Goal: Task Accomplishment & Management: Manage account settings

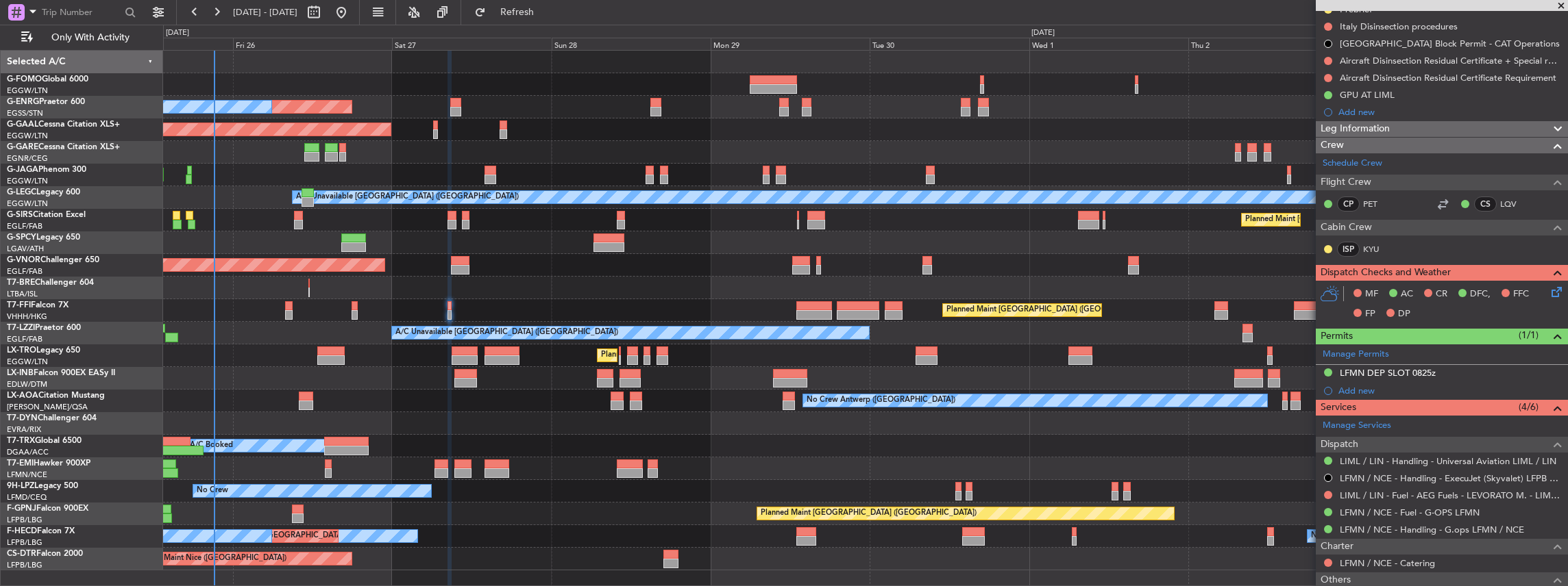
scroll to position [182, 0]
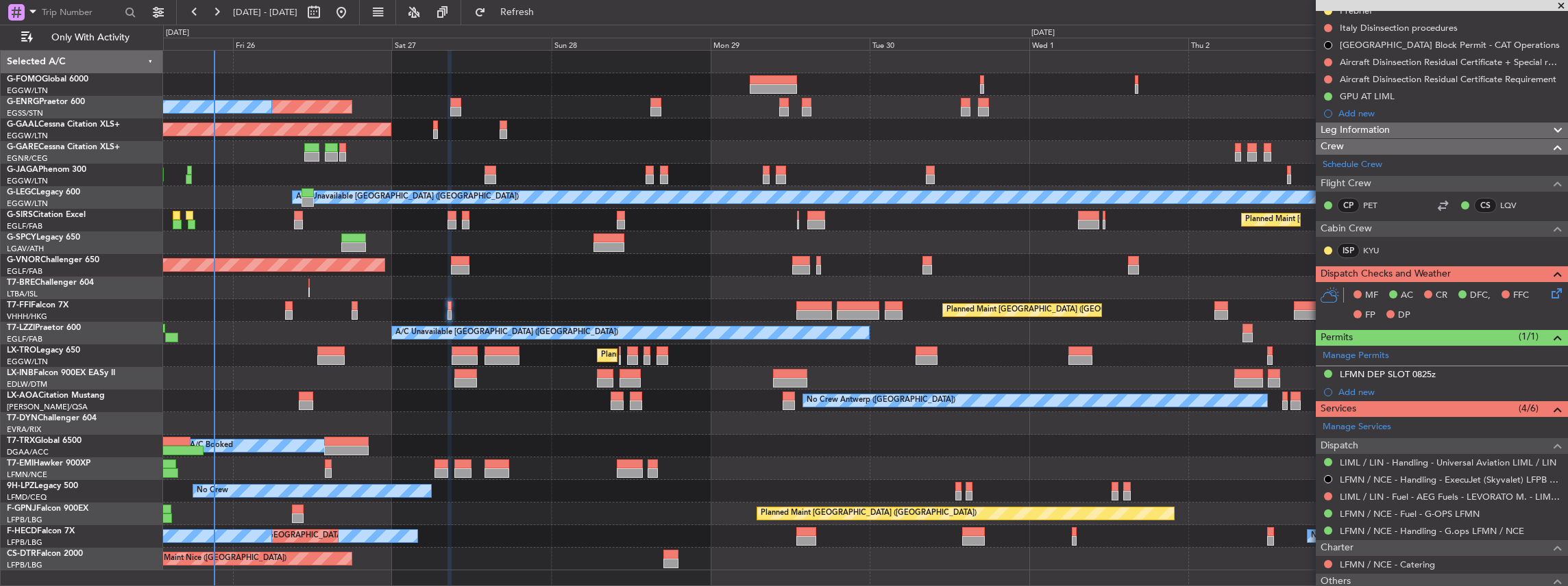
click at [1551, 288] on icon at bounding box center [1554, 291] width 11 height 11
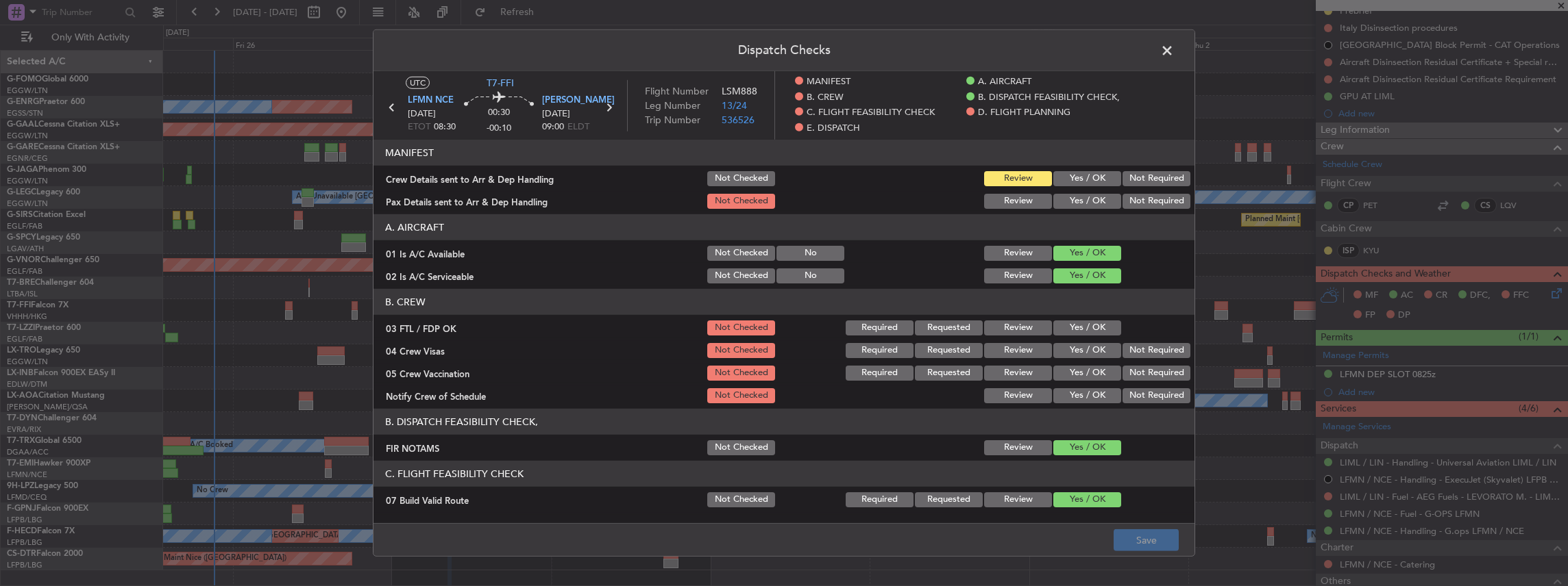
click at [1076, 171] on button "Yes / OK" at bounding box center [1087, 179] width 68 height 15
click at [1071, 199] on button "Yes / OK" at bounding box center [1087, 201] width 68 height 15
click at [1144, 545] on button "Save" at bounding box center [1146, 540] width 65 height 22
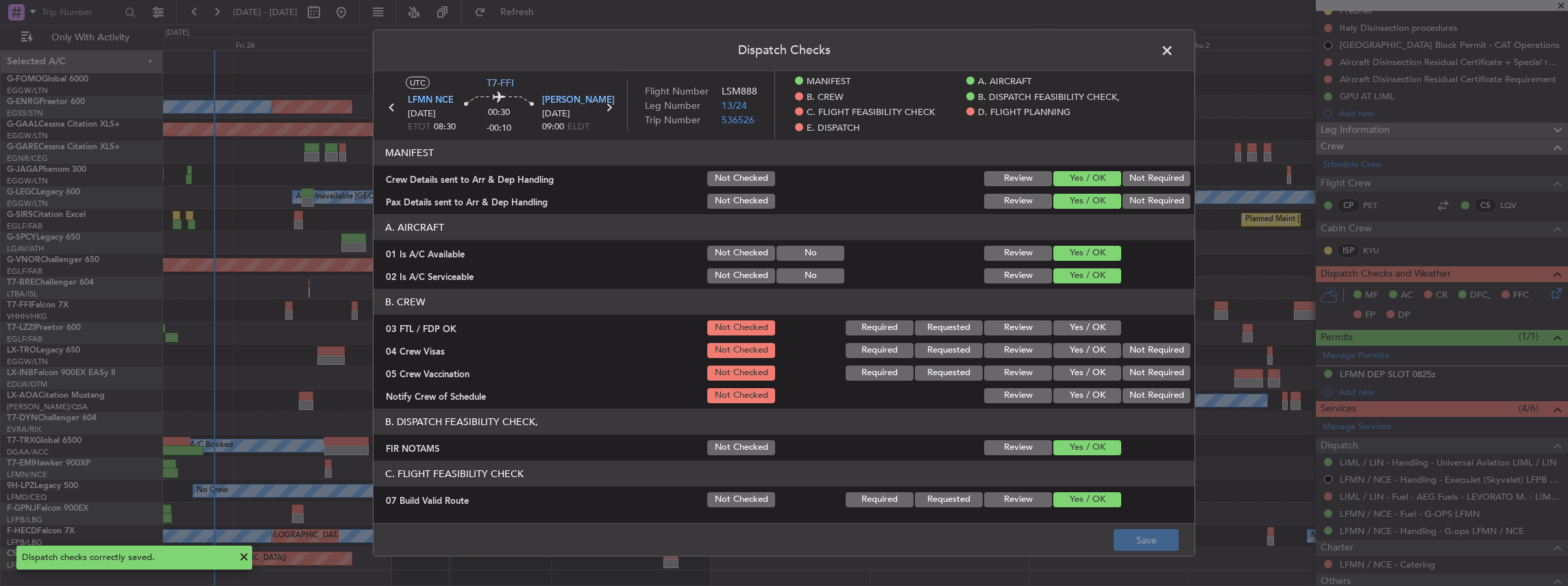
click at [1174, 46] on span at bounding box center [1174, 54] width 0 height 28
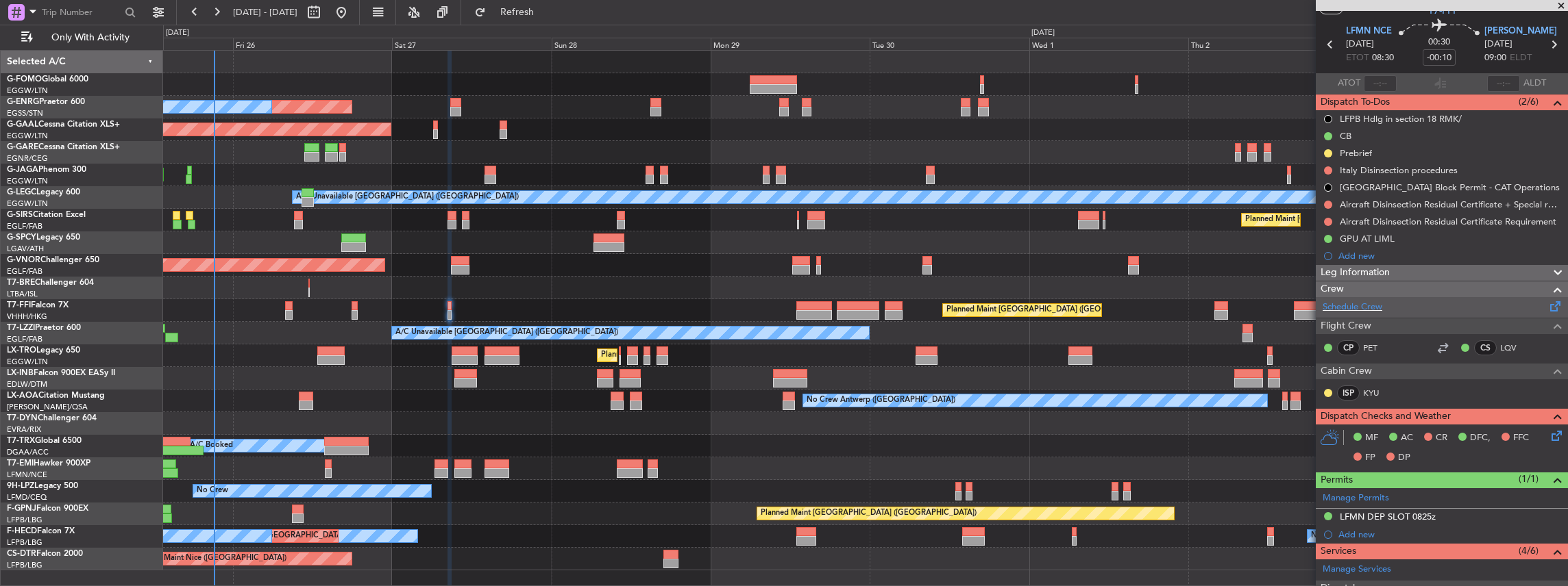
scroll to position [0, 0]
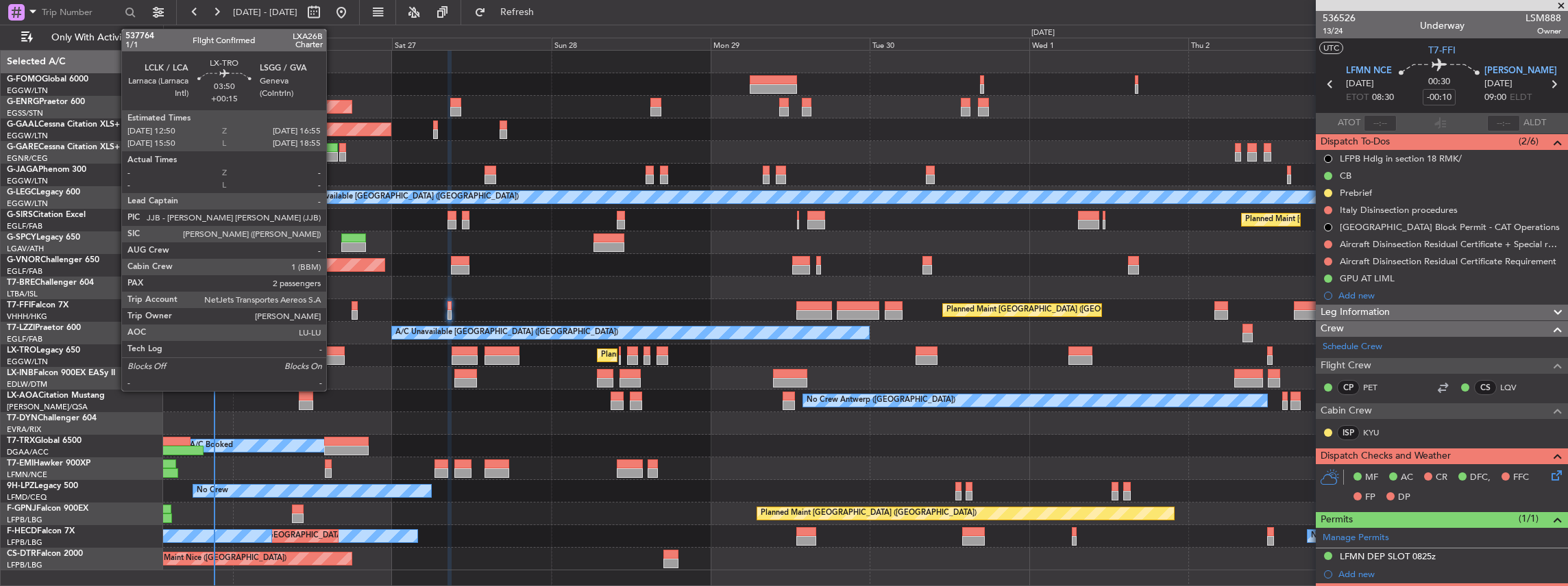
click at [333, 355] on div at bounding box center [331, 360] width 28 height 10
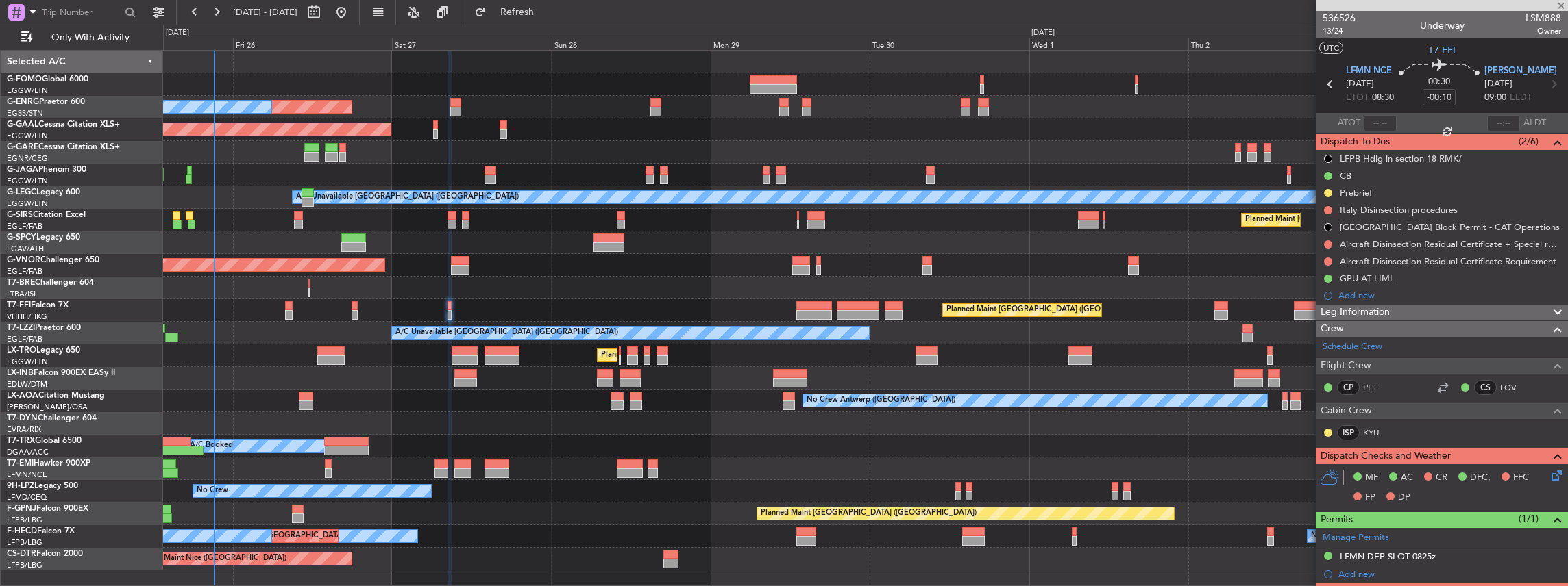
type input "+00:15"
type input "2"
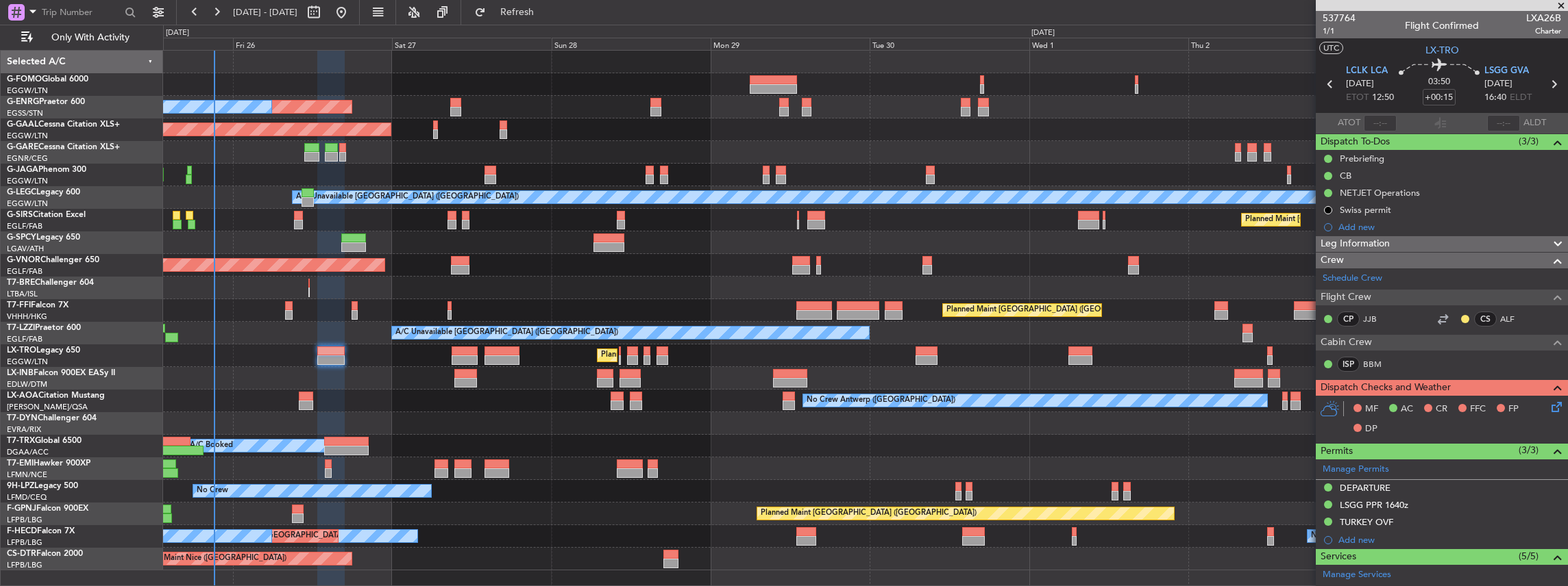
click at [335, 345] on div "Planned Maint [GEOGRAPHIC_DATA] ([GEOGRAPHIC_DATA])" at bounding box center [866, 356] width 1405 height 23
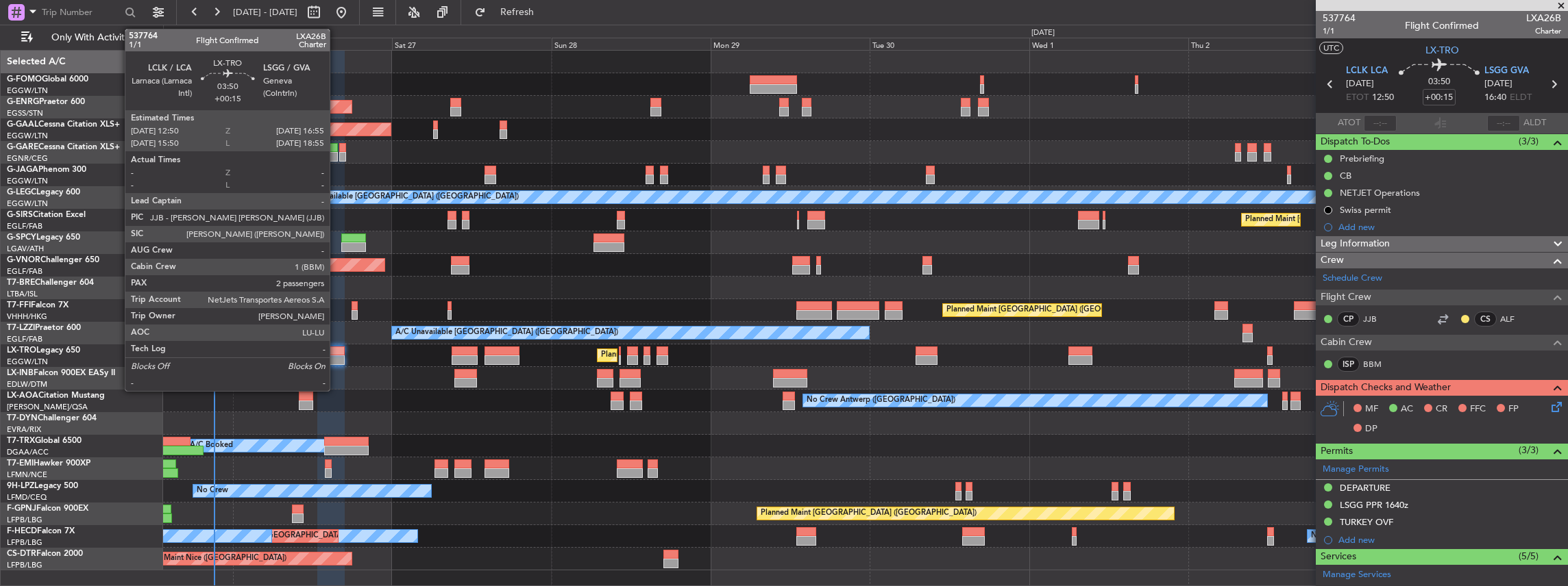
click at [337, 355] on div at bounding box center [331, 360] width 28 height 10
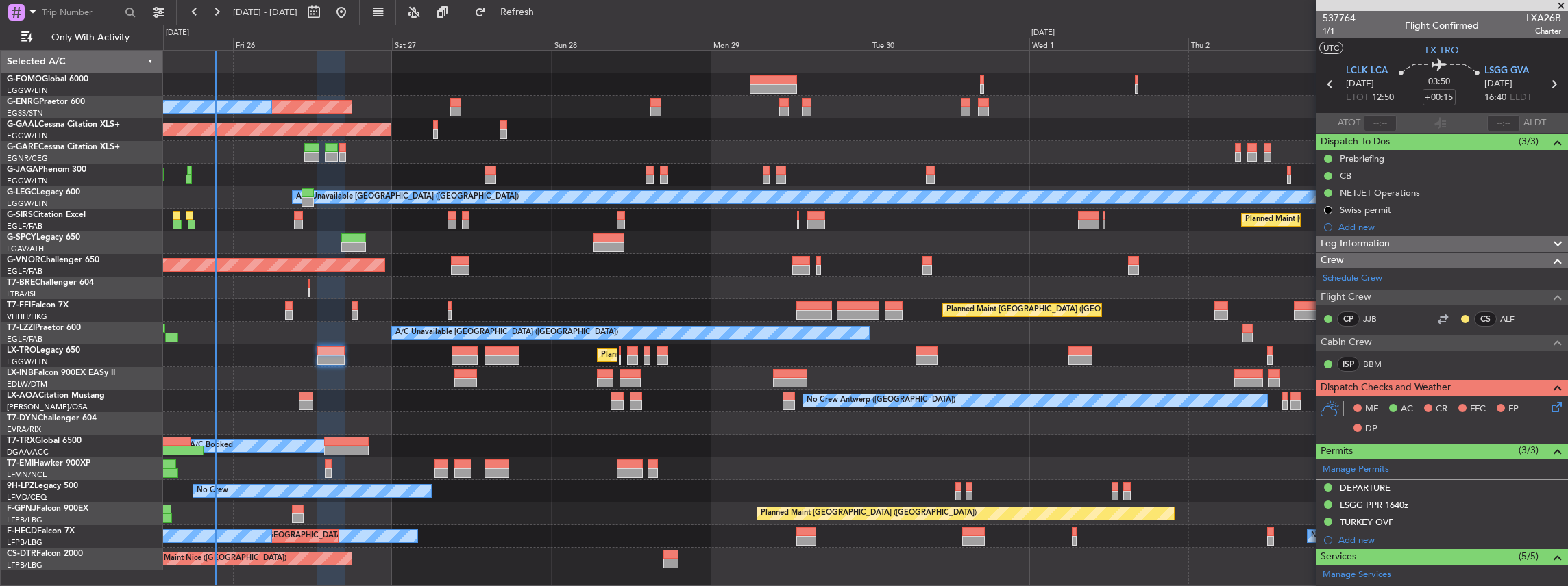
click at [1549, 406] on icon at bounding box center [1554, 405] width 11 height 11
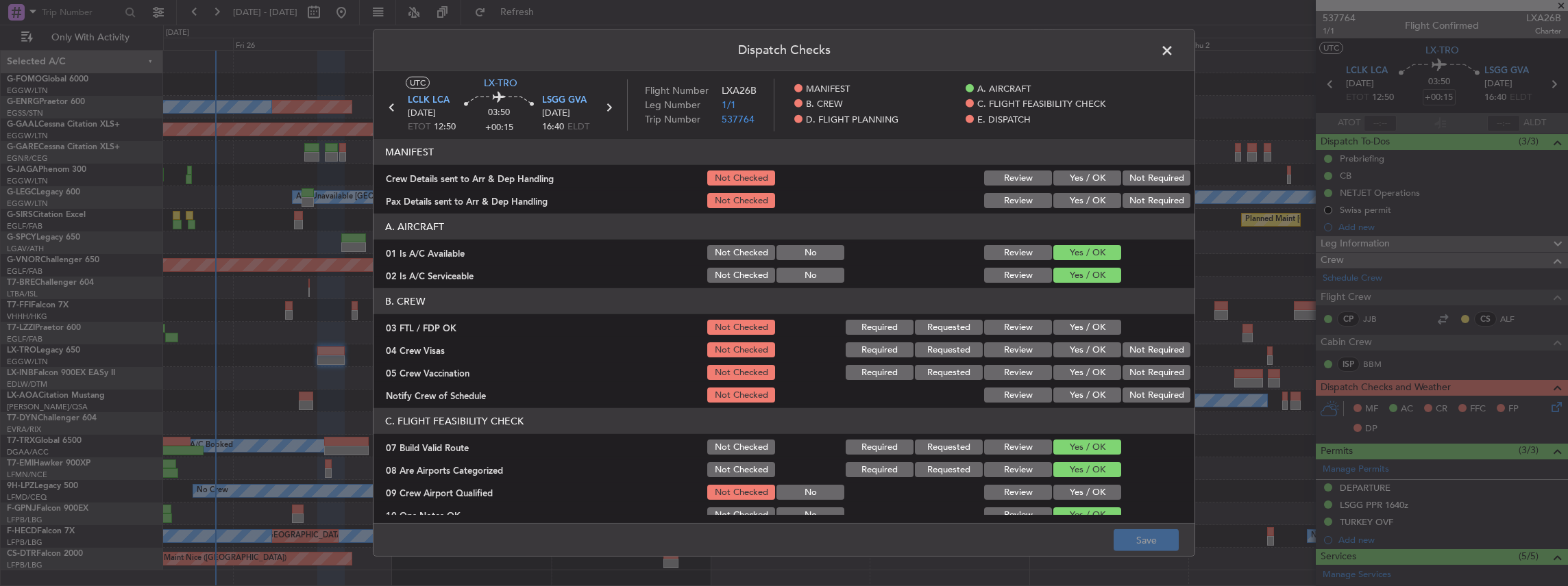
drag, startPoint x: 1096, startPoint y: 179, endPoint x: 1092, endPoint y: 196, distance: 17.5
click at [1096, 179] on button "Yes / OK" at bounding box center [1087, 178] width 68 height 15
click at [1092, 197] on button "Yes / OK" at bounding box center [1087, 201] width 68 height 15
click at [1123, 531] on button "Save" at bounding box center [1146, 540] width 65 height 22
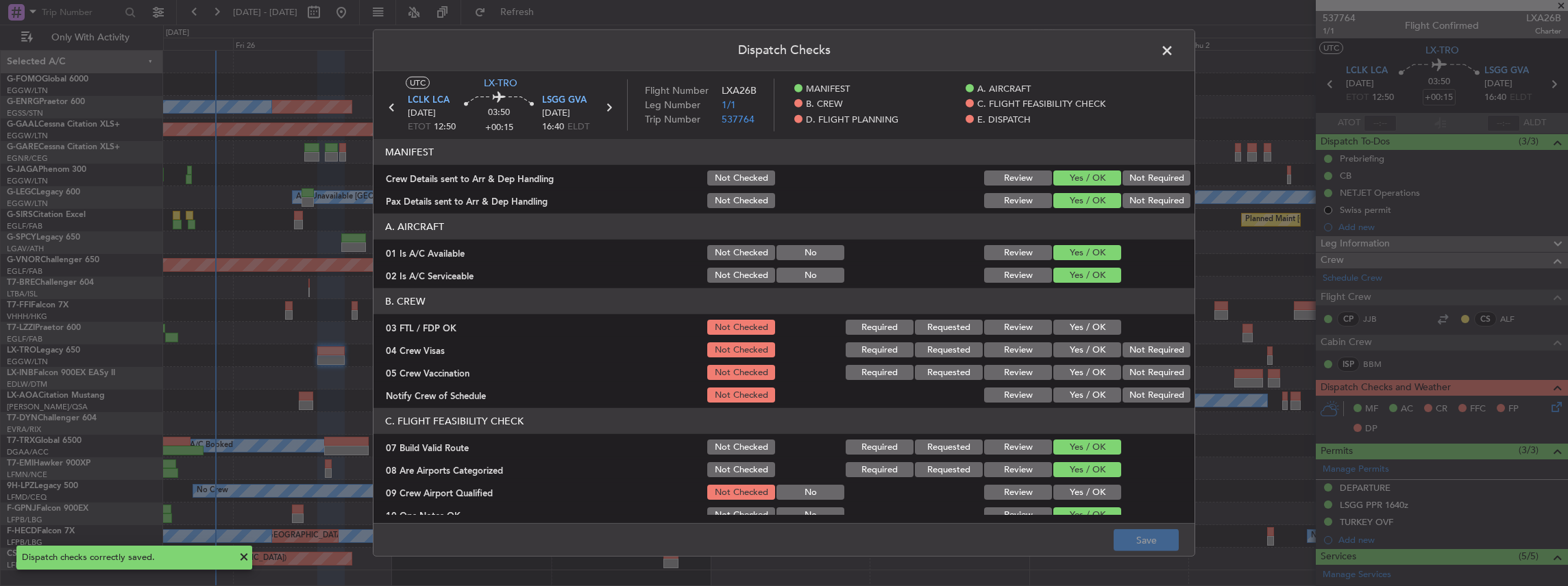
click at [1174, 48] on span at bounding box center [1174, 54] width 0 height 28
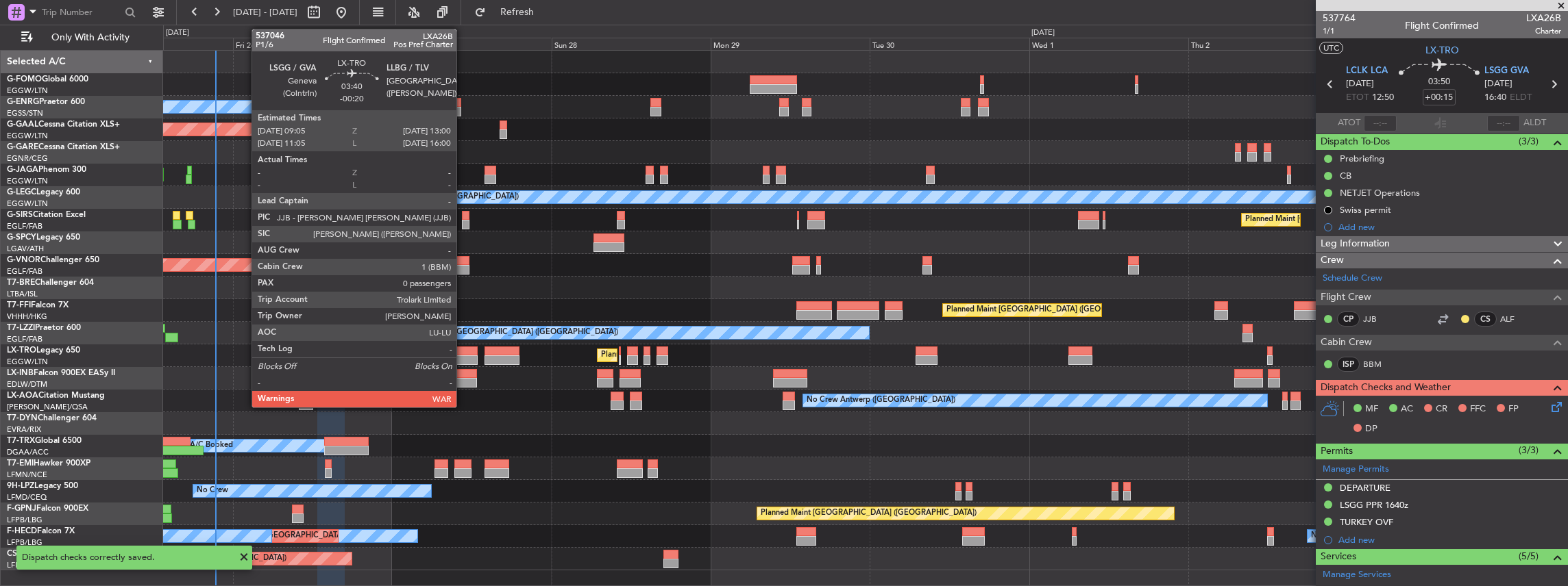
click at [463, 357] on div at bounding box center [465, 360] width 26 height 10
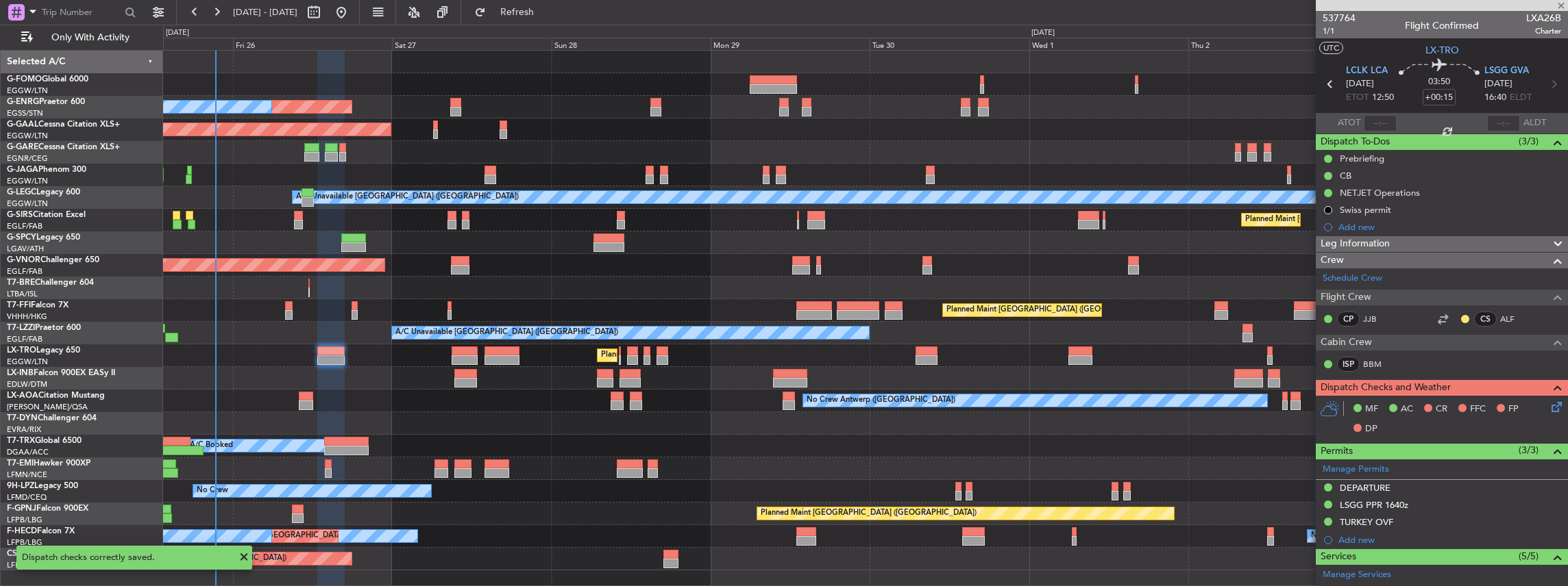
type input "-00:20"
type input "0"
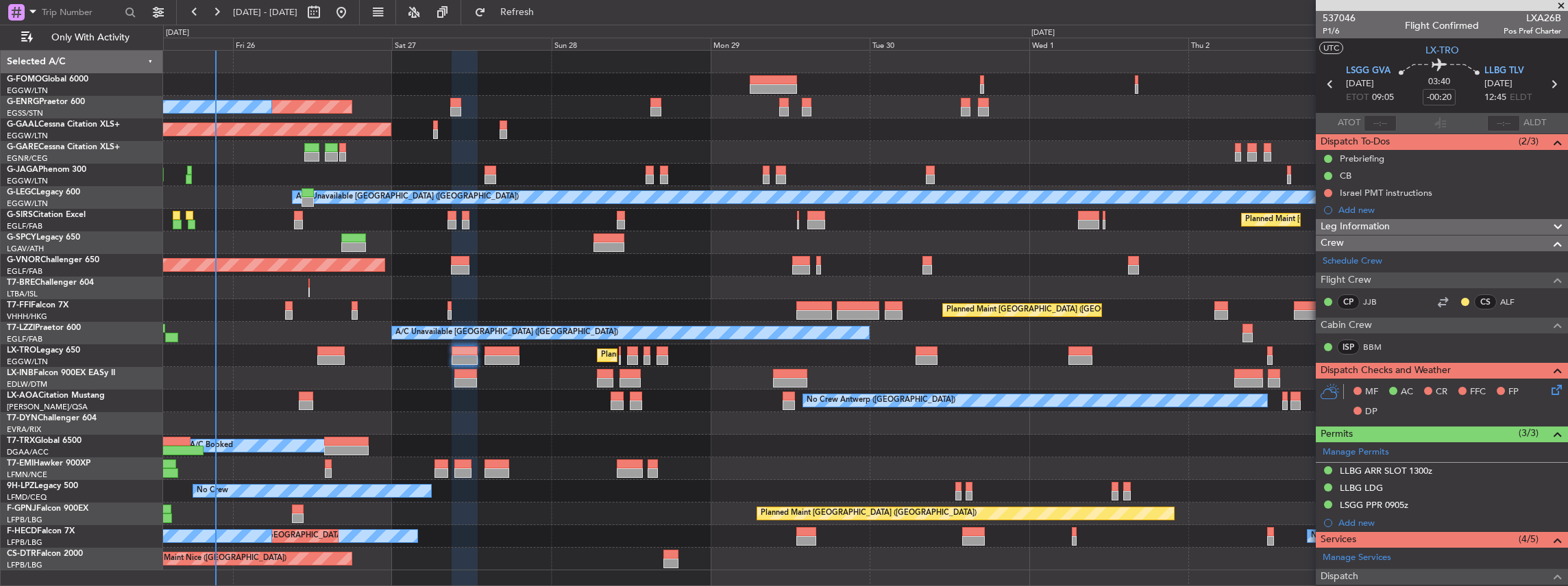
click at [1553, 386] on icon at bounding box center [1554, 388] width 11 height 11
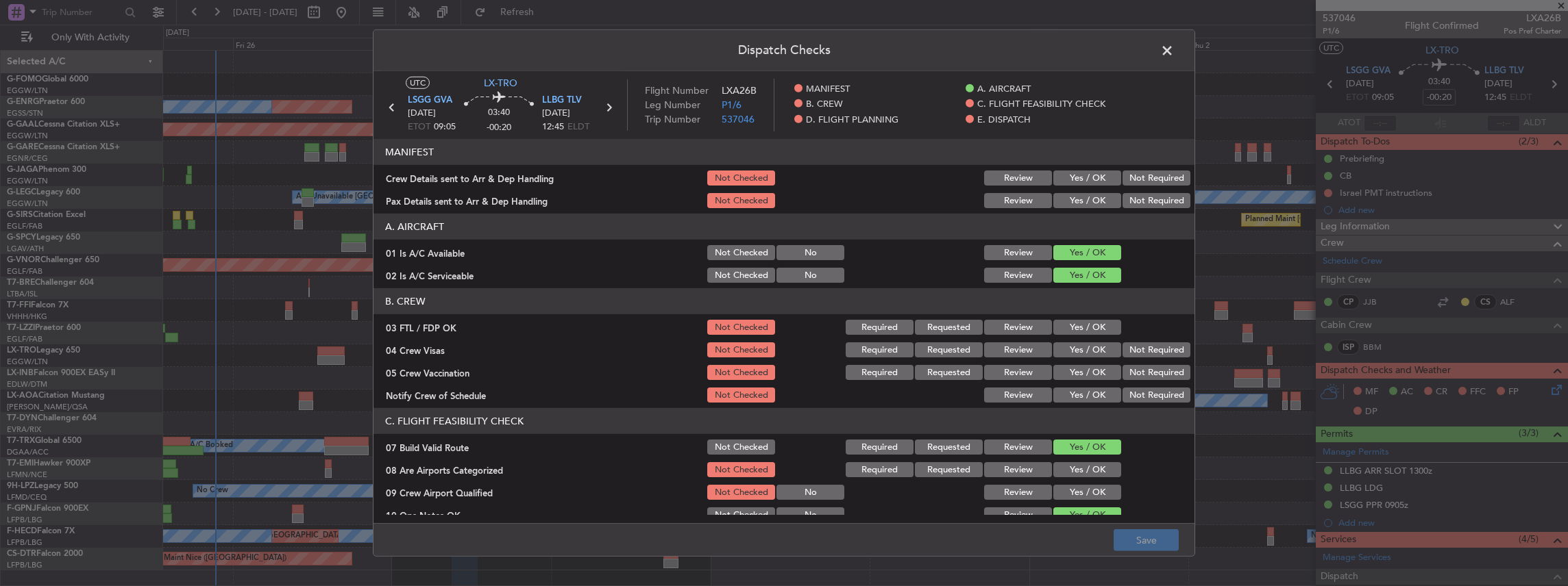
click at [1097, 178] on button "Yes / OK" at bounding box center [1087, 178] width 68 height 15
drag, startPoint x: 1091, startPoint y: 193, endPoint x: 1083, endPoint y: 207, distance: 16.1
click at [1090, 193] on button "Yes / OK" at bounding box center [1087, 201] width 68 height 15
click at [1150, 538] on button "Save" at bounding box center [1146, 540] width 65 height 22
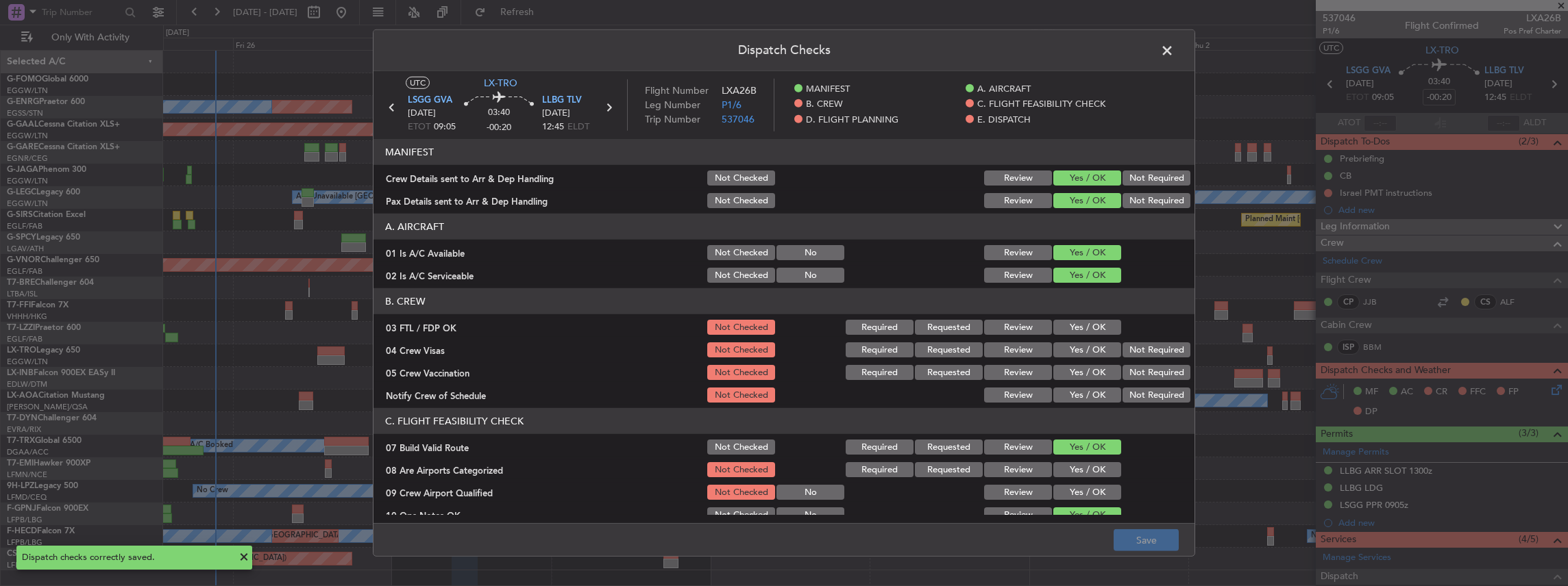
click at [1174, 46] on span at bounding box center [1174, 54] width 0 height 28
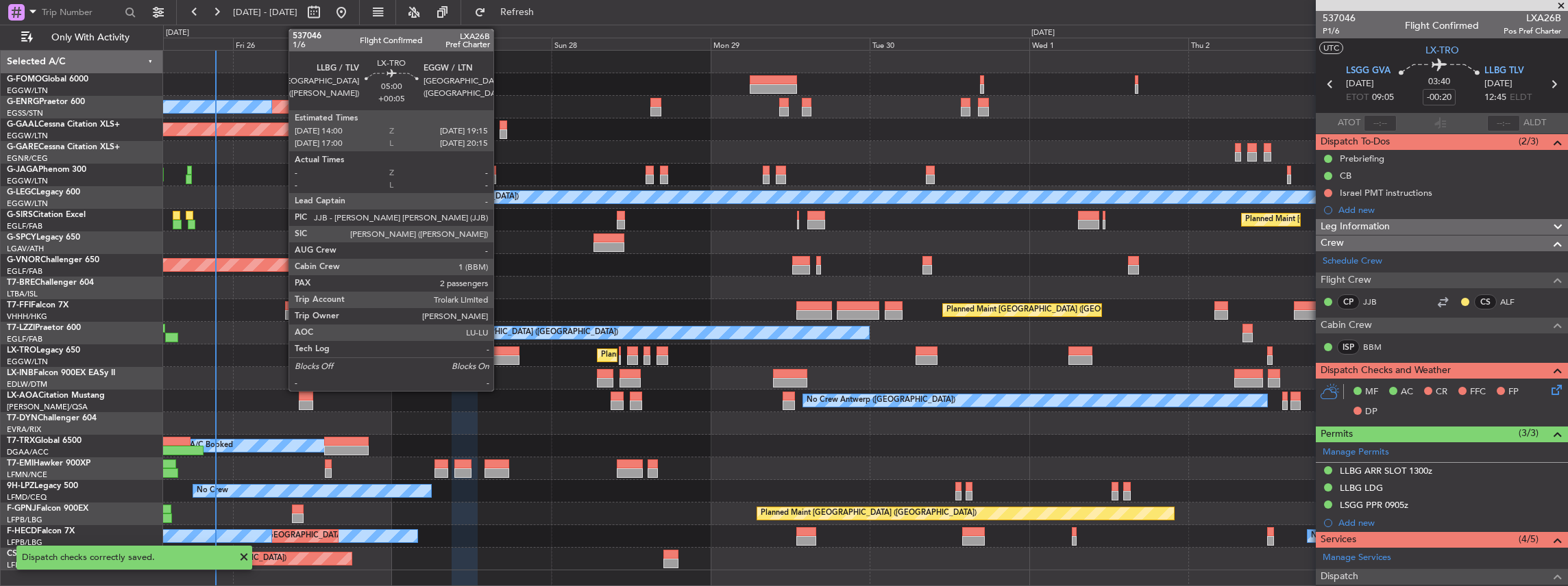
click at [501, 356] on div at bounding box center [502, 360] width 35 height 10
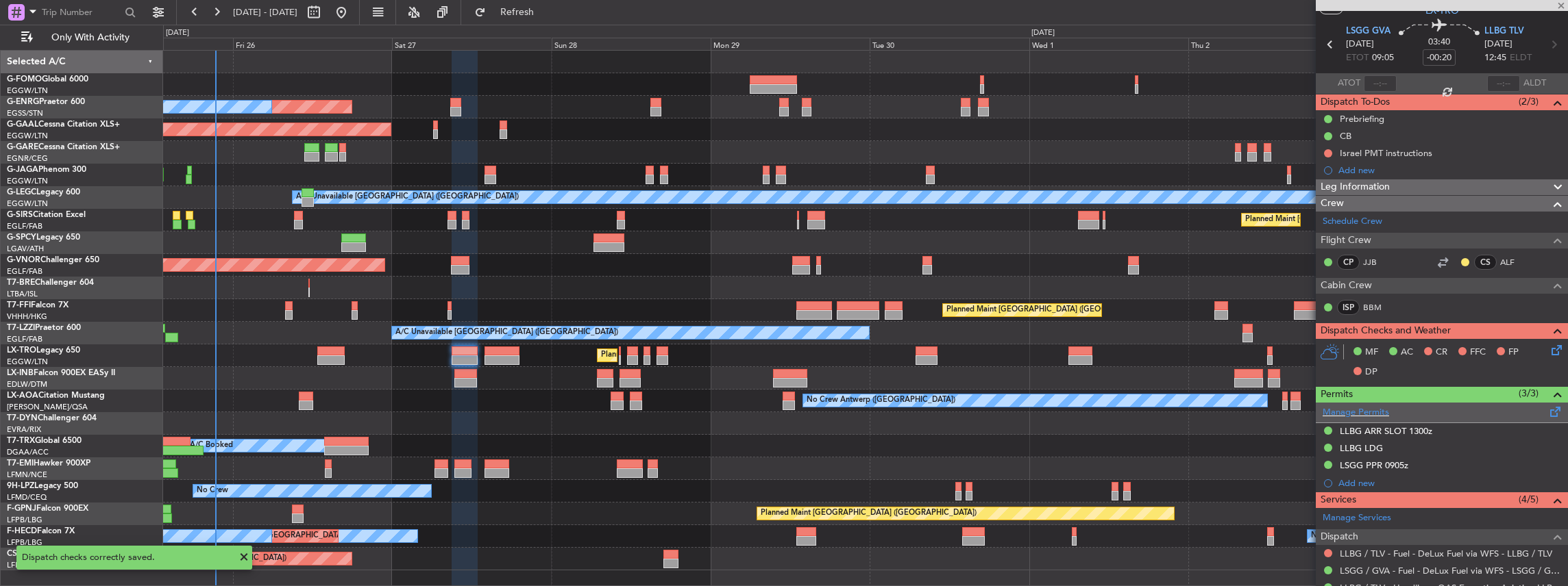
scroll to position [91, 0]
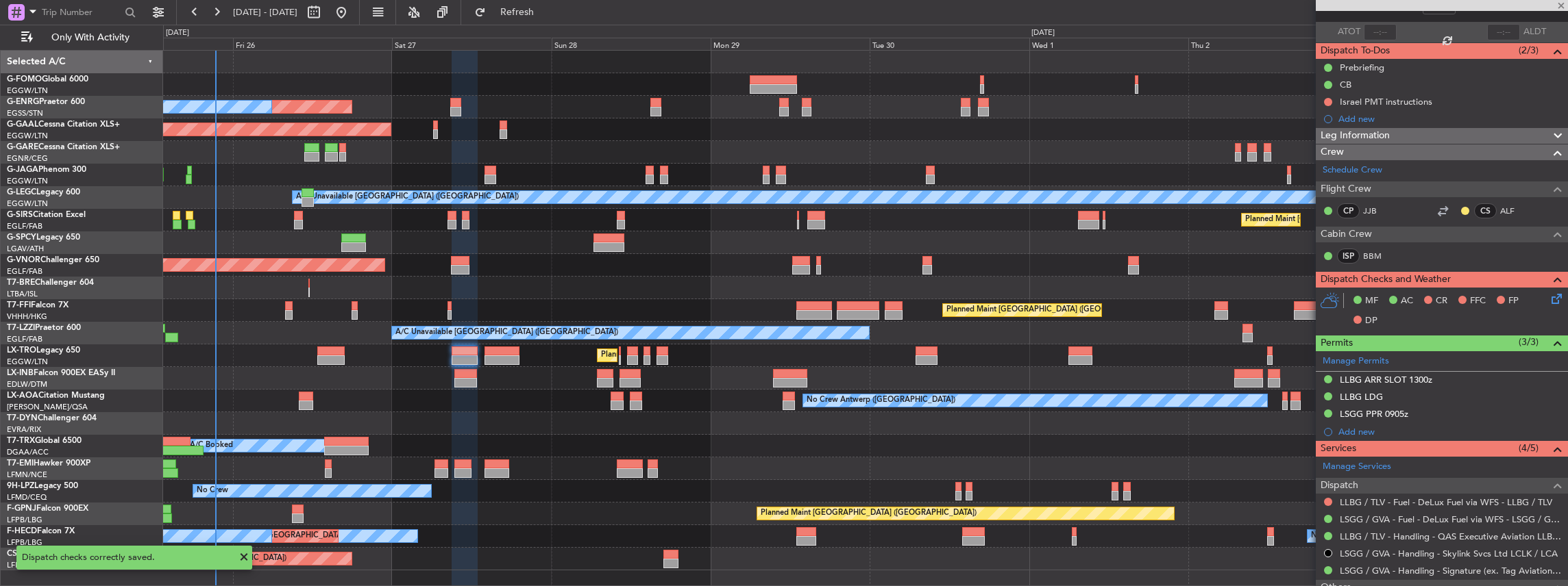
type input "+00:05"
type input "2"
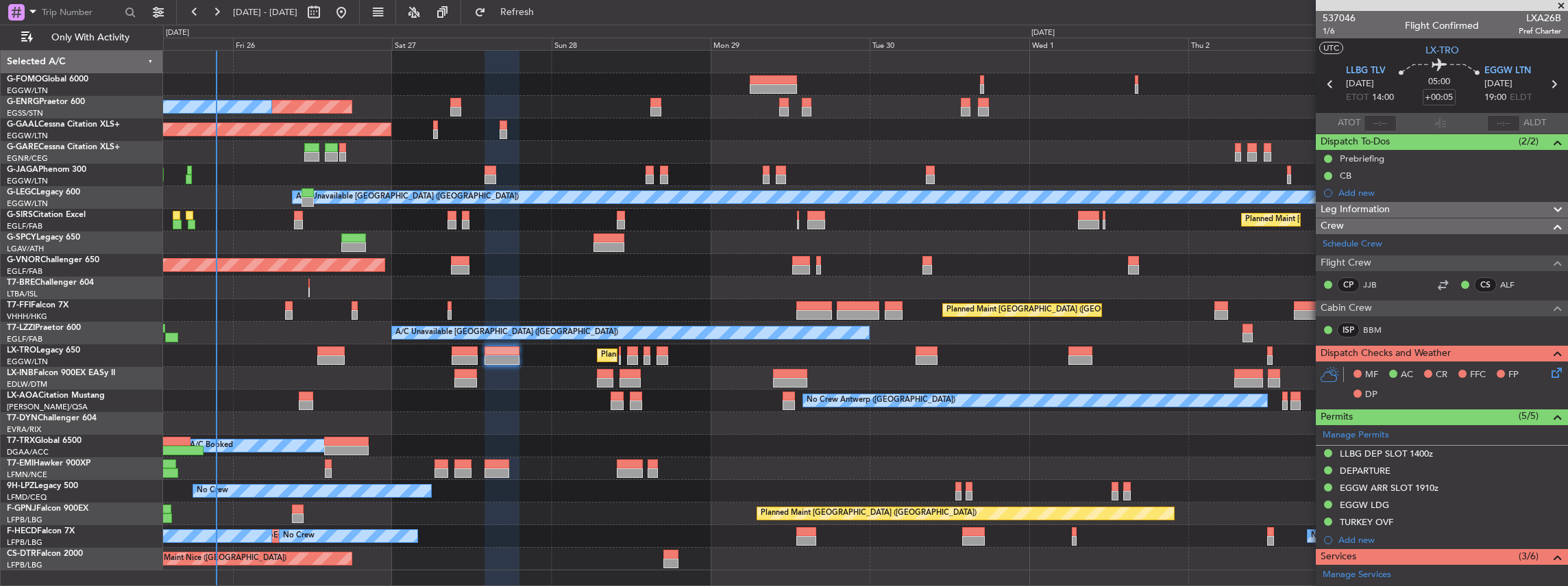
click at [1549, 367] on icon at bounding box center [1554, 370] width 11 height 11
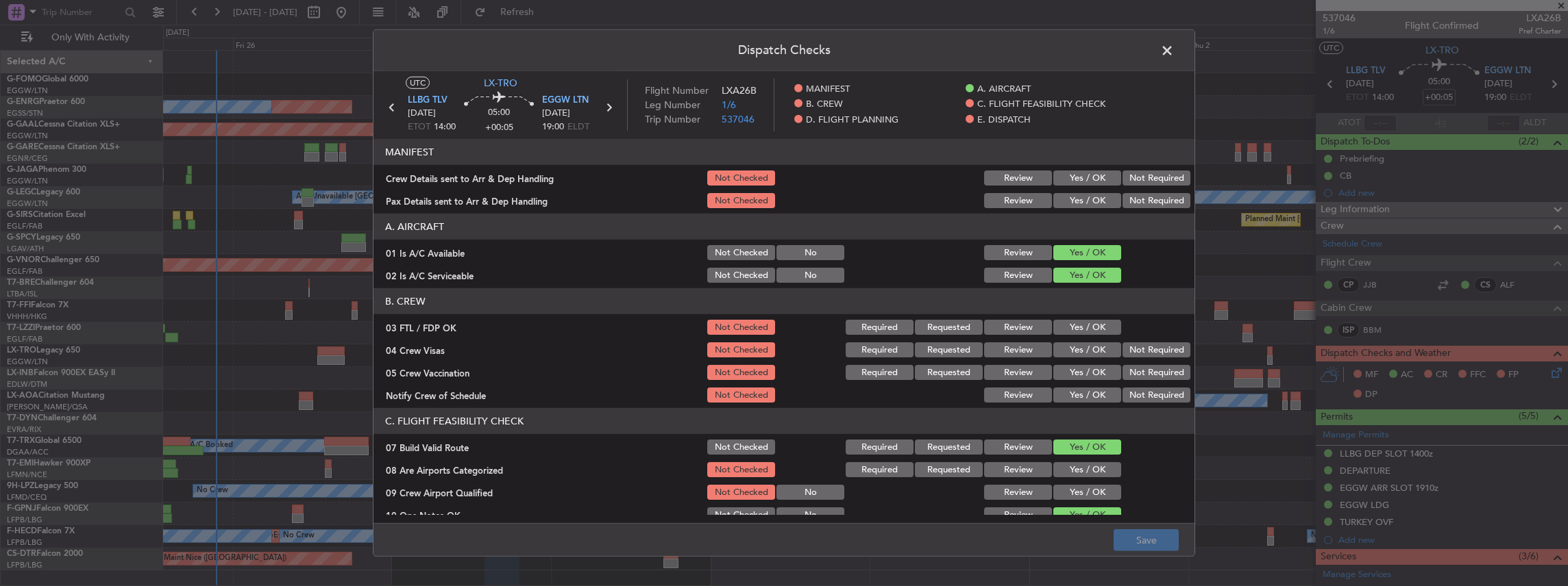
click at [1096, 177] on button "Yes / OK" at bounding box center [1087, 178] width 68 height 15
click at [1104, 199] on button "Yes / OK" at bounding box center [1087, 201] width 68 height 15
click at [1137, 542] on button "Save" at bounding box center [1146, 540] width 65 height 22
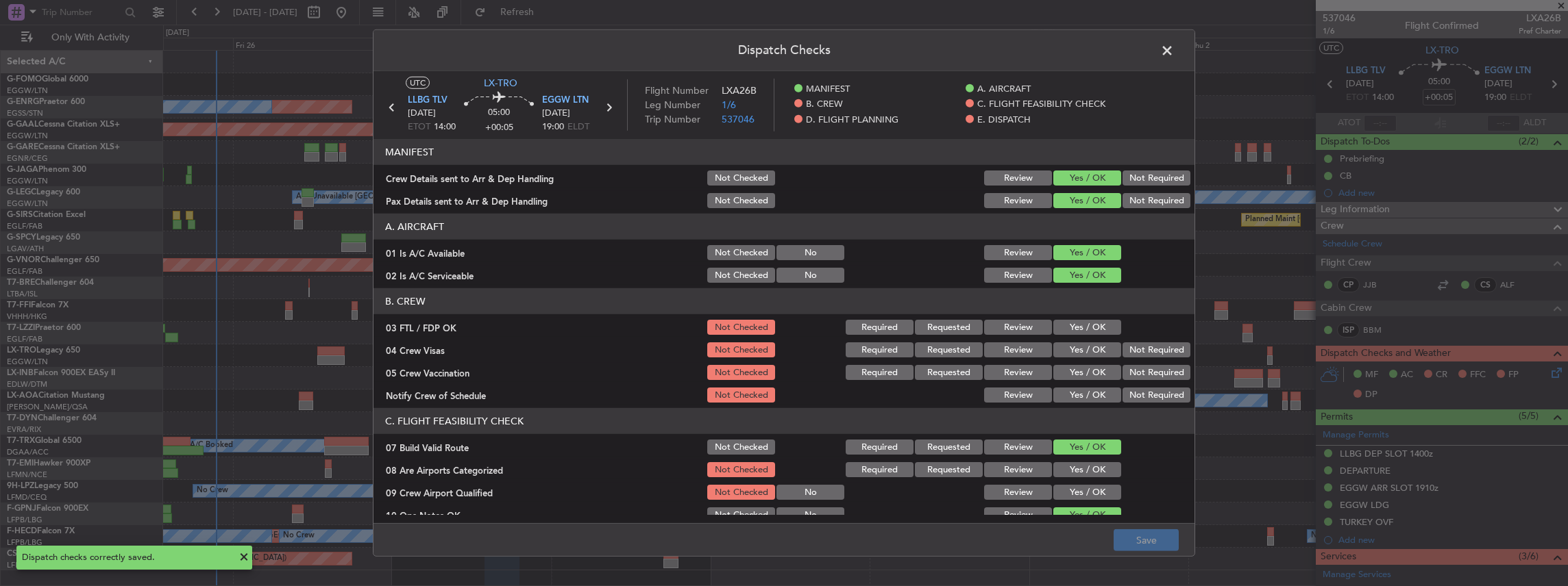
click at [1174, 49] on span at bounding box center [1174, 54] width 0 height 28
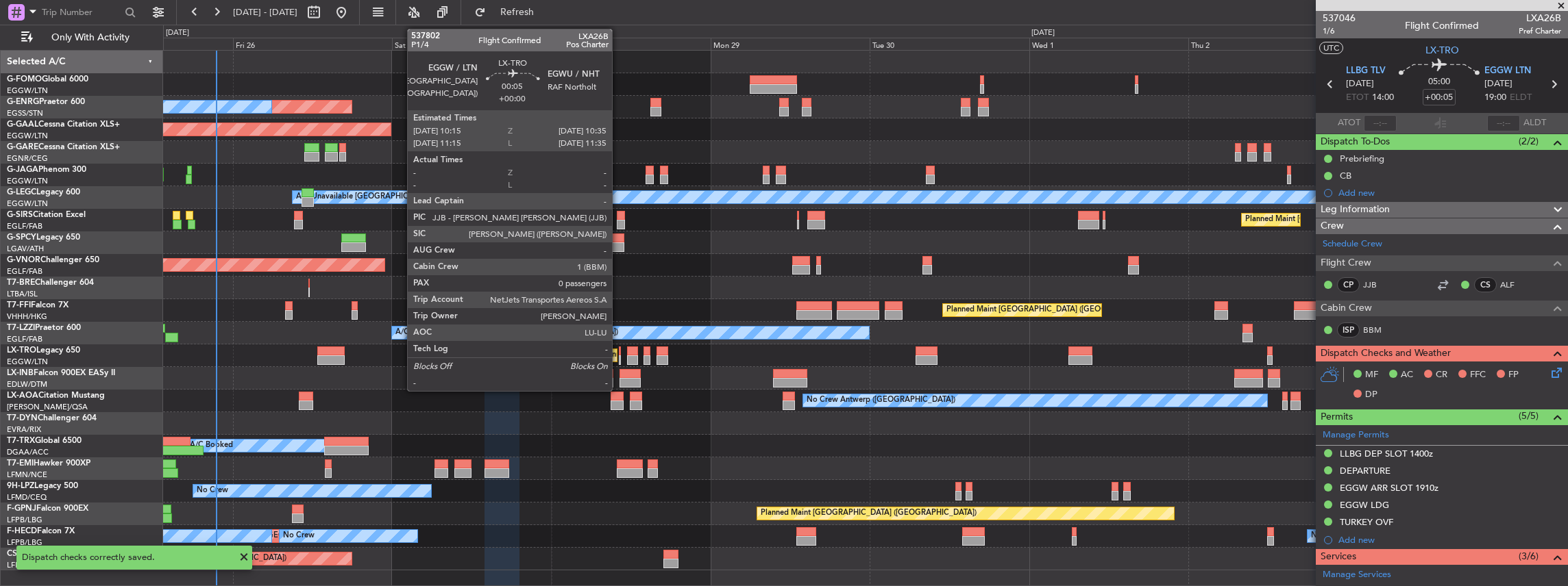
click at [619, 355] on div at bounding box center [620, 360] width 3 height 10
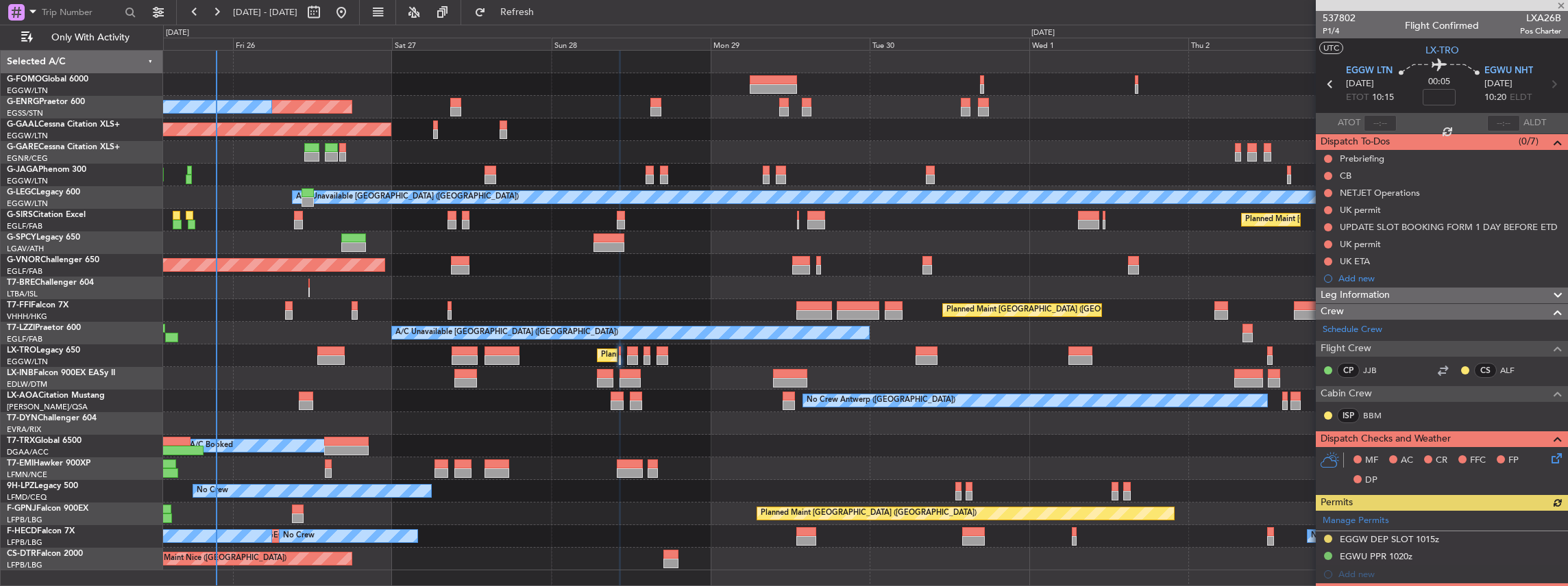
click at [1549, 455] on icon at bounding box center [1554, 456] width 11 height 11
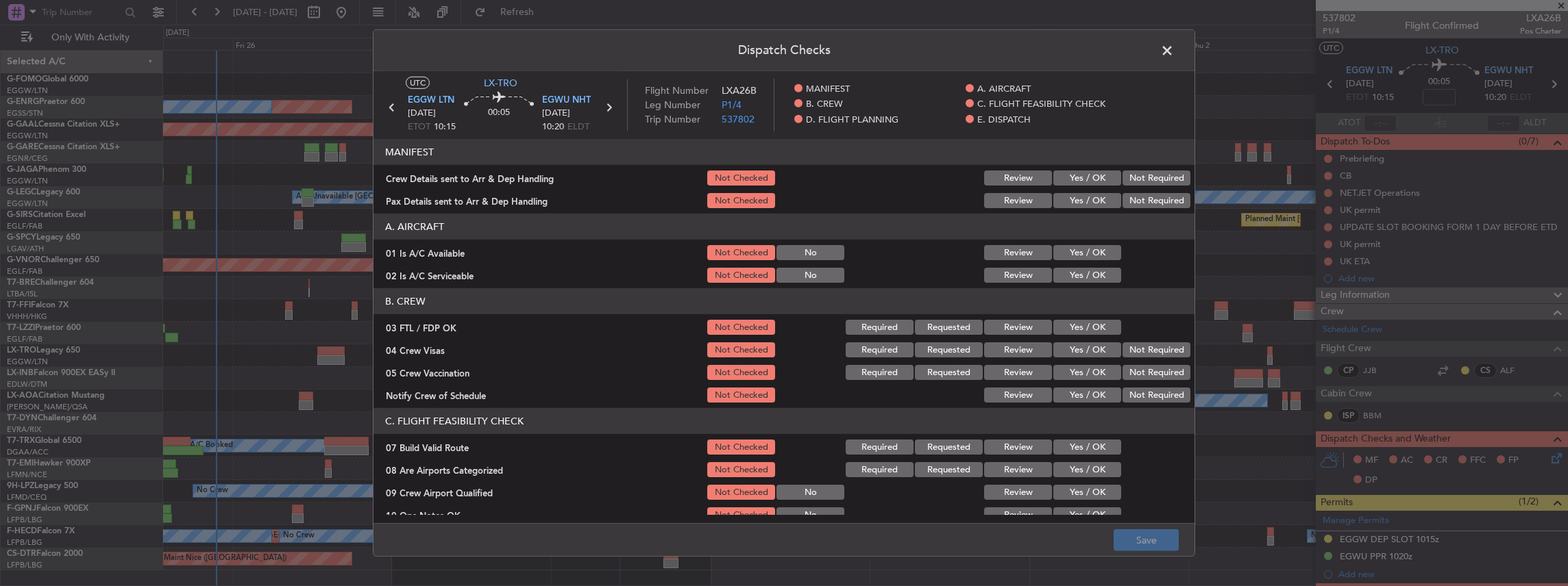
click at [1067, 179] on button "Yes / OK" at bounding box center [1087, 178] width 68 height 15
click at [1066, 203] on button "Yes / OK" at bounding box center [1087, 201] width 68 height 15
click at [1146, 547] on button "Save" at bounding box center [1146, 540] width 65 height 22
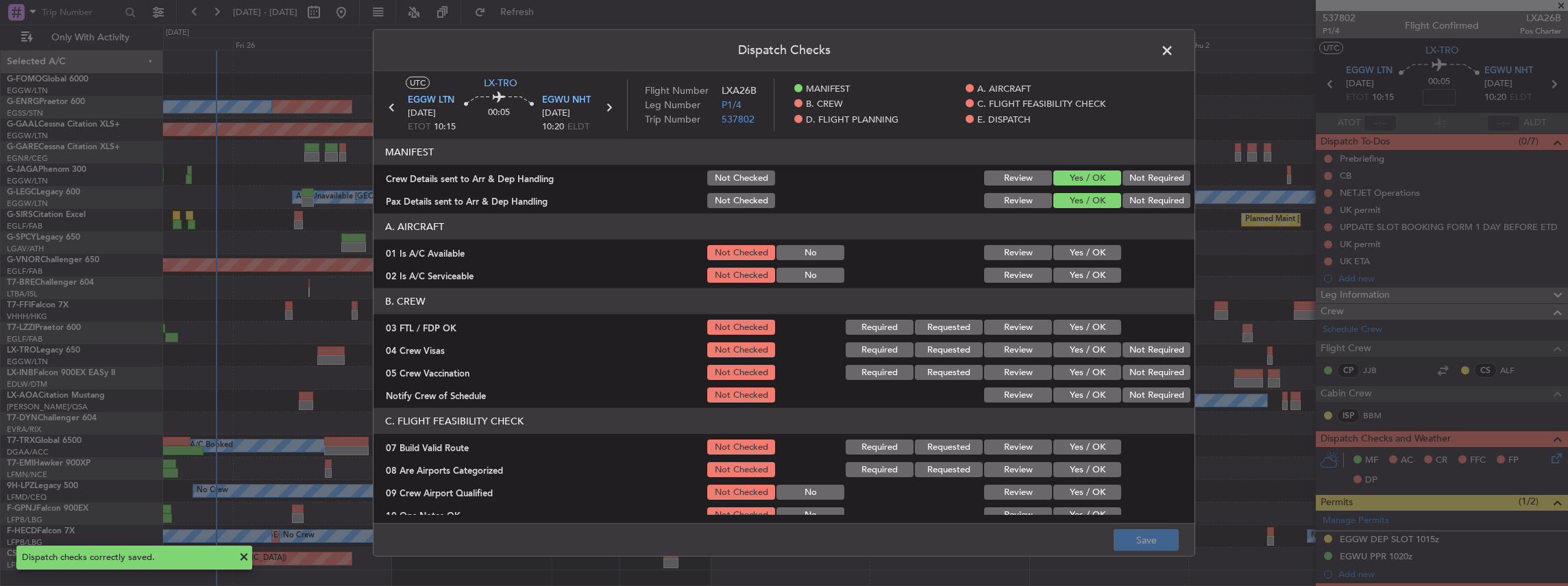
click at [1174, 53] on span at bounding box center [1174, 54] width 0 height 28
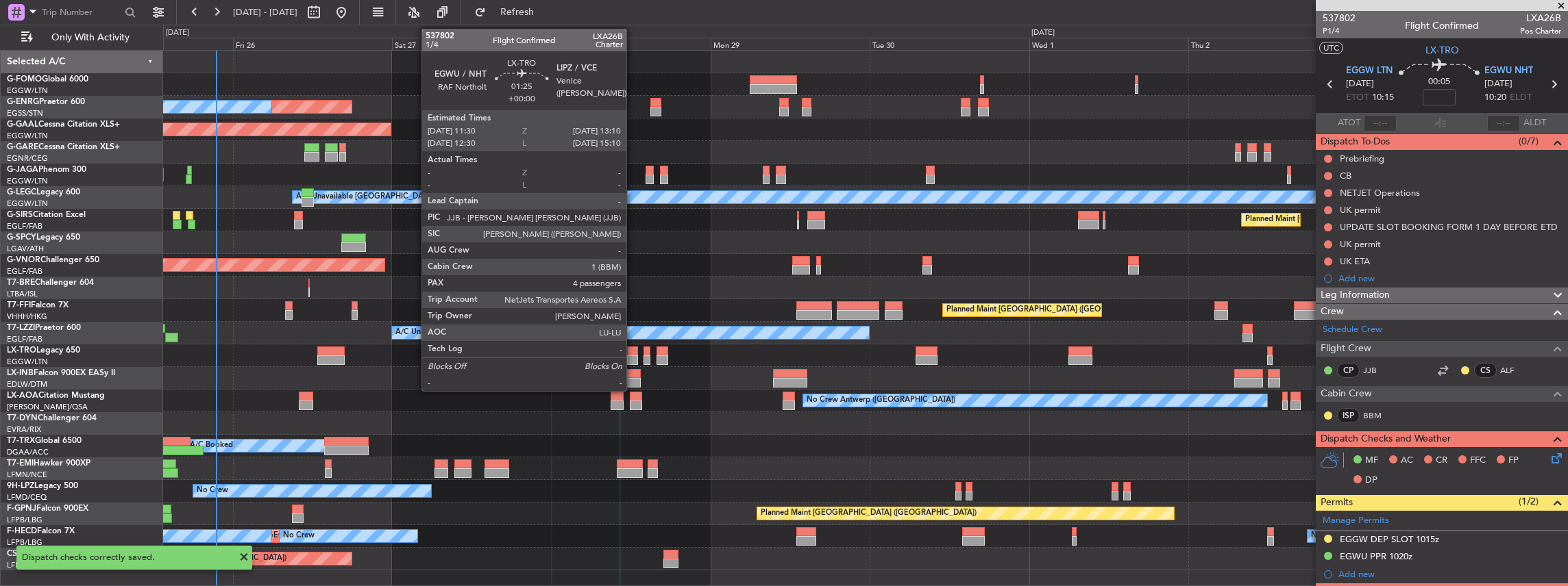
click at [633, 352] on div at bounding box center [633, 352] width 12 height 10
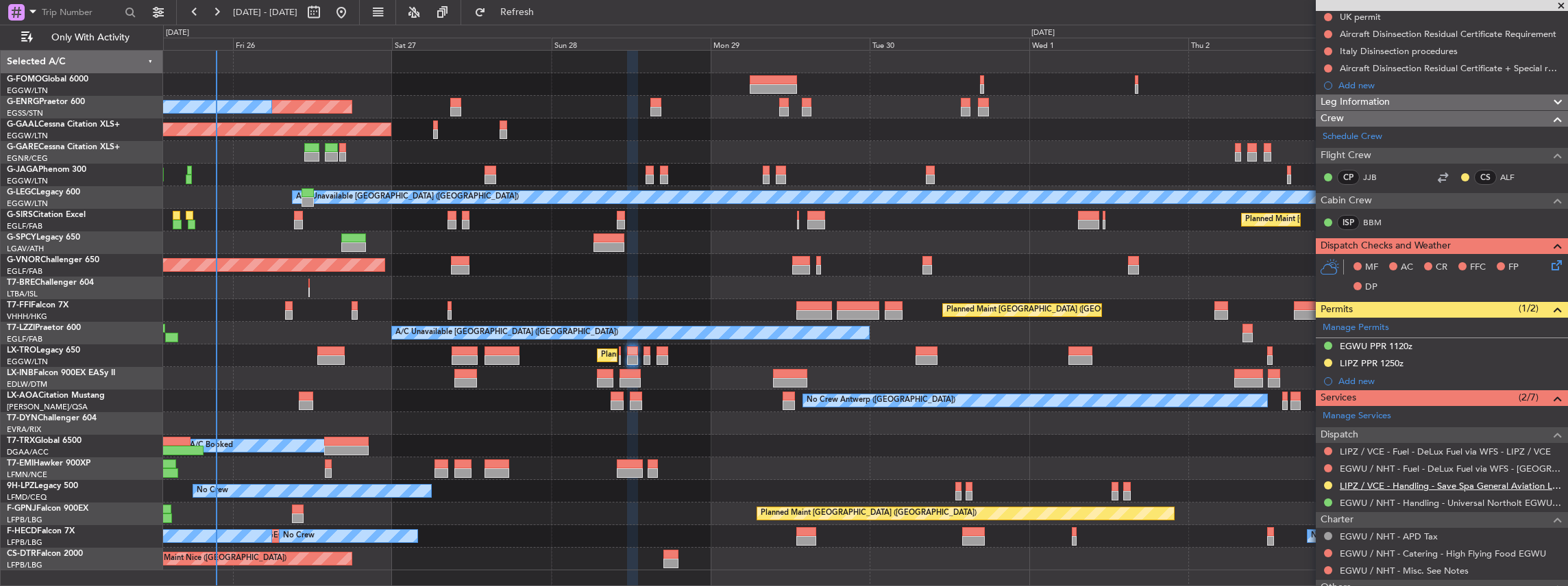
scroll to position [228, 0]
click at [1549, 261] on icon at bounding box center [1554, 263] width 11 height 11
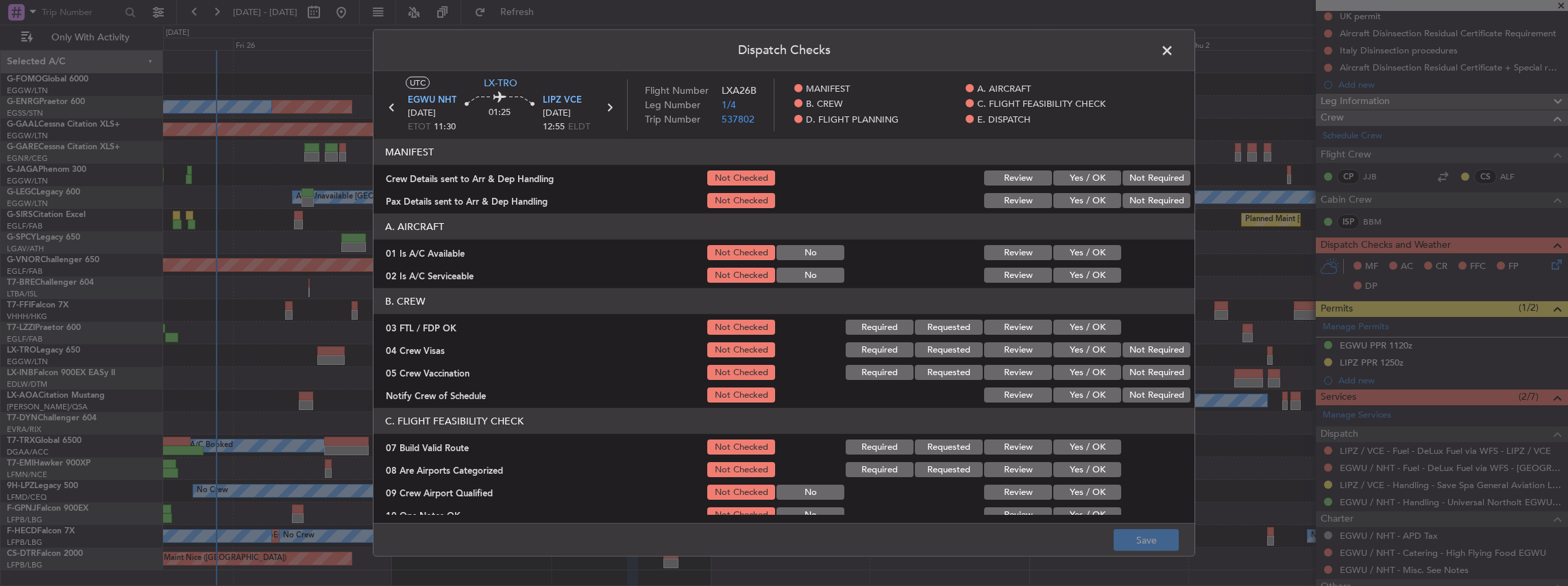
drag, startPoint x: 1066, startPoint y: 177, endPoint x: 1063, endPoint y: 193, distance: 16.3
click at [1066, 177] on button "Yes / OK" at bounding box center [1087, 178] width 68 height 15
click at [1065, 196] on button "Yes / OK" at bounding box center [1087, 201] width 68 height 15
click at [1141, 540] on button "Save" at bounding box center [1146, 540] width 65 height 22
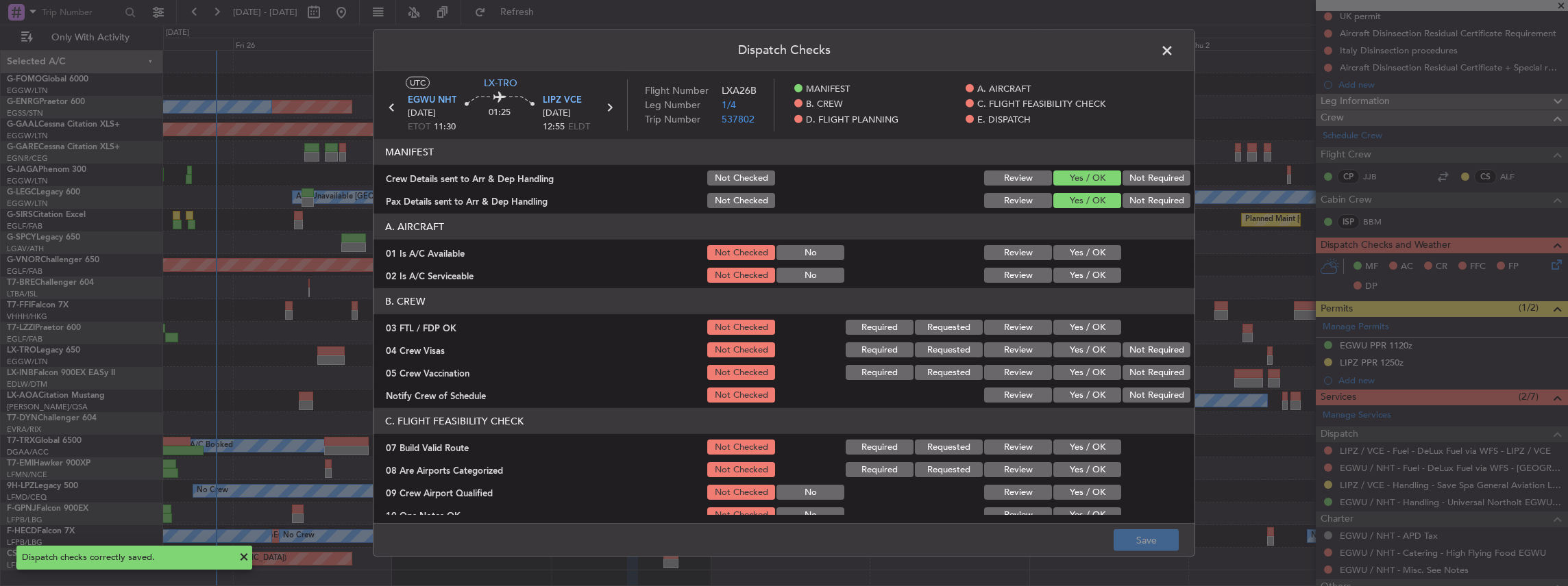
click at [1174, 56] on span at bounding box center [1174, 54] width 0 height 28
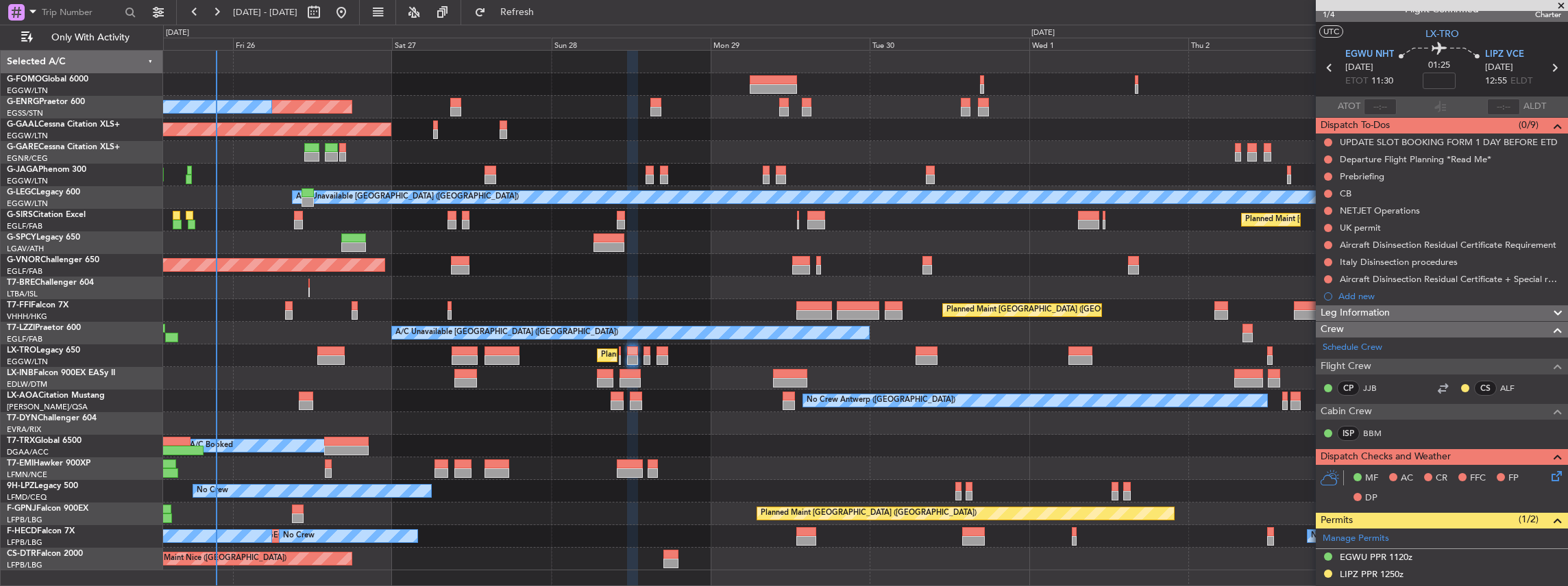
scroll to position [0, 0]
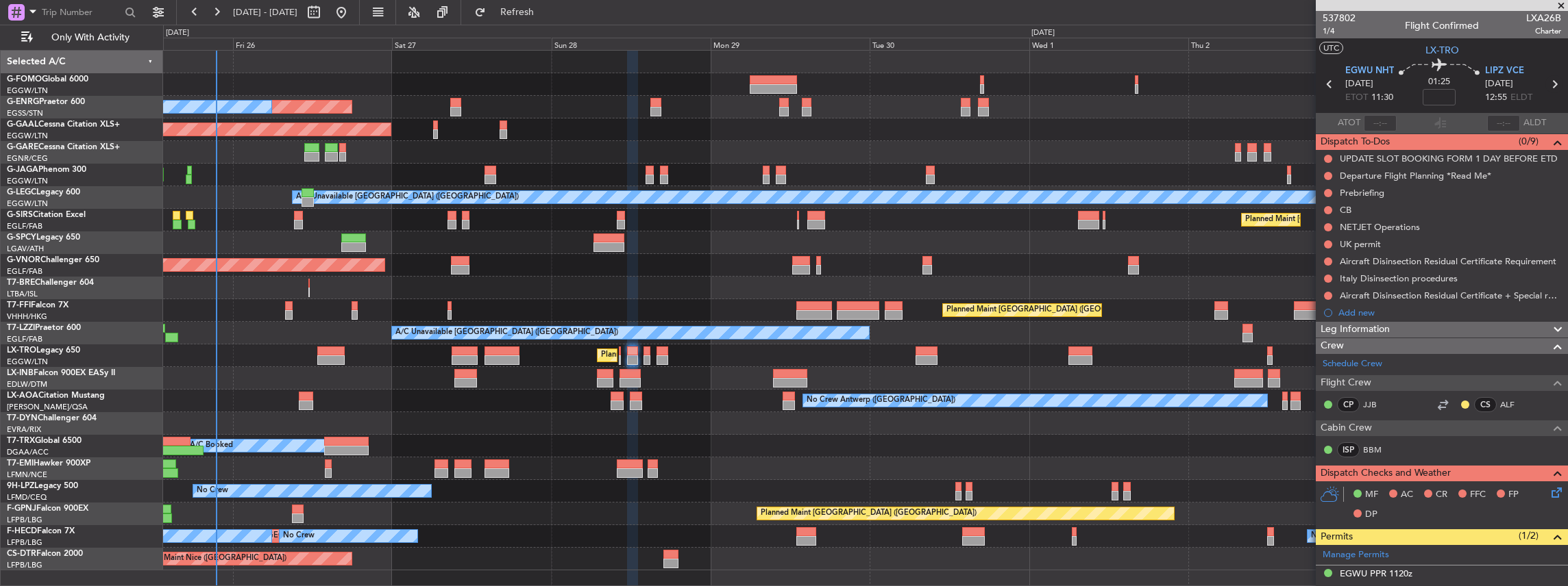
click at [1547, 84] on icon at bounding box center [1554, 84] width 18 height 18
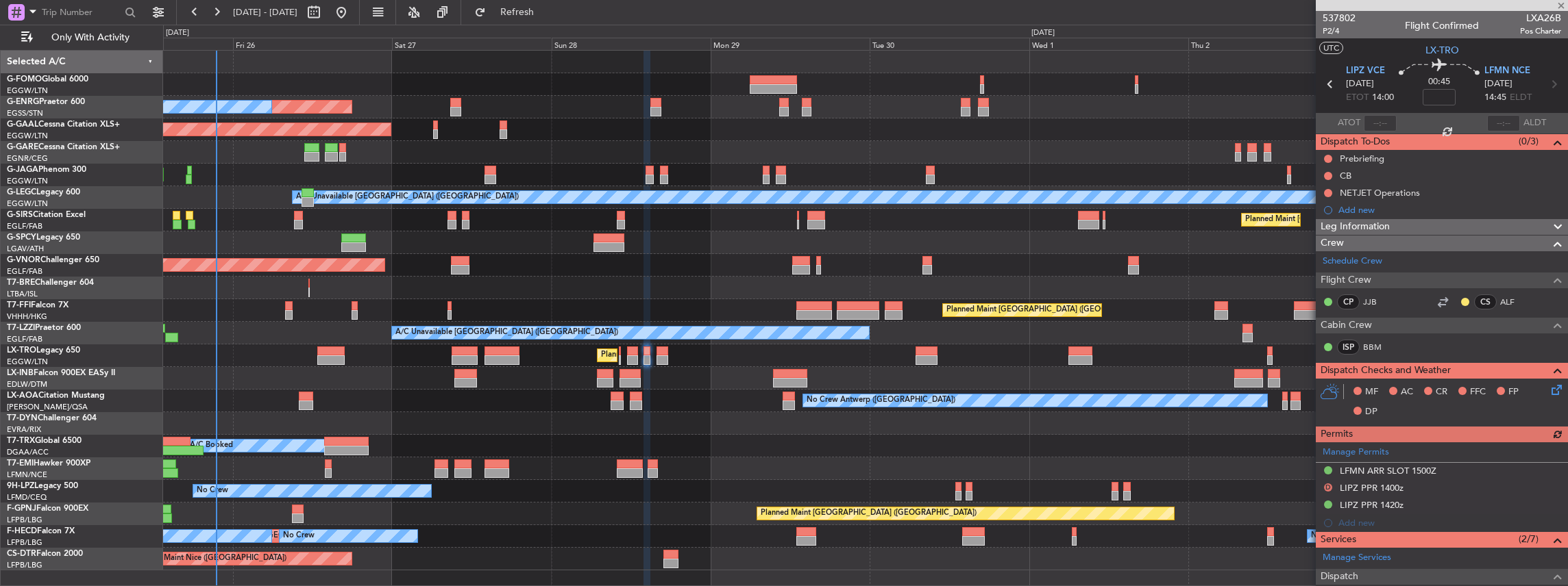
scroll to position [202, 0]
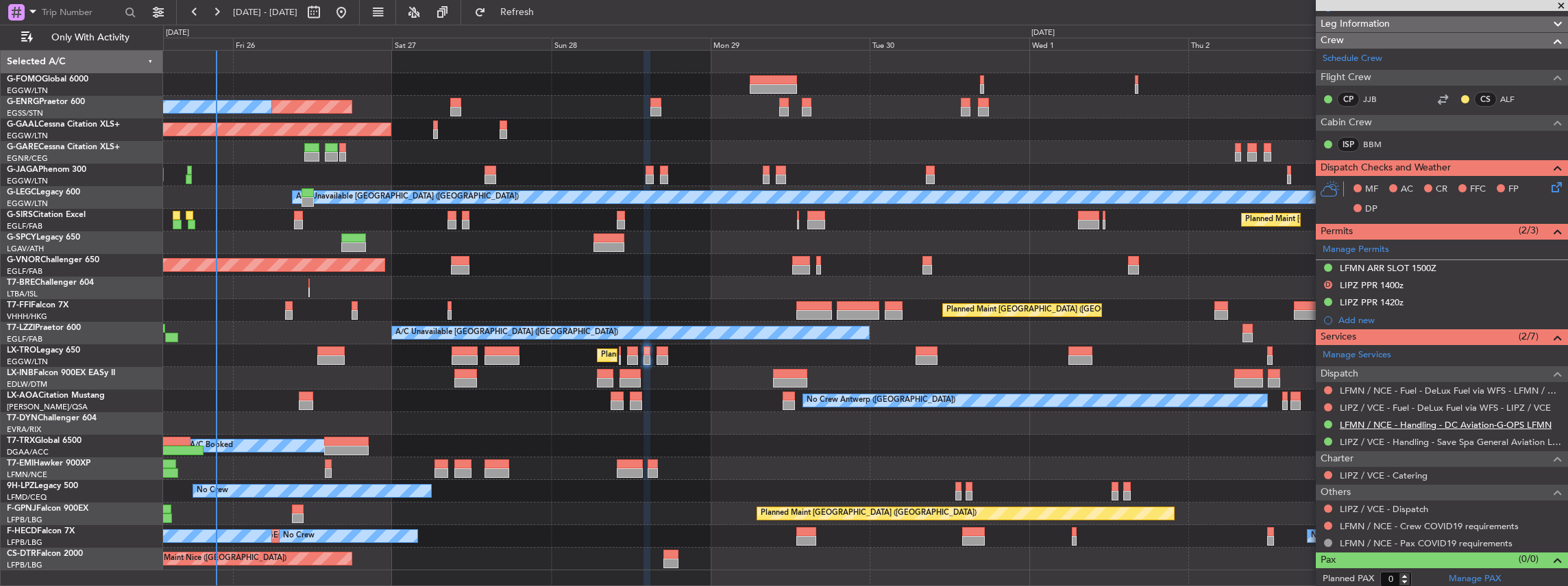
click at [1381, 419] on link "LFMN / NCE - Handling - DC Aviation-G-OPS LFMN" at bounding box center [1446, 425] width 212 height 12
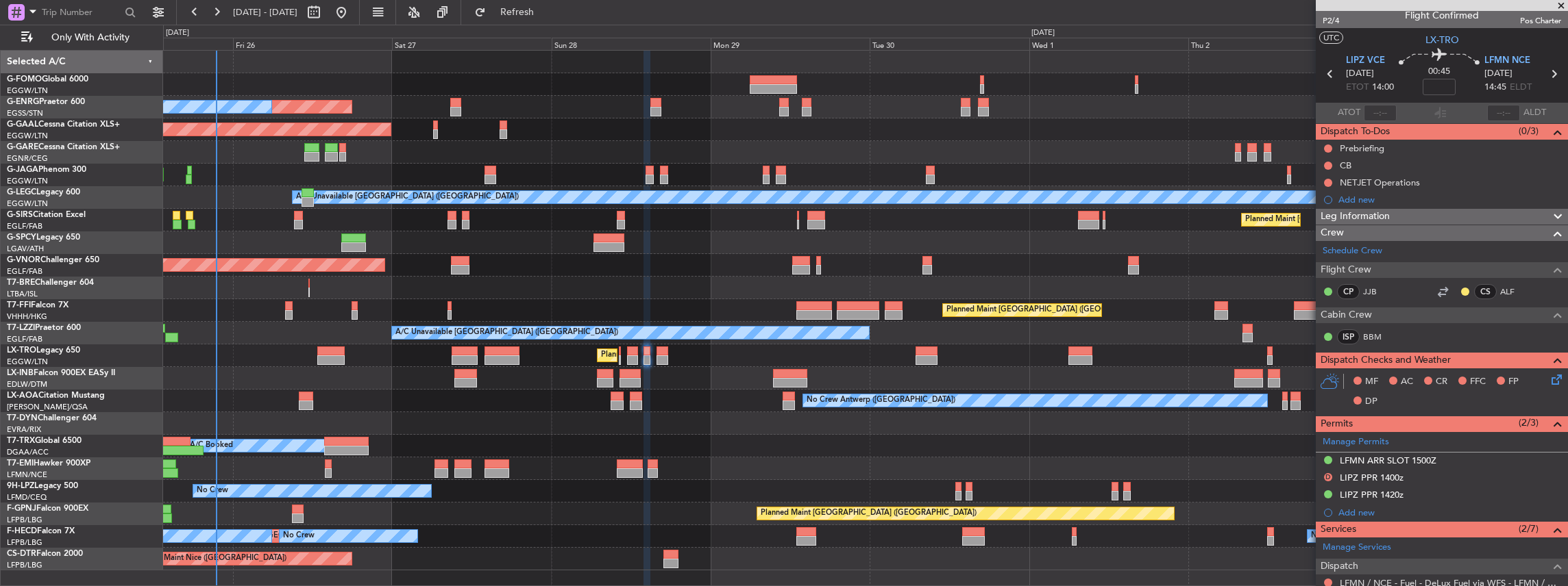
scroll to position [0, 0]
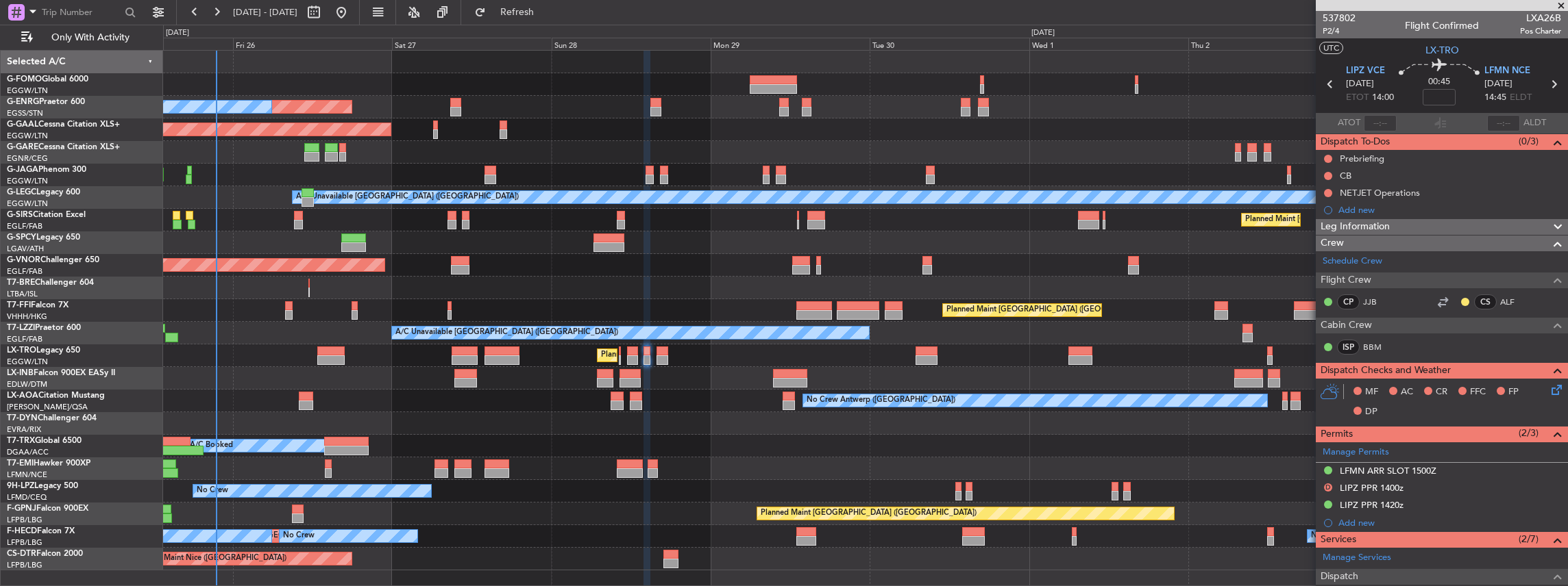
click at [1549, 387] on icon at bounding box center [1554, 388] width 11 height 11
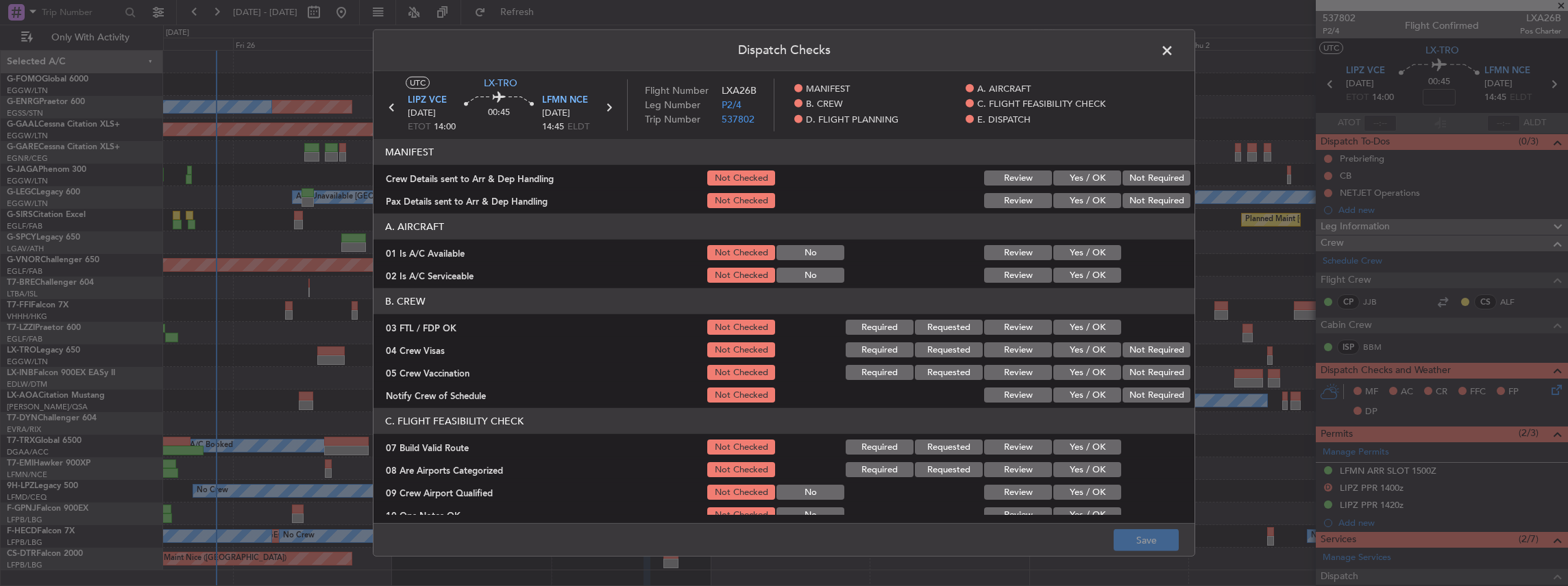
drag, startPoint x: 1093, startPoint y: 180, endPoint x: 1090, endPoint y: 204, distance: 24.2
click at [1093, 180] on button "Yes / OK" at bounding box center [1087, 178] width 68 height 15
click at [1088, 198] on button "Yes / OK" at bounding box center [1087, 201] width 68 height 15
click at [1141, 537] on button "Save" at bounding box center [1146, 540] width 65 height 22
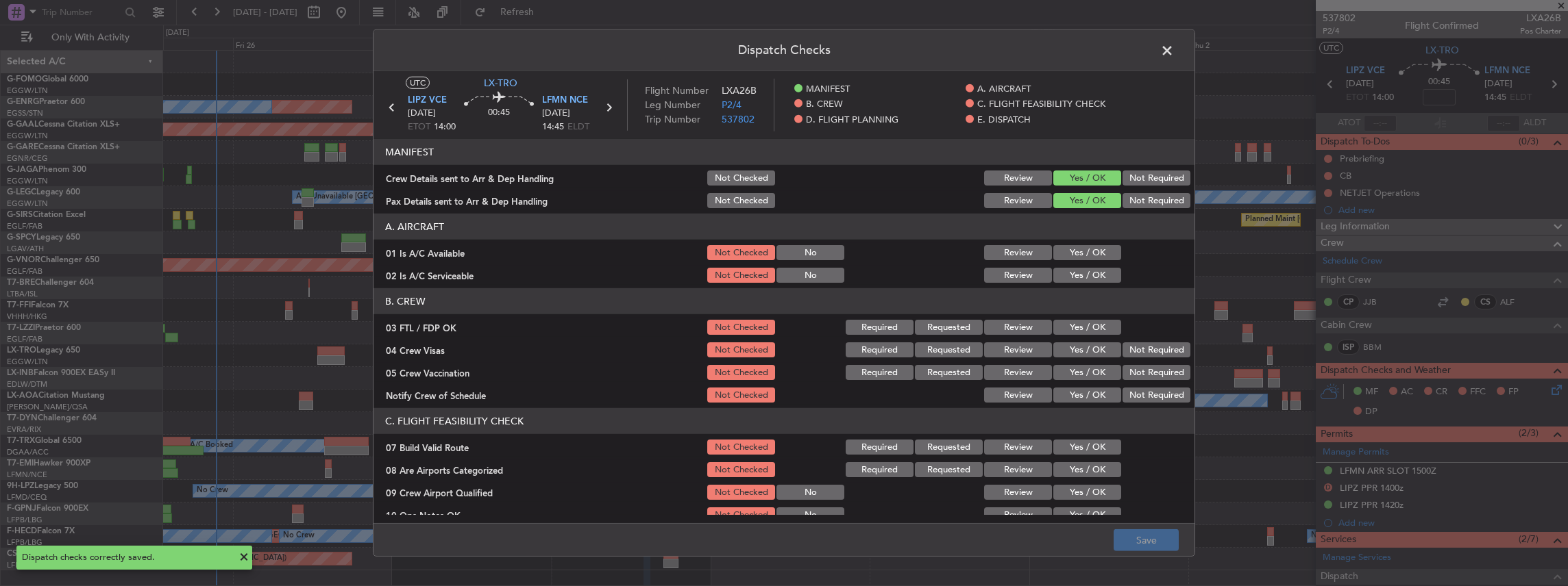
click at [1174, 44] on span at bounding box center [1174, 54] width 0 height 28
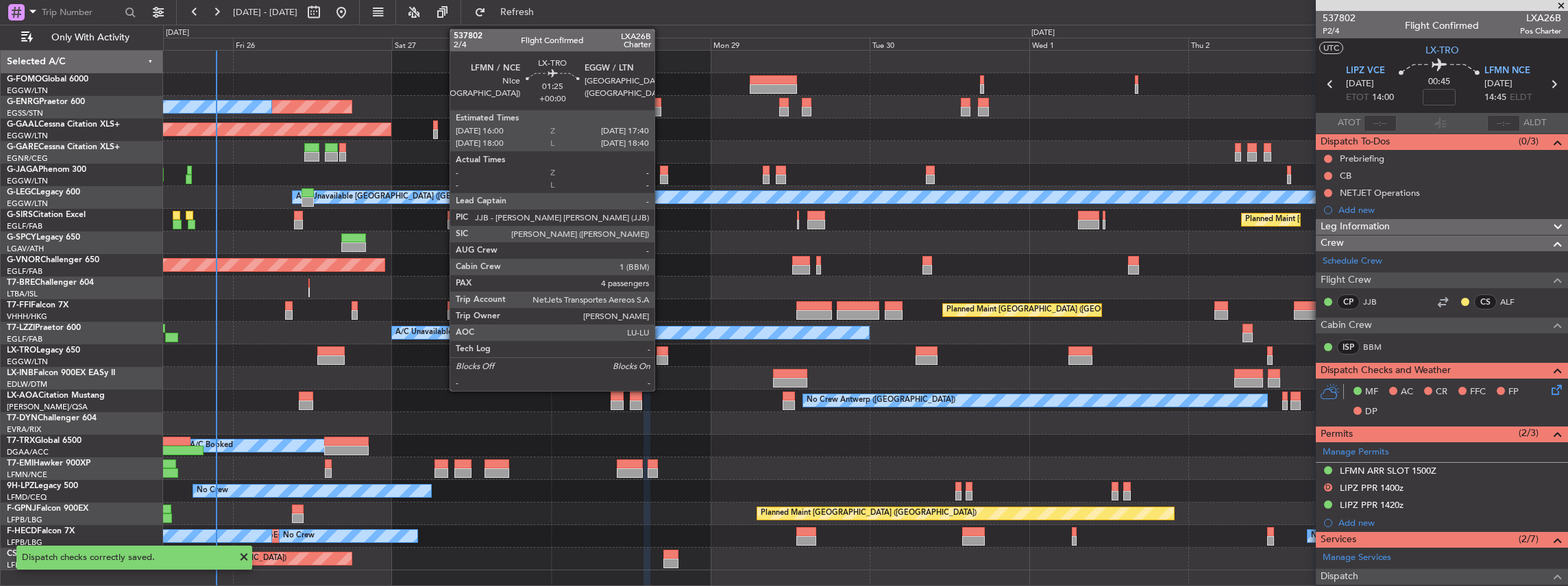
click at [661, 350] on div at bounding box center [662, 352] width 12 height 10
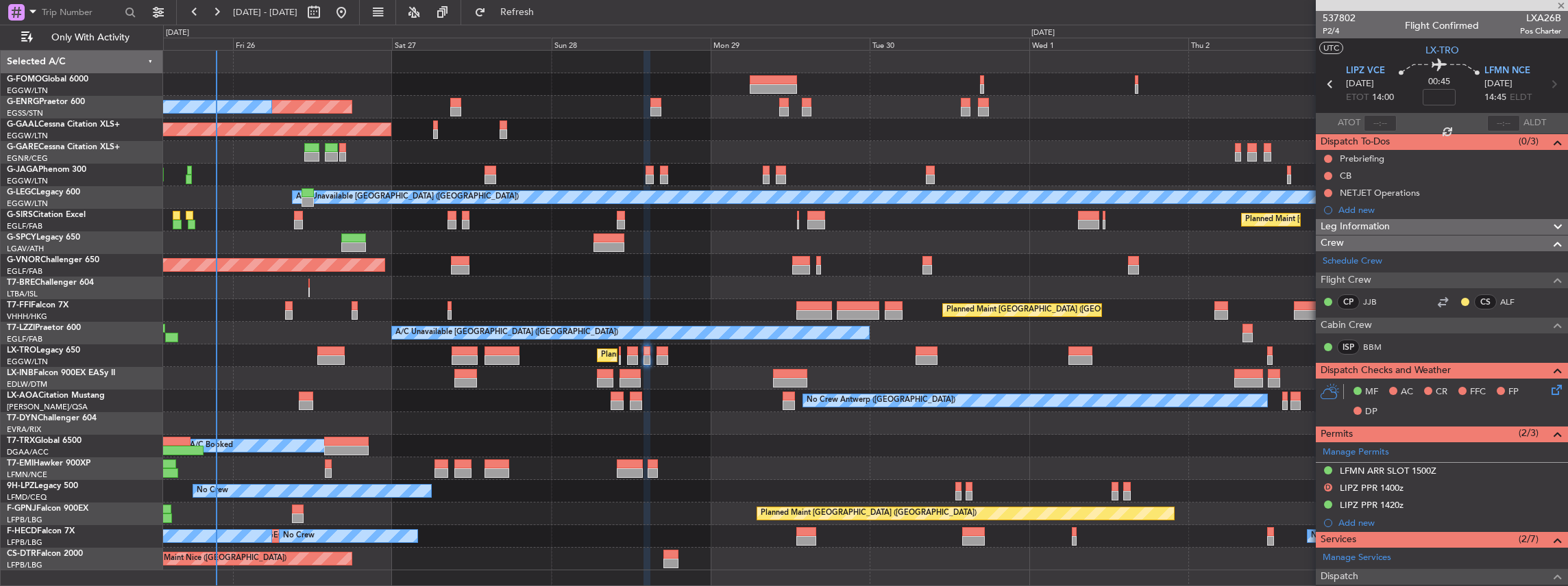
type input "4"
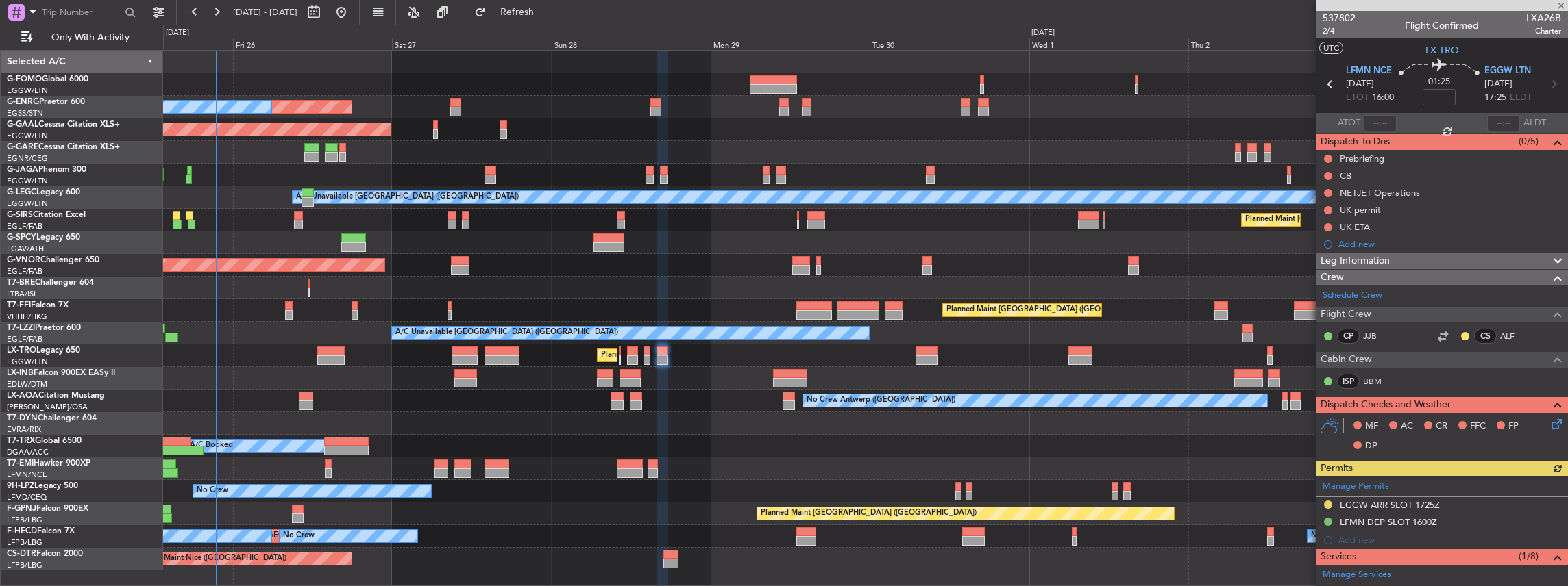
click at [1549, 421] on icon at bounding box center [1554, 422] width 11 height 11
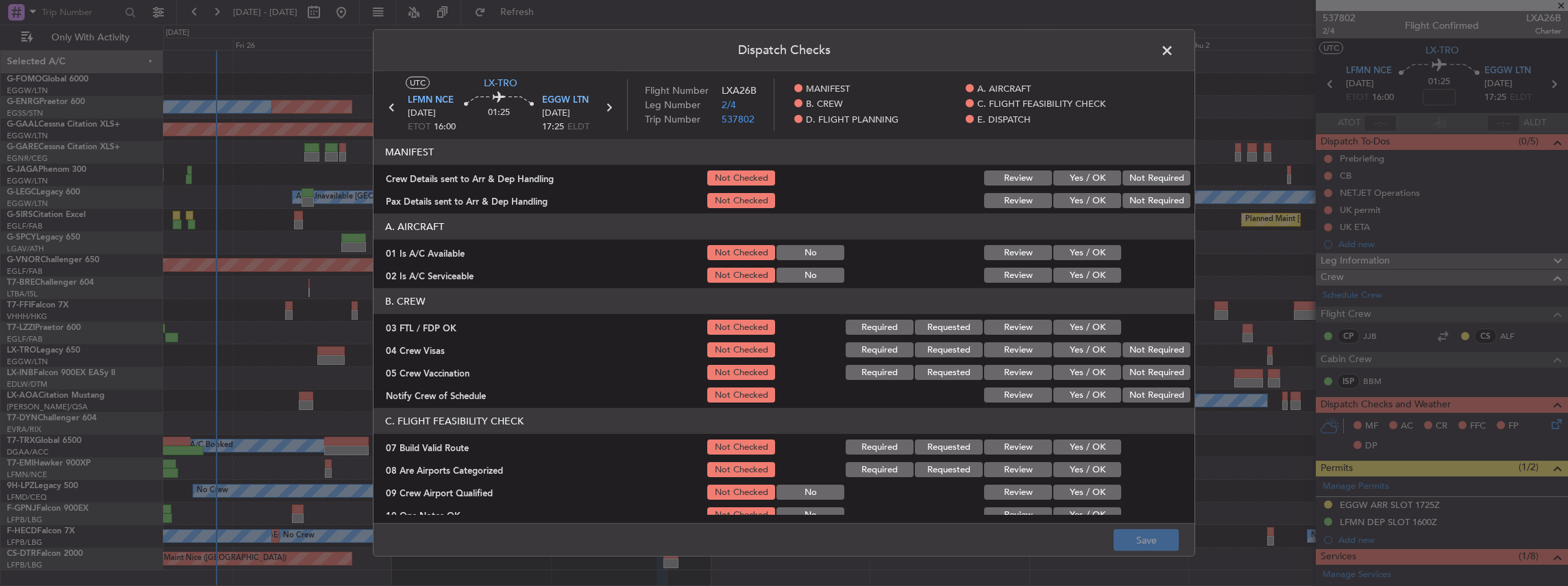
click at [1074, 178] on button "Yes / OK" at bounding box center [1087, 178] width 68 height 15
click at [1070, 205] on button "Yes / OK" at bounding box center [1087, 201] width 68 height 15
click at [1146, 543] on button "Save" at bounding box center [1146, 540] width 65 height 22
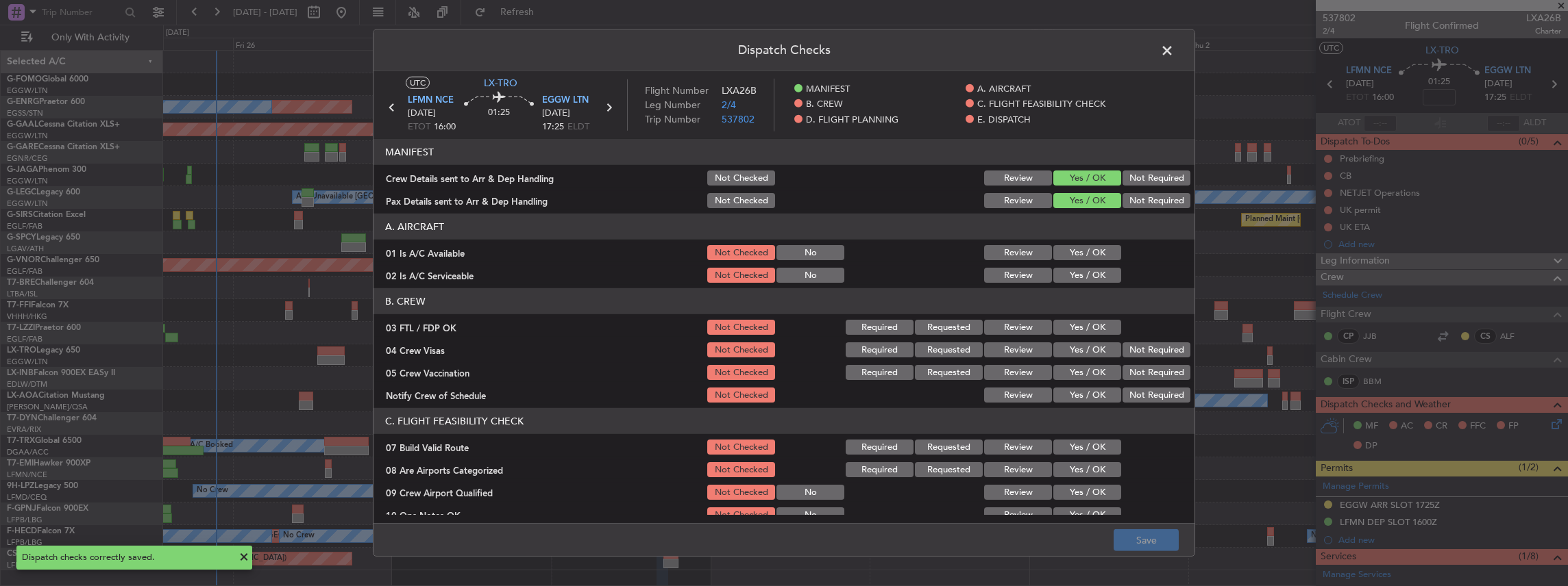
click at [1174, 46] on span at bounding box center [1174, 54] width 0 height 28
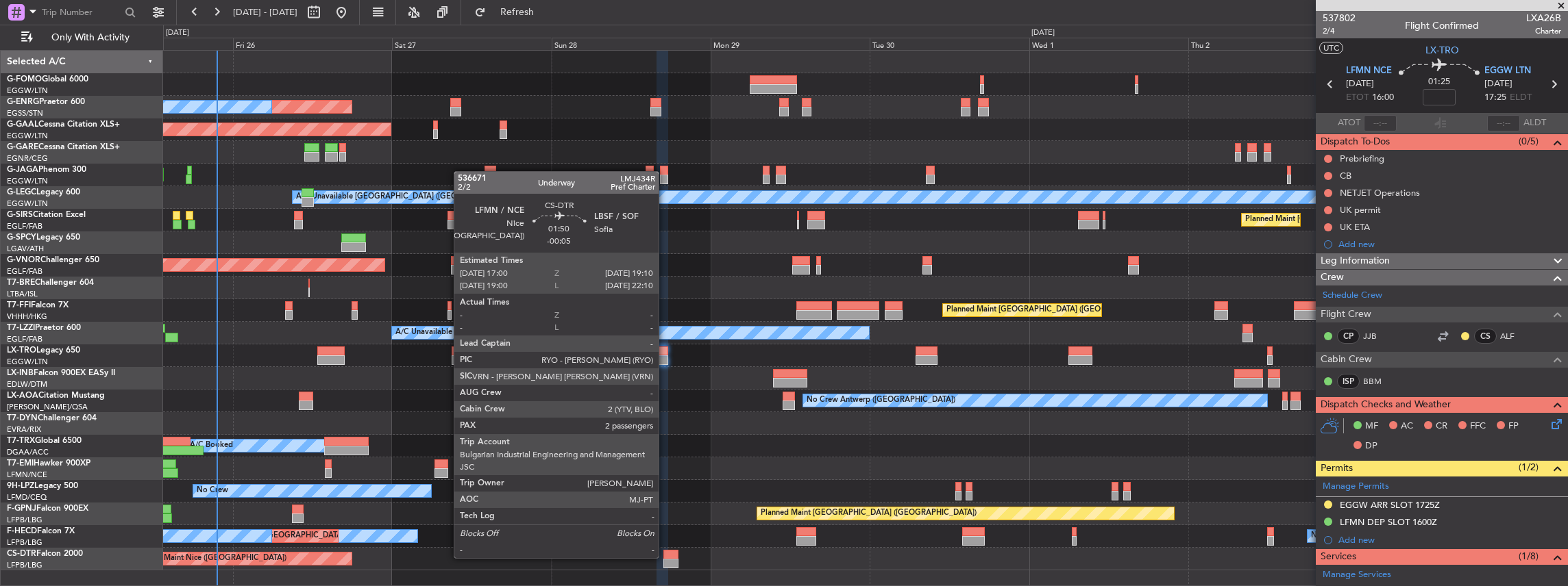
click at [665, 556] on div at bounding box center [670, 555] width 15 height 10
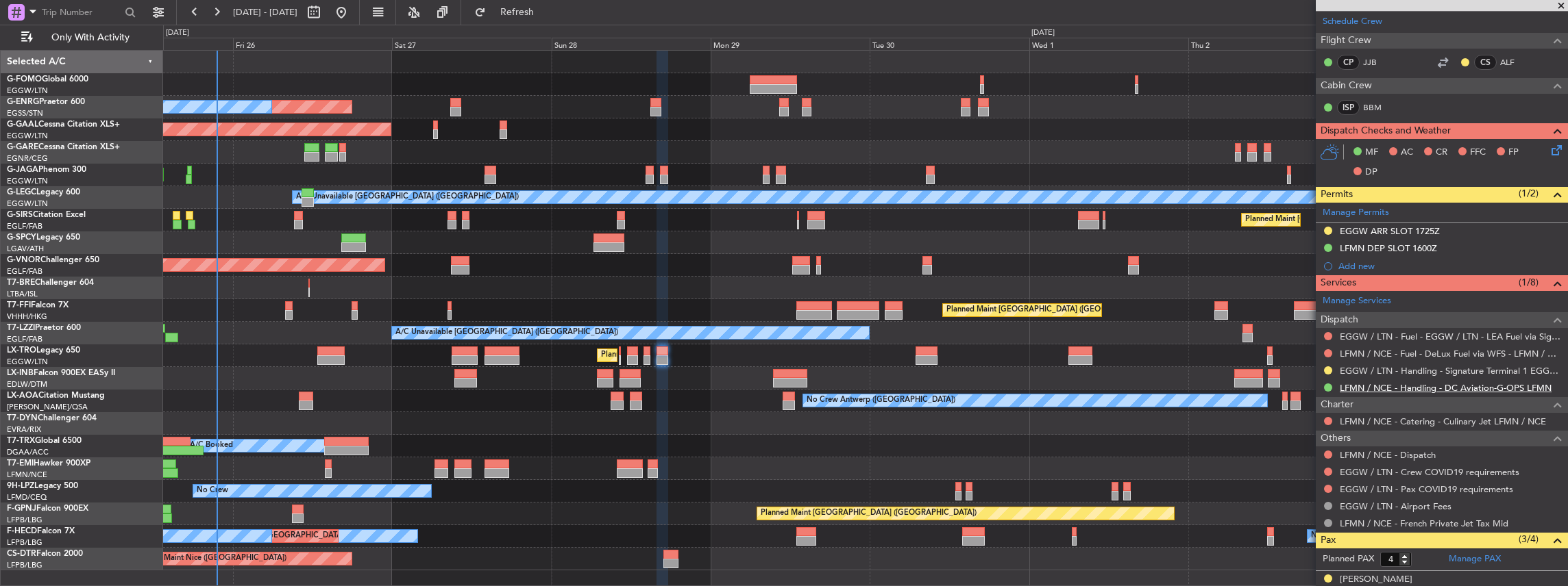
scroll to position [319, 0]
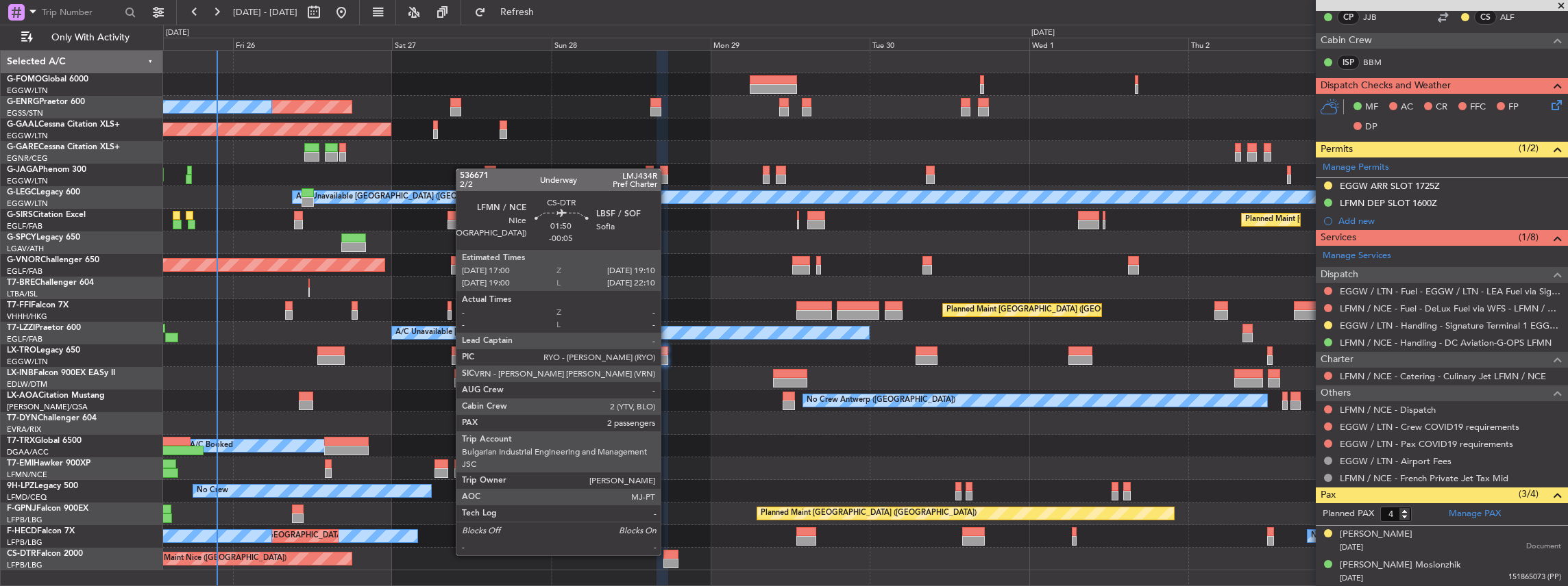
click at [667, 554] on div at bounding box center [670, 555] width 15 height 10
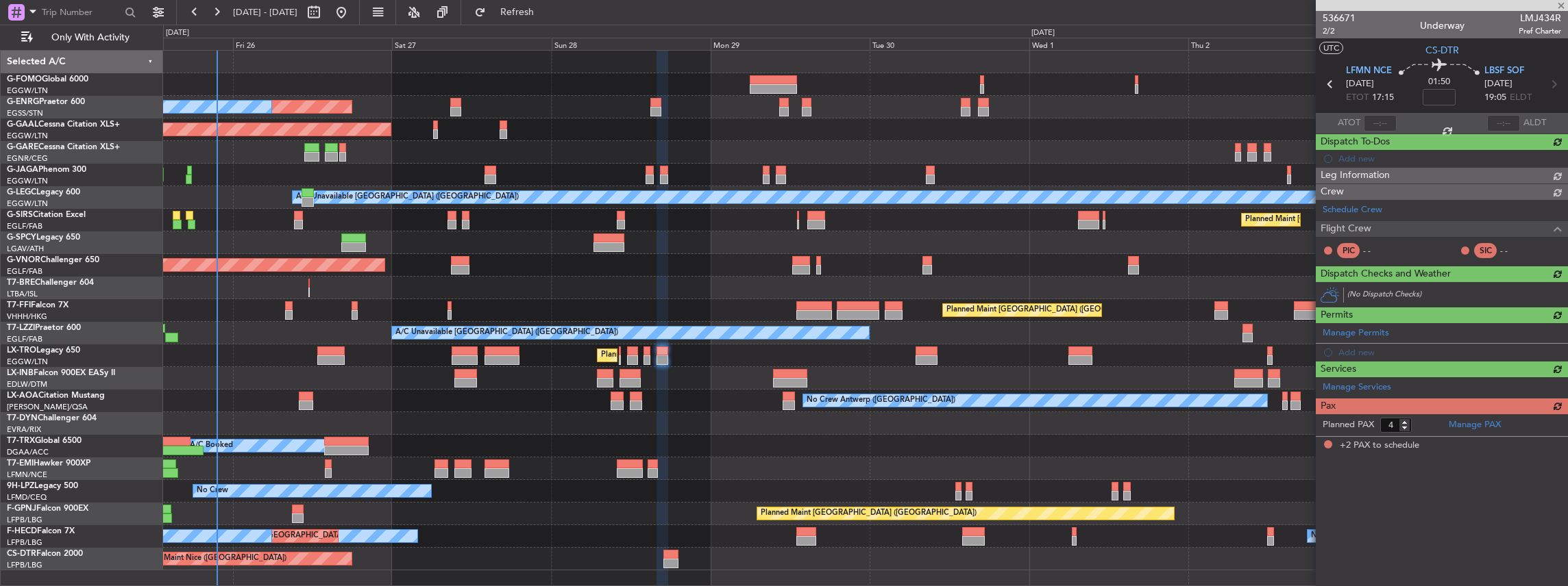
type input "-00:05"
type input "2"
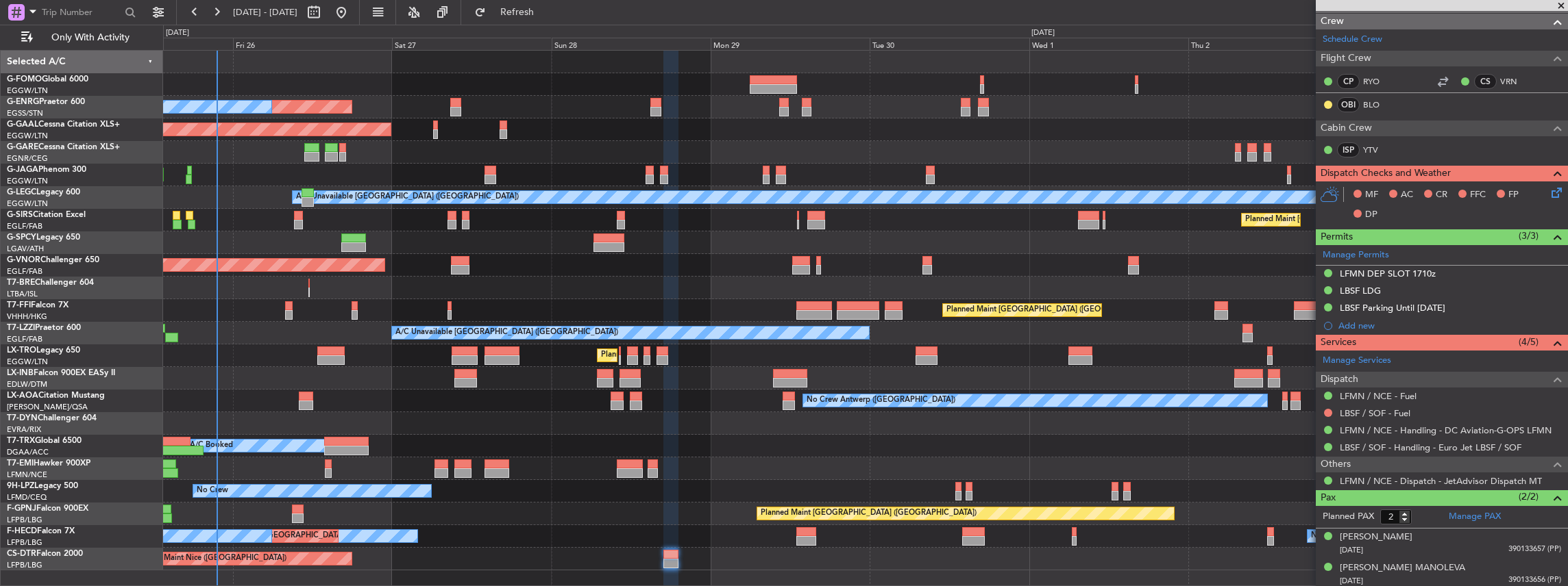
scroll to position [0, 0]
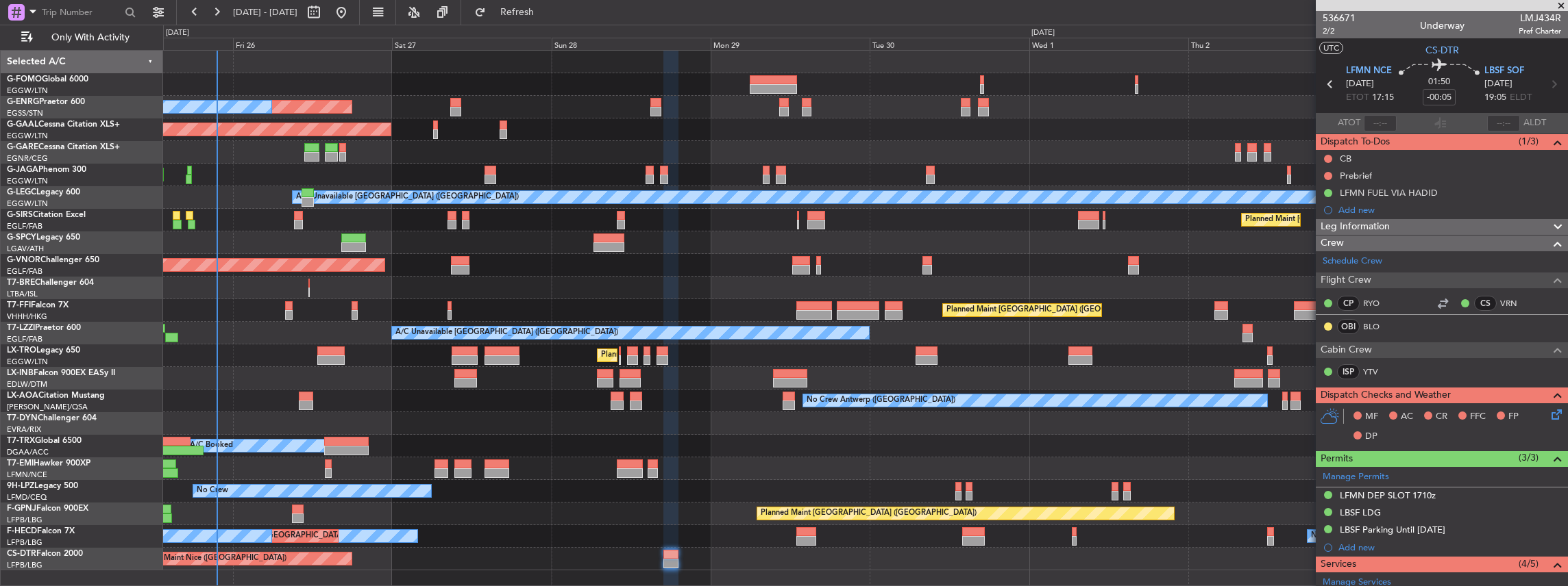
click at [1549, 417] on icon at bounding box center [1554, 413] width 11 height 11
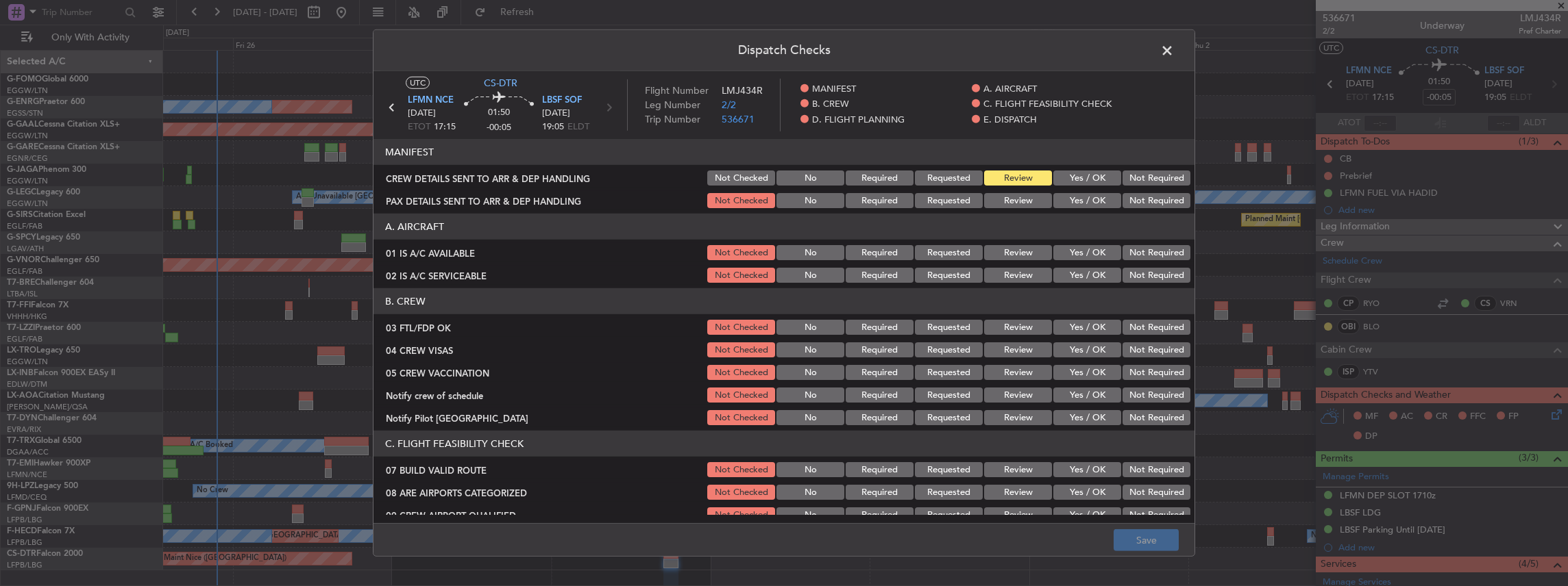
drag, startPoint x: 1071, startPoint y: 178, endPoint x: 1067, endPoint y: 199, distance: 21.4
click at [1070, 180] on button "Yes / OK" at bounding box center [1087, 178] width 68 height 15
drag, startPoint x: 1067, startPoint y: 199, endPoint x: 1123, endPoint y: 424, distance: 231.9
click at [1067, 199] on button "Yes / OK" at bounding box center [1087, 201] width 68 height 15
click at [1144, 538] on button "Save" at bounding box center [1146, 540] width 65 height 22
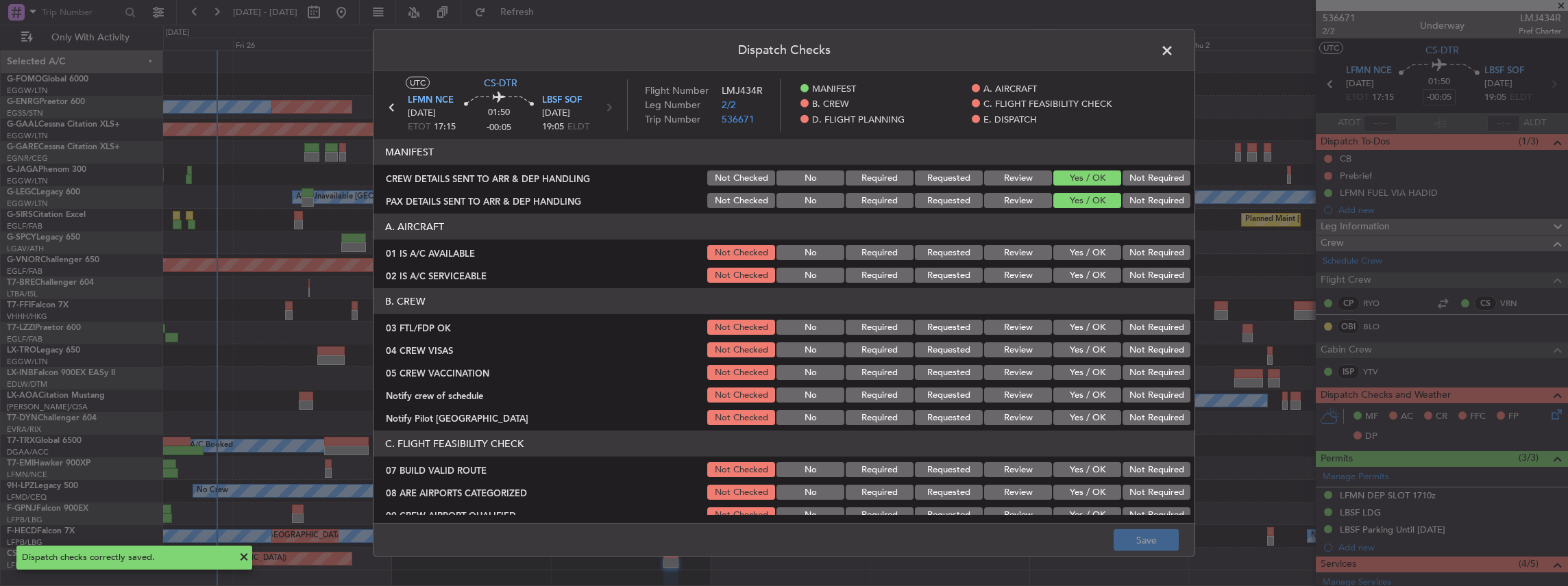
drag, startPoint x: 1168, startPoint y: 54, endPoint x: 1176, endPoint y: 53, distance: 8.1
click at [1174, 54] on span at bounding box center [1174, 54] width 0 height 28
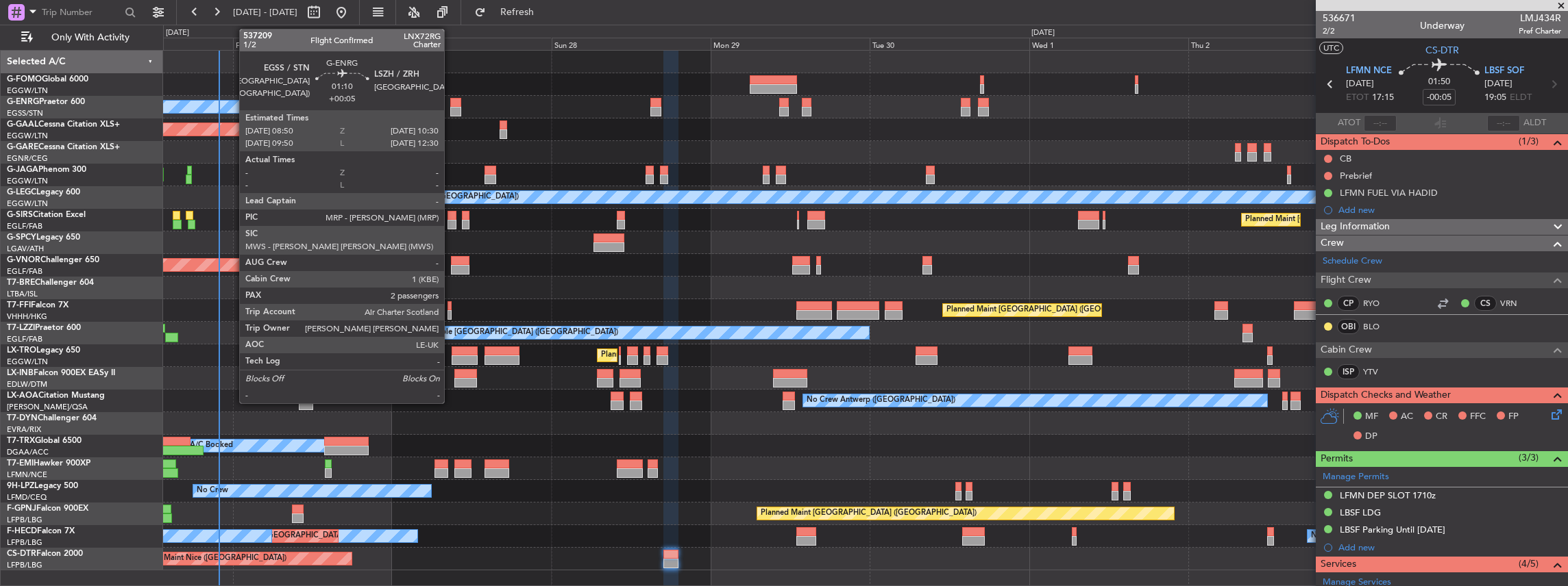
click at [451, 104] on div at bounding box center [456, 103] width 12 height 10
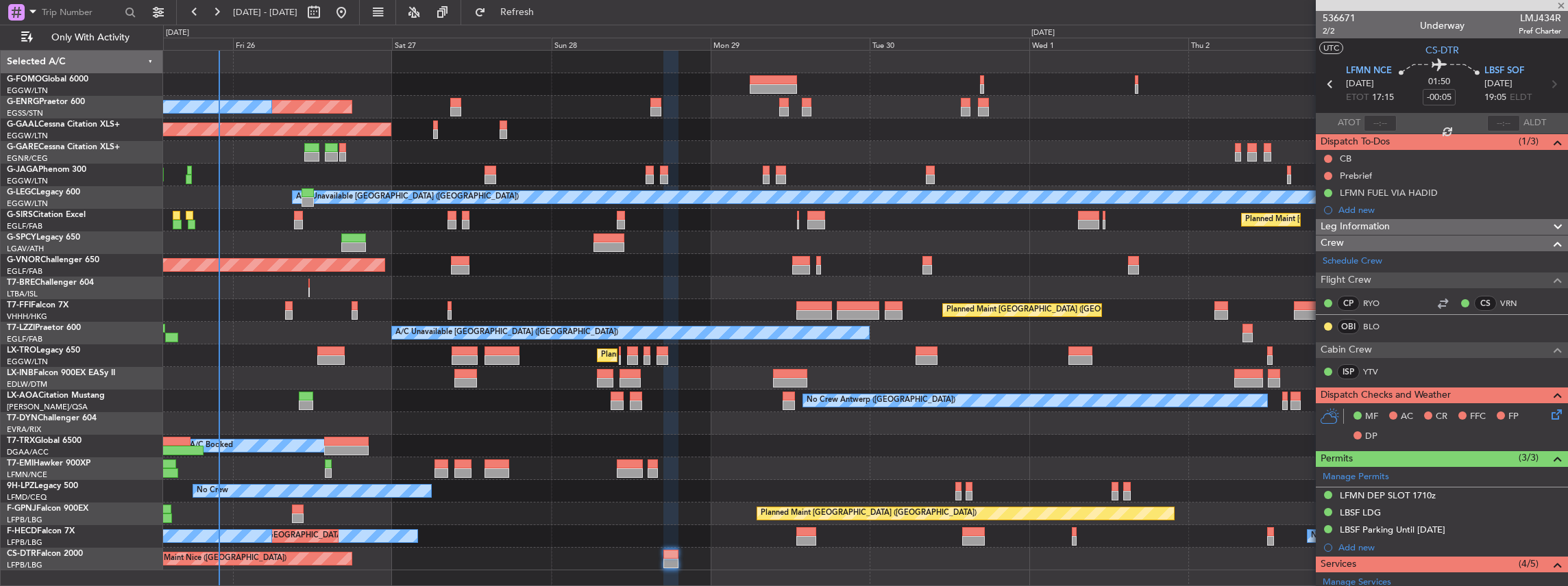
type input "+00:05"
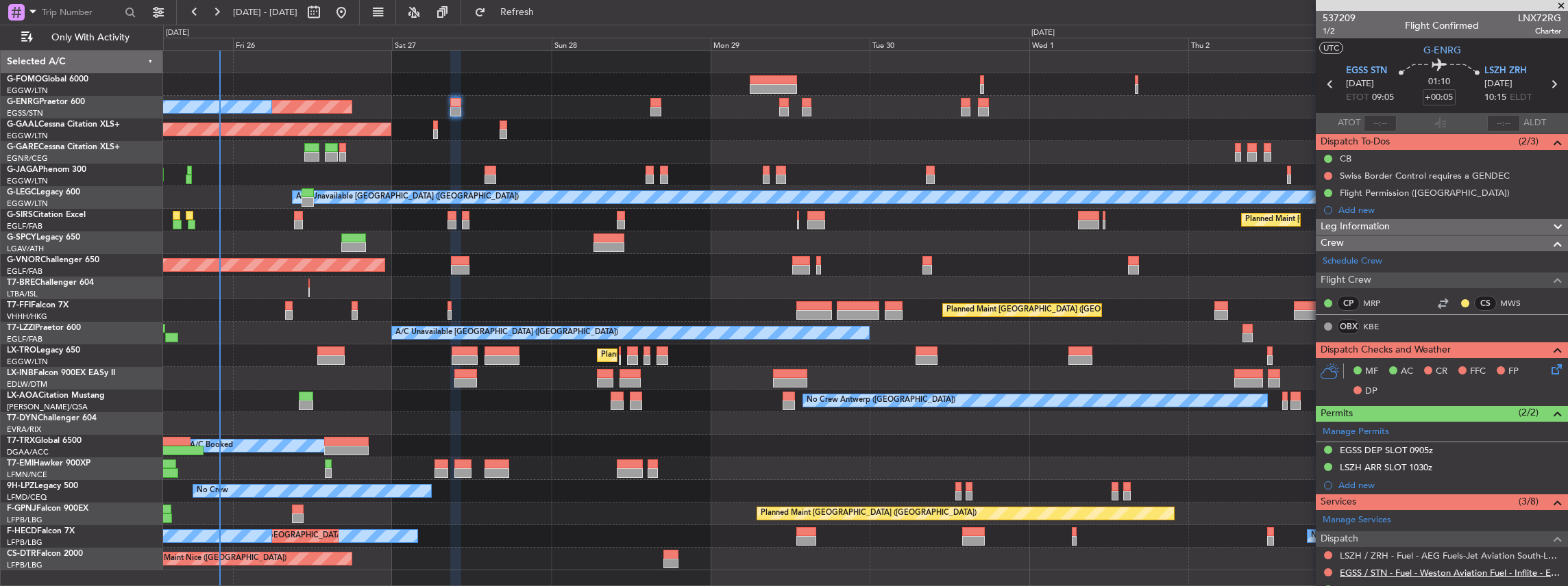
click at [1400, 567] on link "EGSS / STN - Fuel - Weston Aviation Fuel - Inflite - EGSS / STN" at bounding box center [1450, 573] width 221 height 12
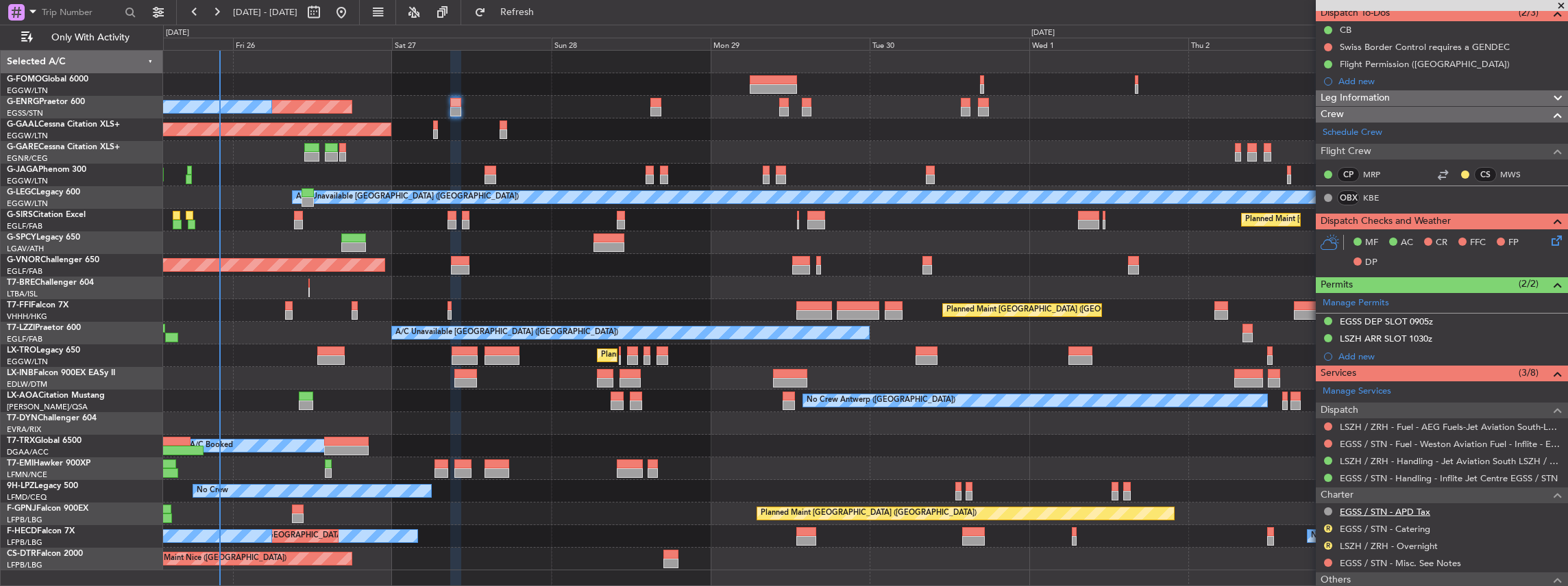
scroll to position [137, 0]
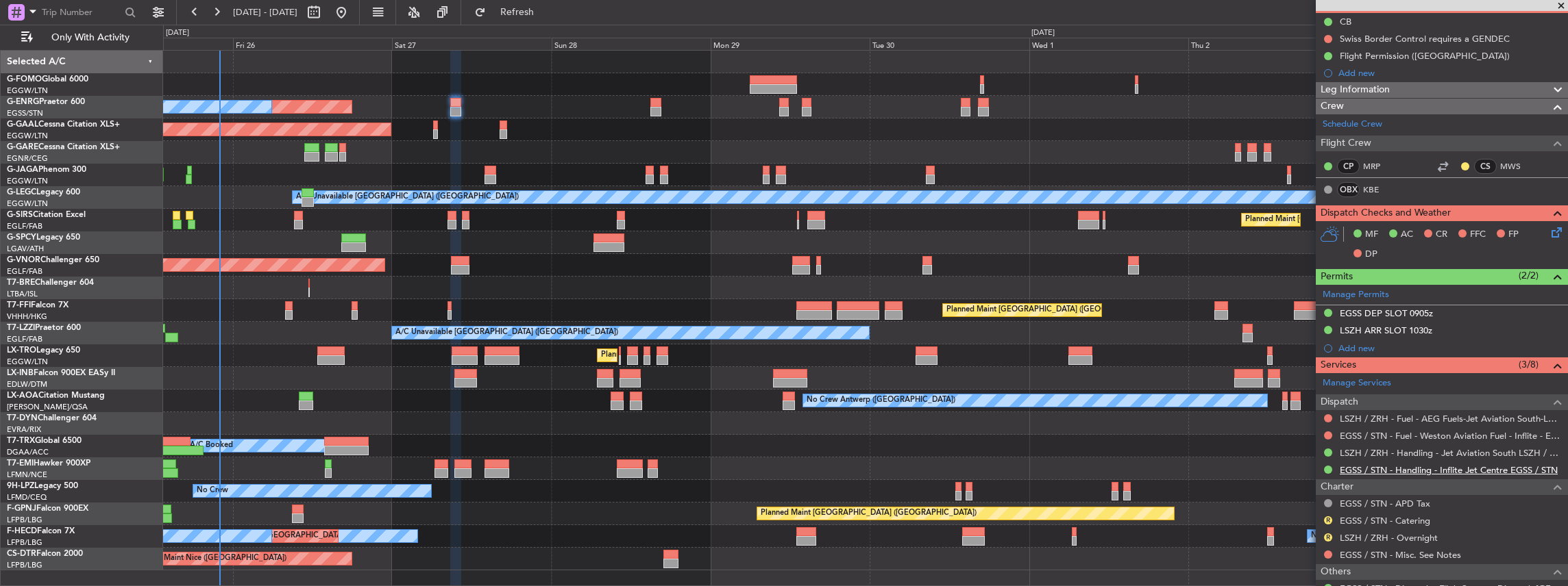
click at [1393, 466] on link "EGSS / STN - Handling - Inflite Jet Centre EGSS / STN" at bounding box center [1448, 470] width 218 height 12
click at [536, 5] on button "Refresh" at bounding box center [509, 12] width 82 height 22
click at [1401, 418] on link "LSZH / ZRH - Fuel - AEG Fuels-Jet Aviation South-LSZH/ZRH" at bounding box center [1450, 419] width 221 height 12
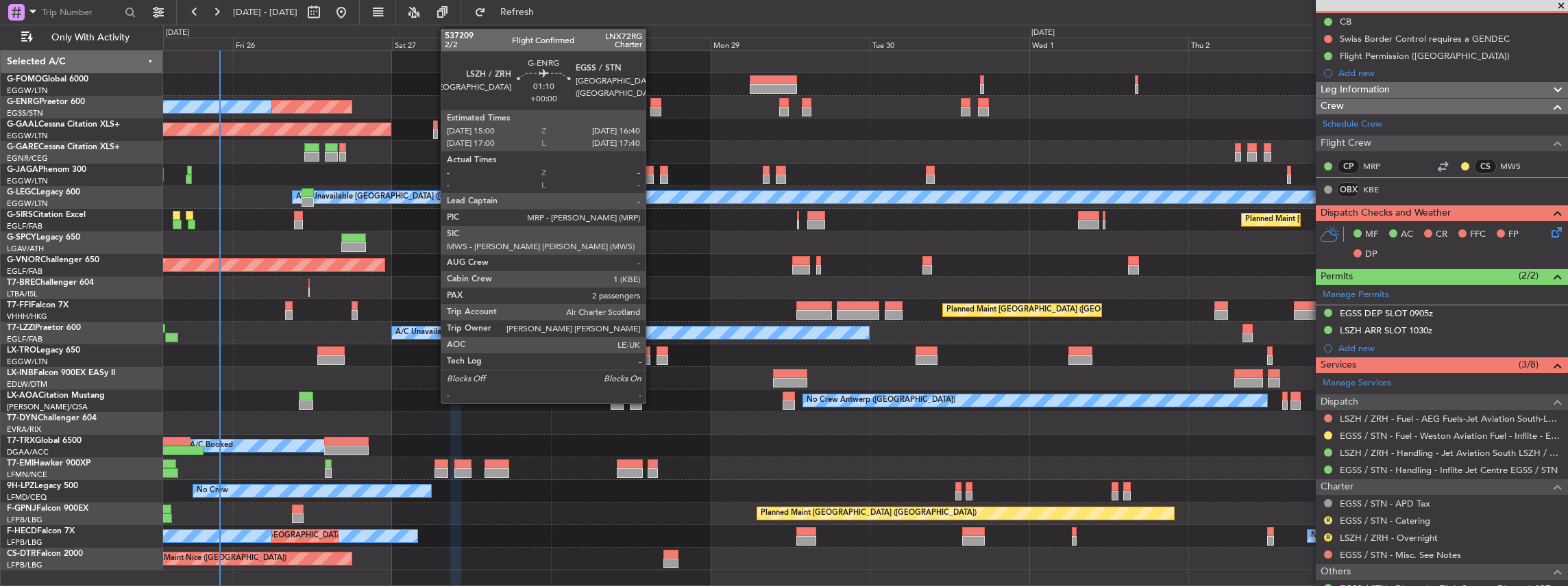
click at [653, 110] on div at bounding box center [656, 112] width 12 height 10
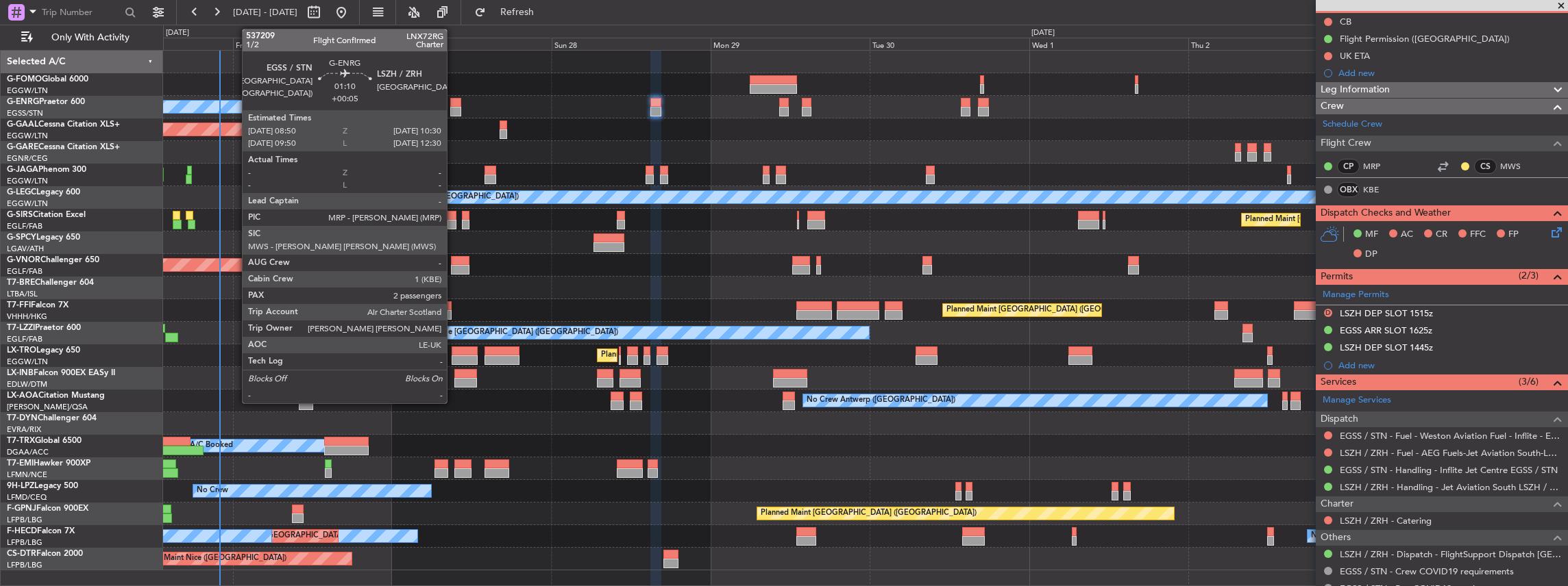
click at [454, 104] on div at bounding box center [456, 103] width 12 height 10
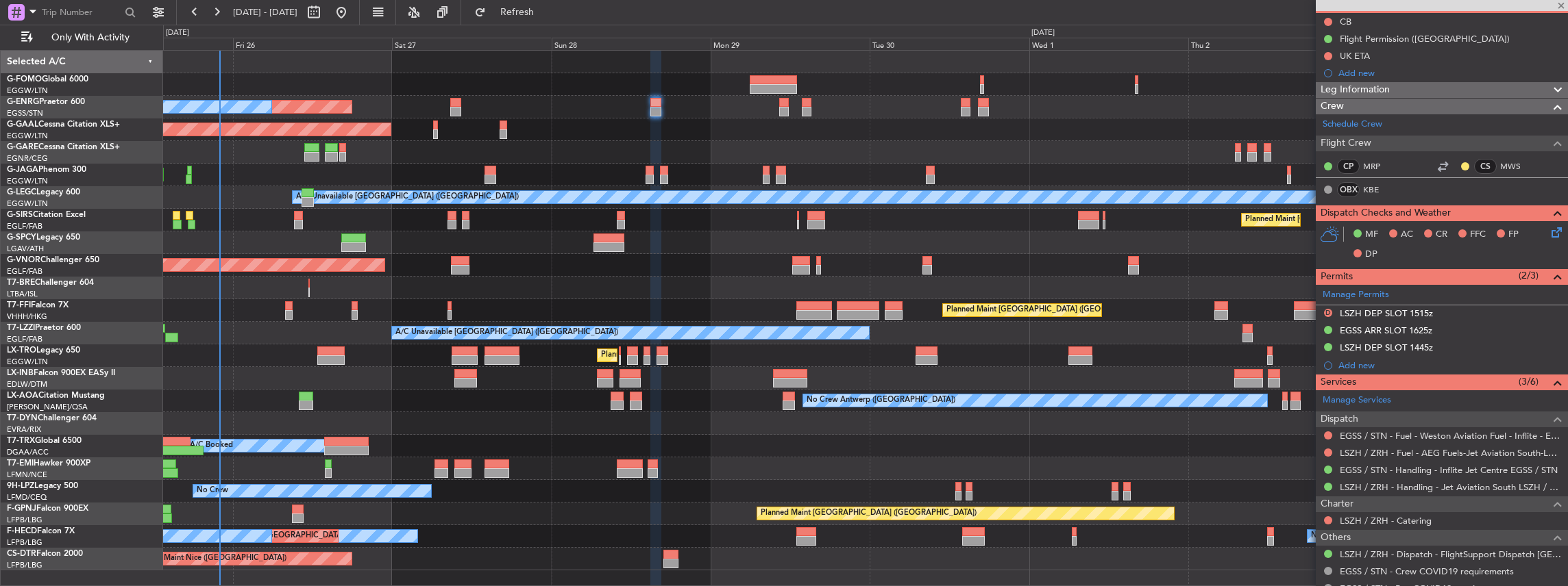
type input "+00:05"
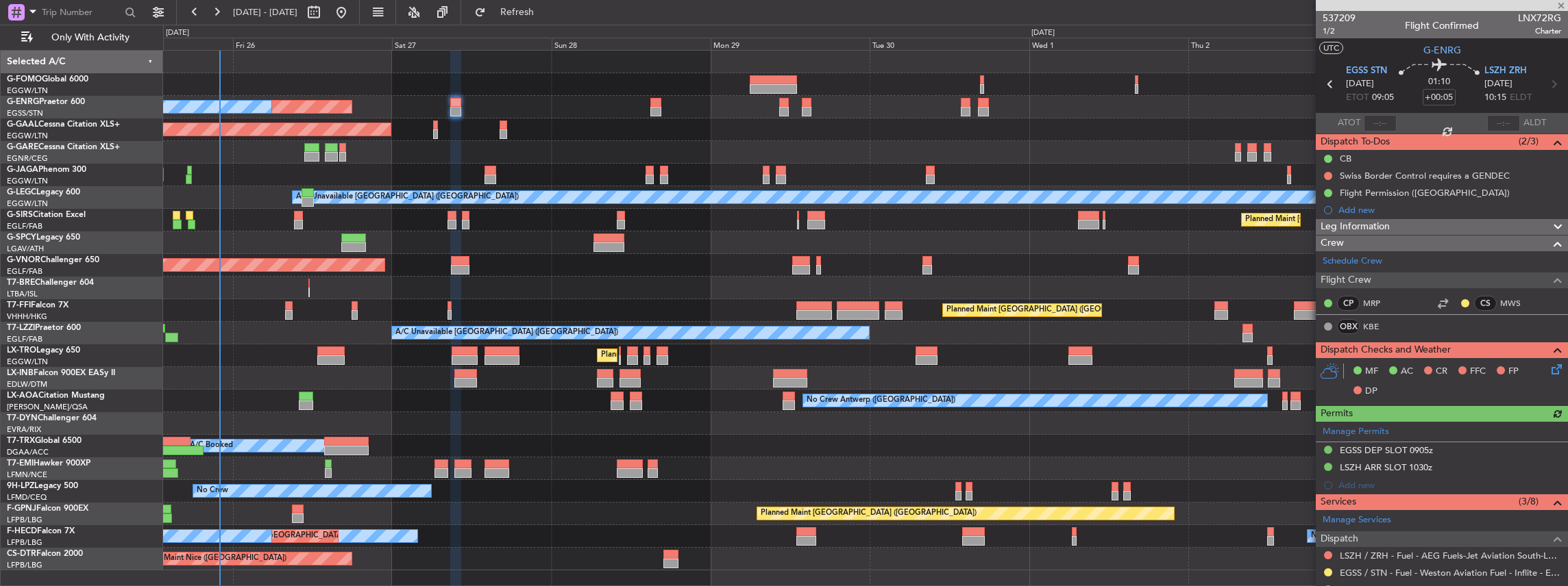
scroll to position [91, 0]
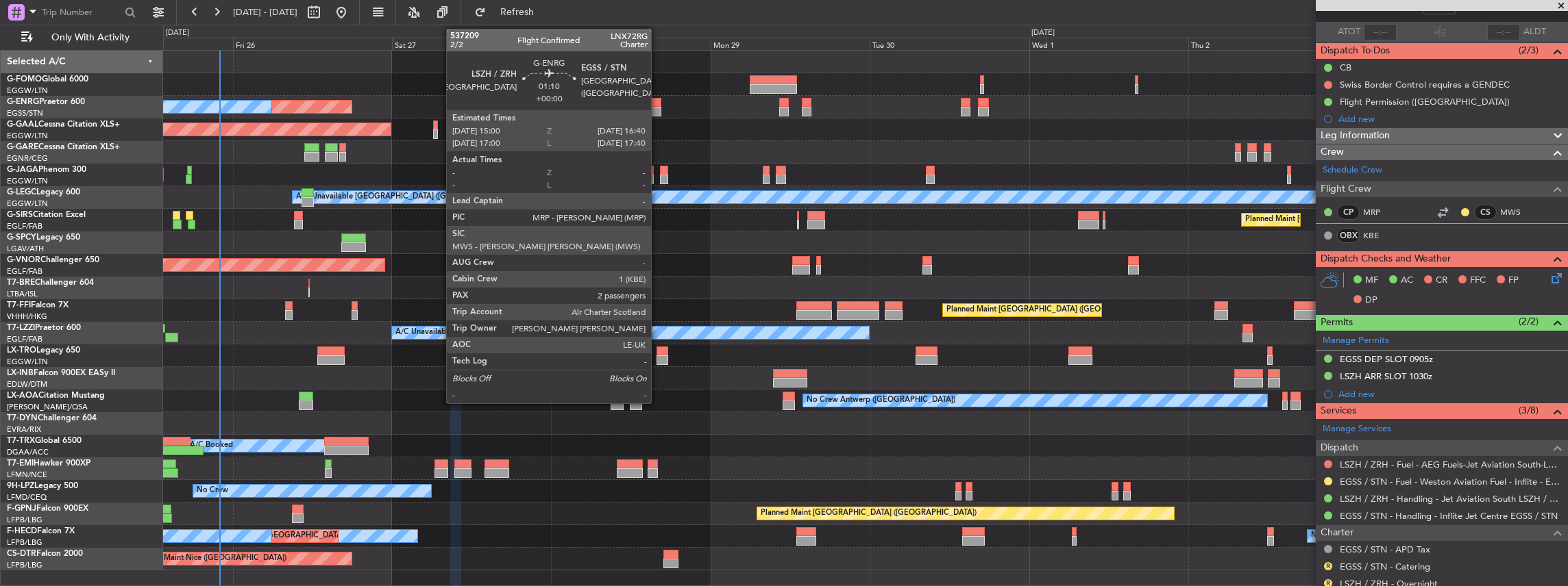
click at [658, 106] on div at bounding box center [656, 103] width 12 height 10
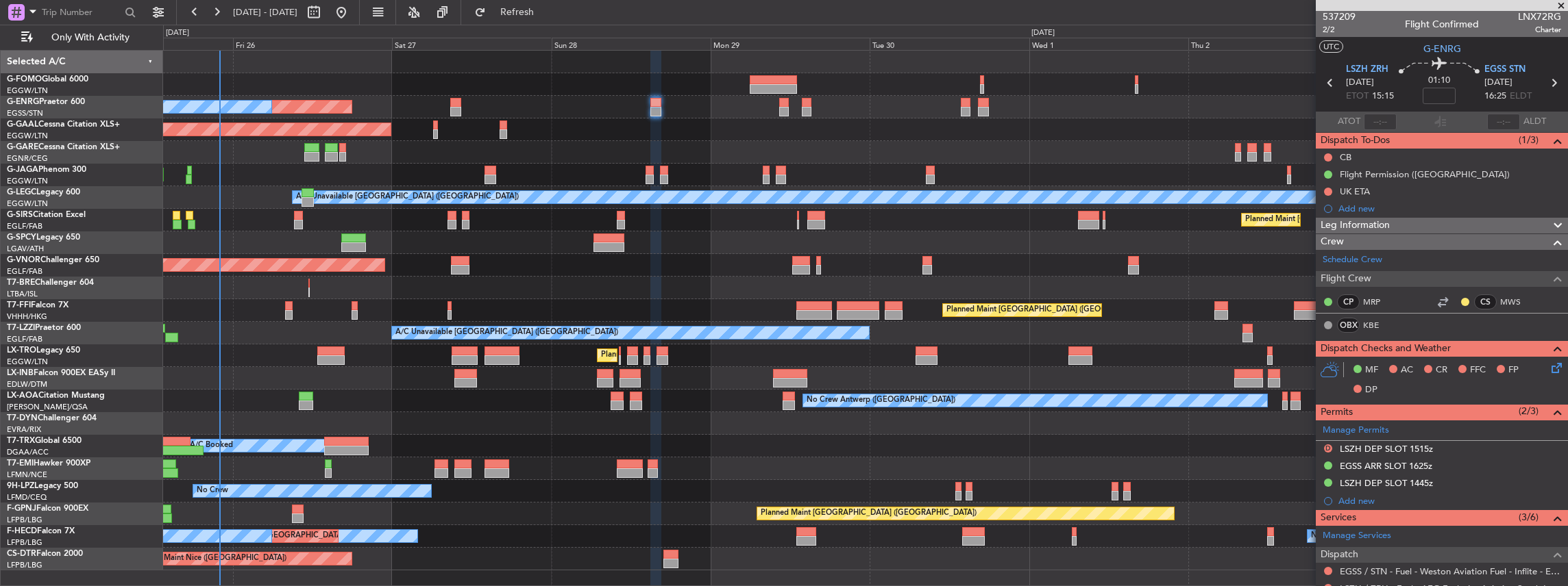
scroll to position [228, 0]
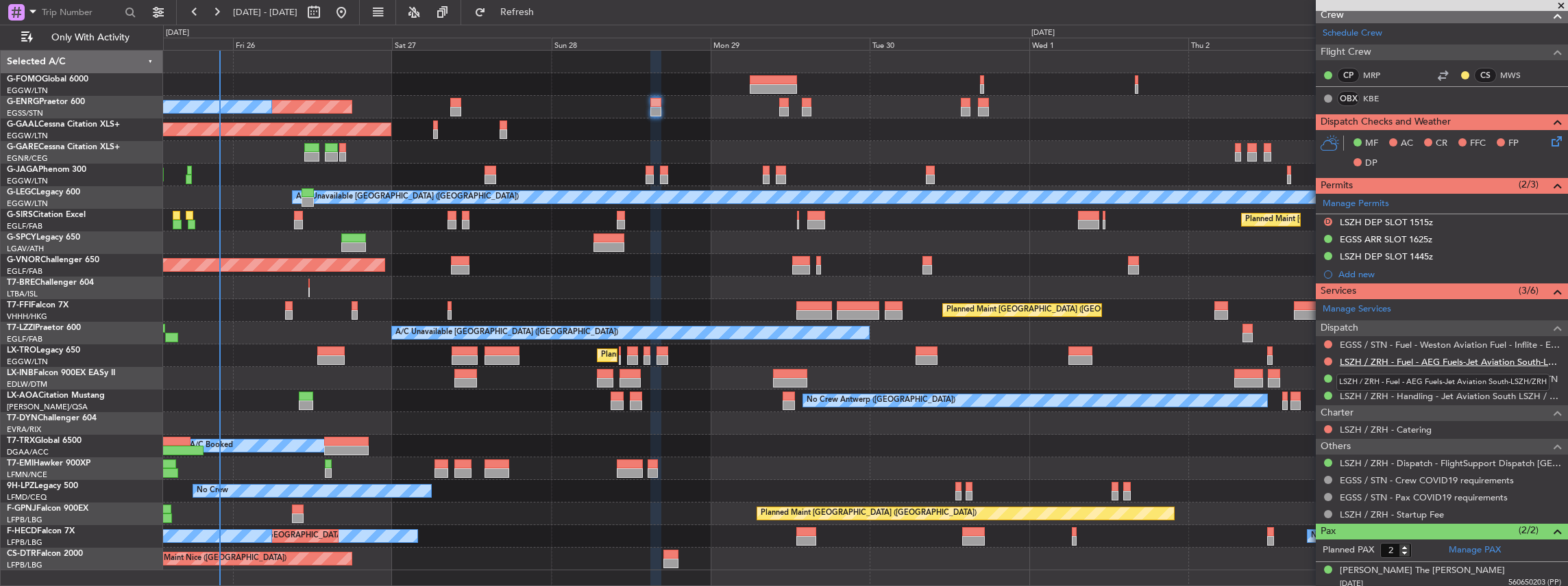
click at [1366, 361] on link "LSZH / ZRH - Fuel - AEG Fuels-Jet Aviation South-LSZH/ZRH" at bounding box center [1450, 361] width 221 height 12
click at [537, 10] on span "Refresh" at bounding box center [517, 12] width 57 height 10
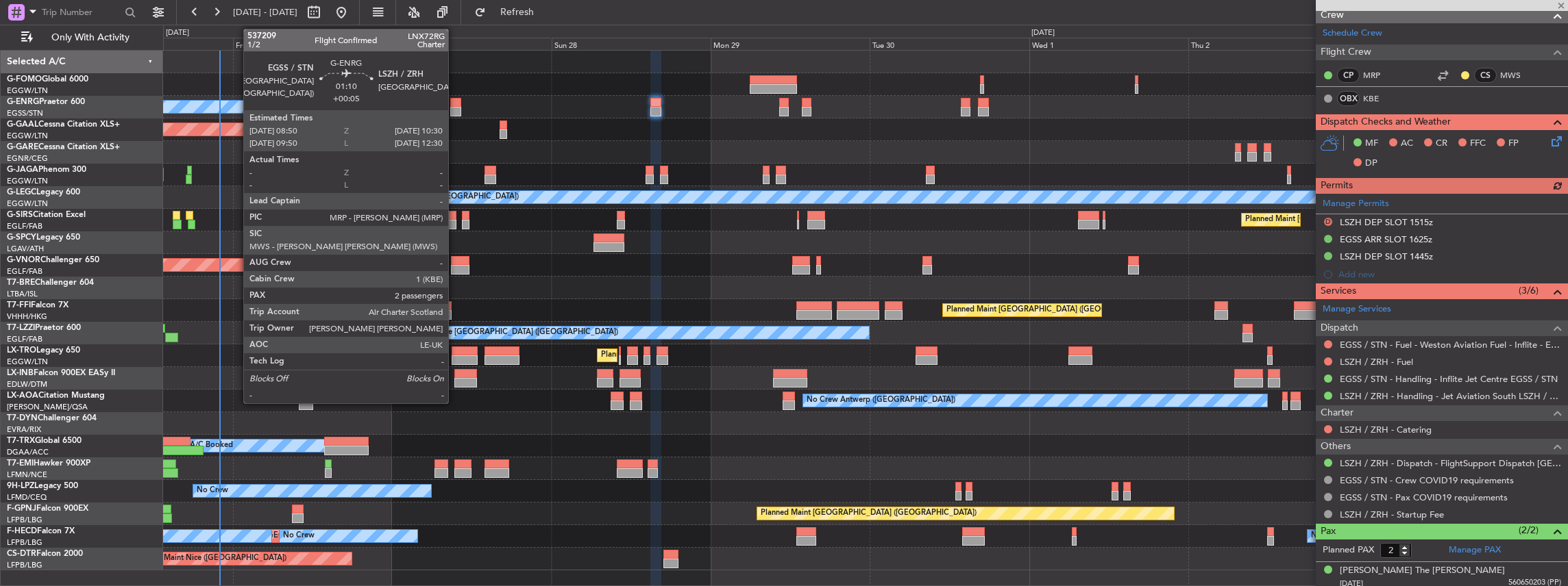
click at [455, 110] on div at bounding box center [456, 112] width 12 height 10
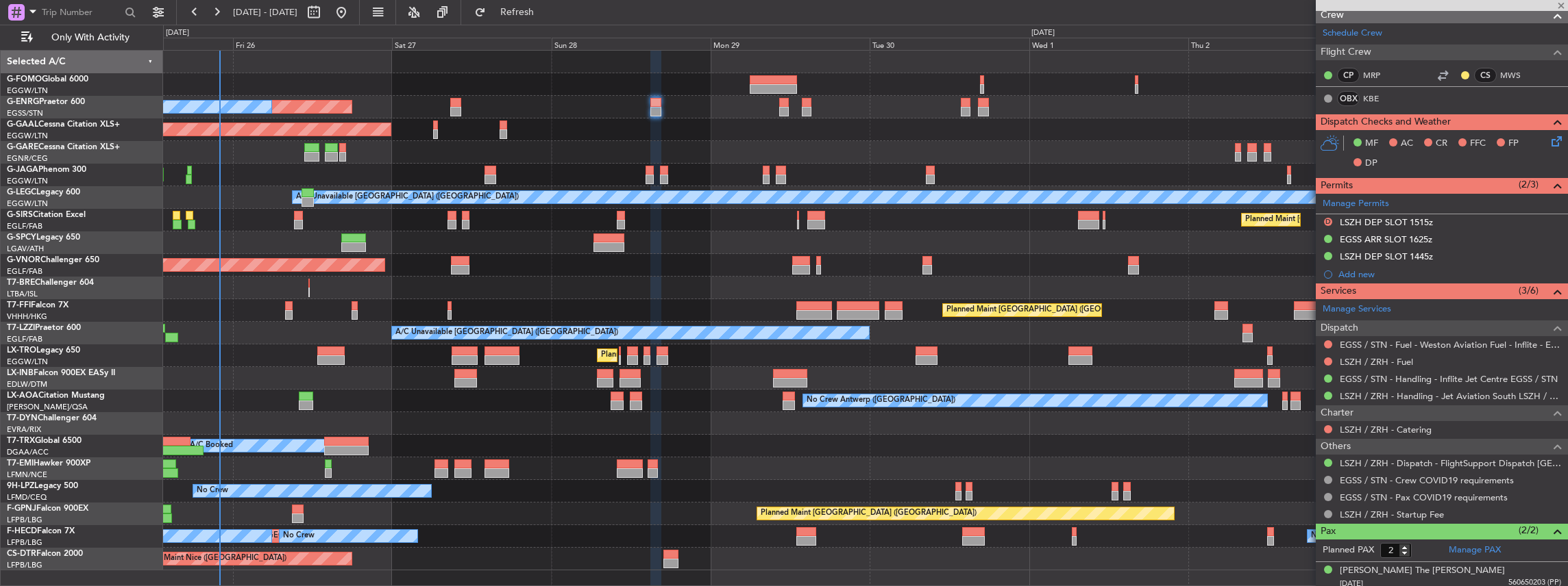
type input "+00:05"
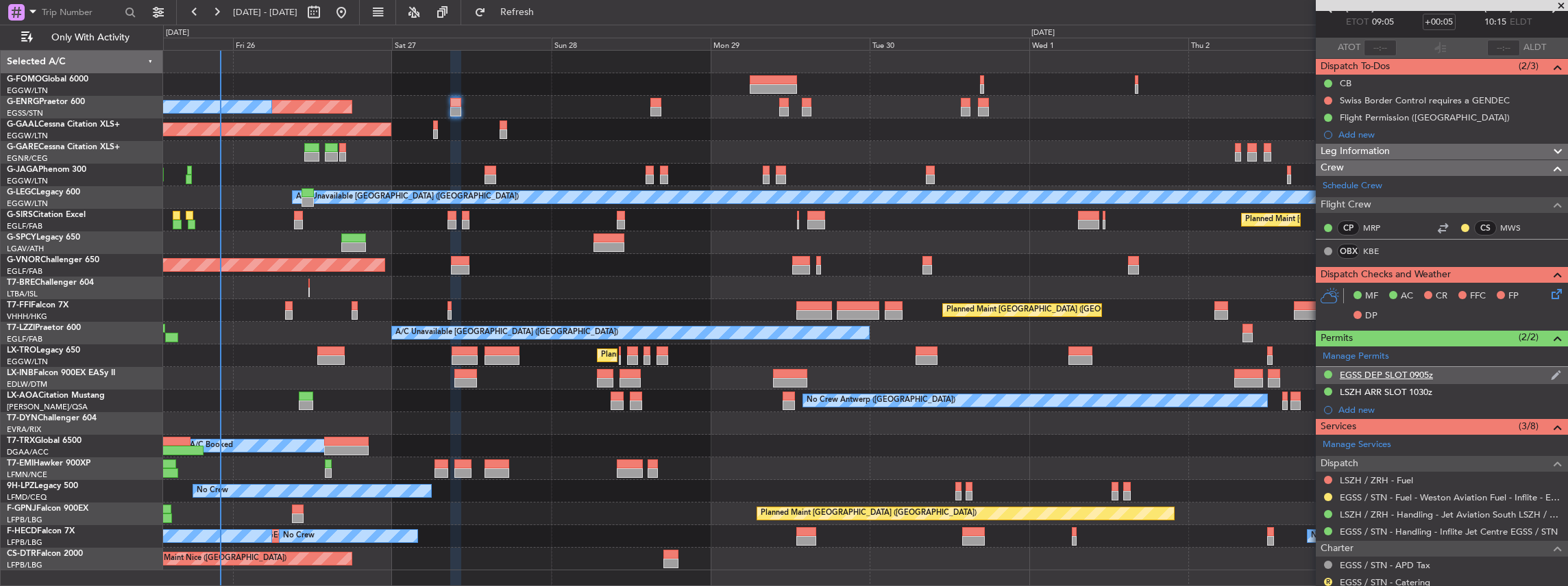
scroll to position [91, 0]
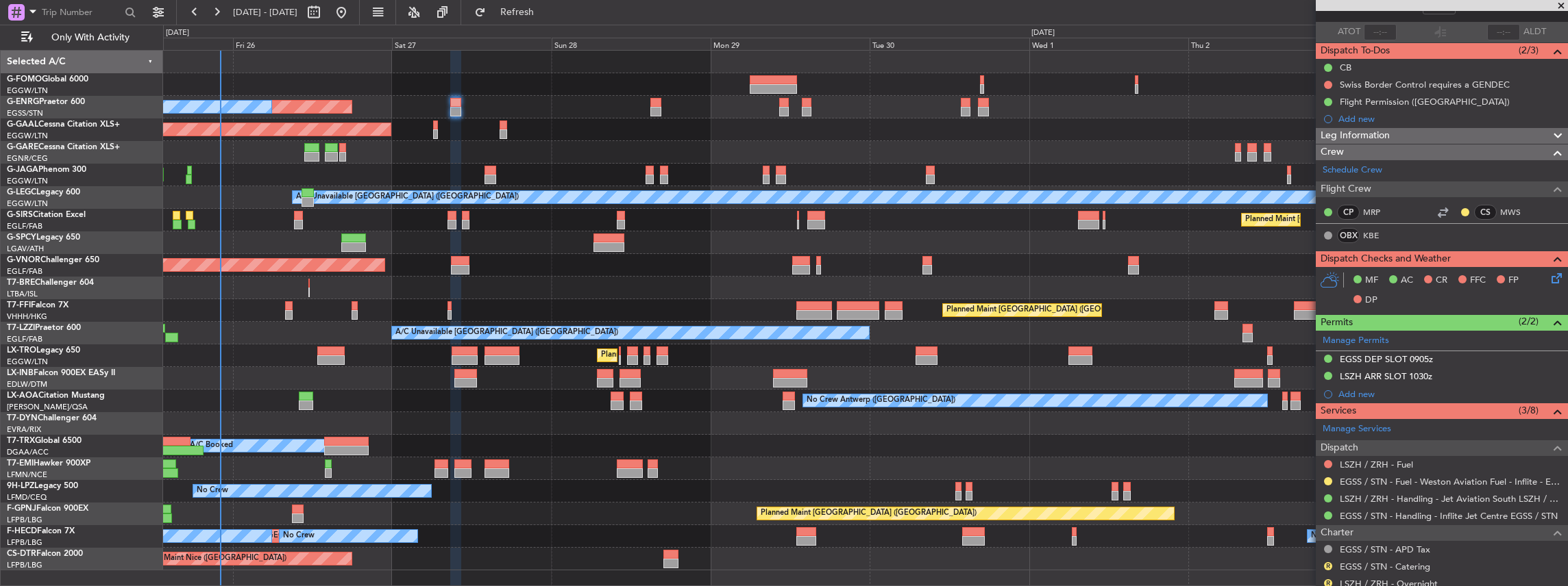
click at [1321, 463] on div "LSZH / ZRH - Fuel" at bounding box center [1441, 464] width 252 height 17
click at [1329, 460] on button at bounding box center [1328, 464] width 8 height 8
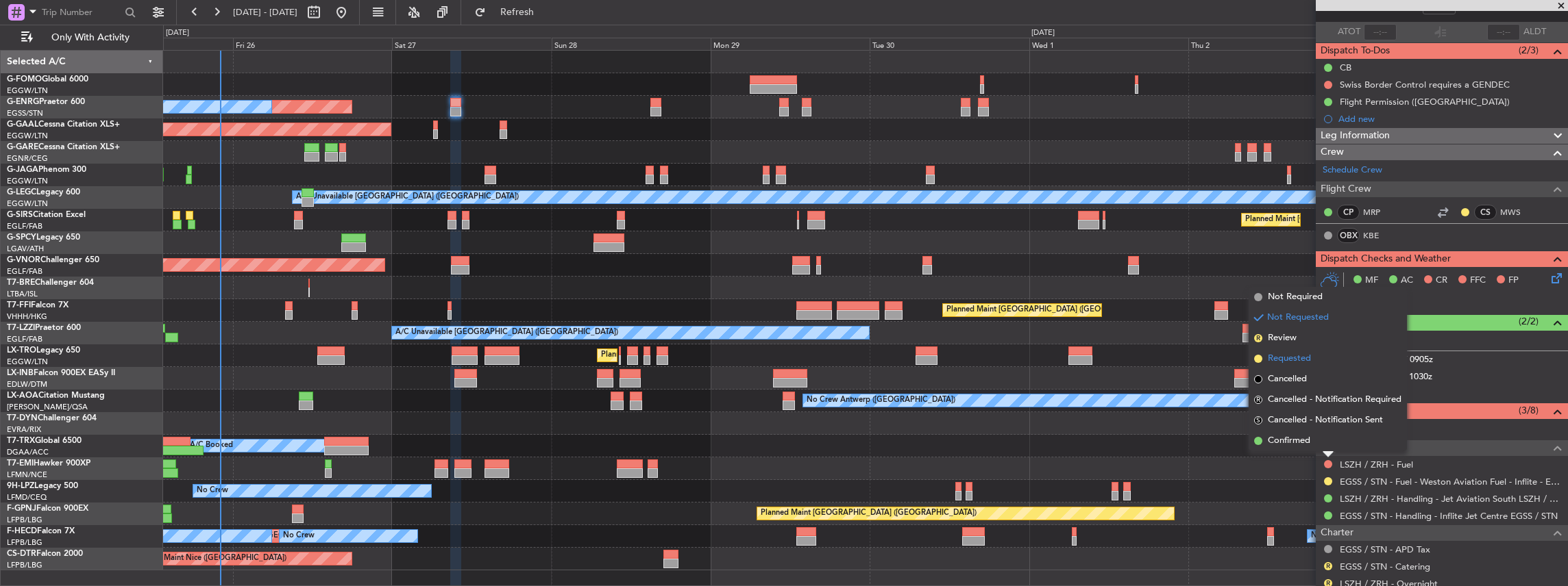
click at [1324, 352] on li "Requested" at bounding box center [1327, 359] width 158 height 21
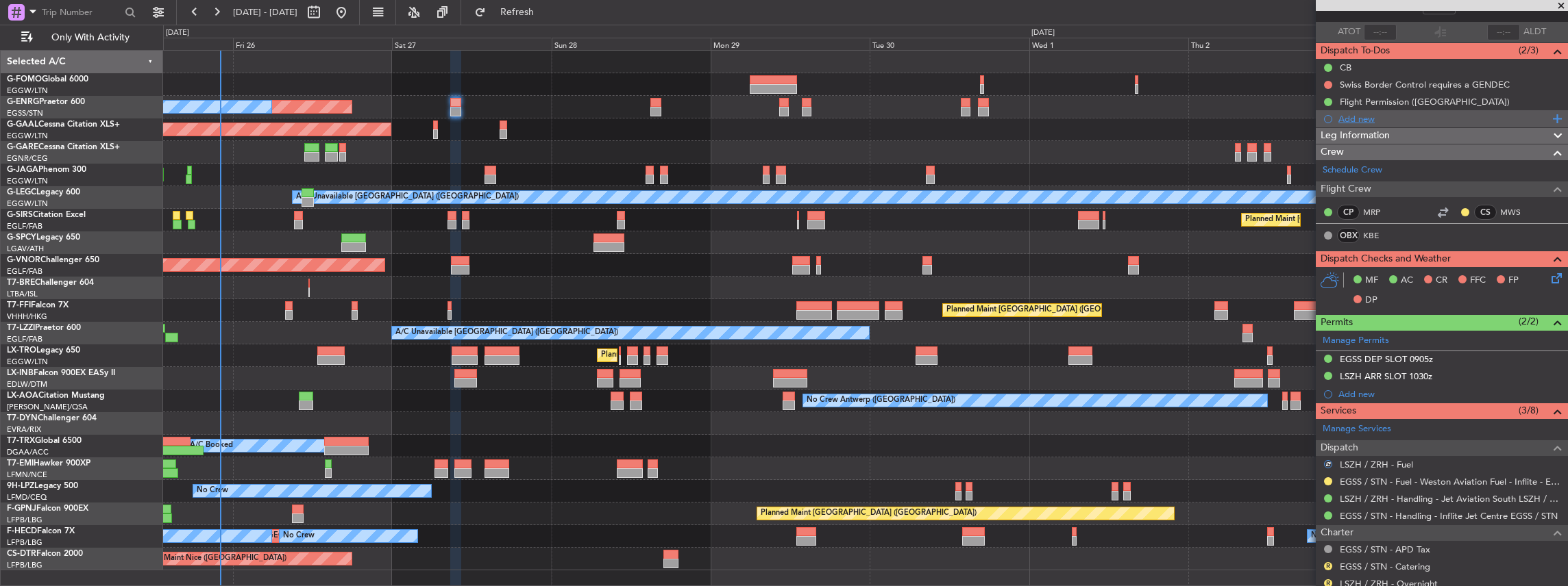
click at [1392, 111] on div "Add new" at bounding box center [1441, 119] width 252 height 17
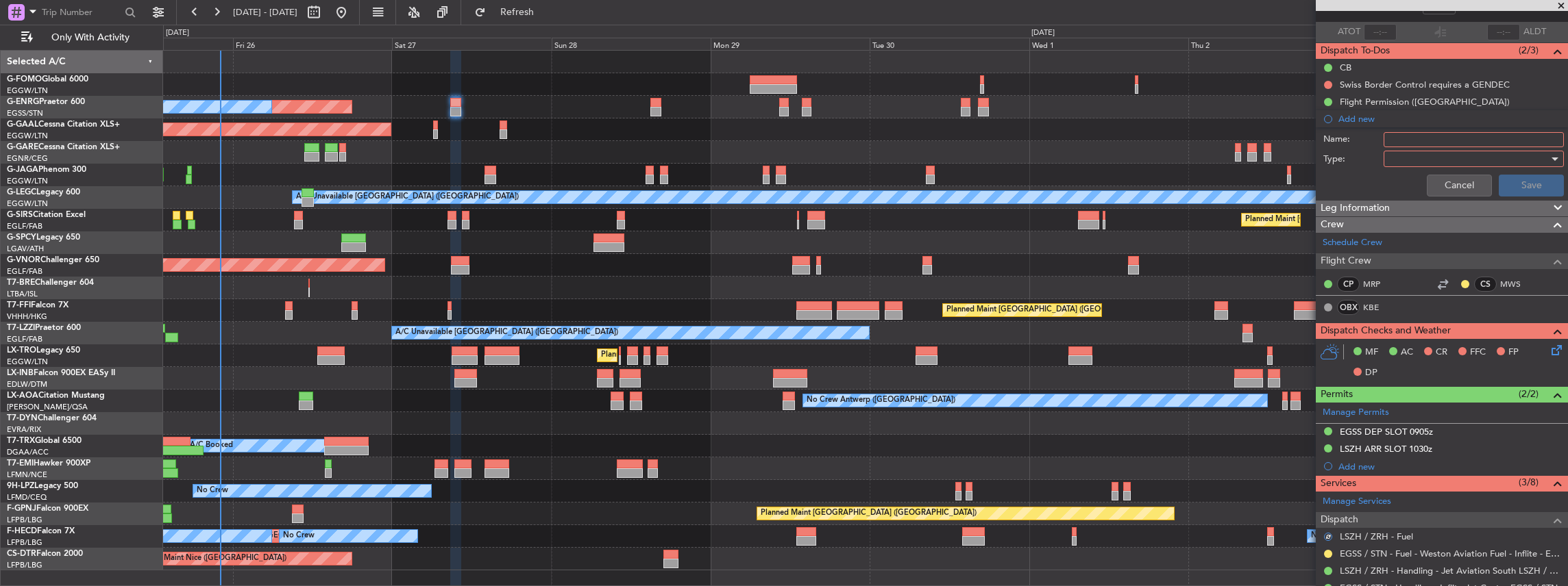
click at [1432, 138] on input "Name:" at bounding box center [1473, 140] width 180 height 15
drag, startPoint x: 1412, startPoint y: 134, endPoint x: 1374, endPoint y: 138, distance: 38.2
click at [1374, 138] on div "Name: VHHH FUEL VIA HANDLER" at bounding box center [1441, 140] width 266 height 21
type input "LSZH FUEL VIA HANDLER"
click at [1412, 158] on div at bounding box center [1468, 159] width 160 height 21
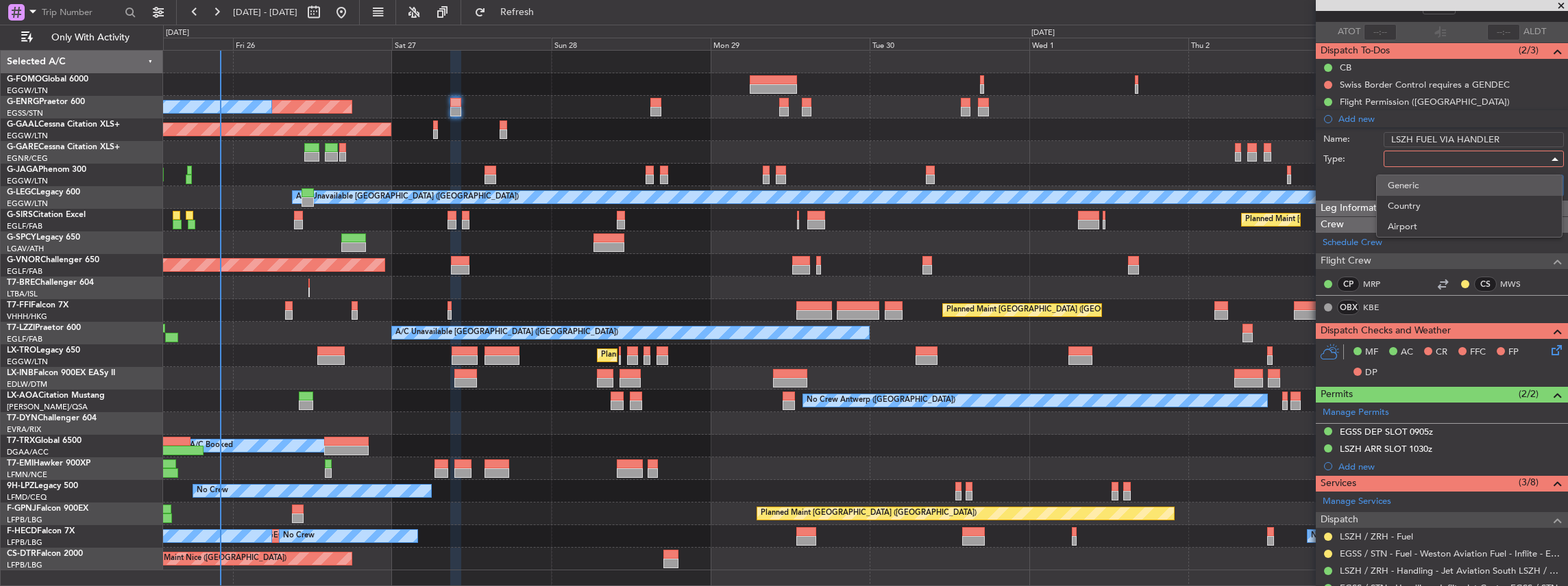
click at [1413, 188] on span "Generic" at bounding box center [1469, 186] width 163 height 21
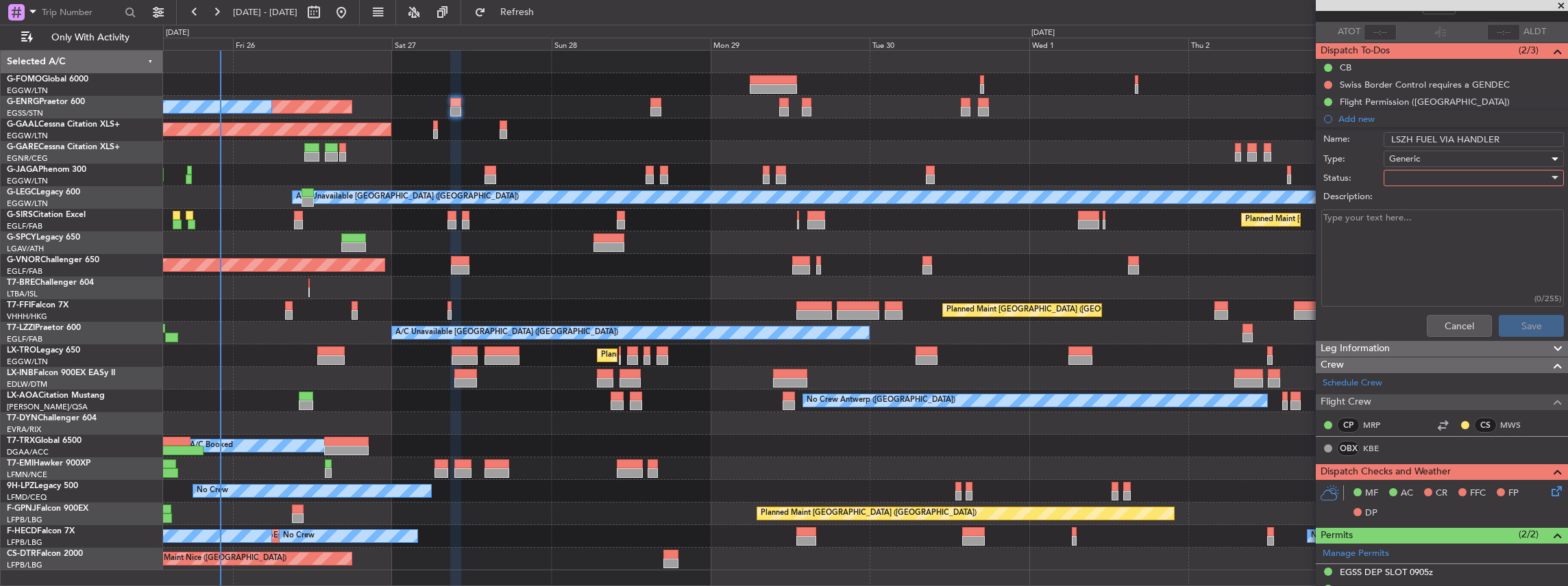
click at [1427, 181] on div at bounding box center [1468, 178] width 160 height 21
click at [1436, 223] on span "In Progress" at bounding box center [1469, 225] width 163 height 21
click at [1531, 328] on button "Save" at bounding box center [1531, 326] width 65 height 22
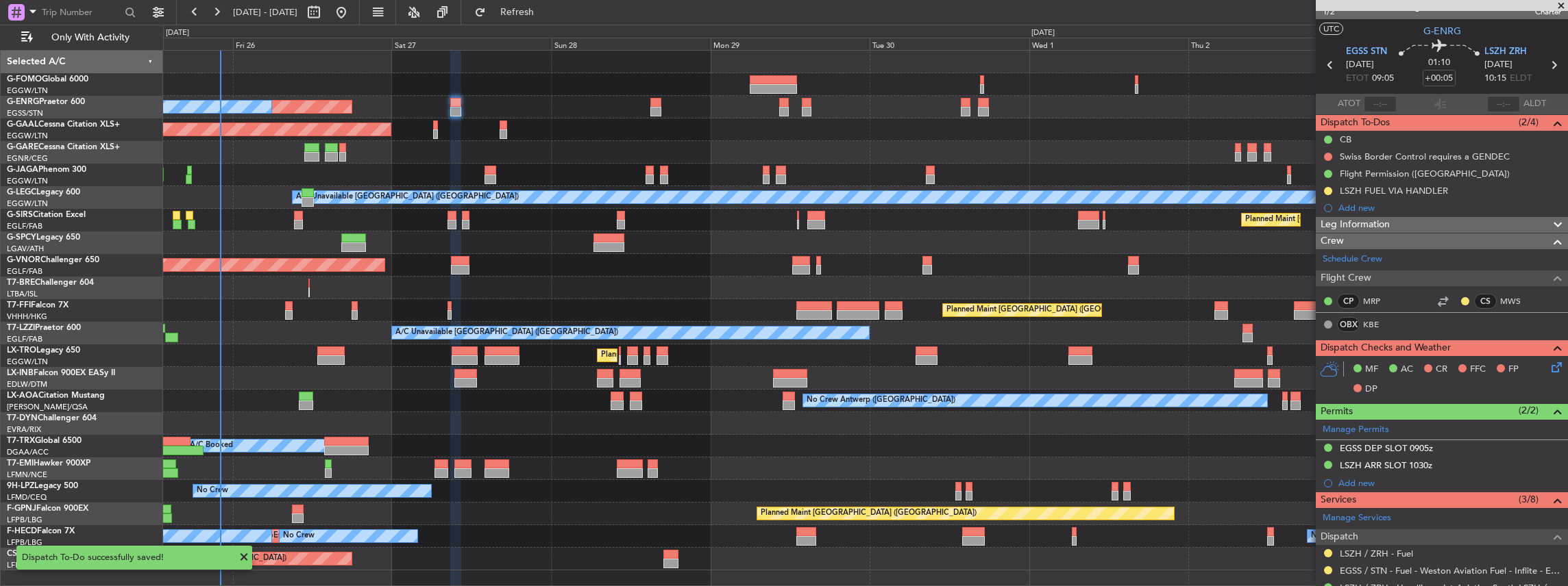
scroll to position [0, 0]
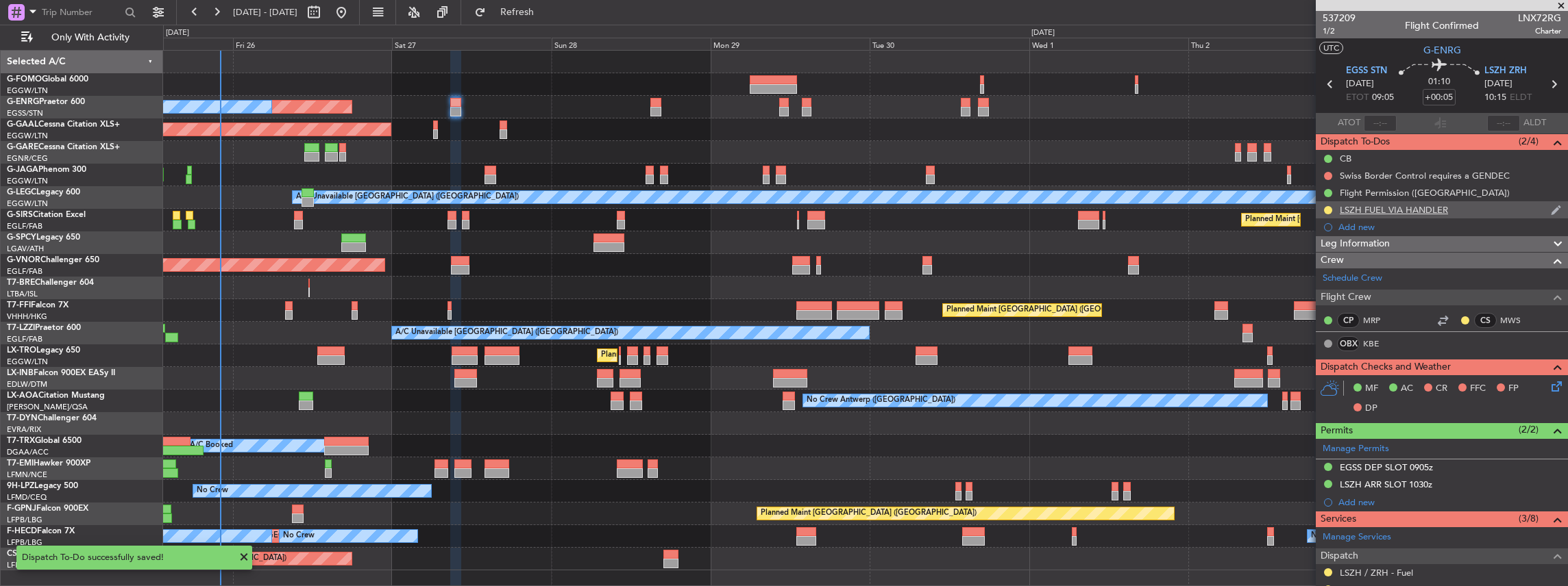
click at [1443, 209] on div "LSZH FUEL VIA HANDLER" at bounding box center [1394, 209] width 109 height 12
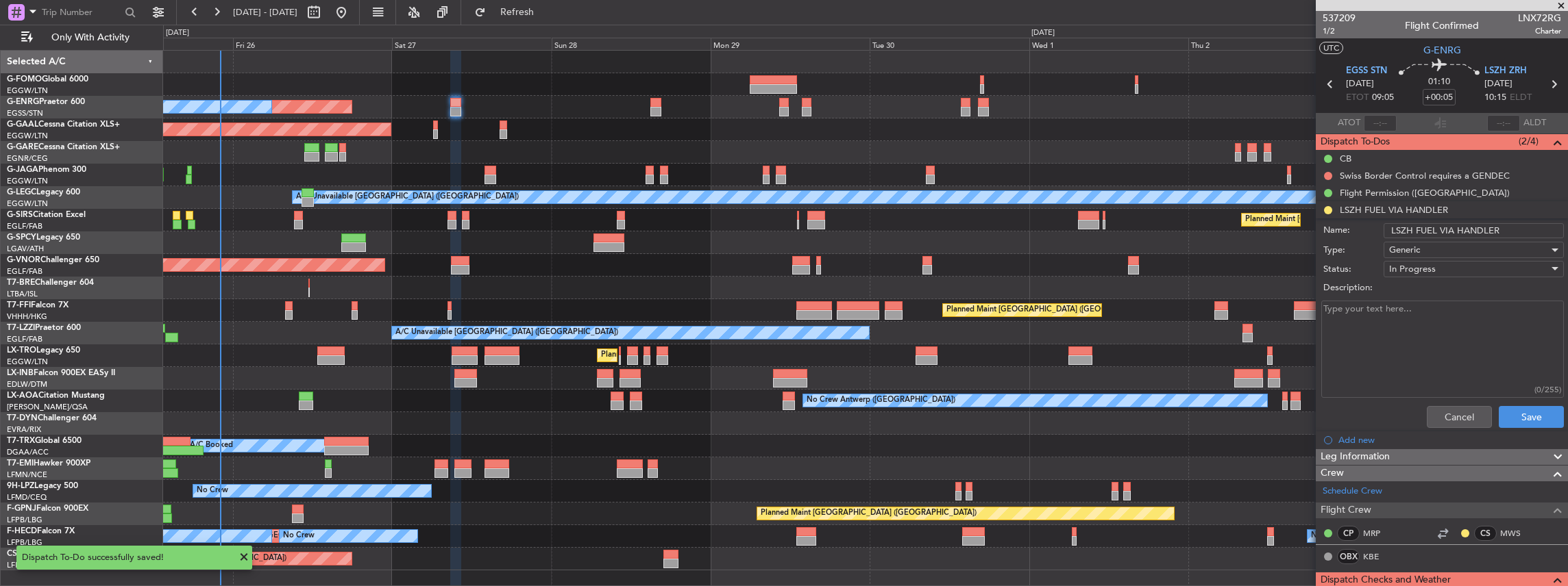
drag, startPoint x: 1496, startPoint y: 229, endPoint x: 1383, endPoint y: 228, distance: 113.0
click at [1383, 228] on input "LSZH FUEL VIA HANDLER" at bounding box center [1473, 231] width 180 height 15
click at [1442, 292] on label "Description:" at bounding box center [1449, 288] width 252 height 14
click at [1442, 301] on textarea "Description:" at bounding box center [1442, 350] width 243 height 98
click at [1551, 79] on icon at bounding box center [1553, 84] width 18 height 18
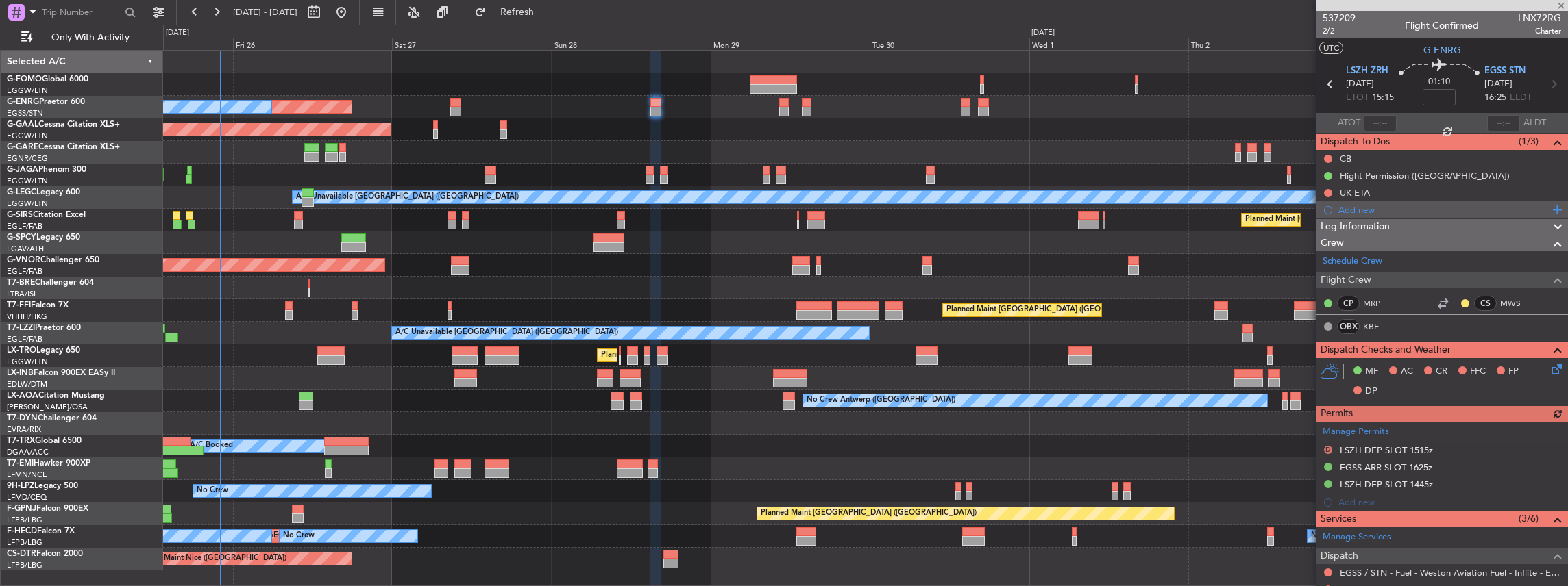
click at [1381, 210] on div "Add new" at bounding box center [1444, 209] width 210 height 12
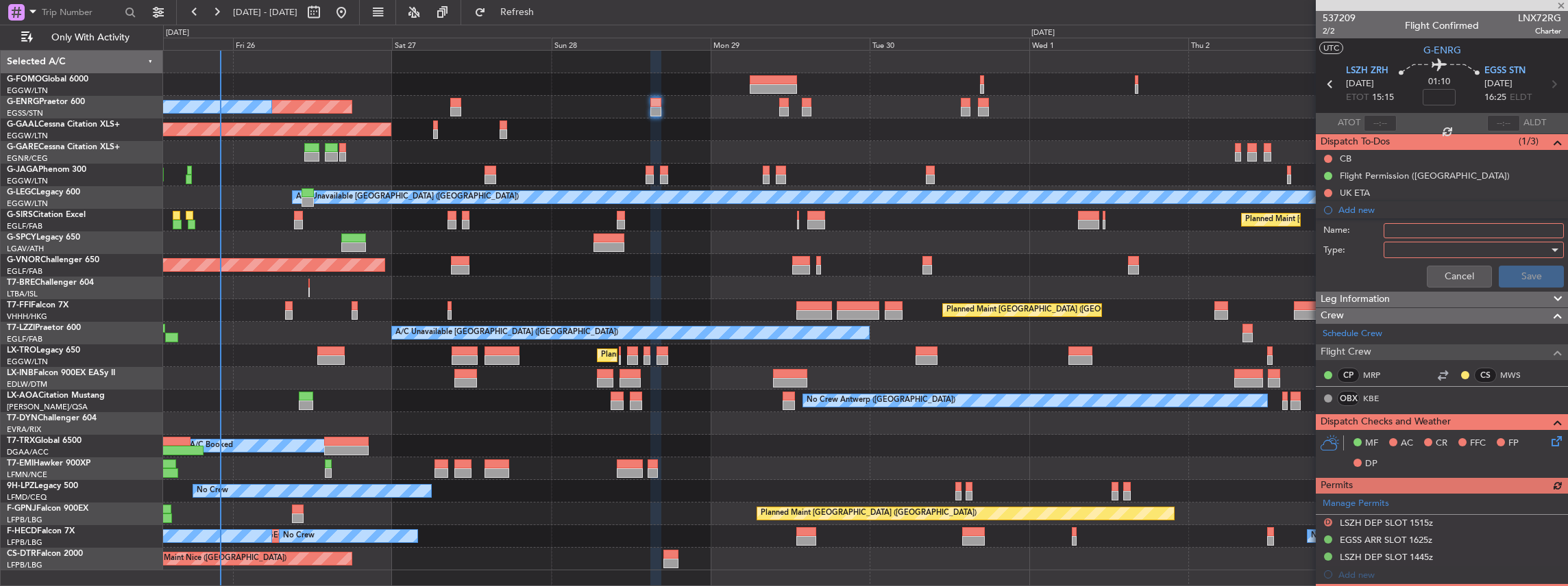
click at [1431, 234] on input "Name:" at bounding box center [1473, 231] width 180 height 15
paste input "LSZH FUEL VIA HANDLER"
type input "LSZH FUEL VIA HANDLER"
click at [1406, 241] on div at bounding box center [1468, 250] width 160 height 21
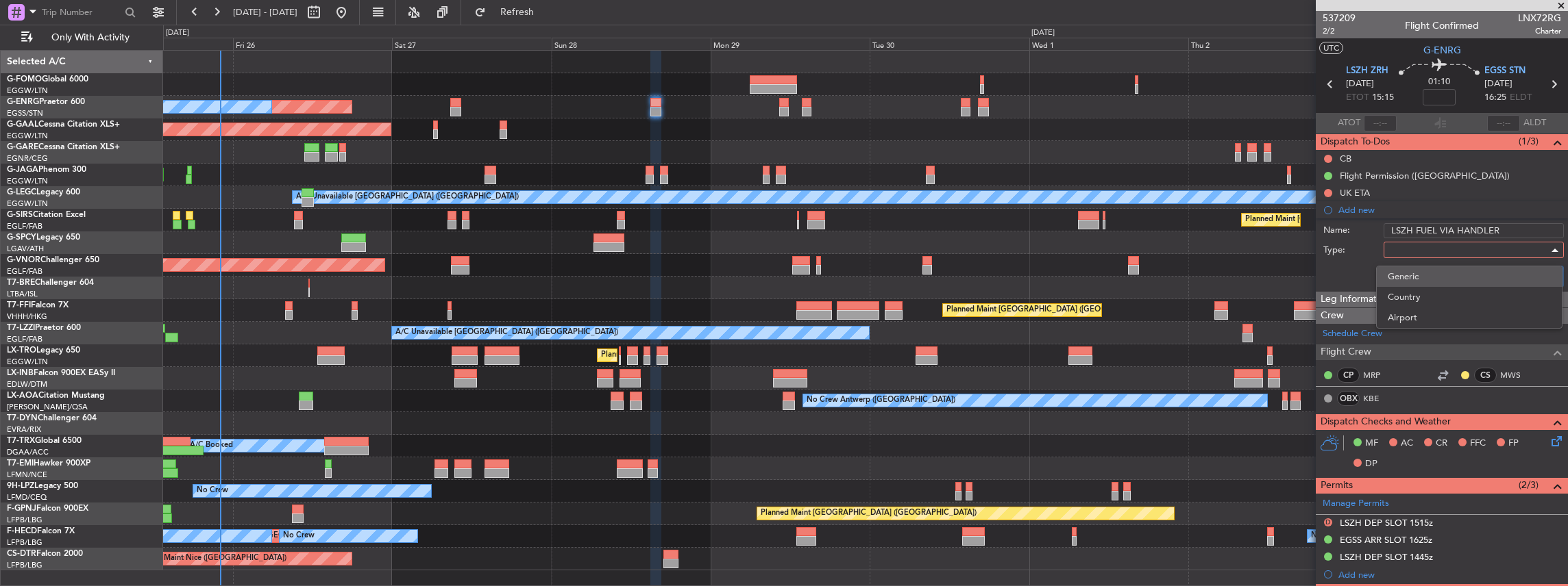
click at [1410, 281] on span "Generic" at bounding box center [1469, 277] width 163 height 21
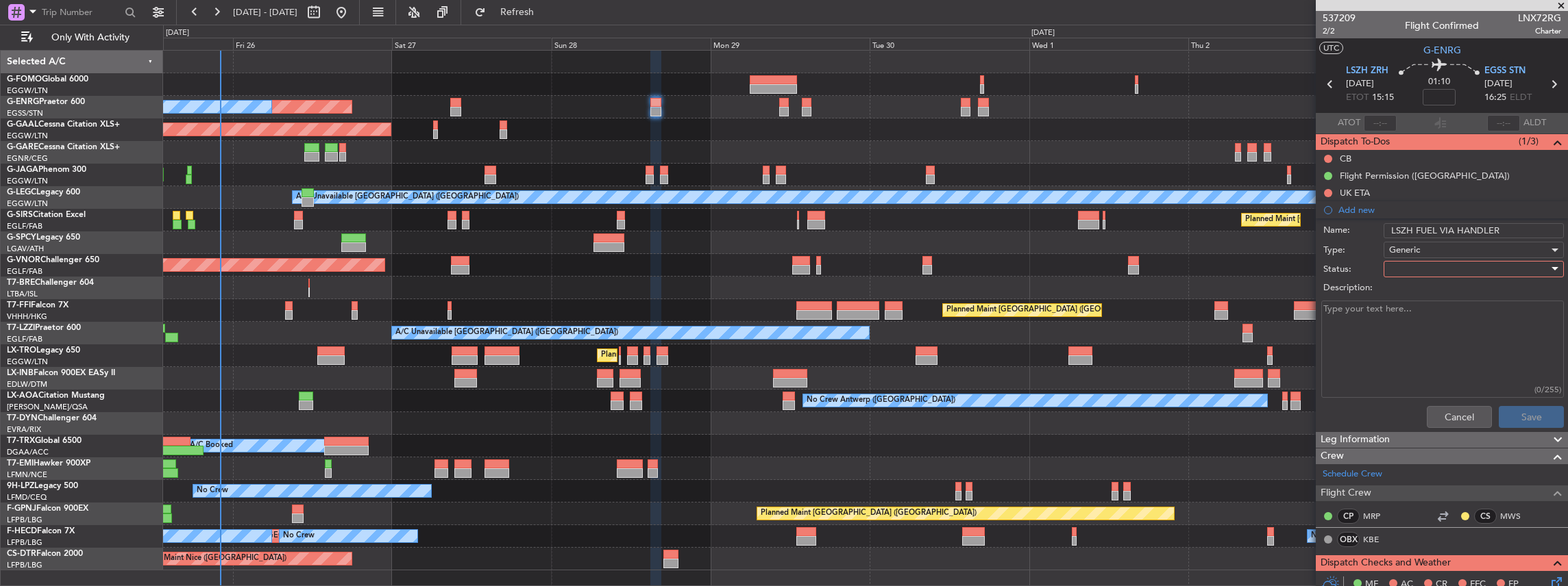
click at [1404, 264] on div at bounding box center [1468, 270] width 160 height 21
click at [1410, 320] on span "In Progress" at bounding box center [1469, 316] width 163 height 21
click at [1520, 419] on button "Save" at bounding box center [1531, 417] width 65 height 22
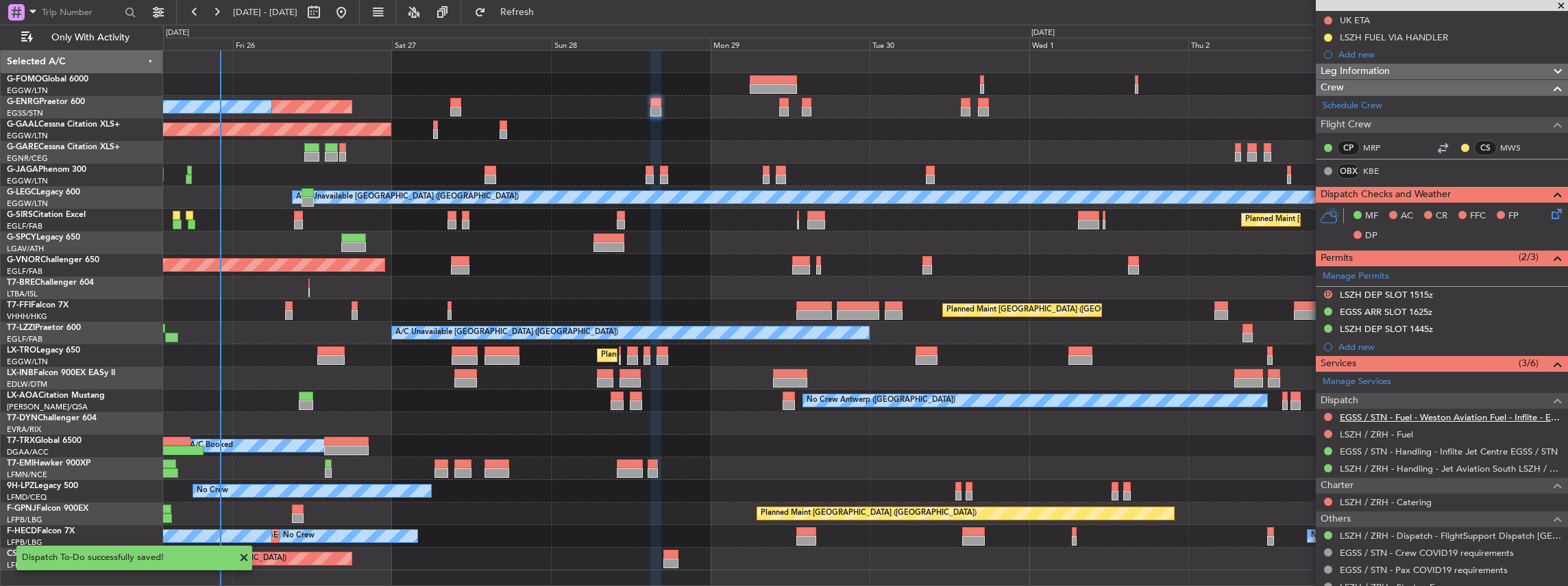
scroll to position [182, 0]
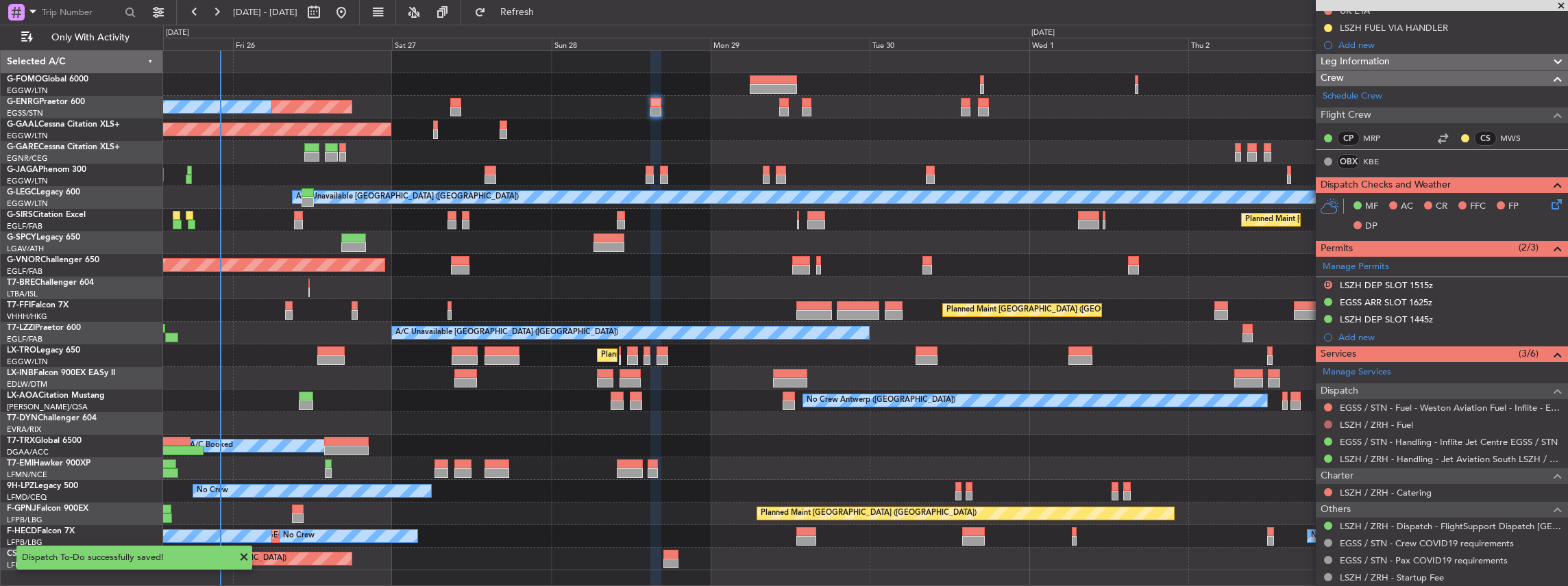
click at [1329, 421] on button at bounding box center [1328, 425] width 8 height 8
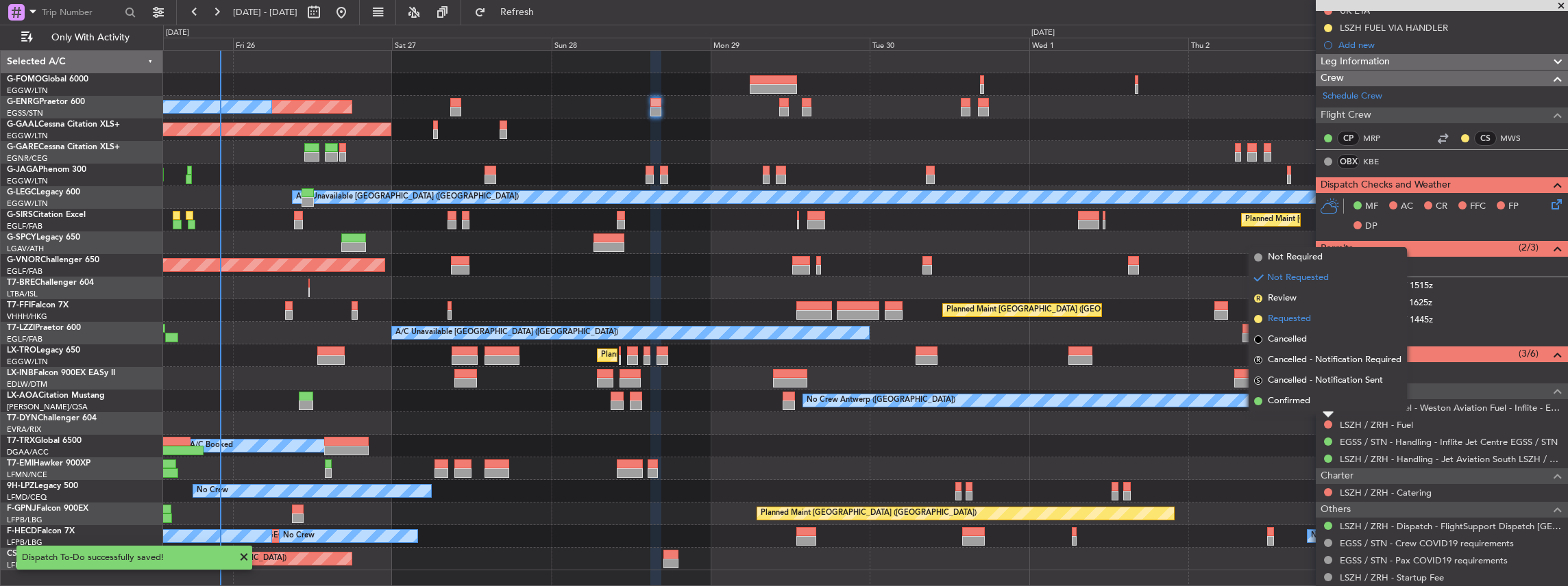
click at [1300, 322] on span "Requested" at bounding box center [1289, 319] width 43 height 14
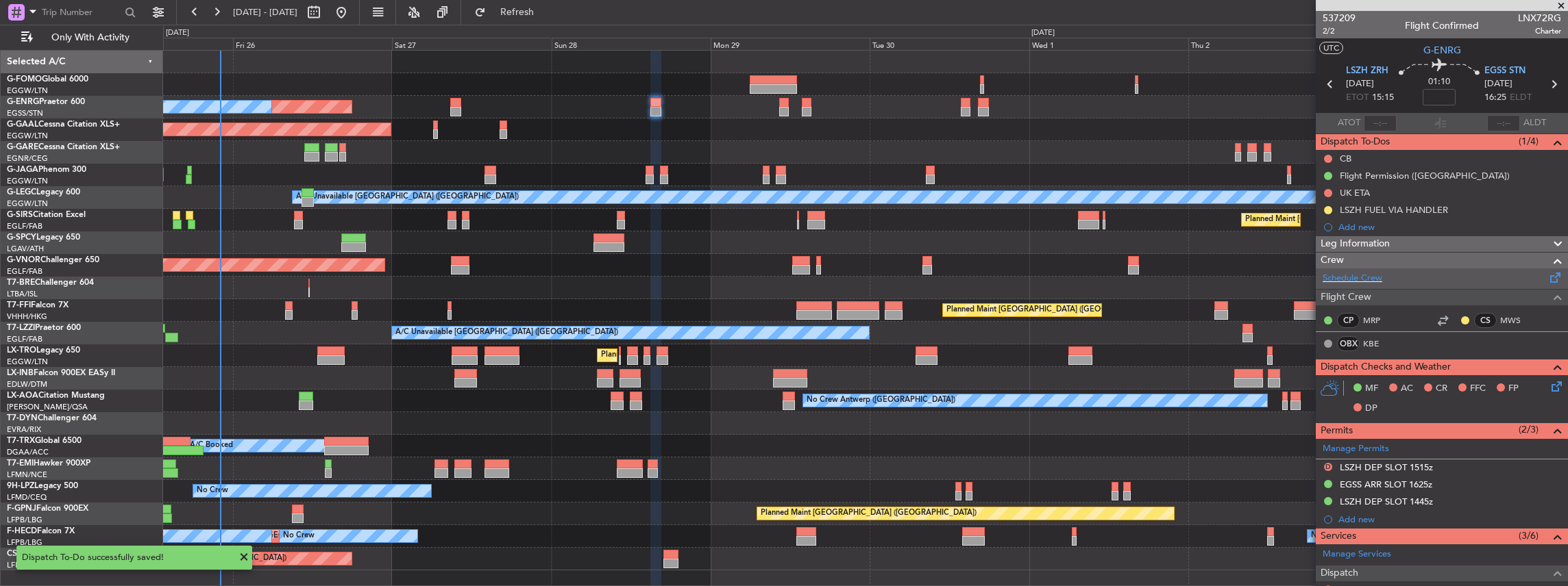
scroll to position [91, 0]
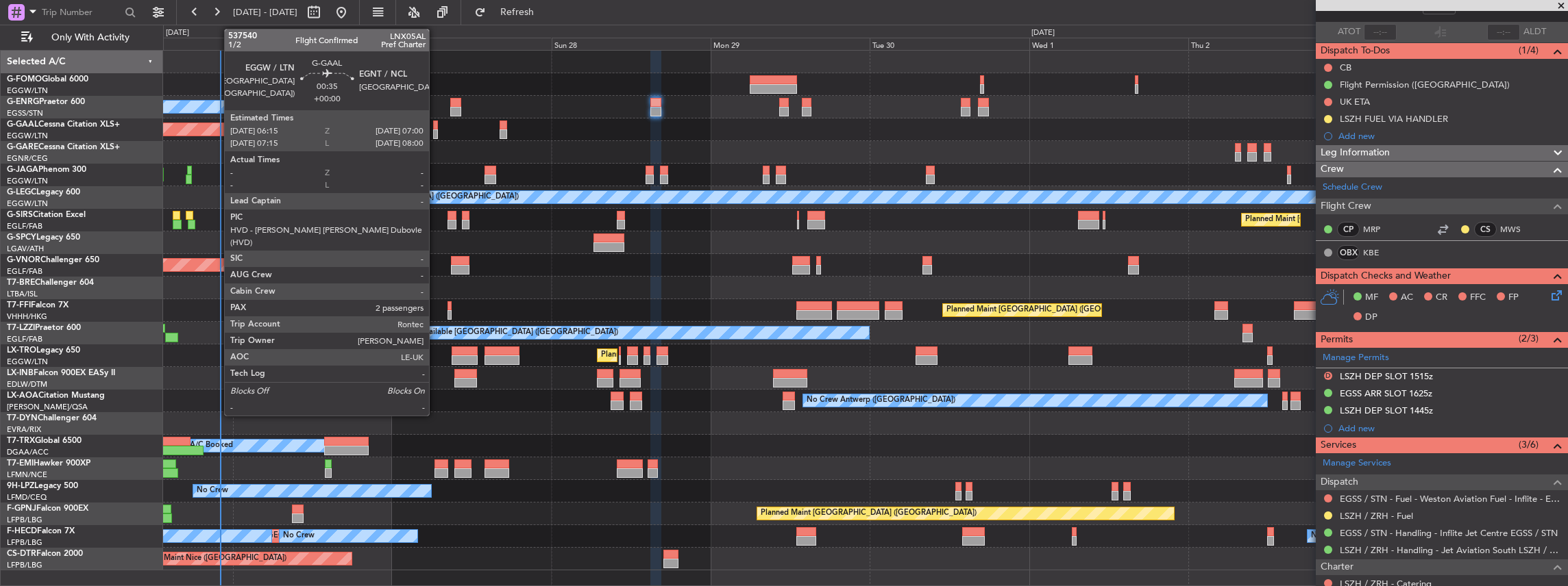
click at [435, 133] on div at bounding box center [436, 134] width 6 height 10
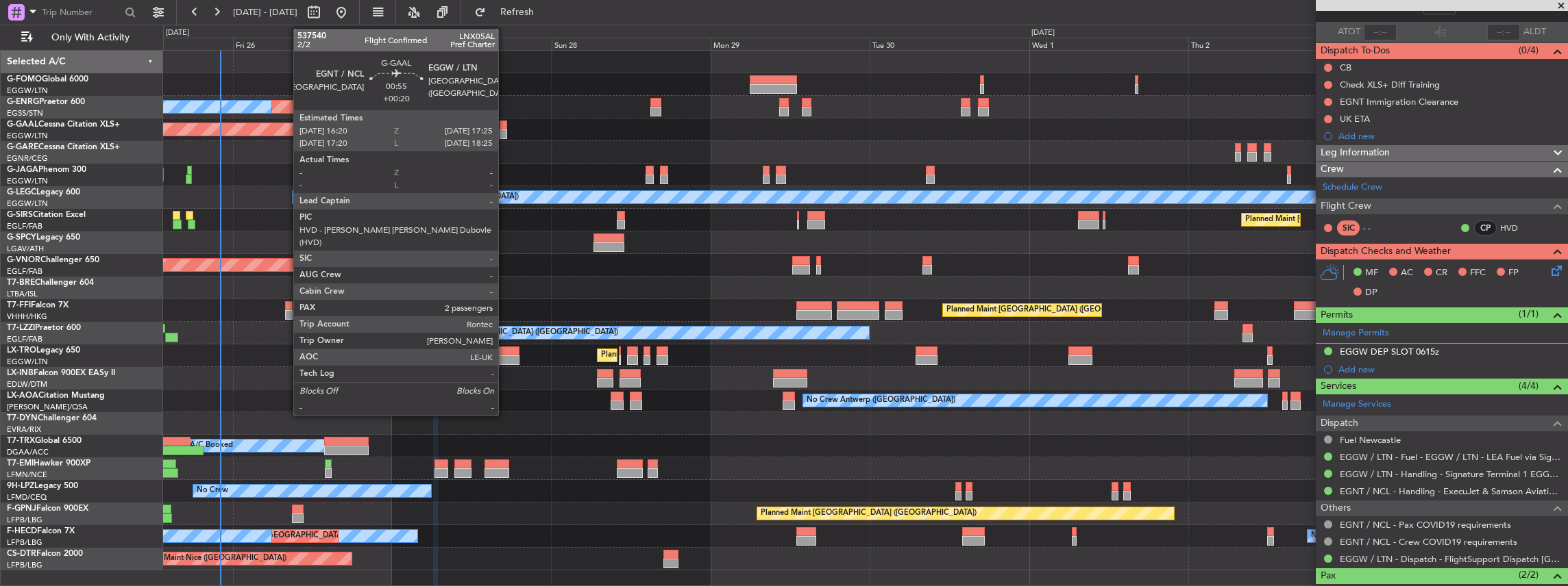
click at [505, 129] on div at bounding box center [503, 134] width 8 height 10
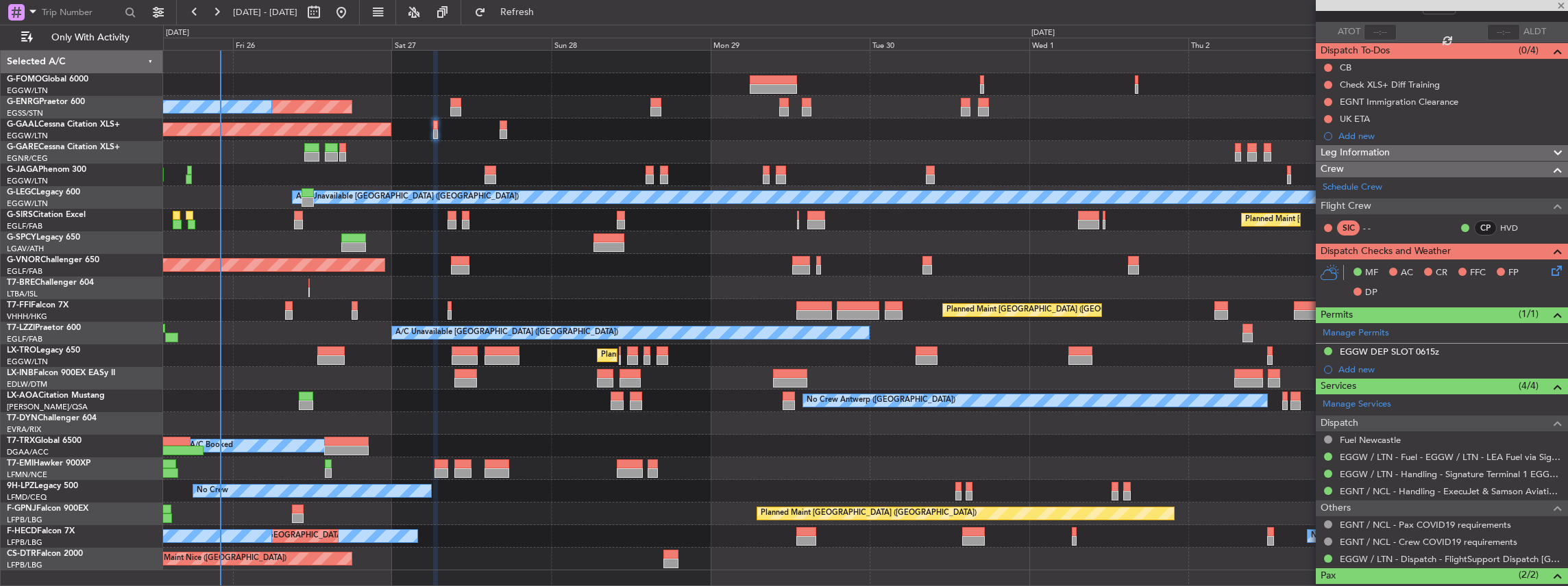
type input "+00:20"
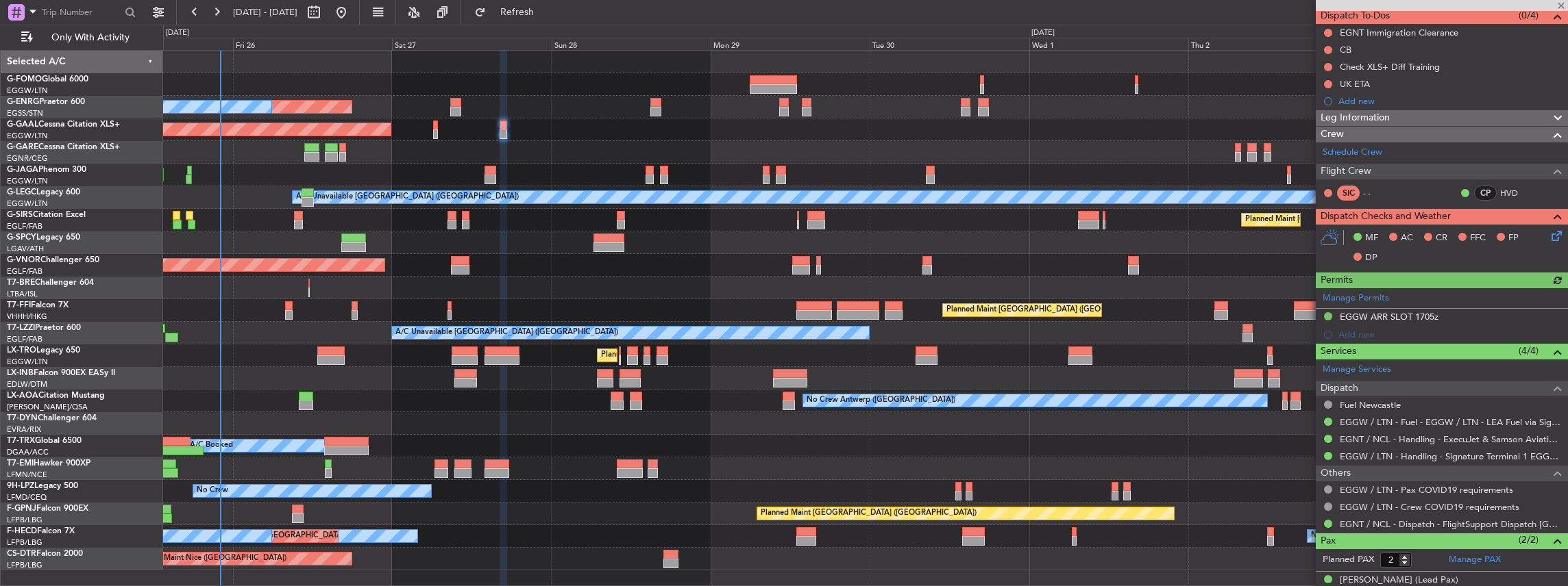
scroll to position [137, 0]
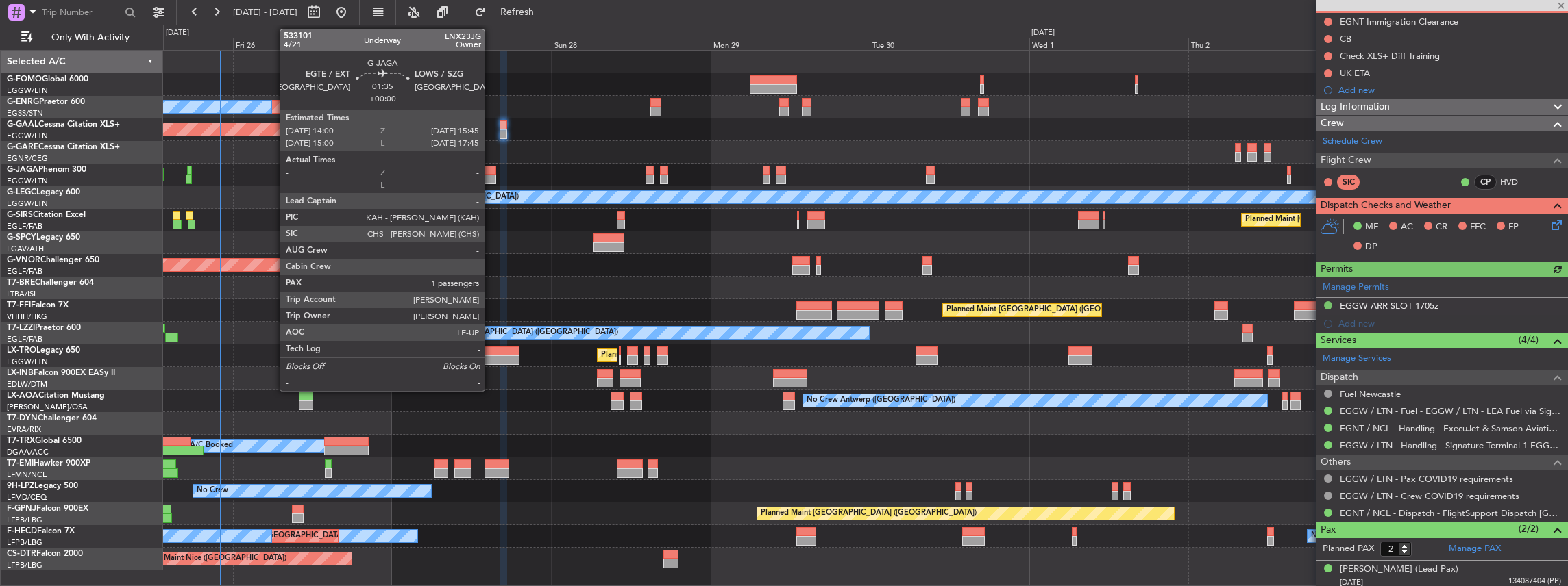
click at [492, 175] on div at bounding box center [490, 180] width 12 height 10
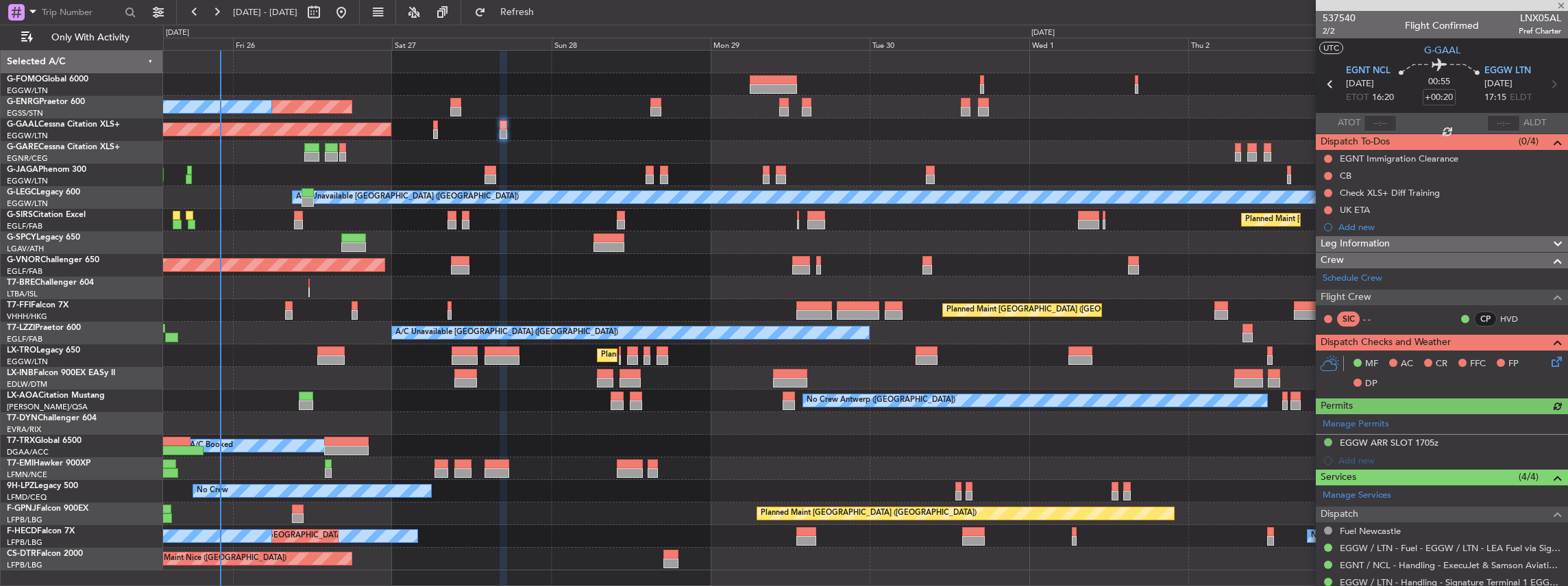
scroll to position [137, 0]
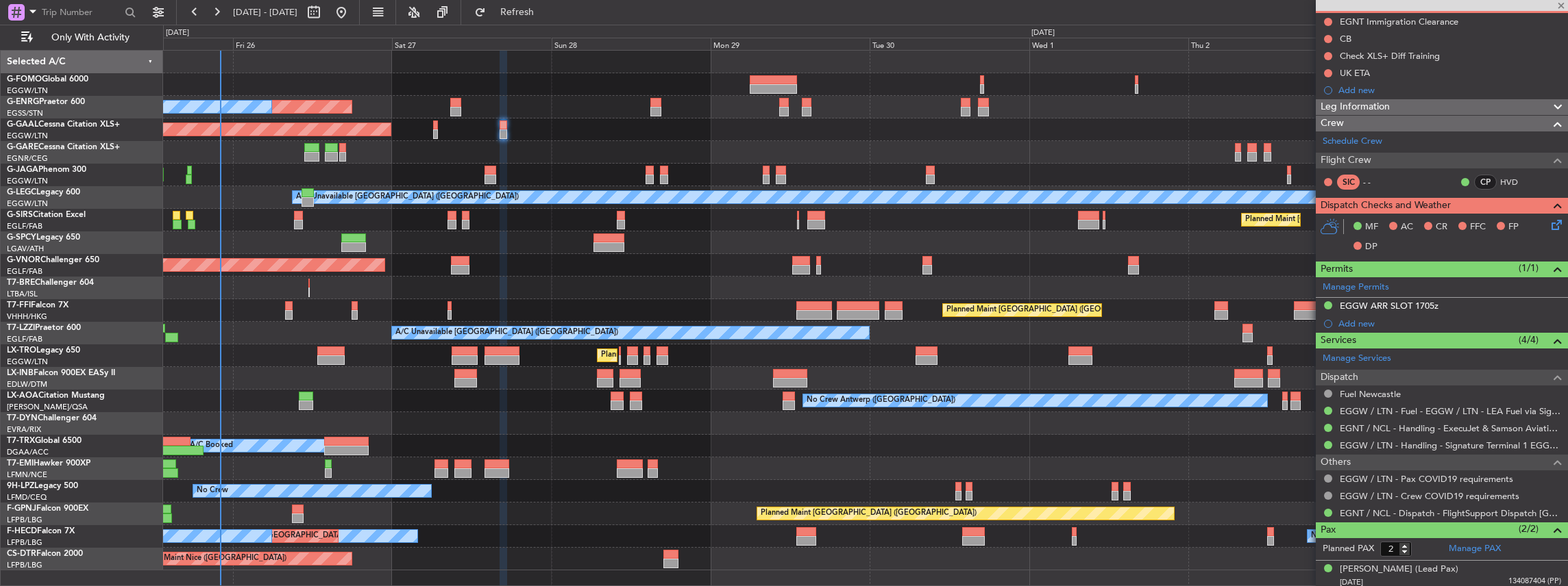
type input "1"
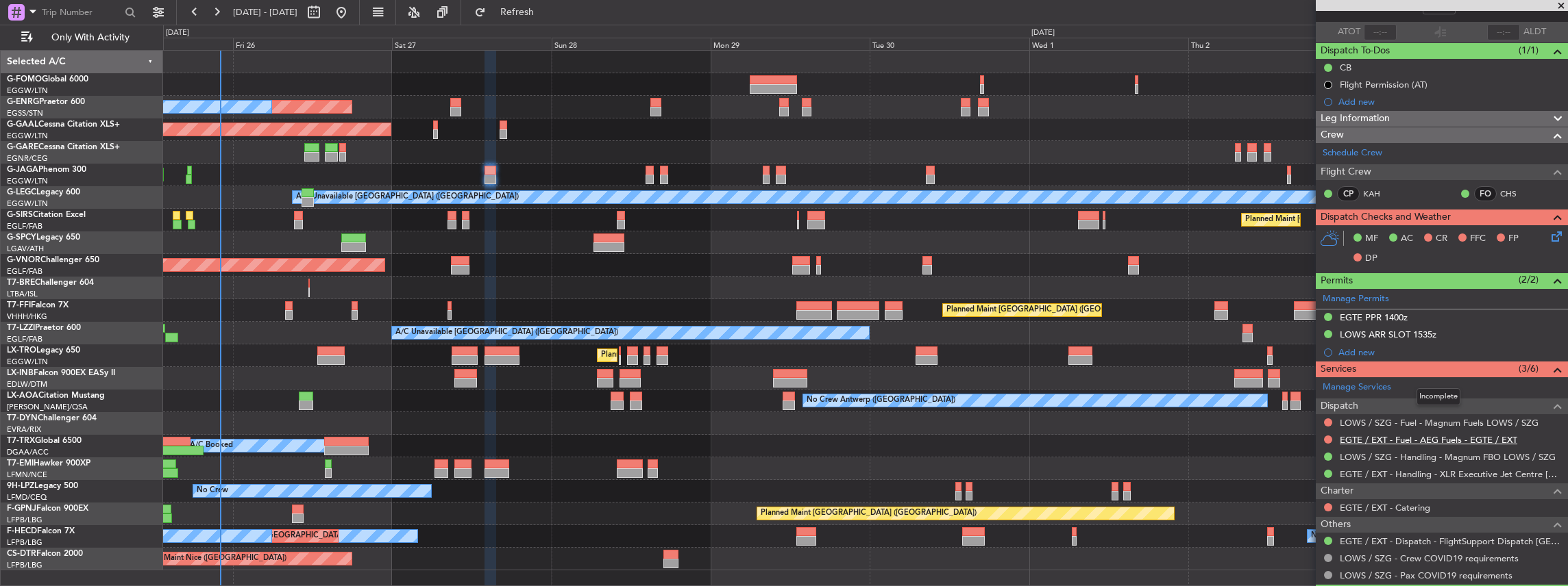
scroll to position [0, 0]
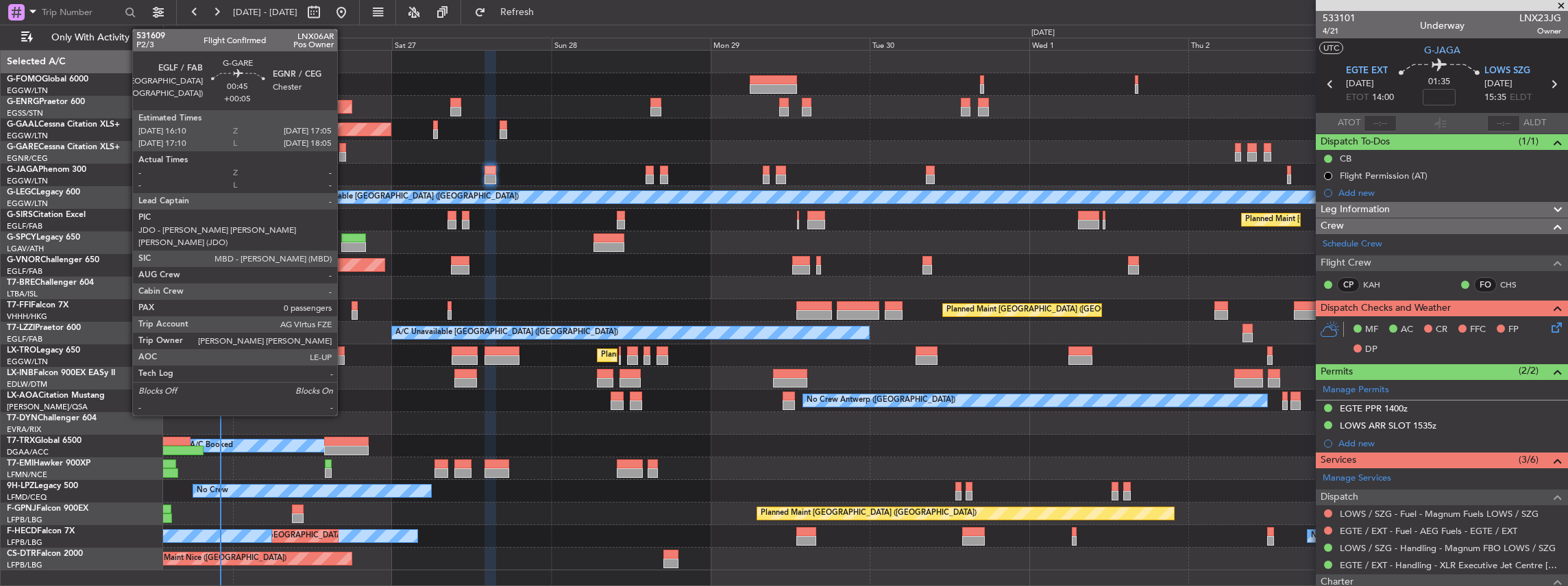
click at [344, 153] on div at bounding box center [342, 157] width 6 height 10
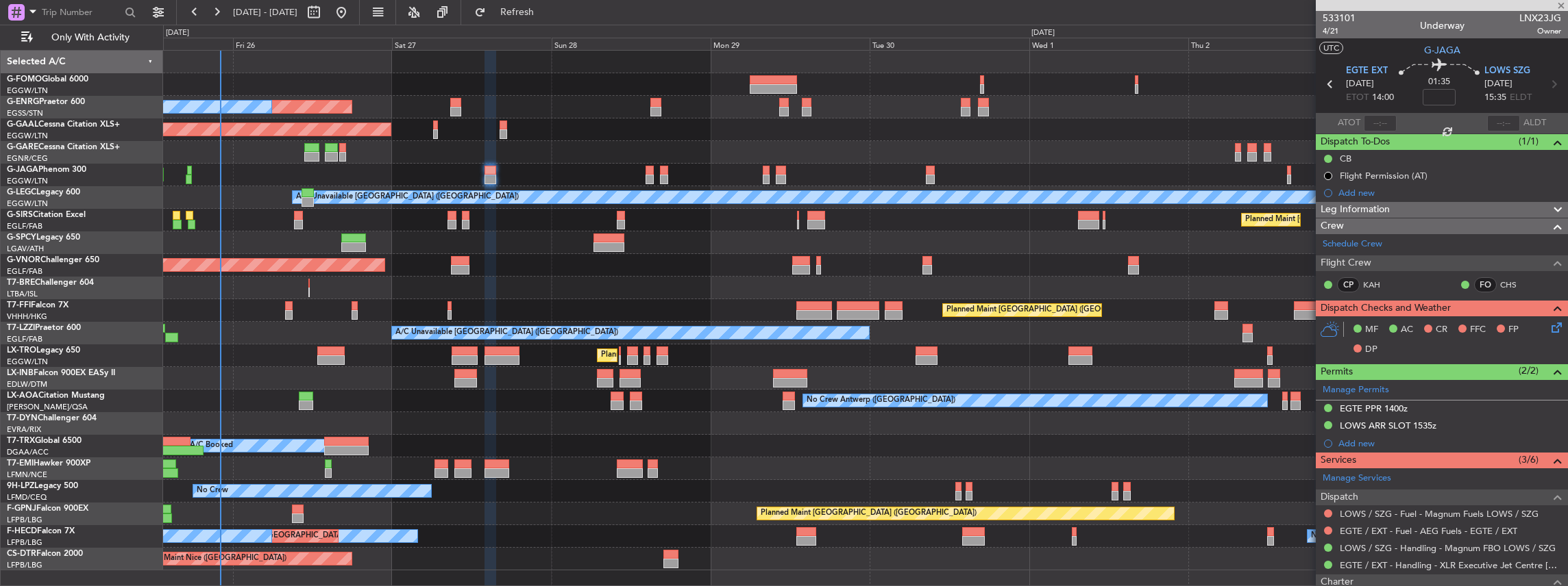
type input "+00:05"
type input "0"
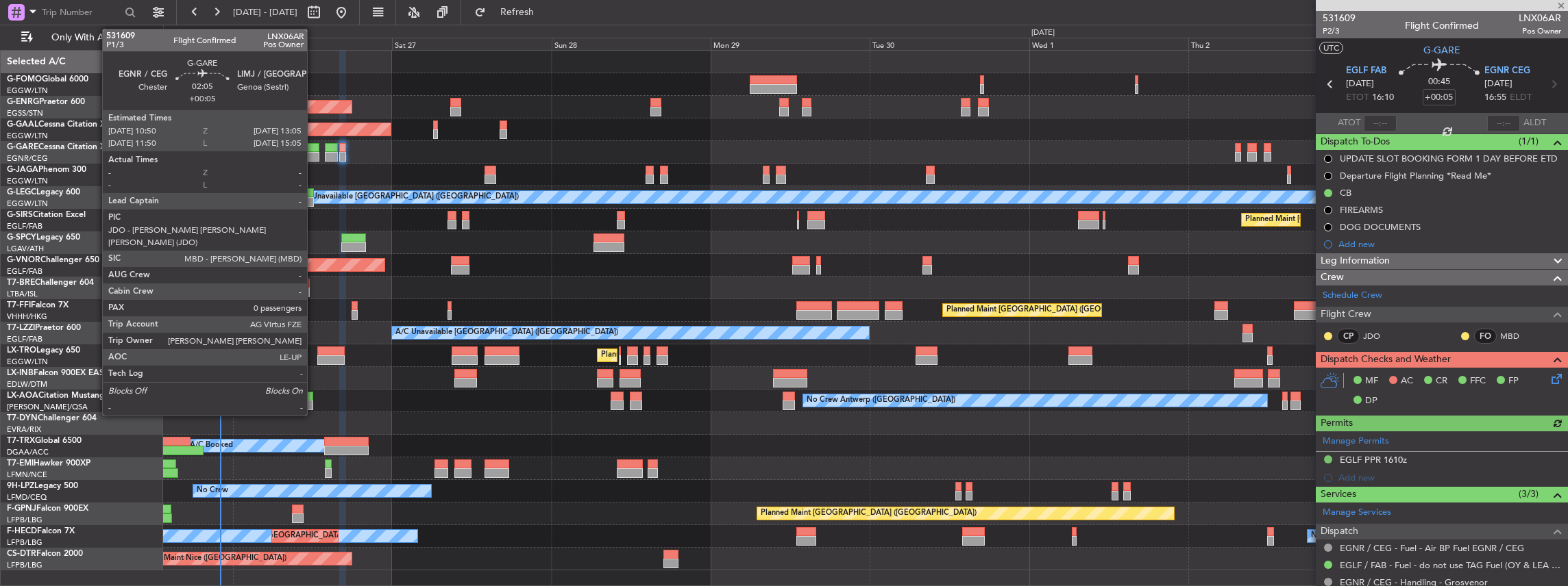
click at [314, 152] on div at bounding box center [312, 157] width 15 height 10
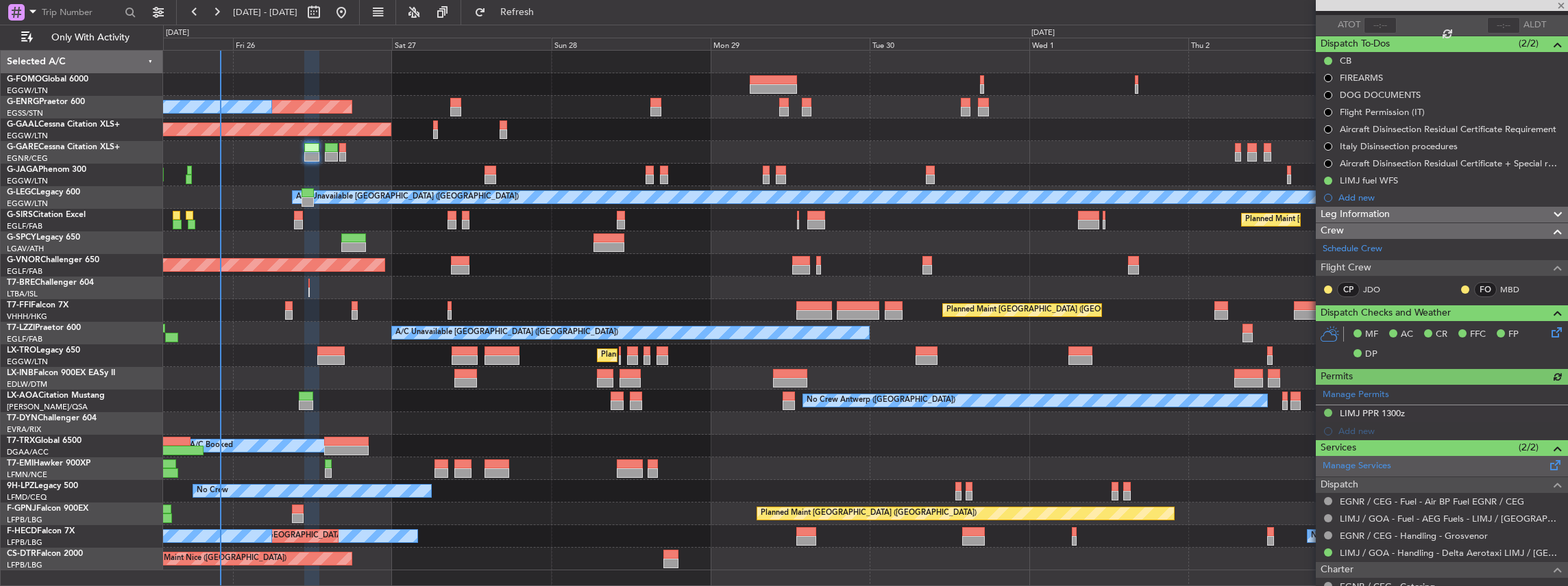
scroll to position [182, 0]
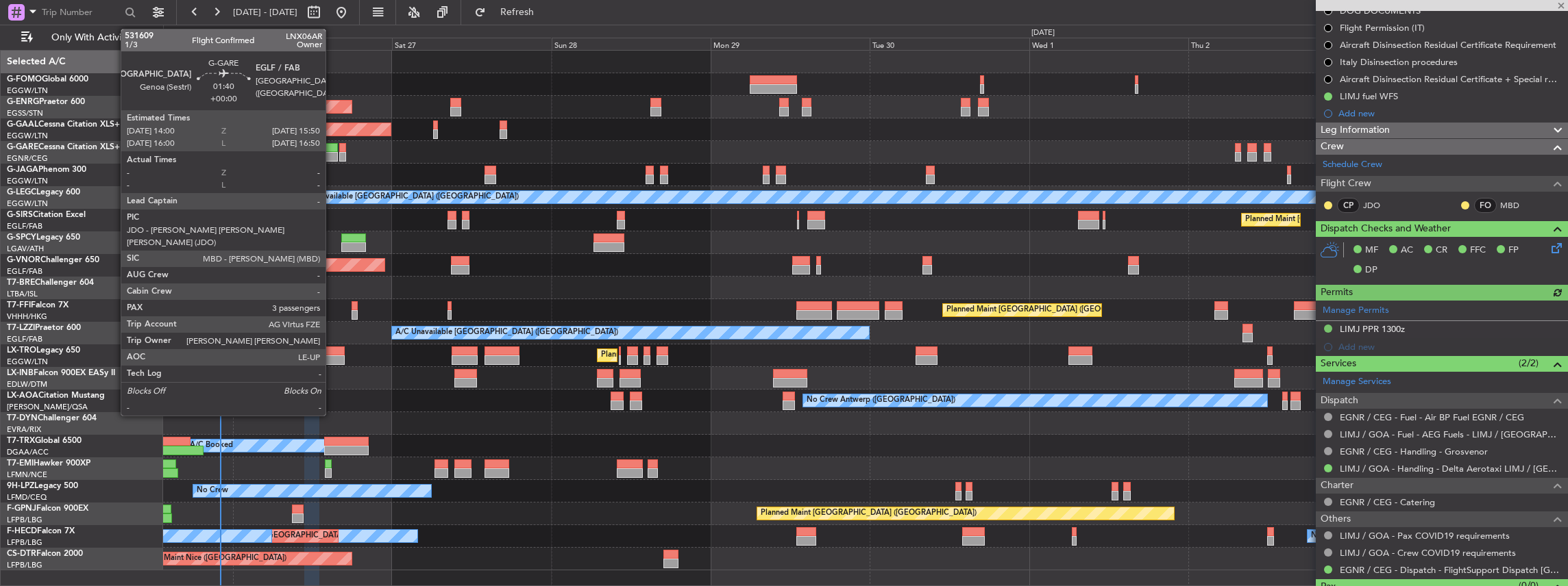
click at [333, 155] on div at bounding box center [331, 157] width 12 height 10
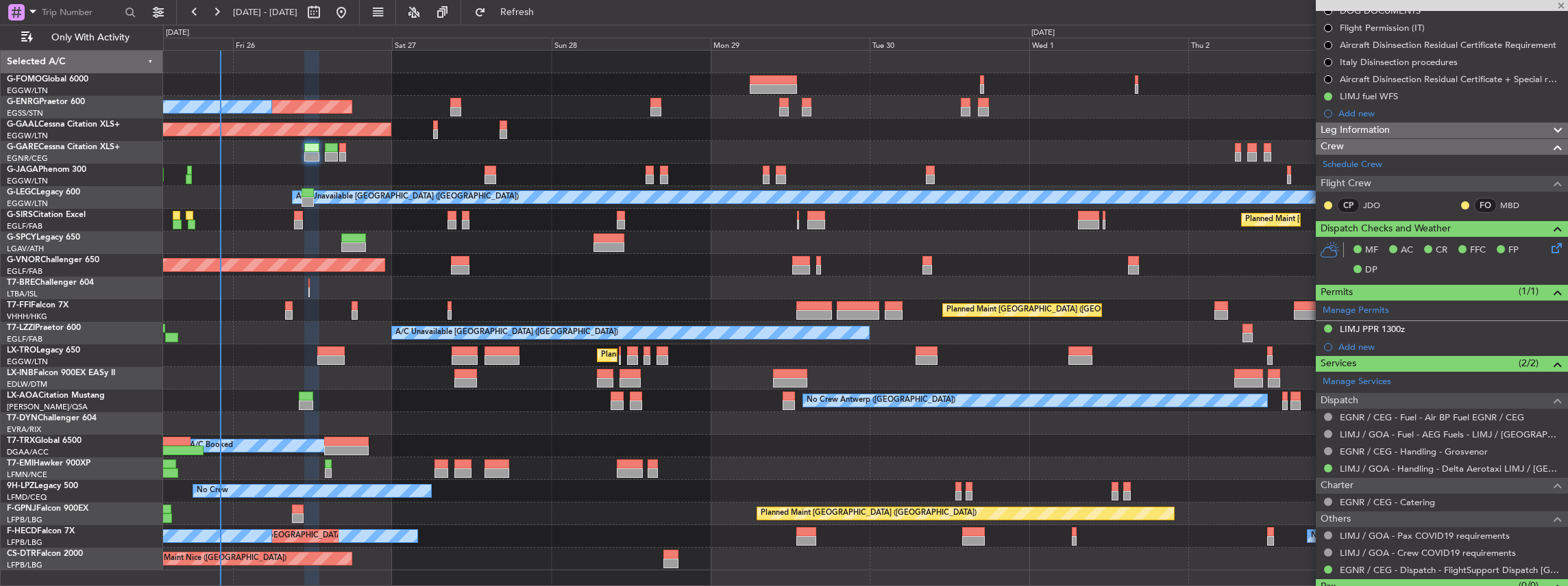
type input "3"
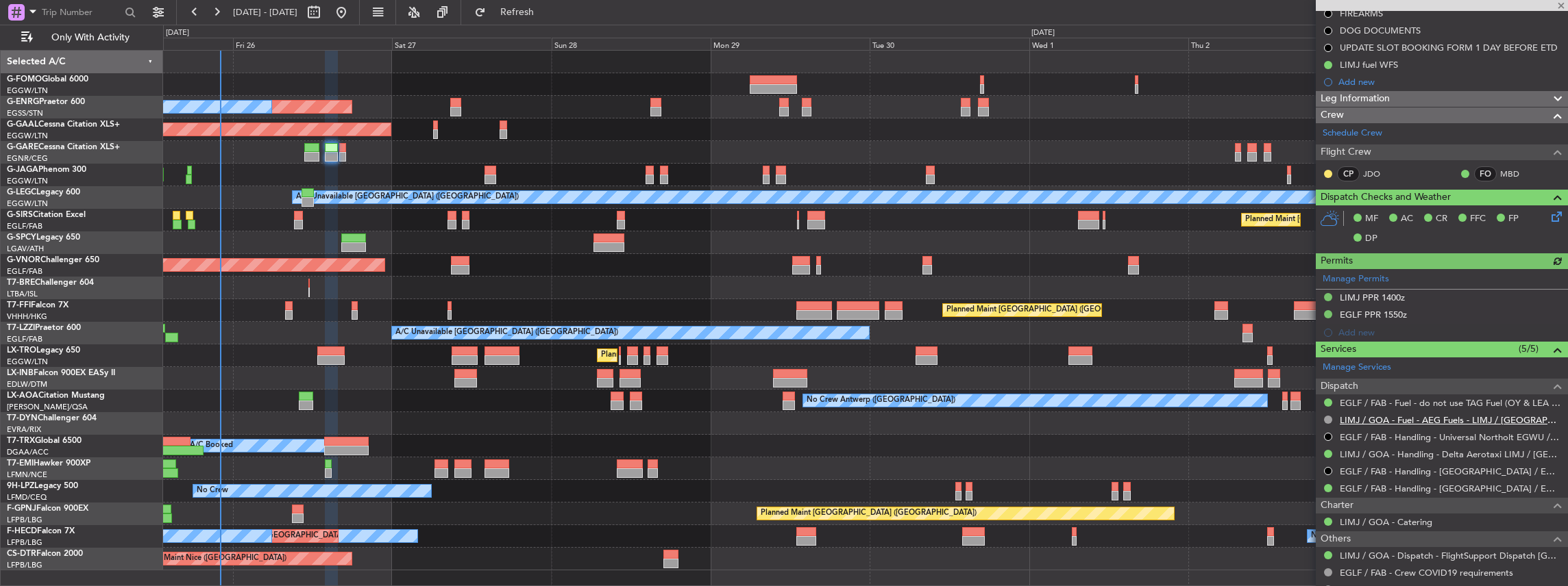
scroll to position [228, 0]
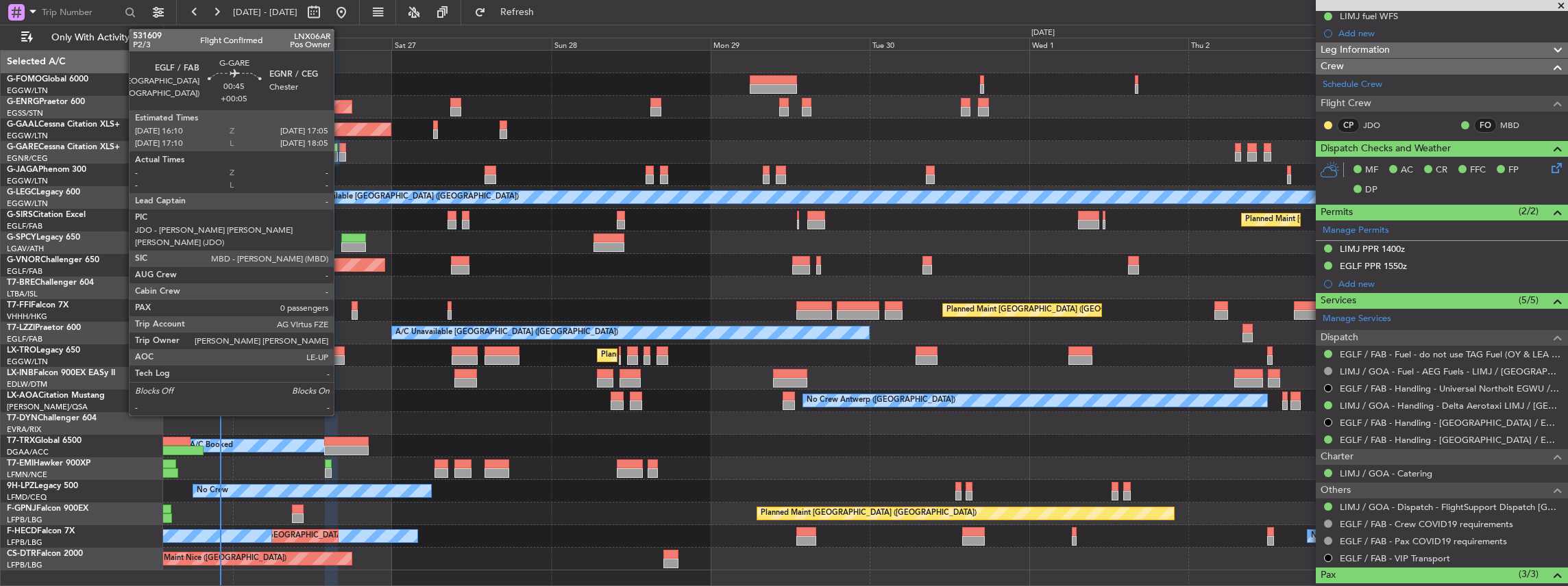
click at [341, 153] on div at bounding box center [342, 157] width 6 height 10
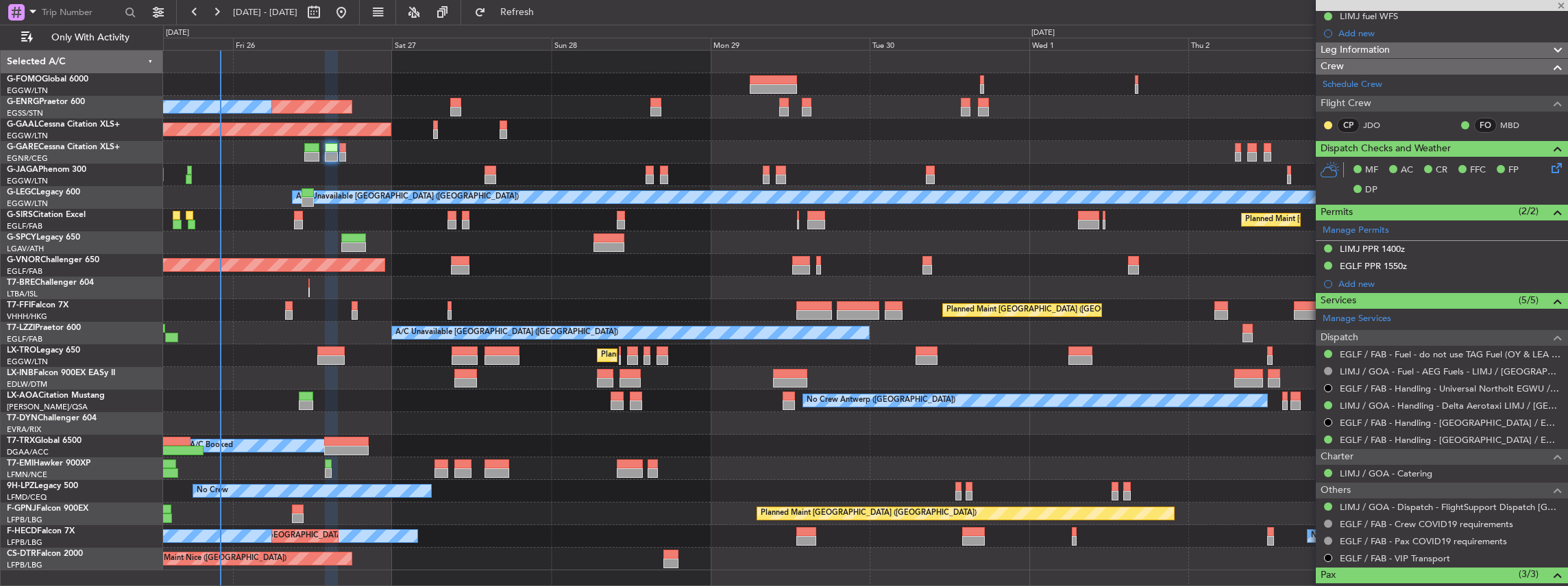
type input "+00:05"
type input "0"
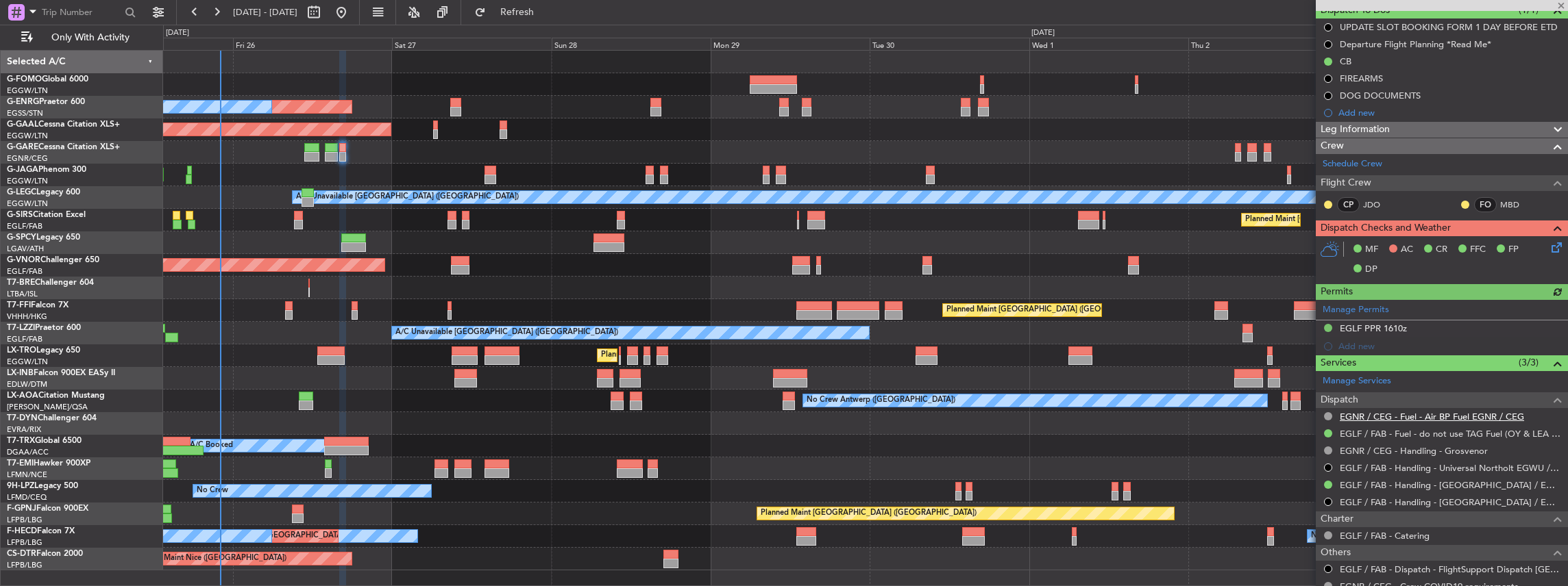
scroll to position [137, 0]
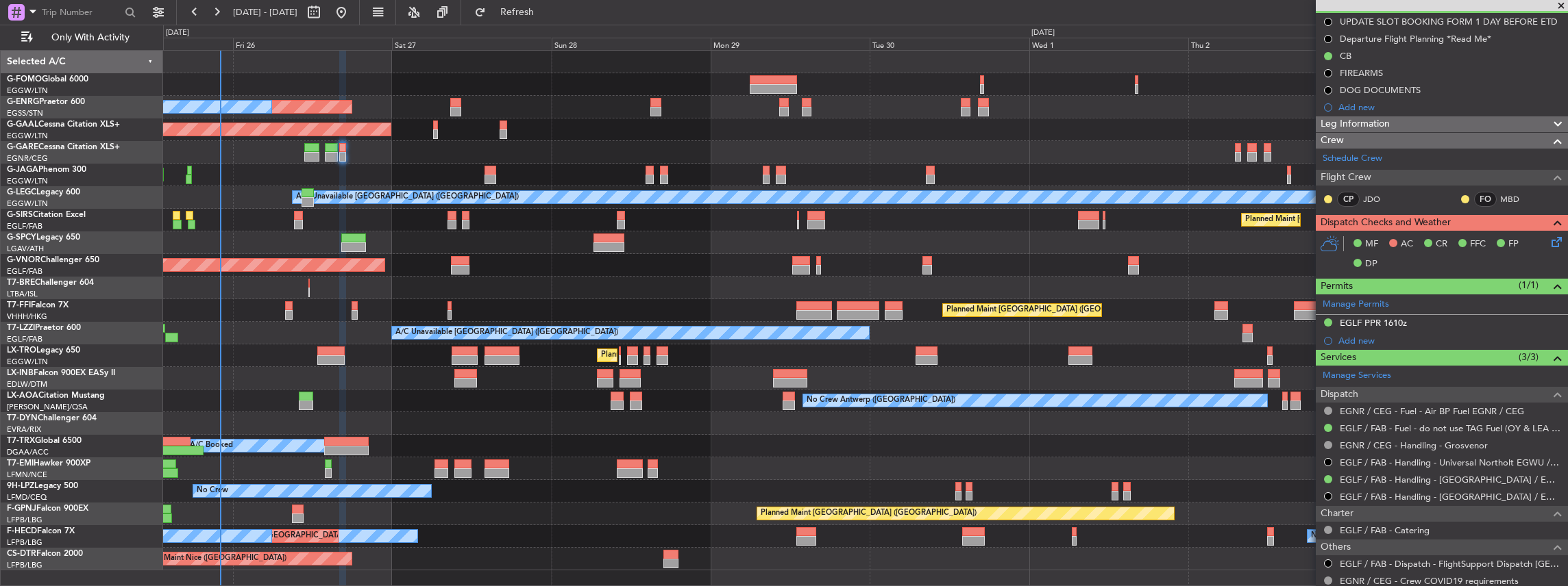
click at [496, 173] on div "Planned Maint [GEOGRAPHIC_DATA] ([GEOGRAPHIC_DATA])" at bounding box center [866, 175] width 1405 height 23
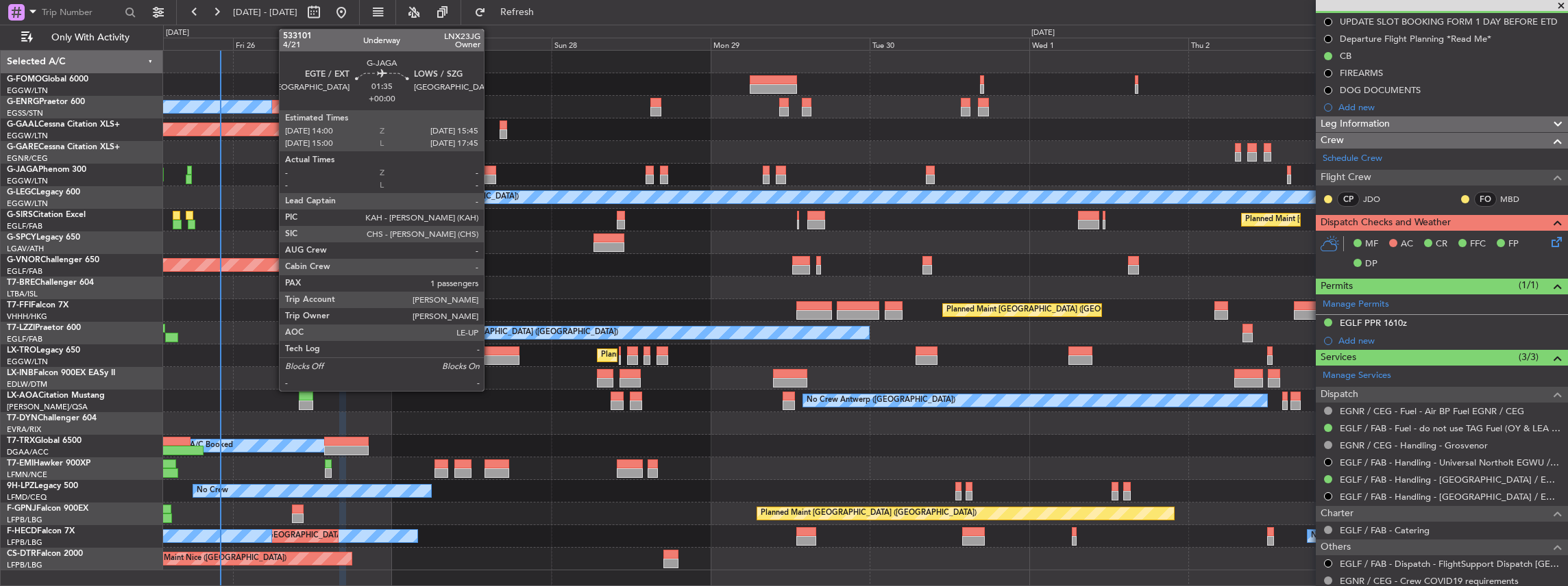
click at [491, 173] on div at bounding box center [490, 171] width 12 height 10
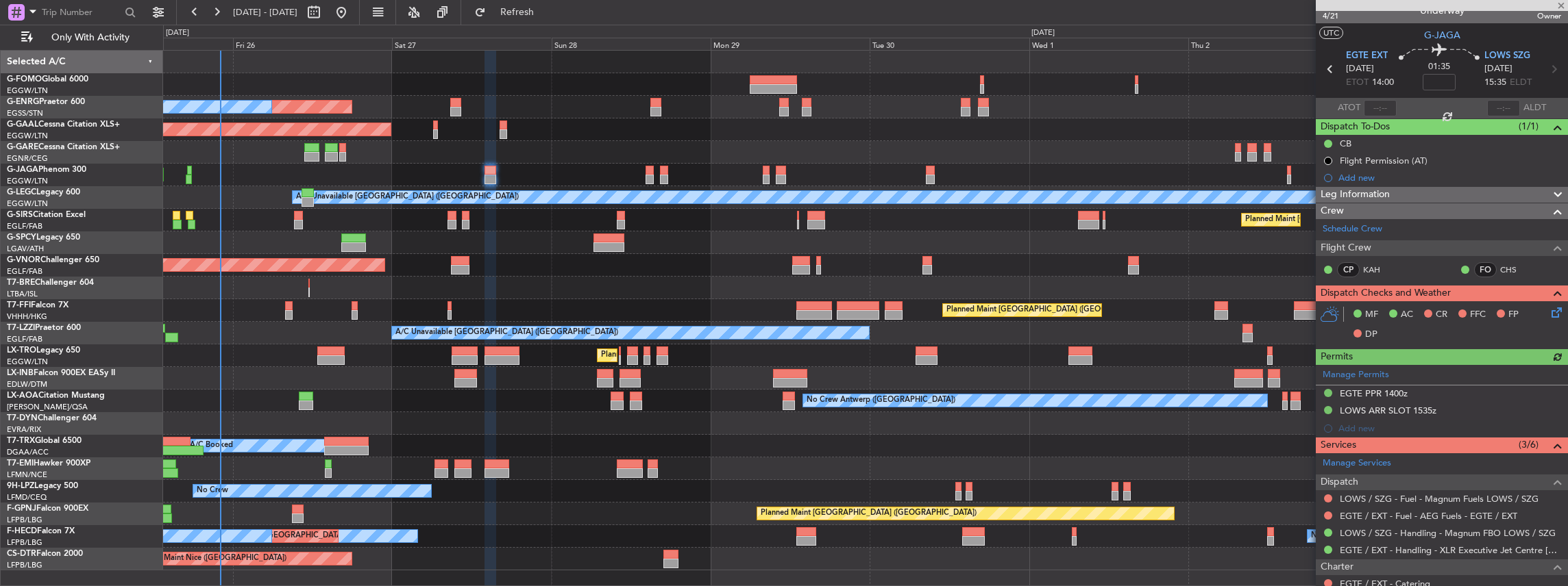
scroll to position [0, 0]
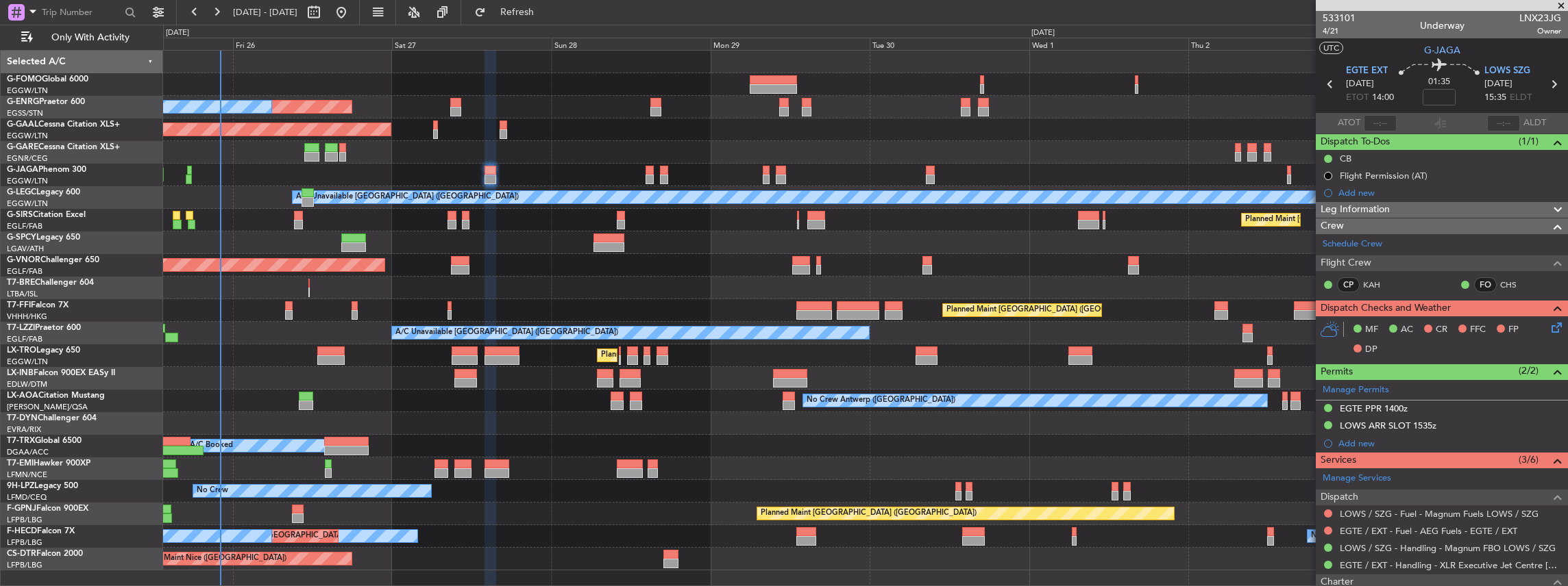
click at [810, 477] on div "Planned Maint London (Luton) Unplanned Maint London (Stansted) A/C Unavailable …" at bounding box center [866, 310] width 1405 height 520
click at [1370, 510] on link "LOWS / SZG - Fuel - Magnum Fuels LOWS / SZG" at bounding box center [1439, 513] width 198 height 12
click at [1372, 547] on link "LOWS / SZG - Handling - Magnum FBO LOWS / SZG" at bounding box center [1448, 548] width 216 height 12
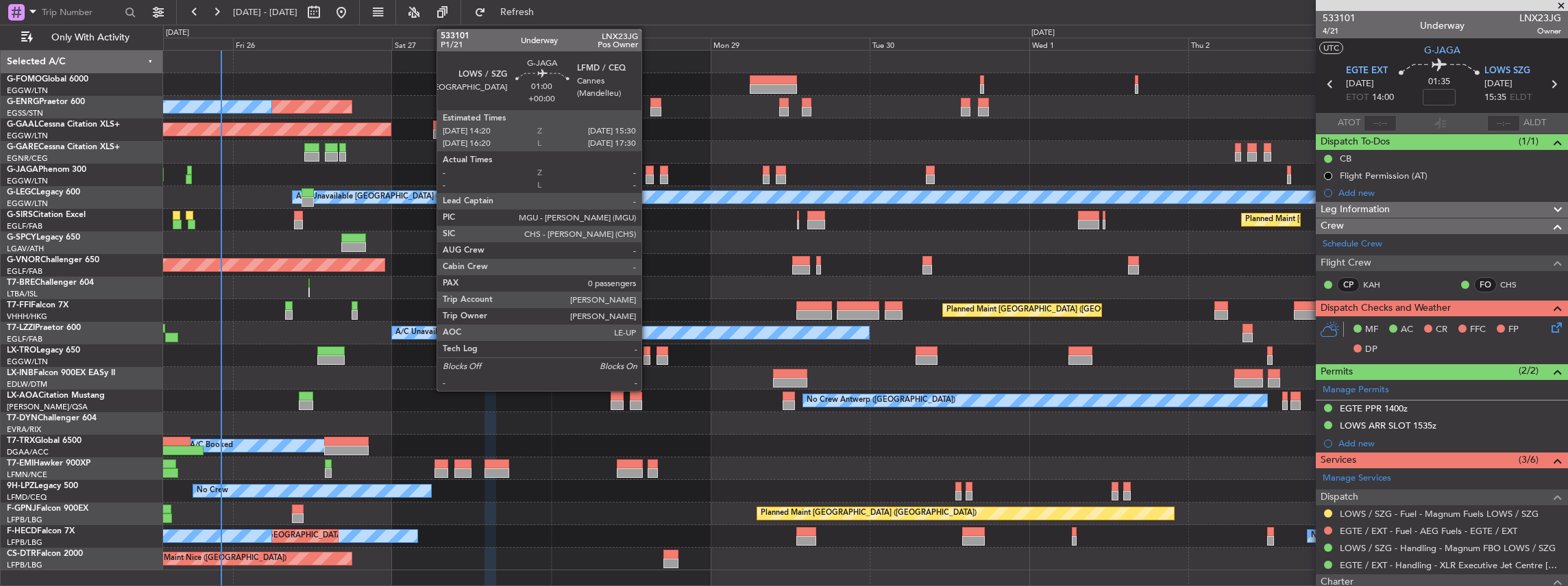
click at [648, 180] on div at bounding box center [650, 180] width 8 height 10
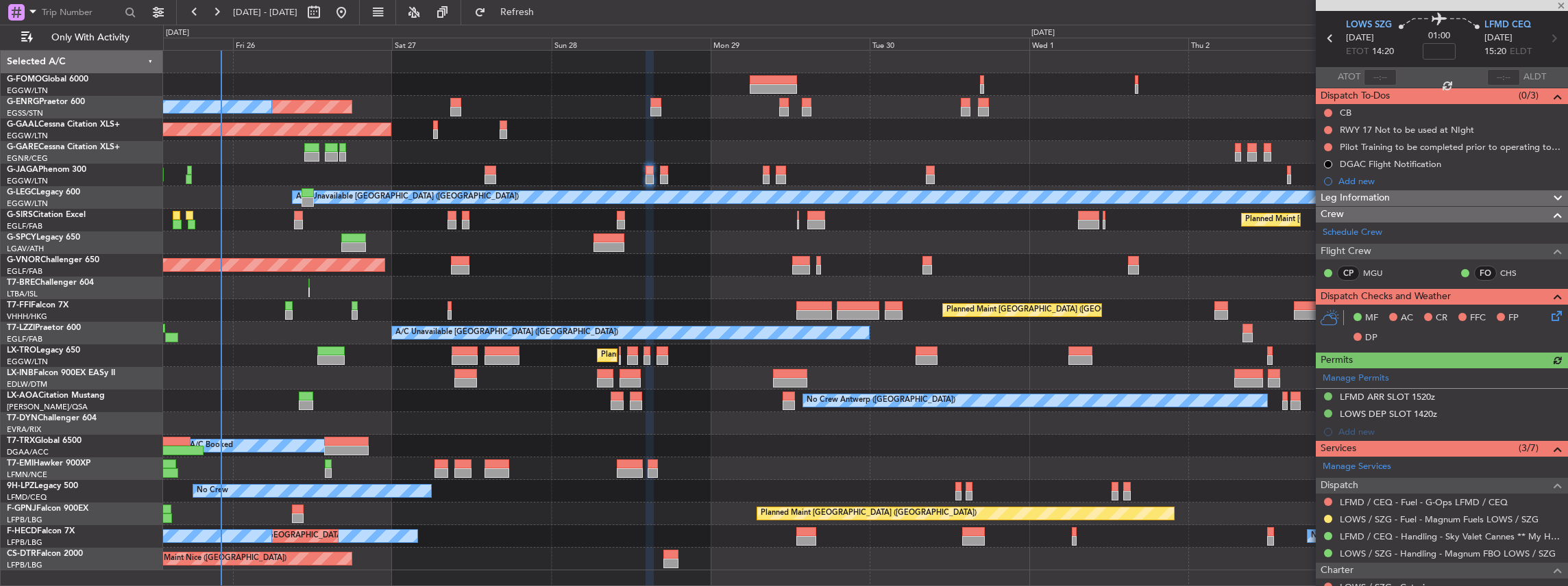
scroll to position [91, 0]
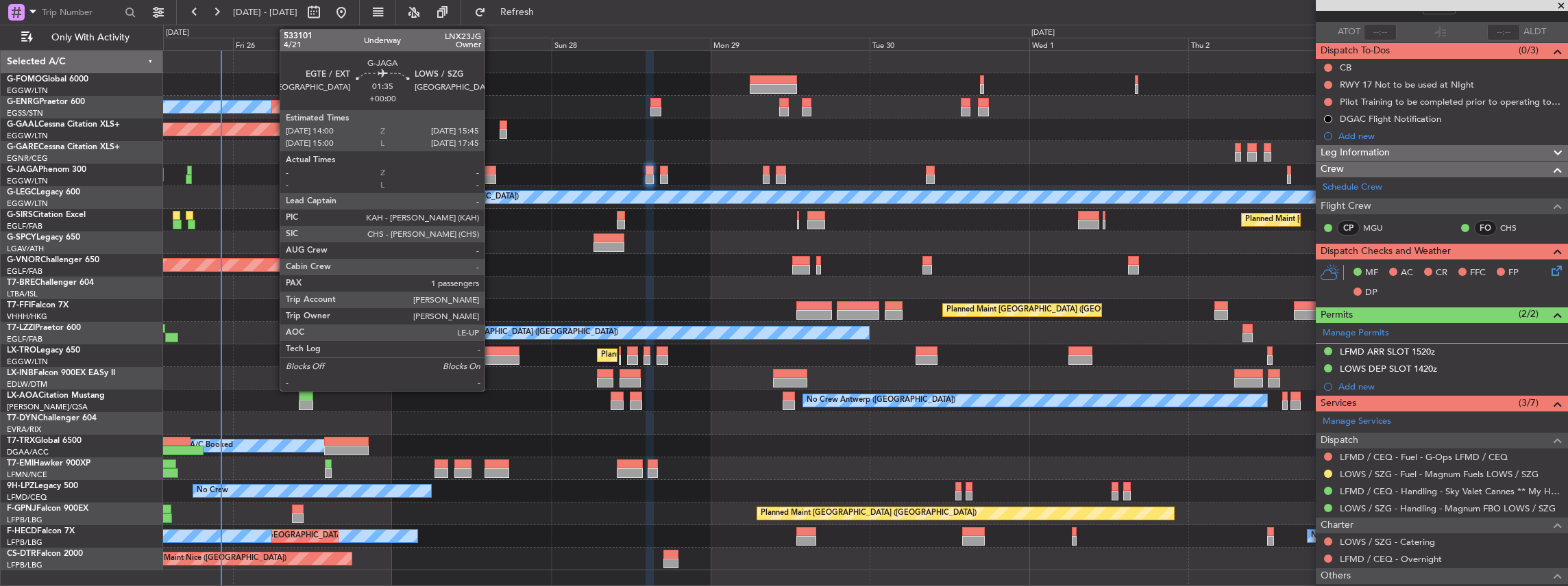
click at [492, 175] on div at bounding box center [490, 180] width 12 height 10
type input "1"
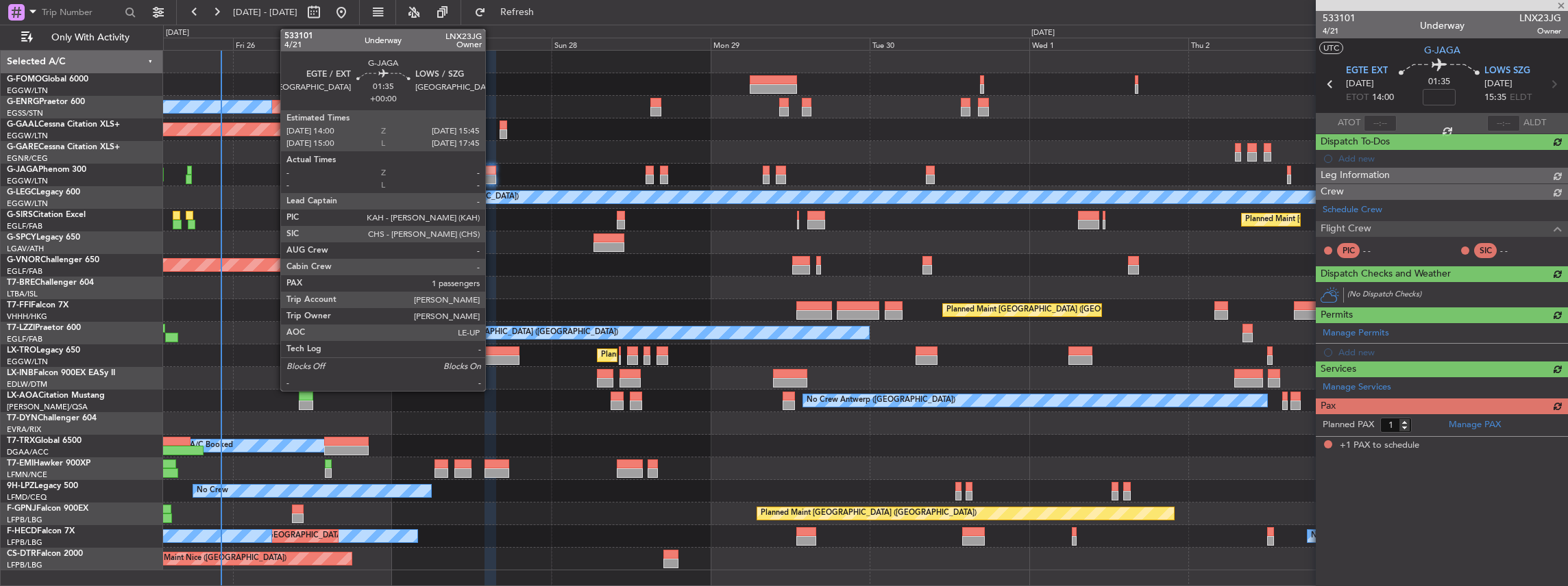
scroll to position [0, 0]
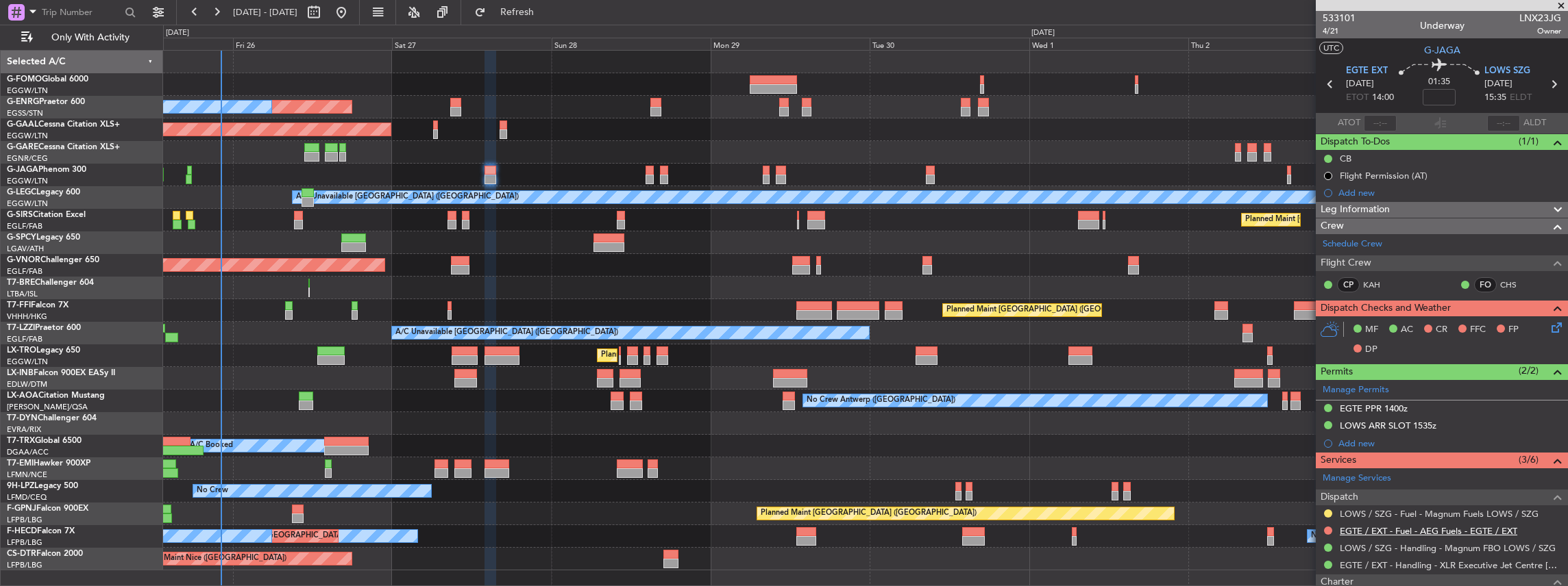
click at [1385, 529] on link "EGTE / EXT - Fuel - AEG Fuels - EGTE / EXT" at bounding box center [1428, 531] width 178 height 12
click at [546, 17] on span "Refresh" at bounding box center [517, 12] width 57 height 10
click at [1415, 185] on div "Add new" at bounding box center [1441, 193] width 252 height 17
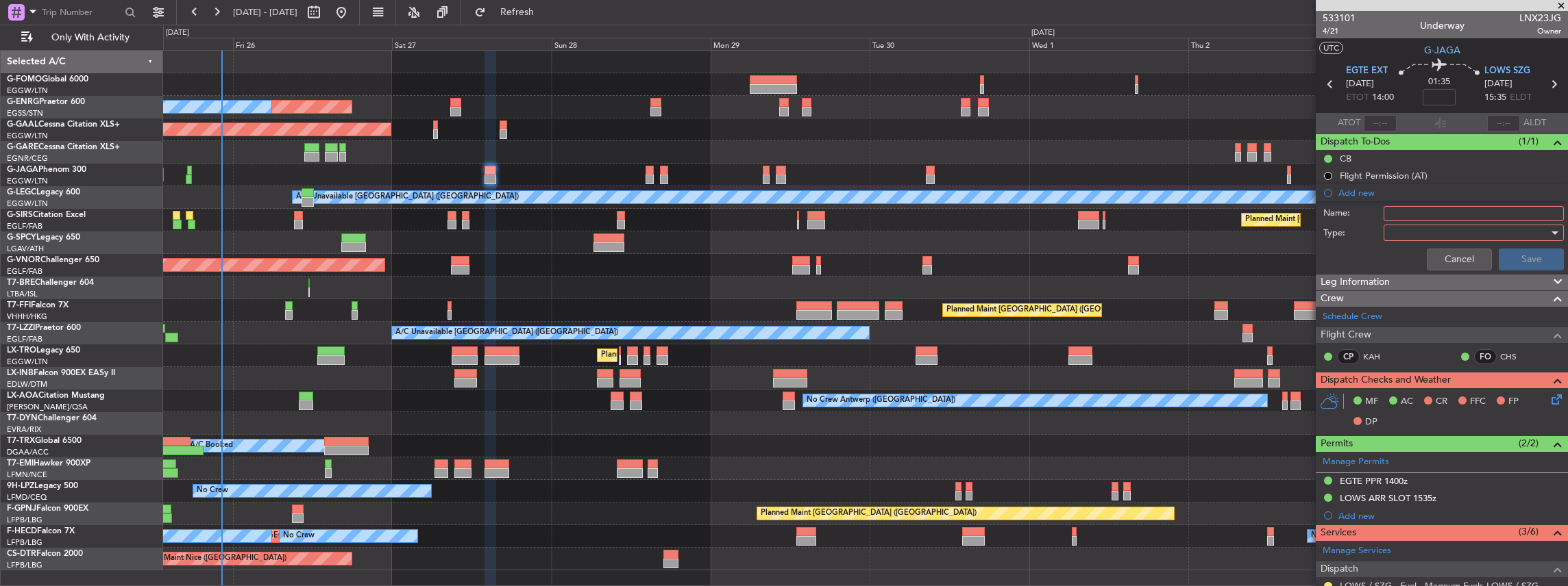
click at [1410, 208] on input "Name:" at bounding box center [1473, 214] width 180 height 15
drag, startPoint x: 1413, startPoint y: 212, endPoint x: 1368, endPoint y: 212, distance: 45.0
click at [1368, 212] on div "Name: VHHH FUEL VIA HANDLER" at bounding box center [1441, 214] width 266 height 21
type input "EGTE FUEL VIA HANDLER"
click at [1433, 233] on div at bounding box center [1468, 233] width 160 height 21
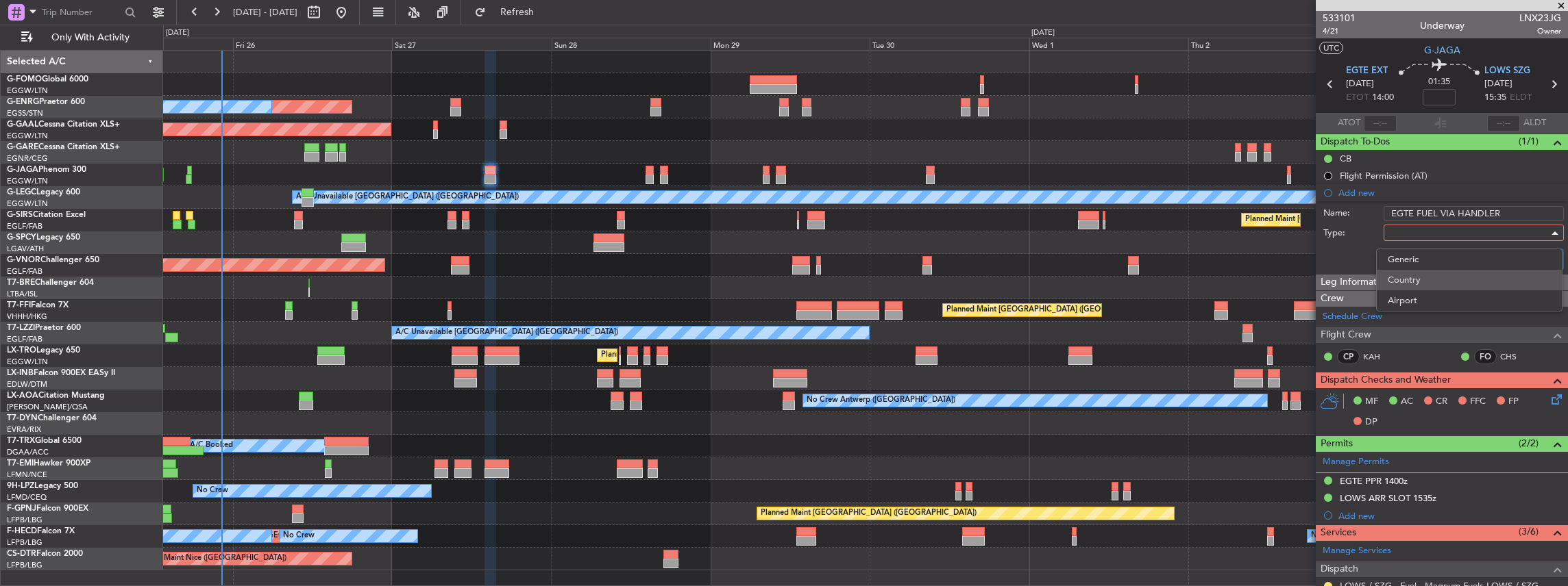
click at [1419, 276] on span "Country" at bounding box center [1469, 281] width 163 height 21
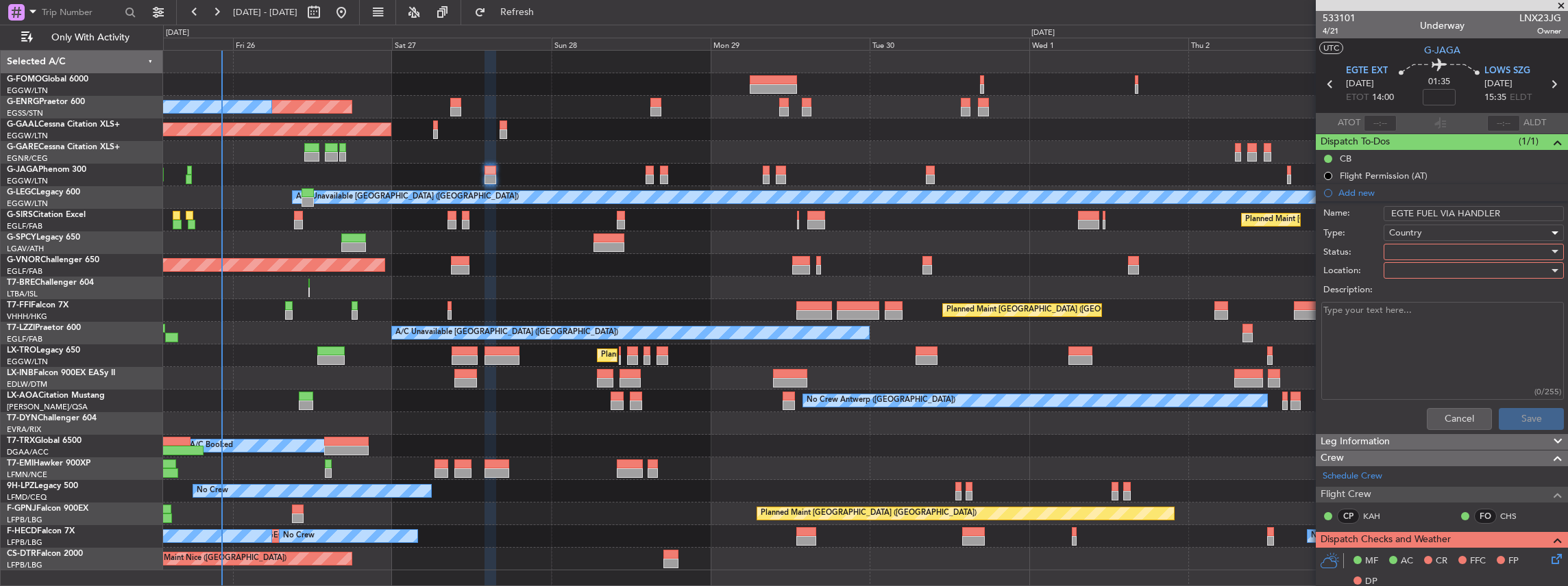
click at [1405, 236] on span "Country" at bounding box center [1406, 233] width 33 height 12
click at [1406, 258] on span "Generic" at bounding box center [1469, 260] width 163 height 21
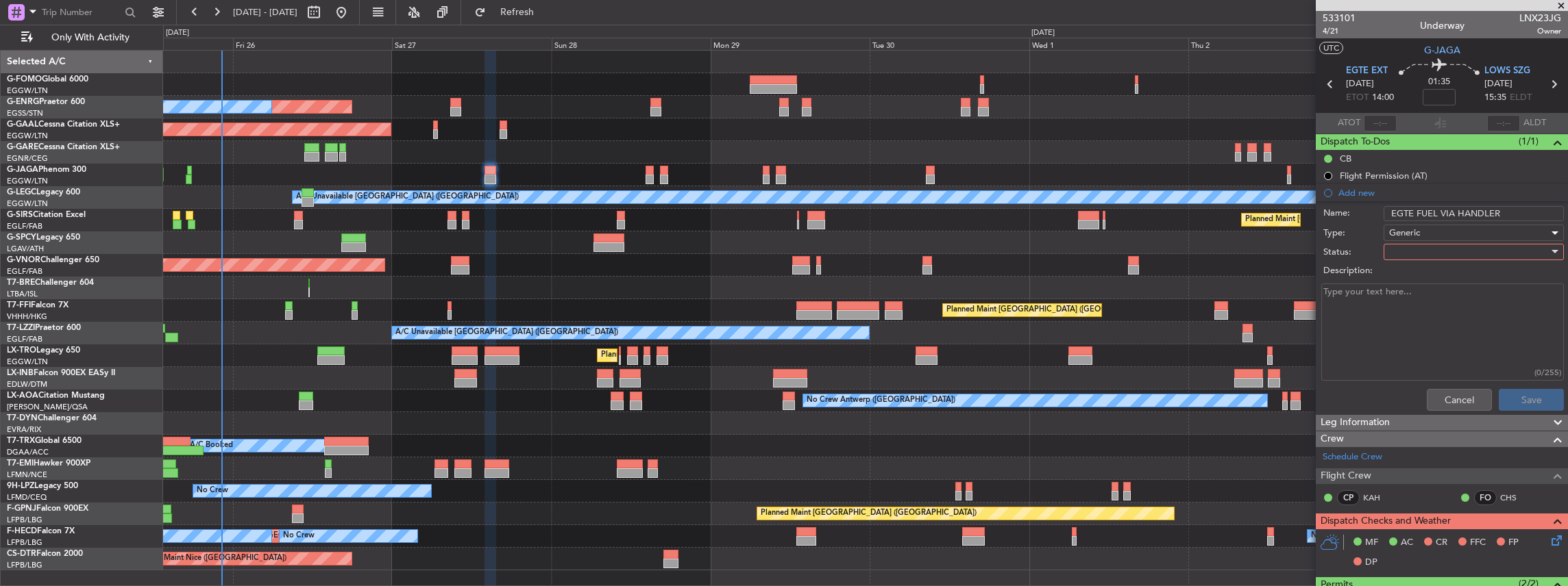
click at [1402, 252] on div at bounding box center [1468, 252] width 160 height 21
click at [1415, 301] on span "In Progress" at bounding box center [1469, 299] width 163 height 21
click at [1538, 401] on button "Save" at bounding box center [1531, 400] width 65 height 22
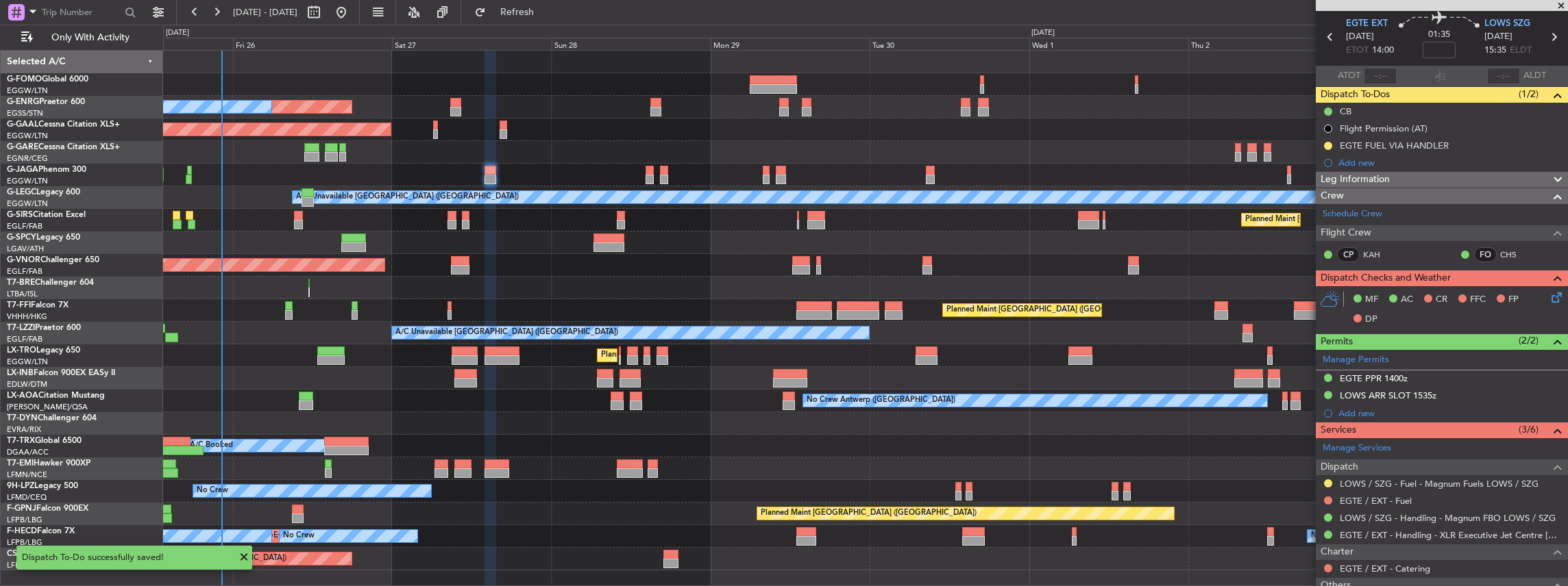
scroll to position [91, 0]
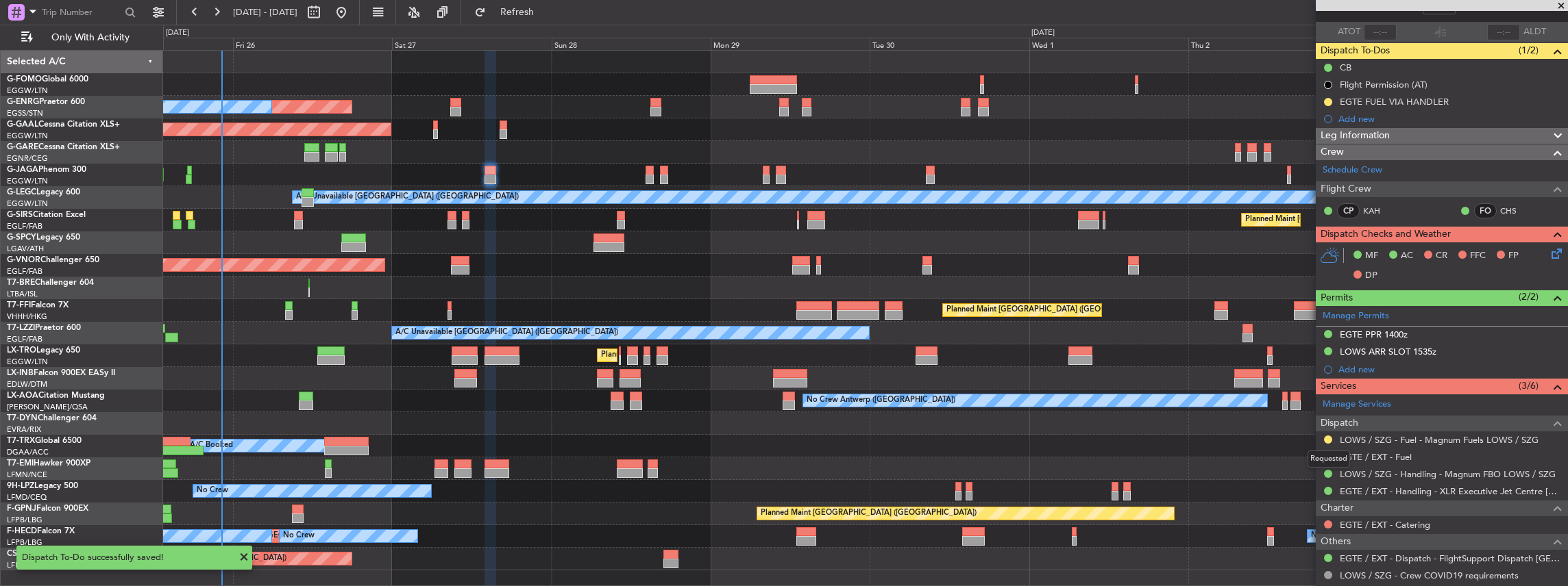
click at [1327, 455] on div "Requested" at bounding box center [1328, 459] width 42 height 17
click at [1329, 453] on button at bounding box center [1328, 457] width 8 height 8
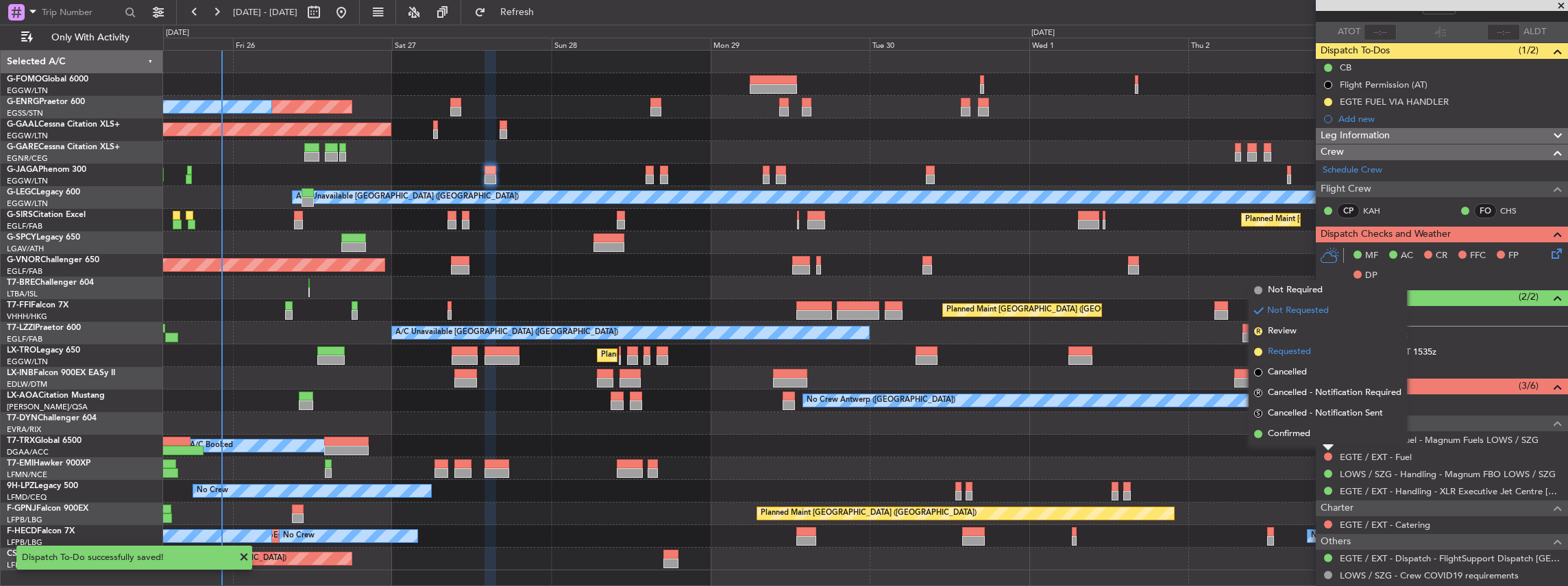
click at [1305, 352] on span "Requested" at bounding box center [1289, 352] width 43 height 14
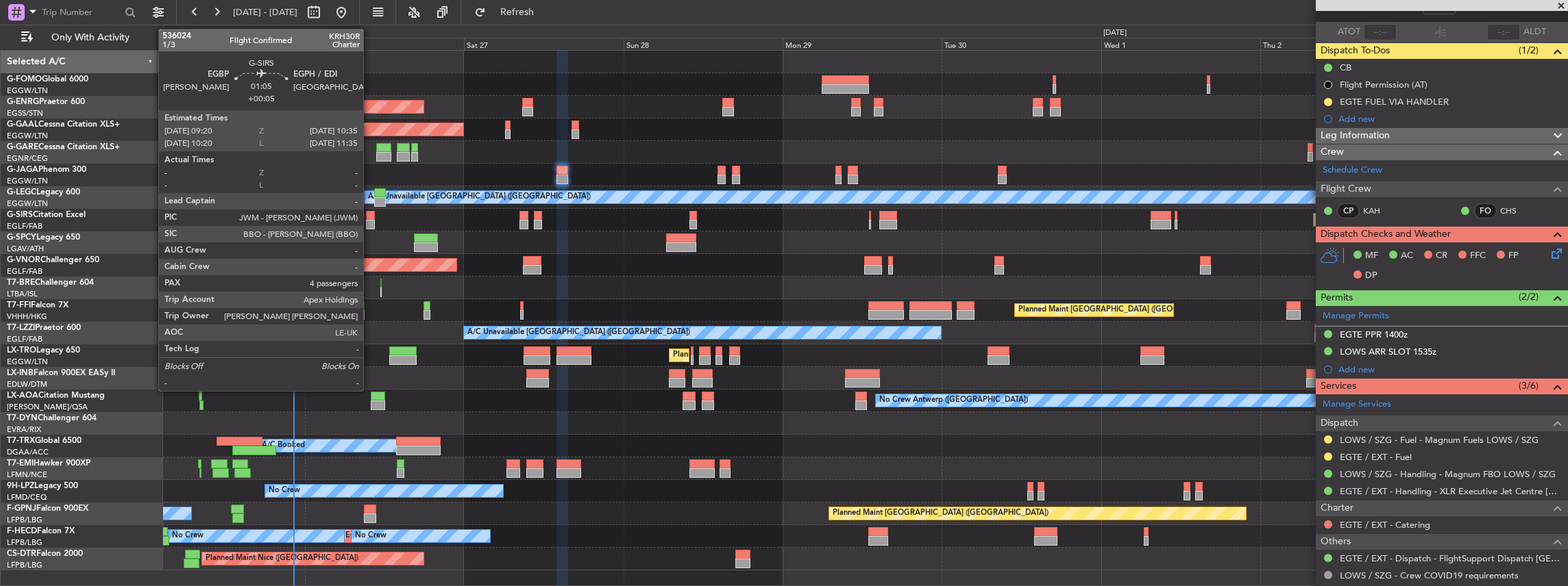
click at [369, 223] on div at bounding box center [370, 225] width 9 height 10
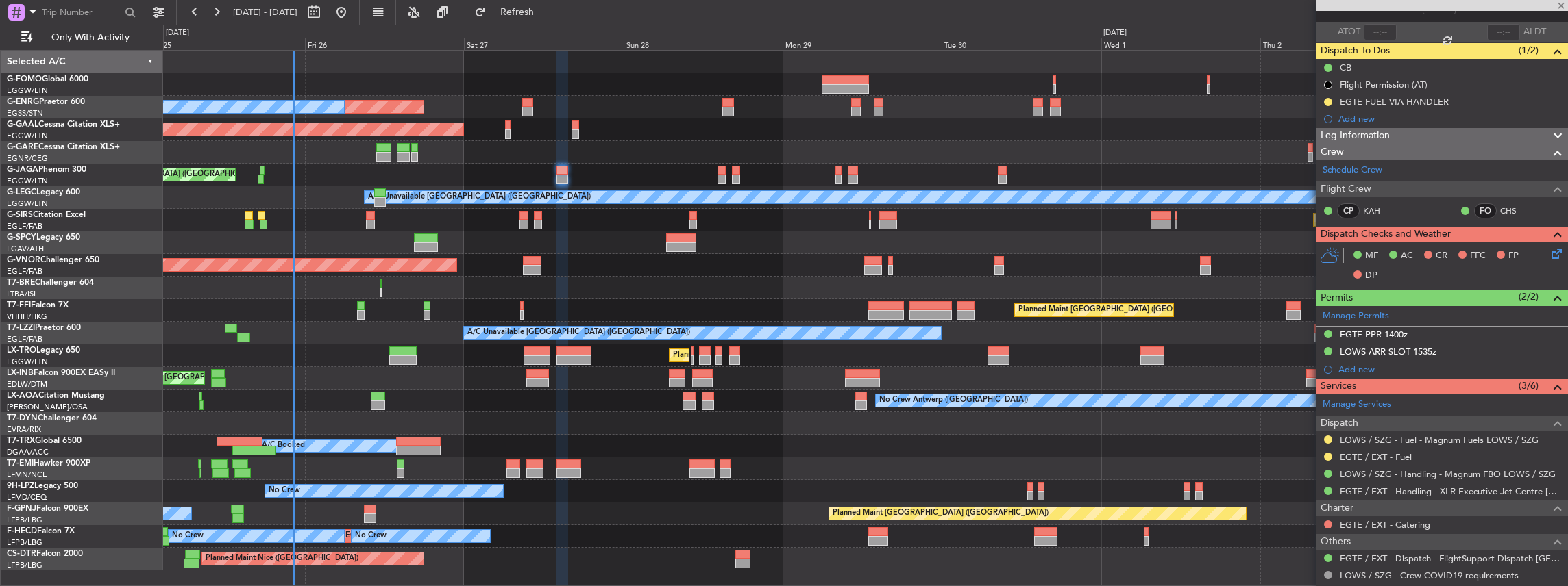
type input "+00:05"
type input "4"
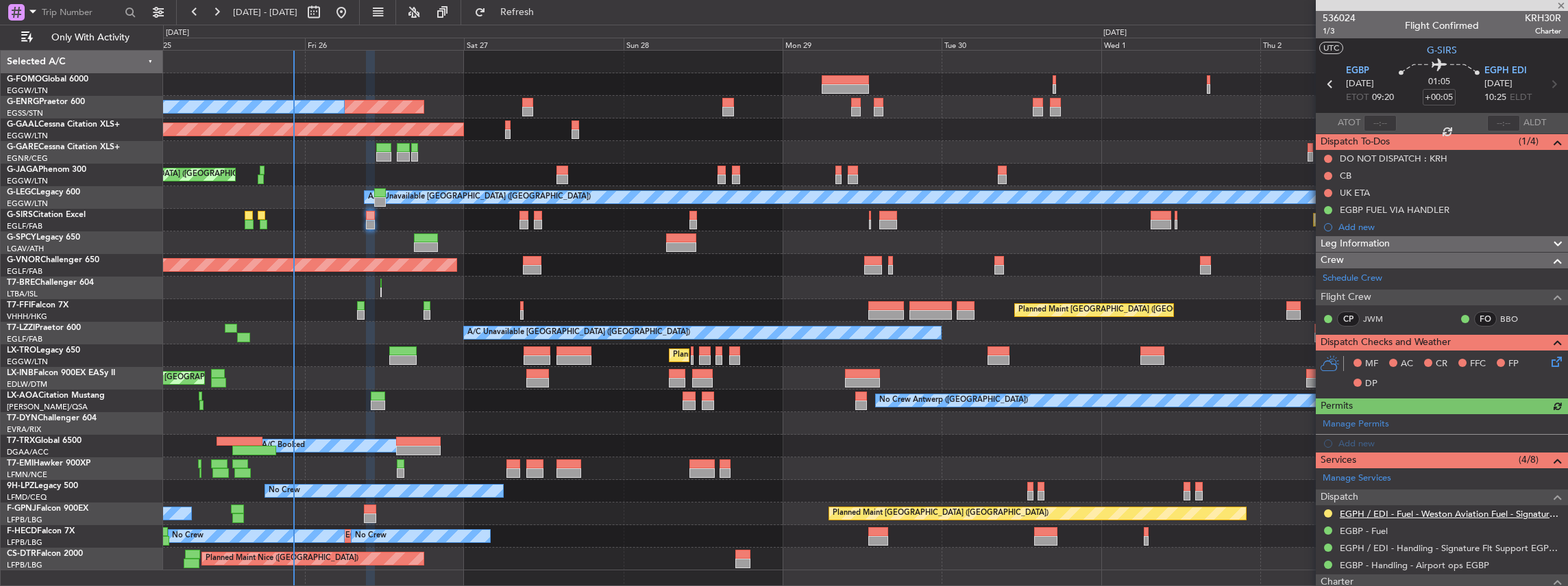
scroll to position [45, 0]
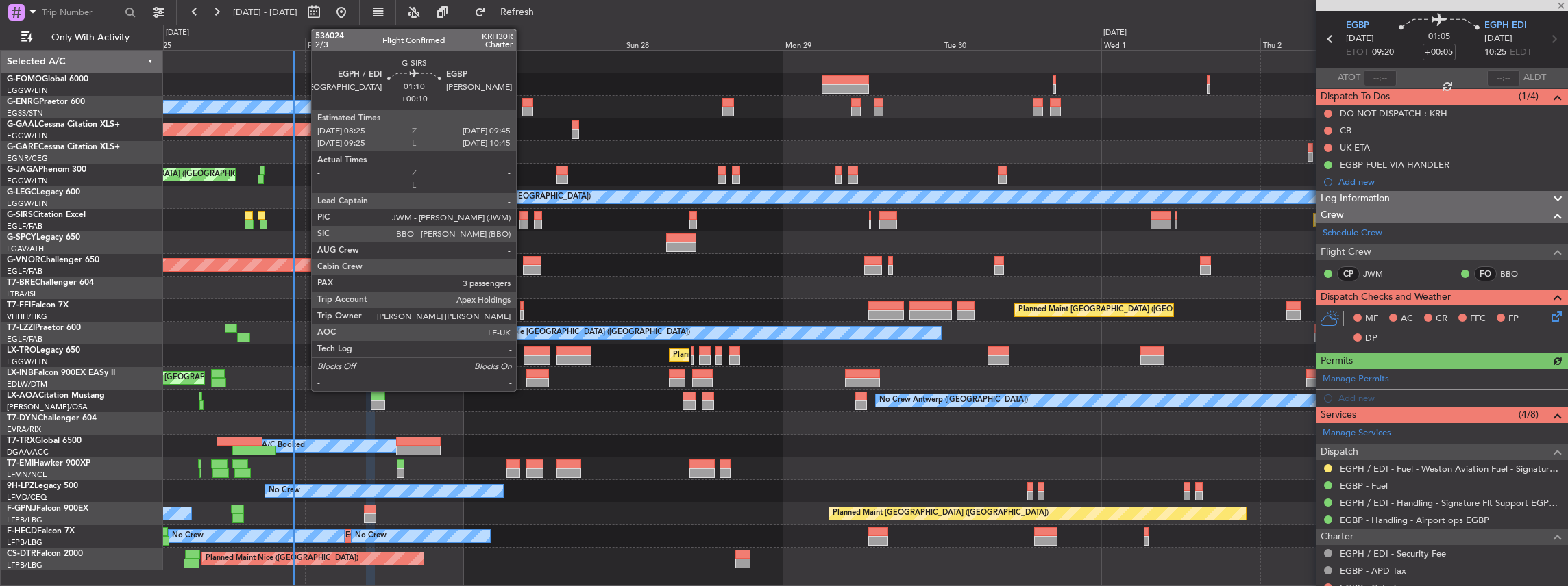
click at [523, 218] on div at bounding box center [523, 216] width 9 height 10
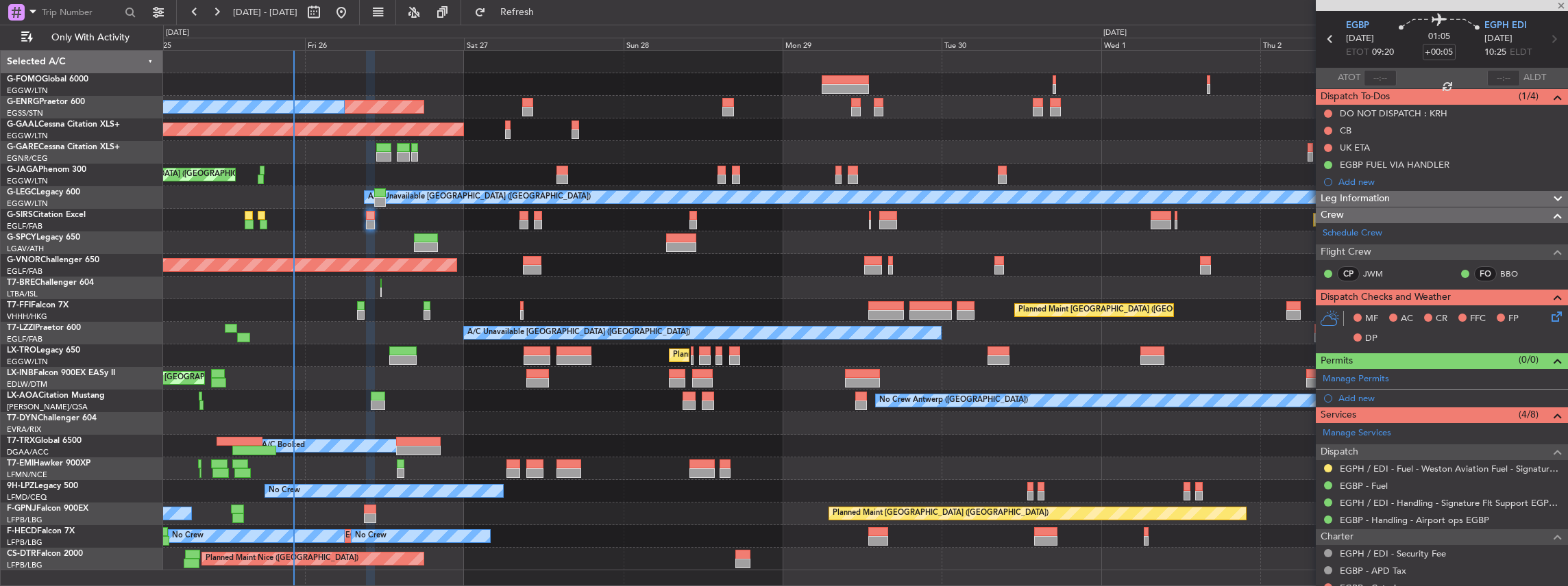
type input "+00:10"
type input "3"
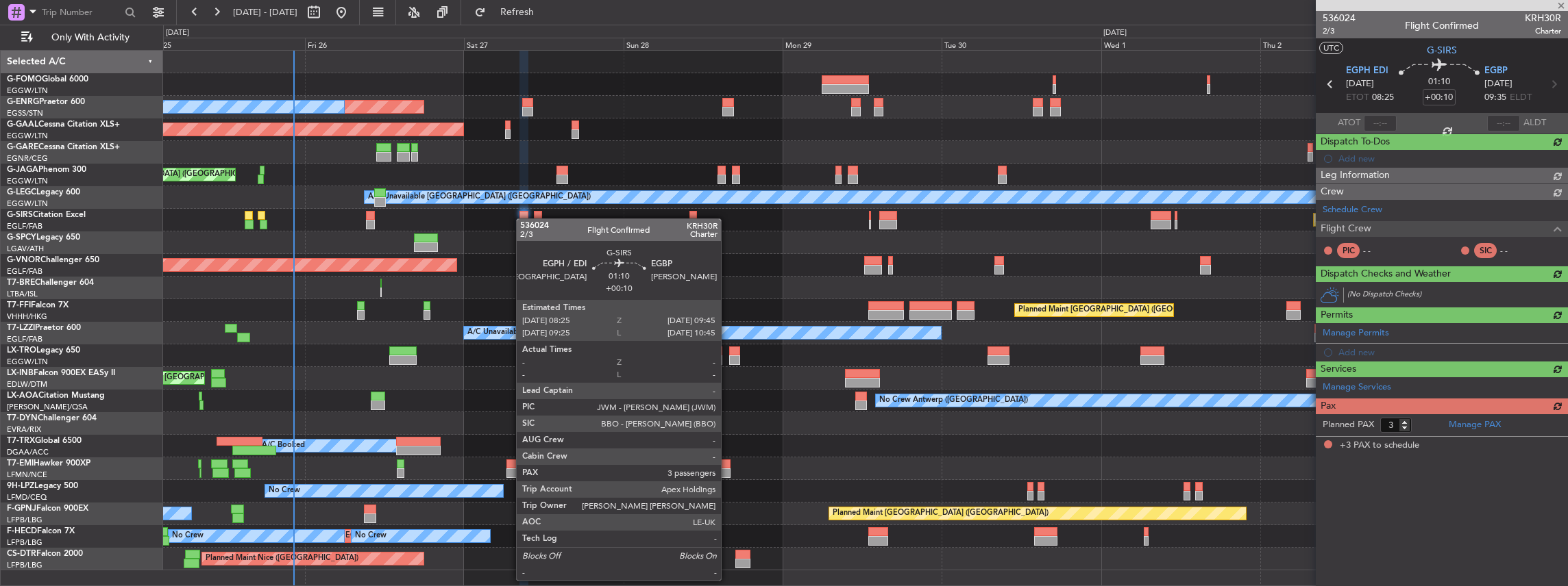
scroll to position [0, 0]
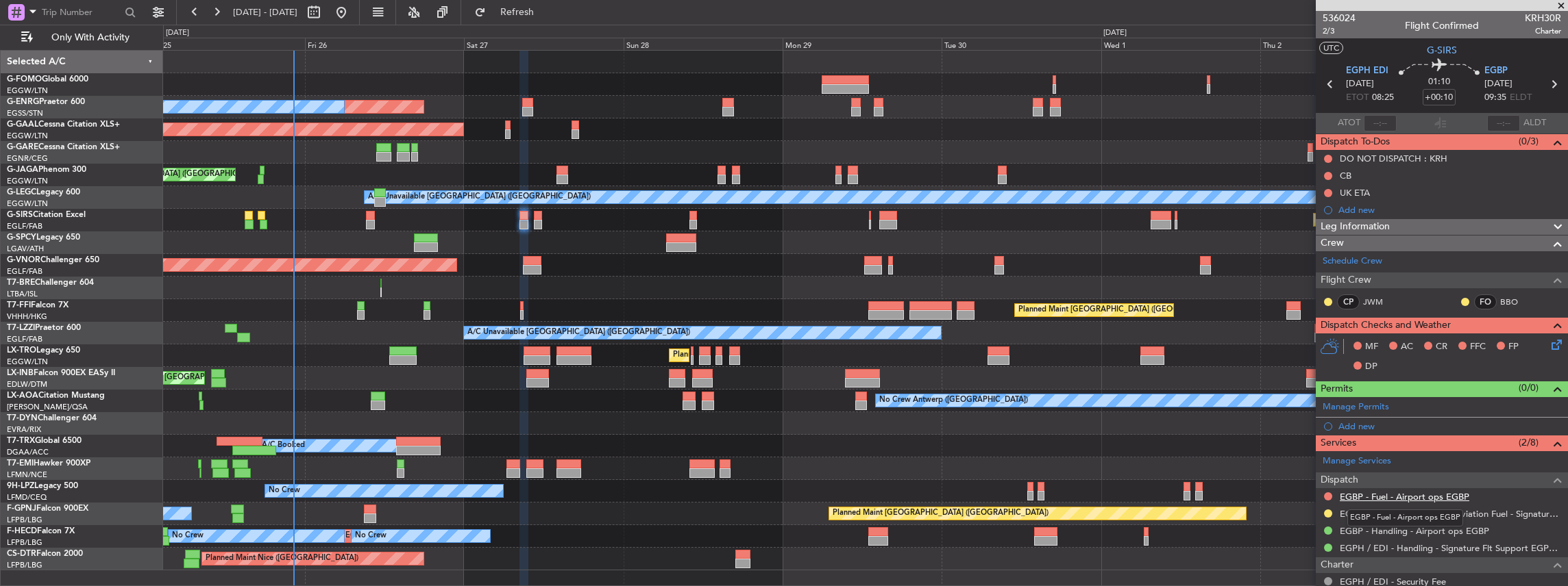
click at [1422, 496] on link "EGBP - Fuel - Airport ops EGBP" at bounding box center [1404, 497] width 129 height 12
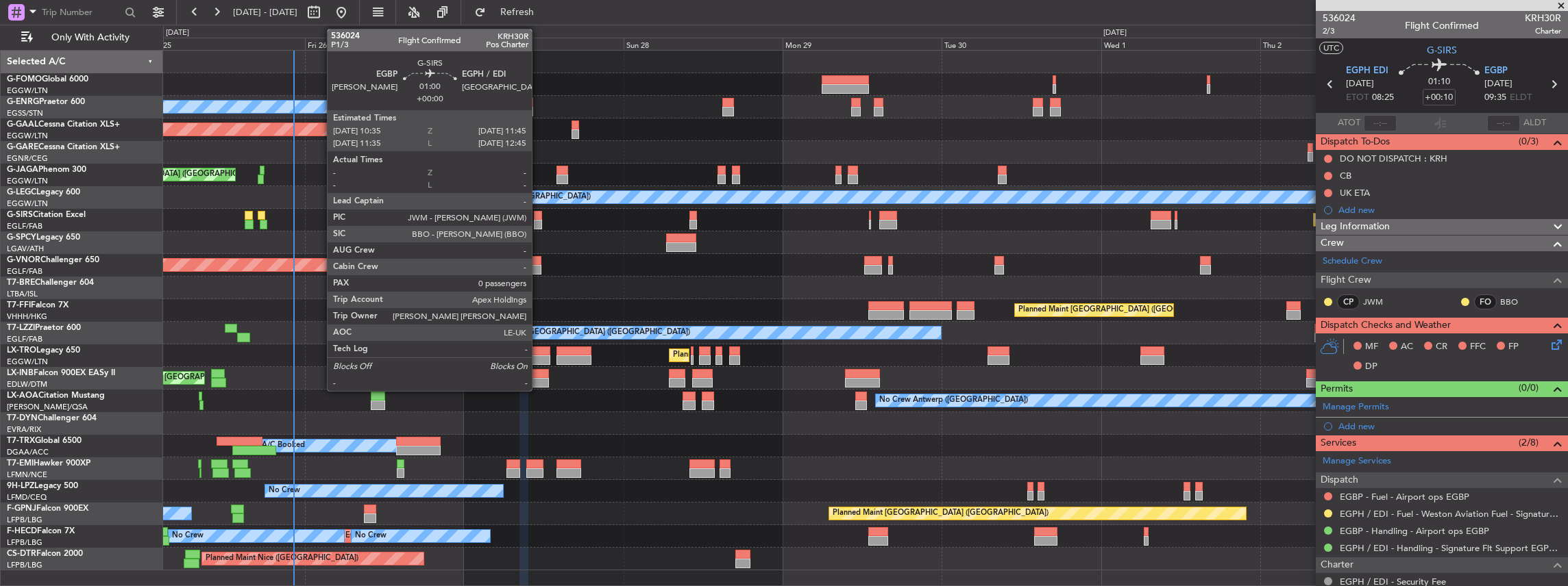
click at [539, 223] on div at bounding box center [538, 225] width 8 height 10
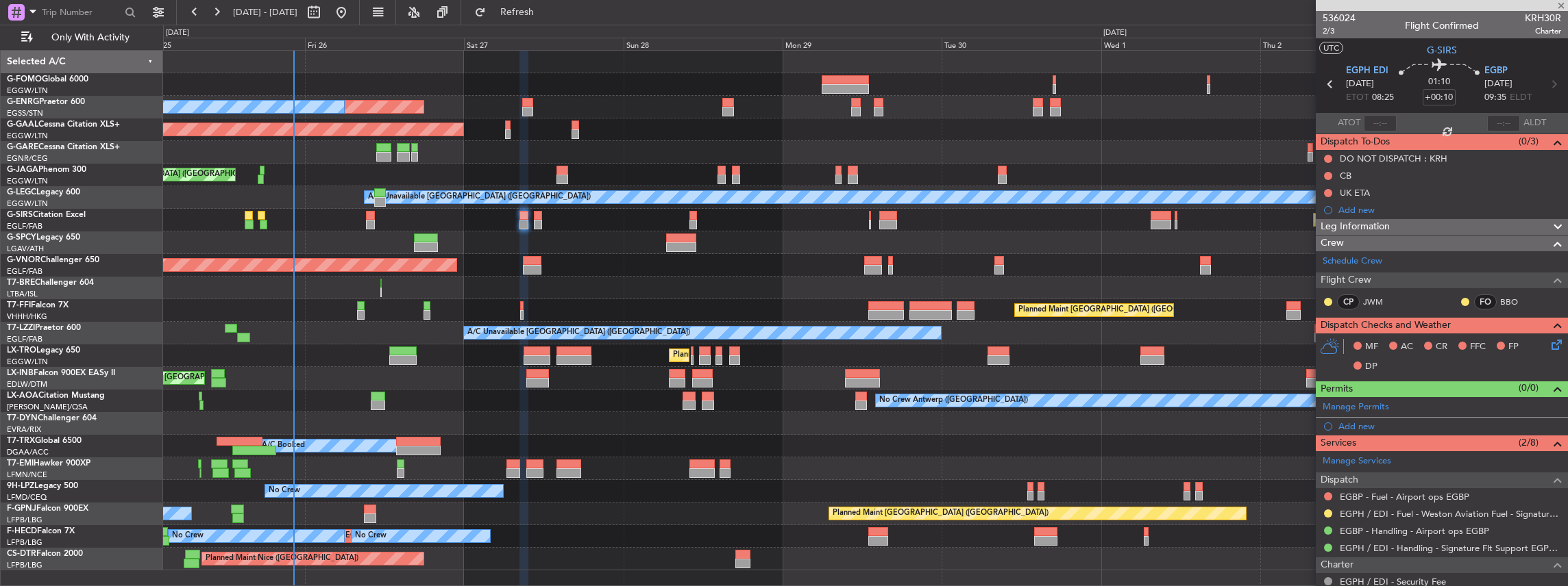
type input "0"
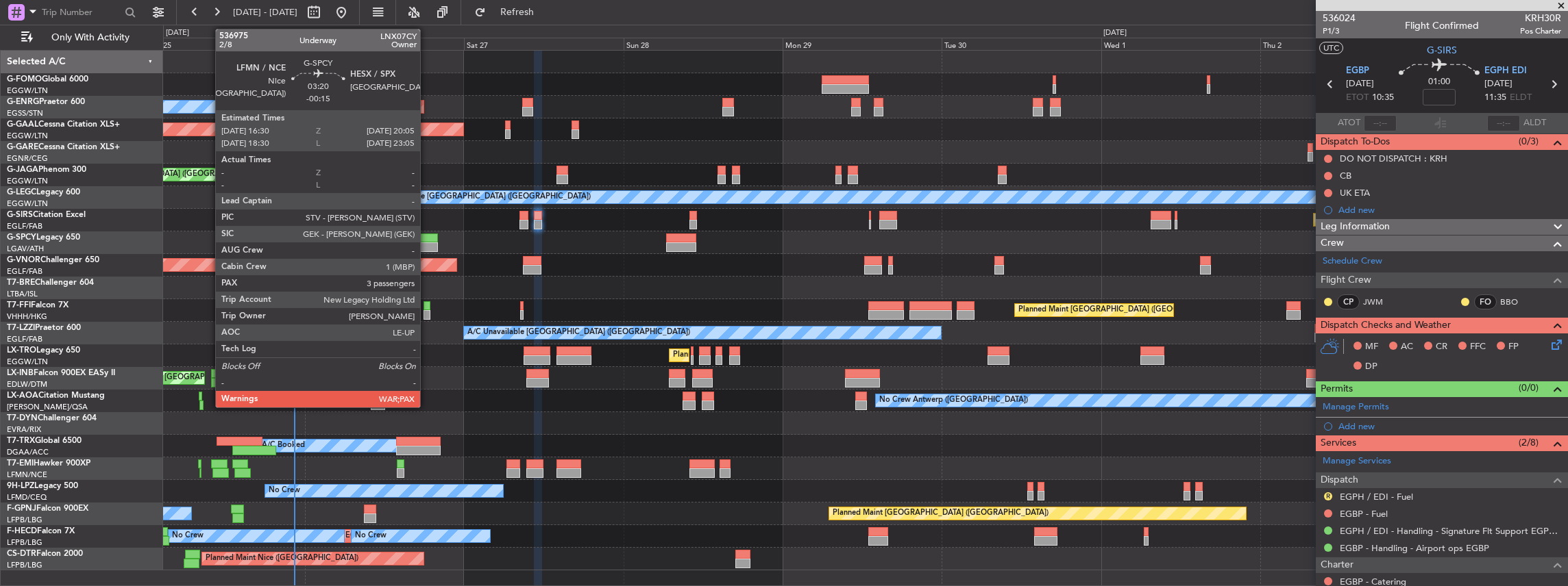
click at [427, 243] on div at bounding box center [426, 247] width 24 height 10
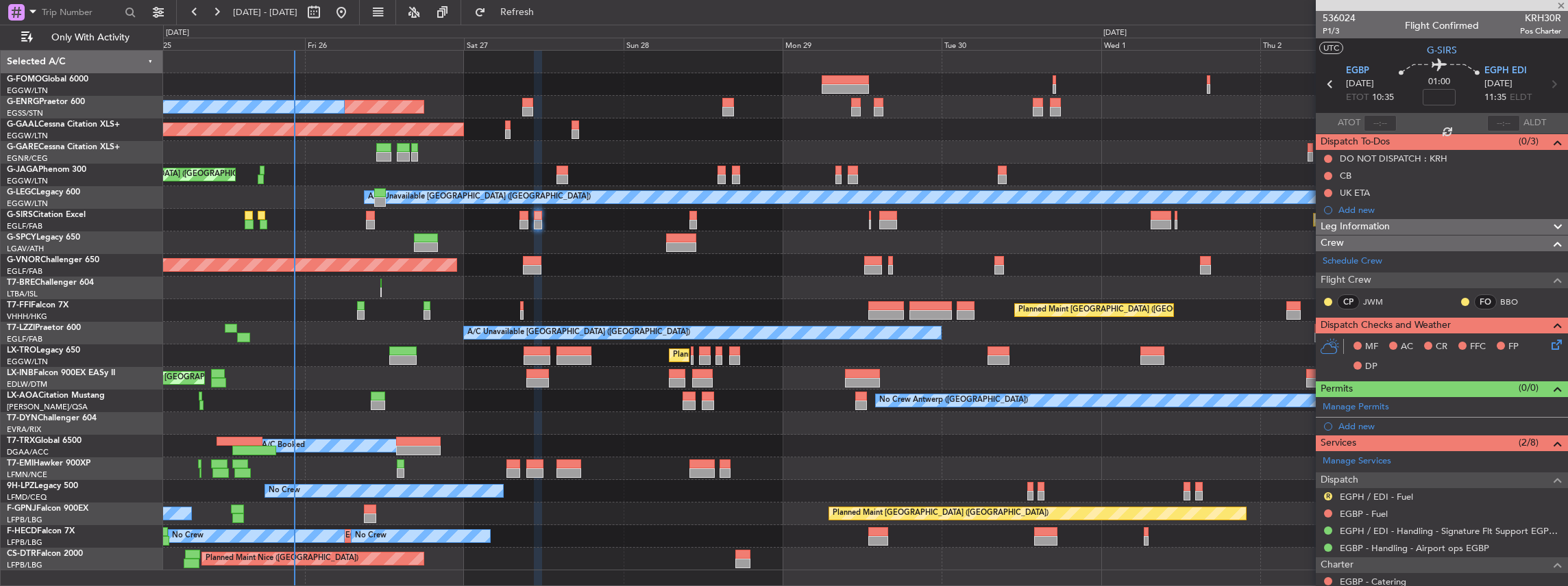
type input "-00:15"
type input "3"
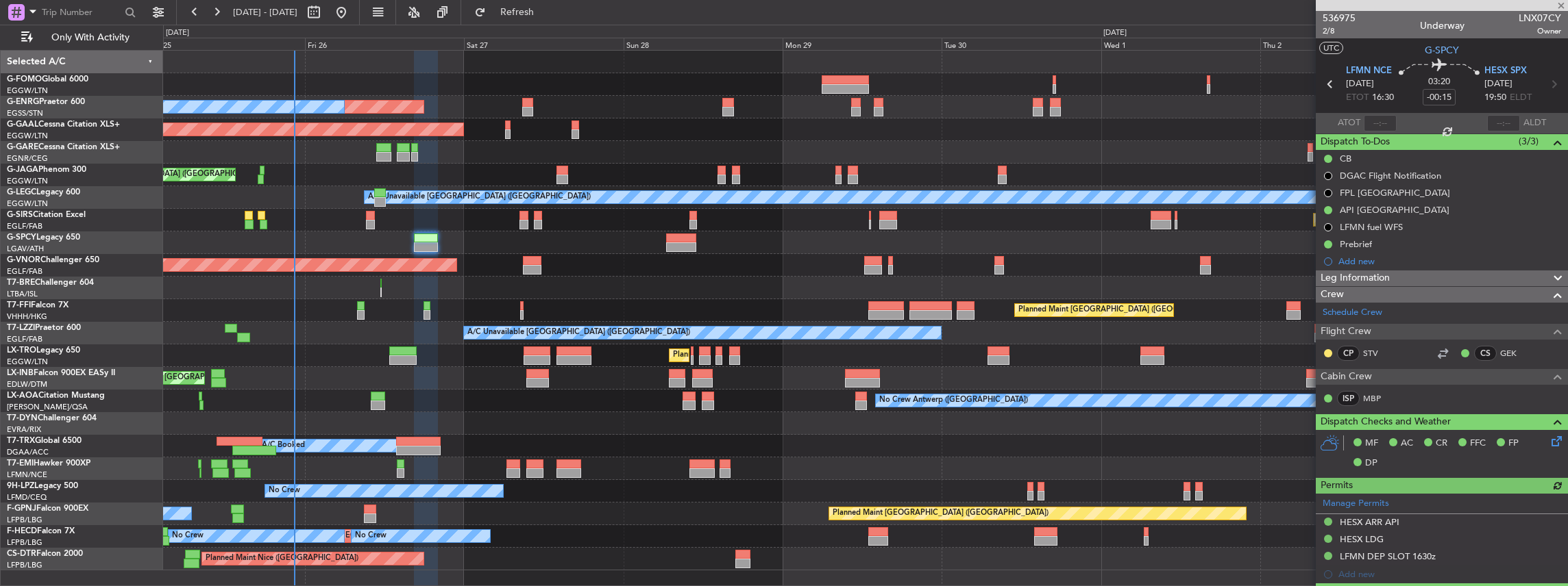
scroll to position [182, 0]
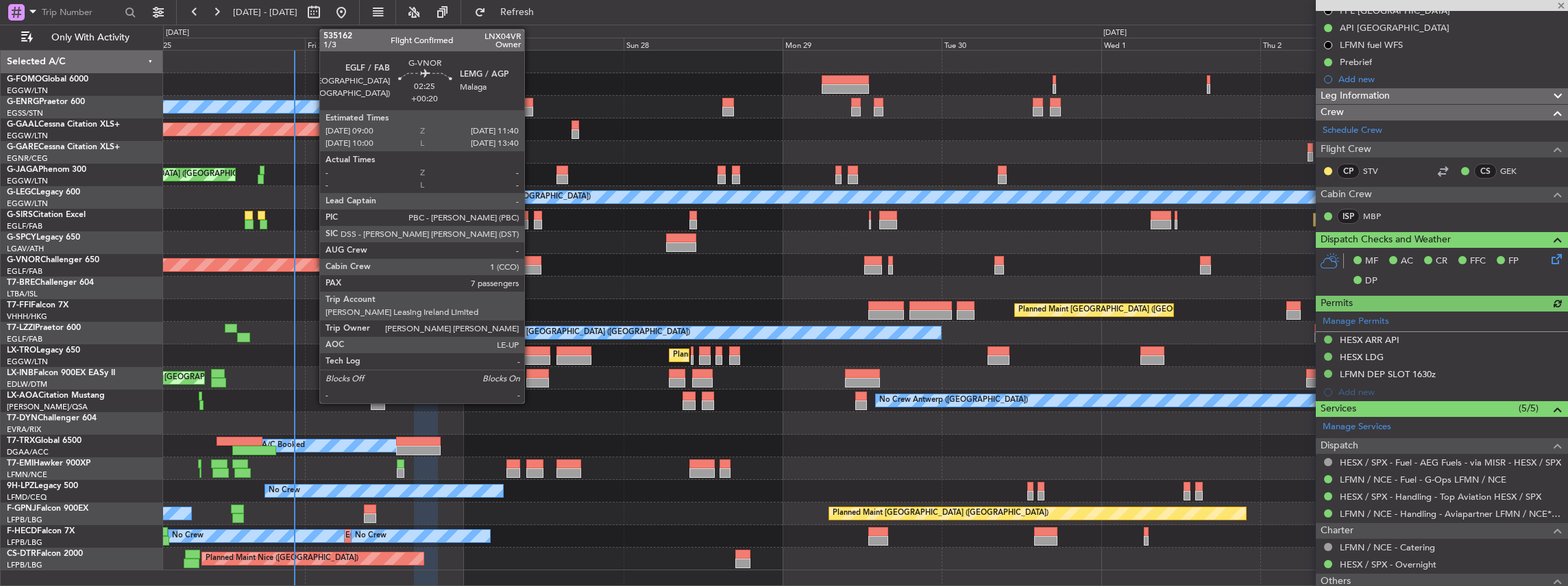
click at [532, 268] on div at bounding box center [532, 270] width 18 height 10
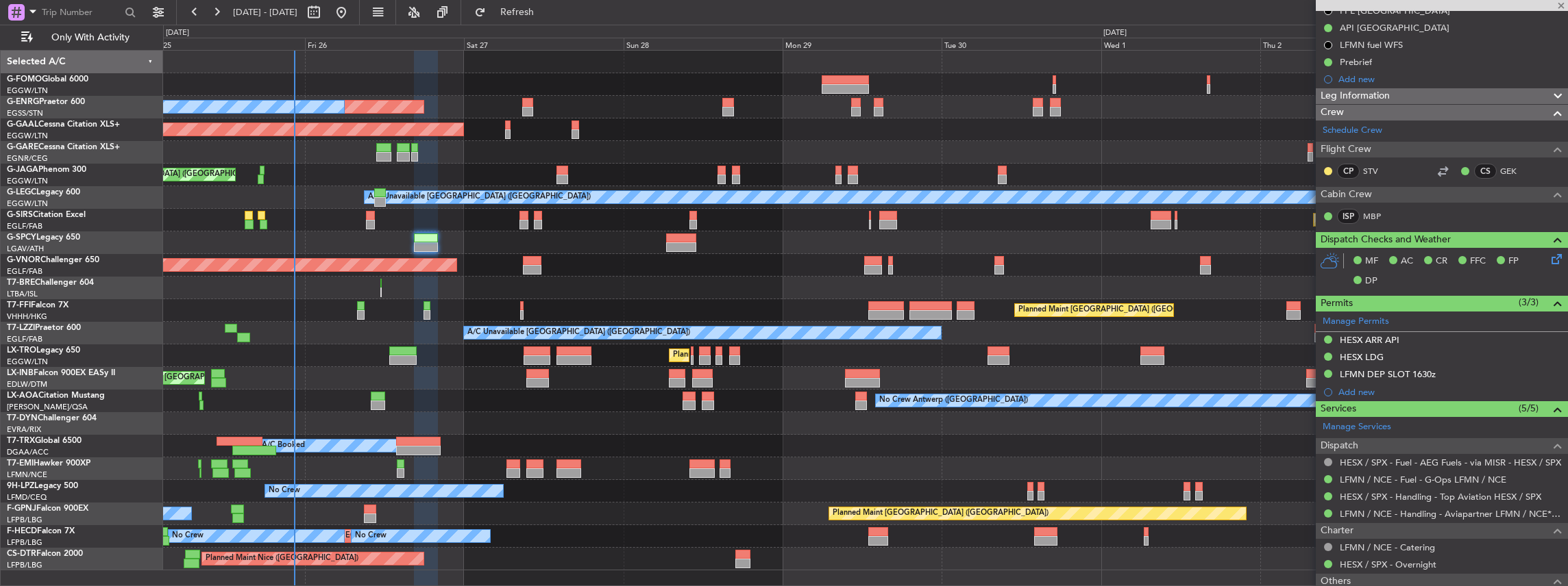
type input "+00:20"
type input "7"
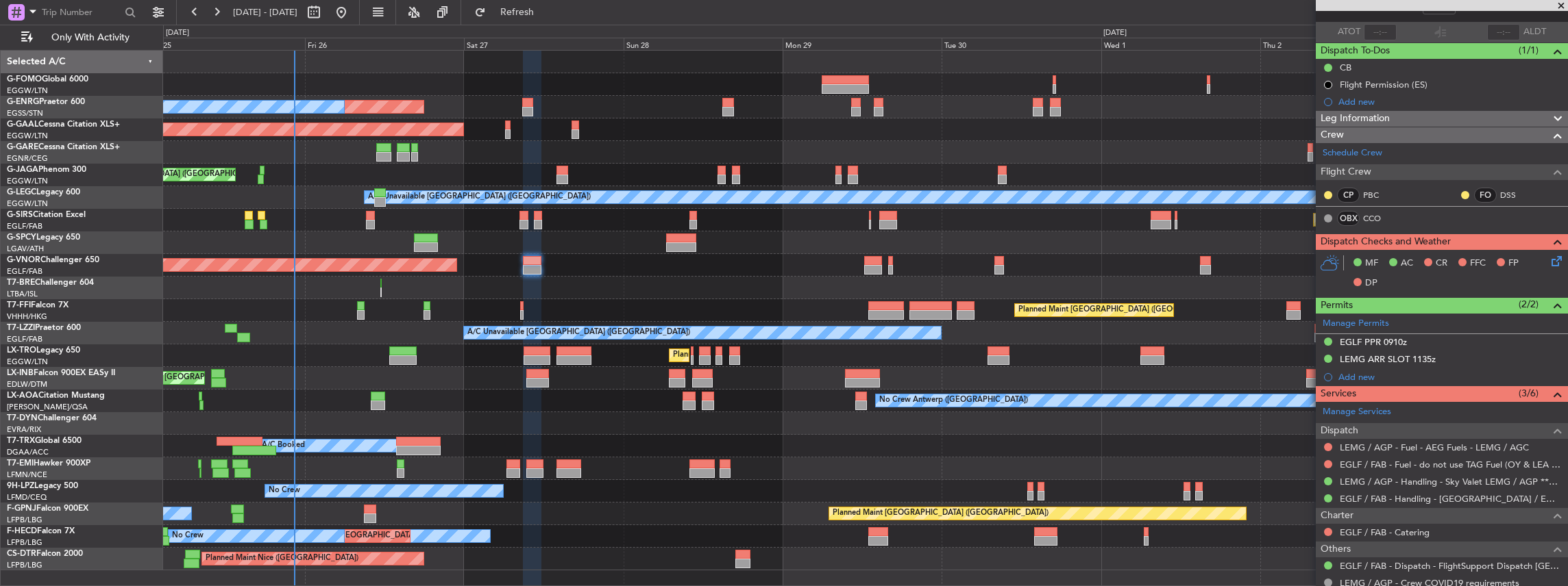
scroll to position [0, 0]
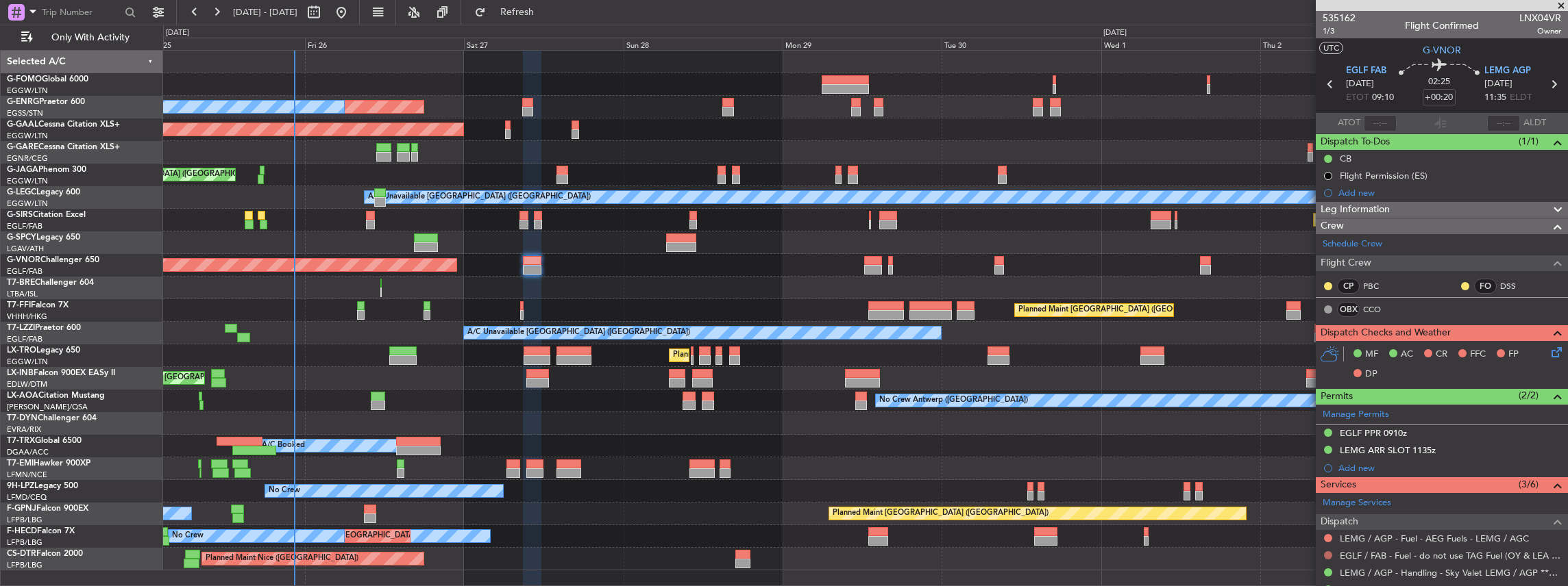
click at [1325, 551] on button at bounding box center [1328, 556] width 8 height 8
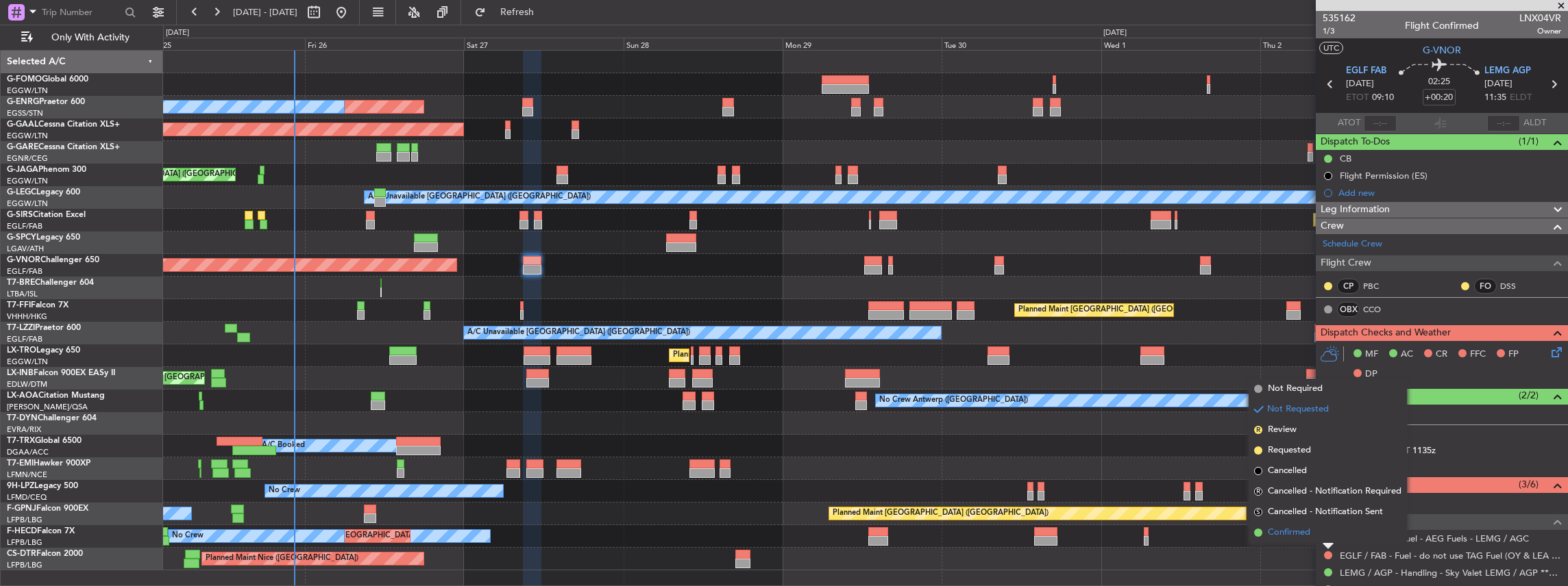
click at [1303, 531] on span "Confirmed" at bounding box center [1289, 533] width 42 height 14
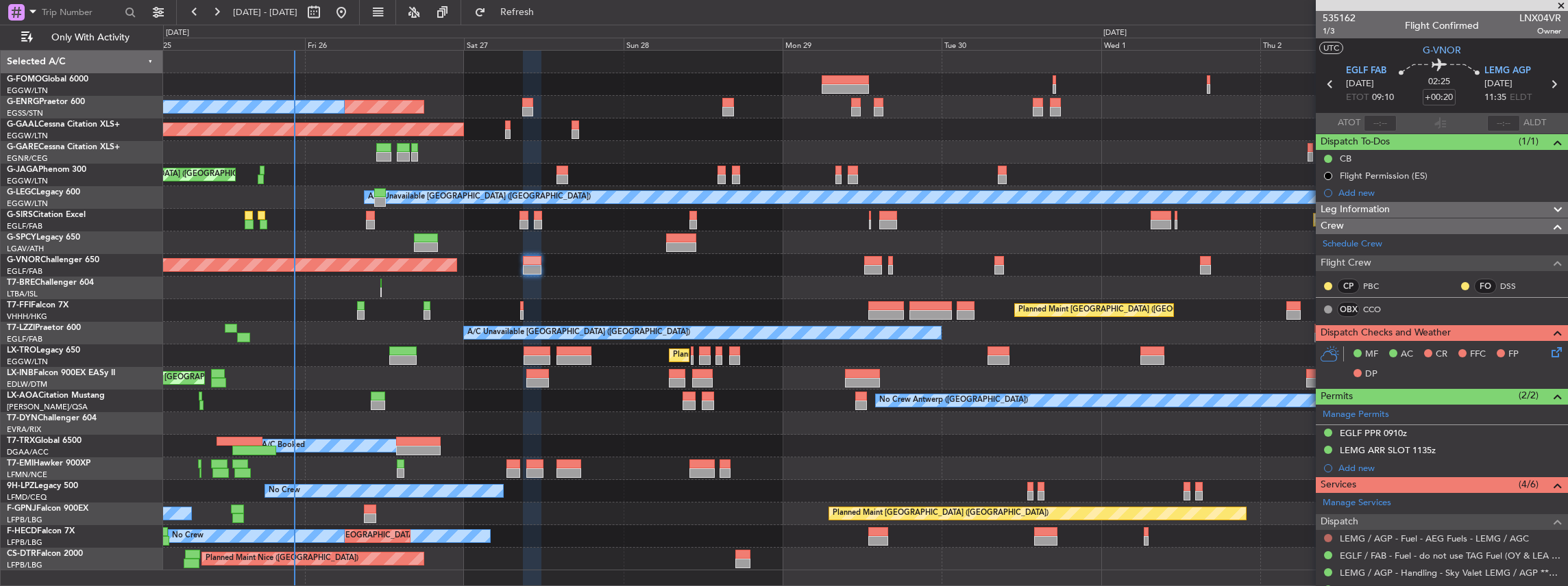
click at [1326, 535] on button at bounding box center [1328, 538] width 8 height 8
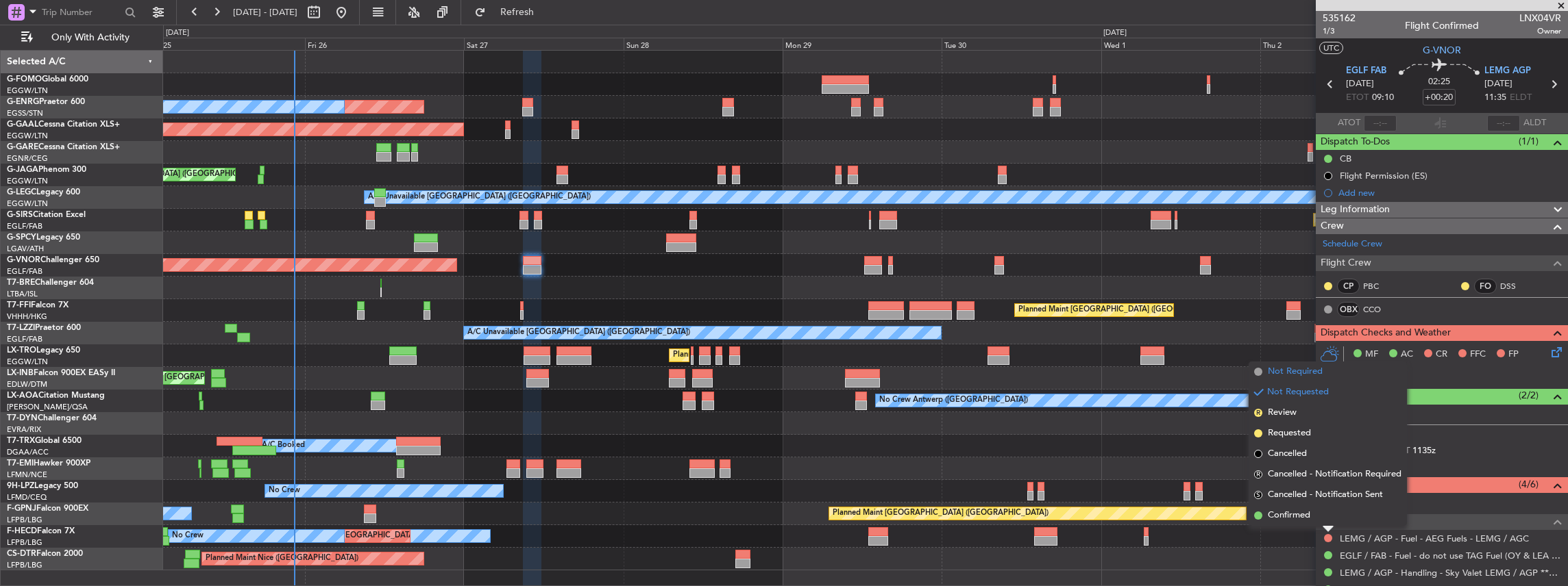
click at [1299, 370] on span "Not Required" at bounding box center [1295, 372] width 55 height 14
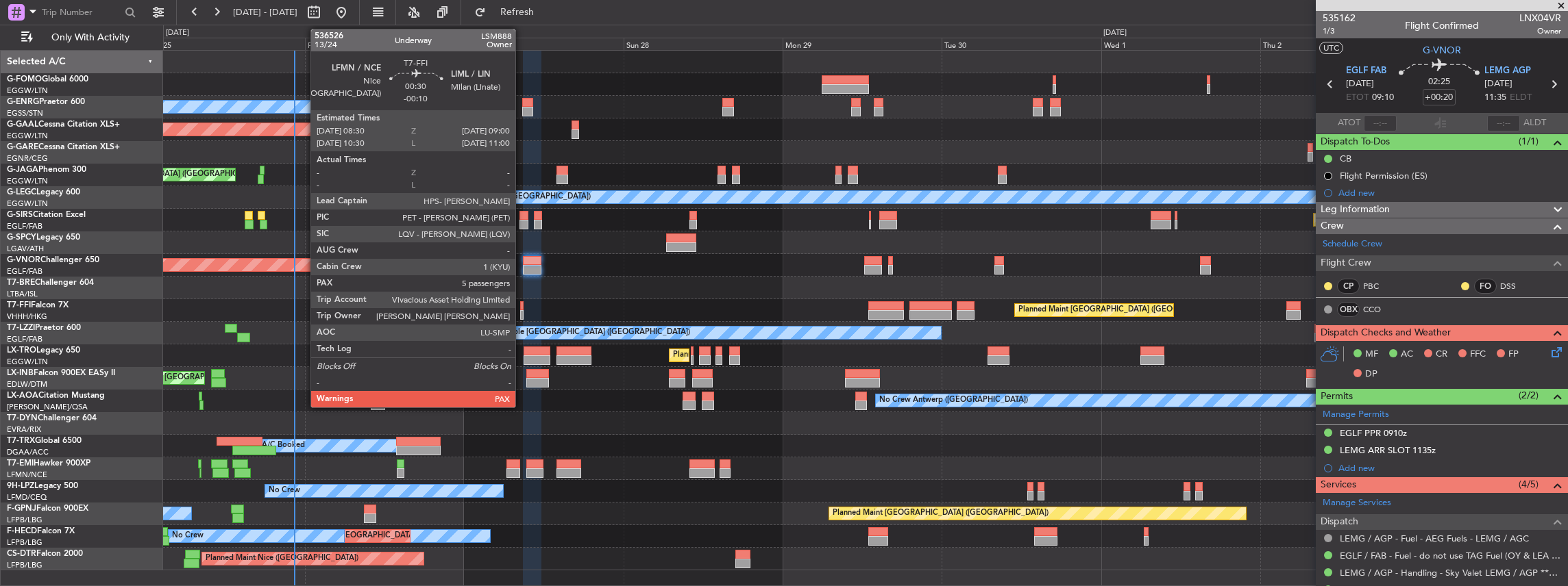
click at [522, 312] on div at bounding box center [521, 315] width 3 height 10
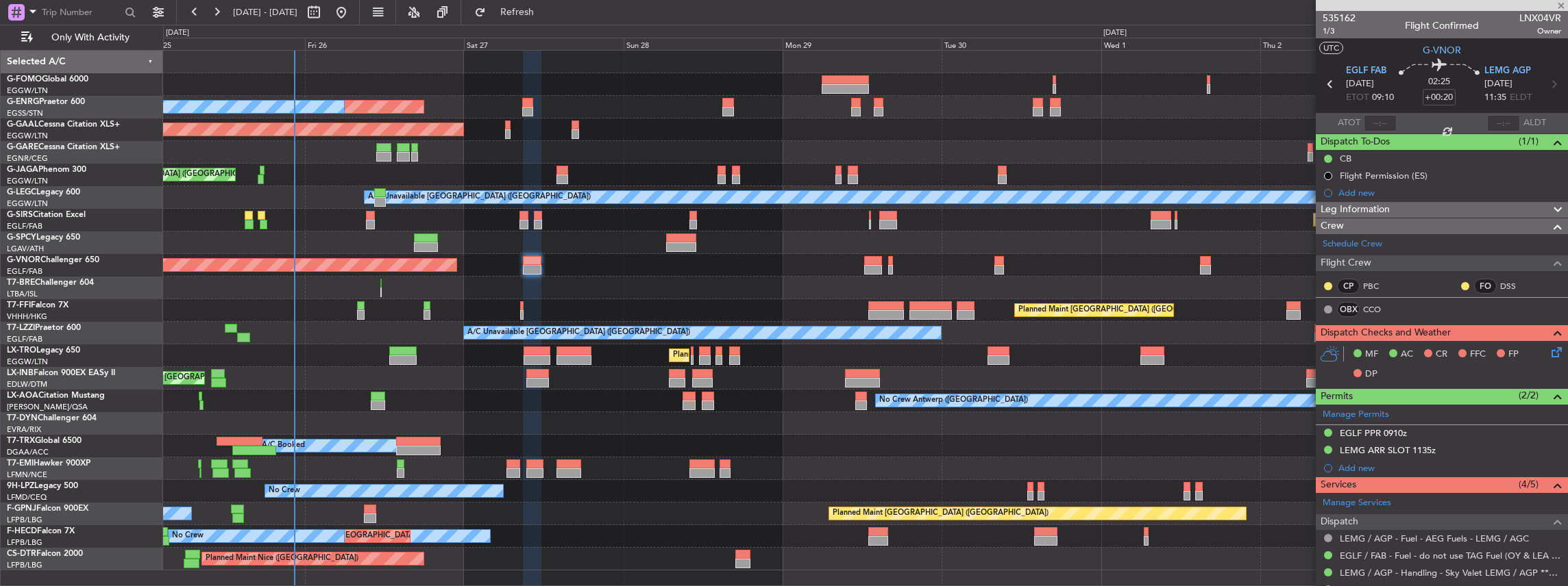
type input "-00:10"
type input "5"
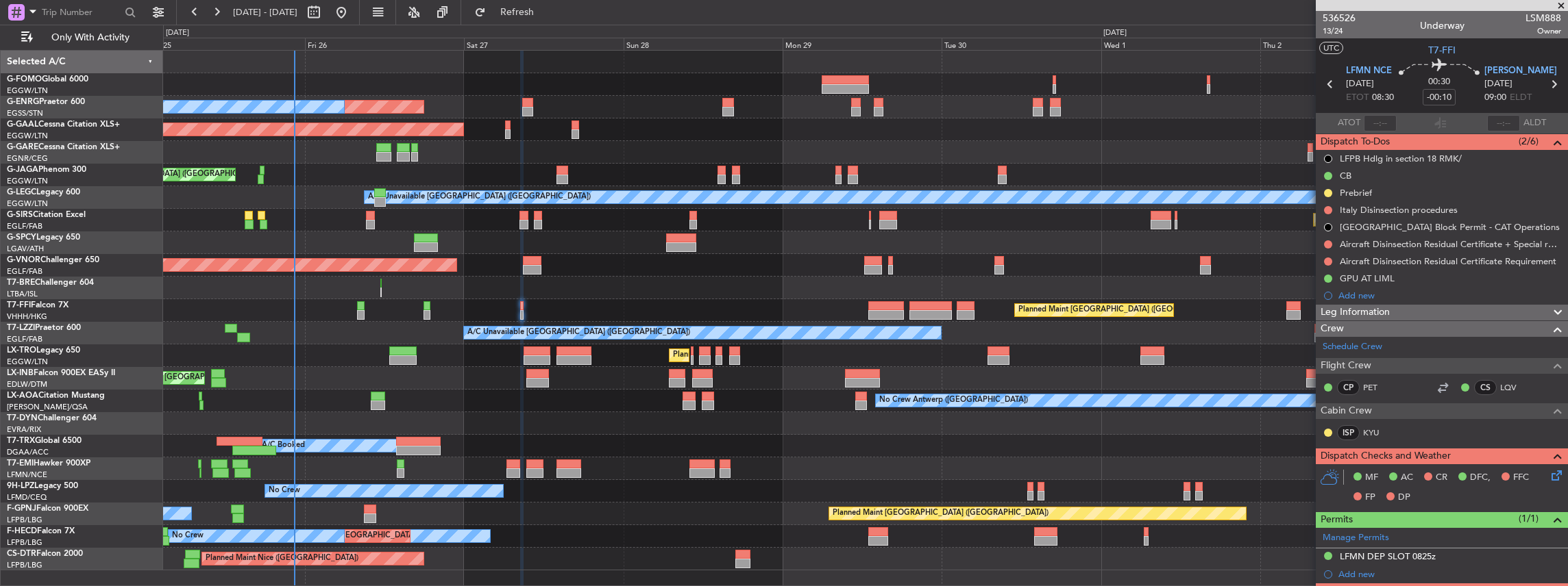
scroll to position [228, 0]
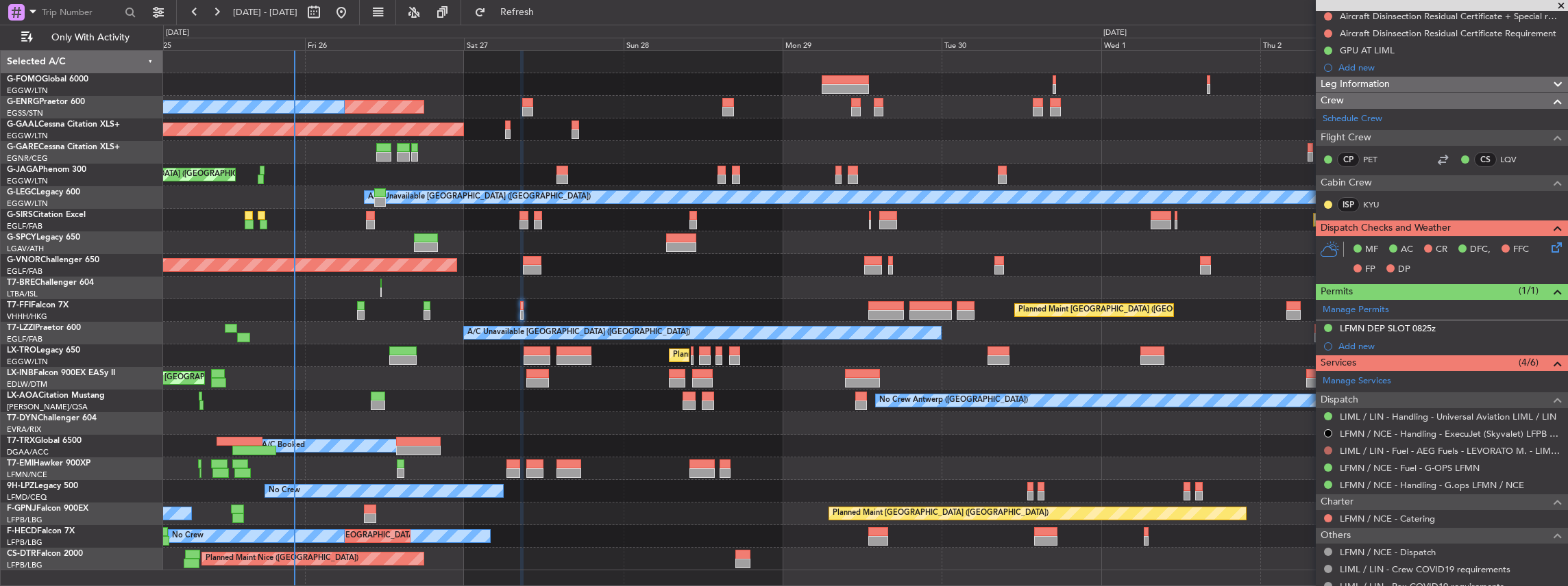
click at [1329, 446] on button at bounding box center [1328, 451] width 8 height 8
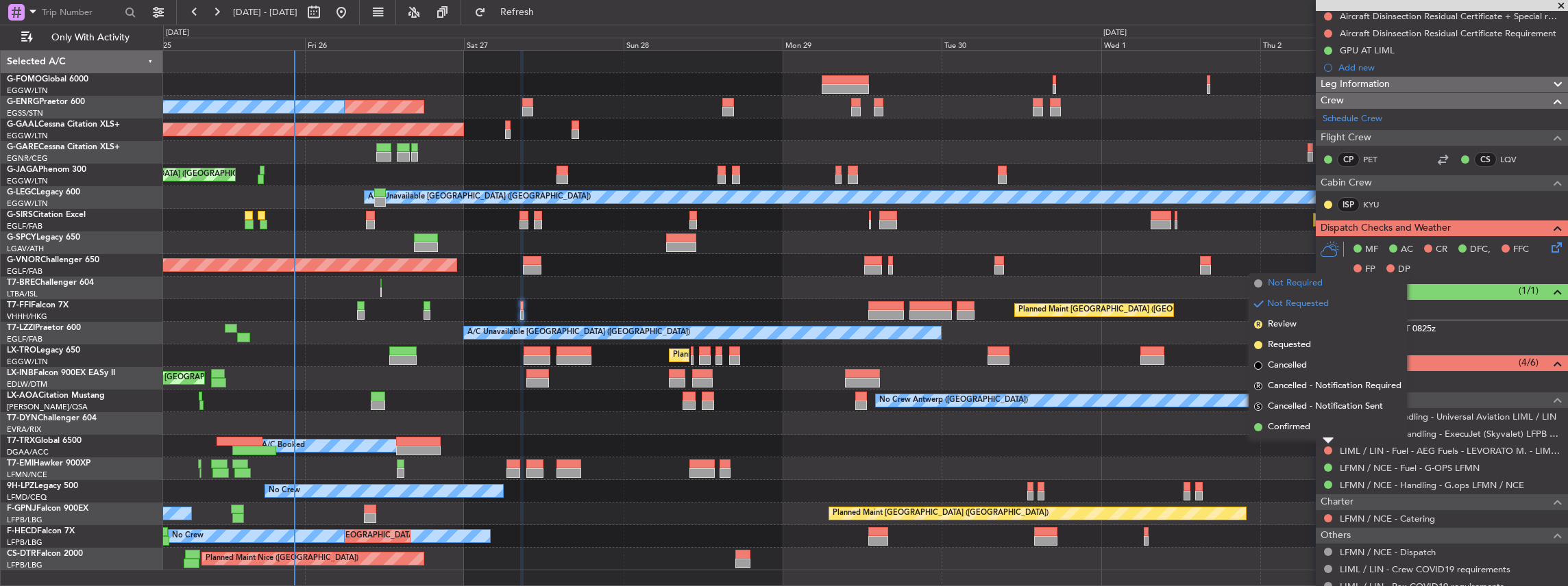
click at [1298, 282] on span "Not Required" at bounding box center [1295, 283] width 55 height 14
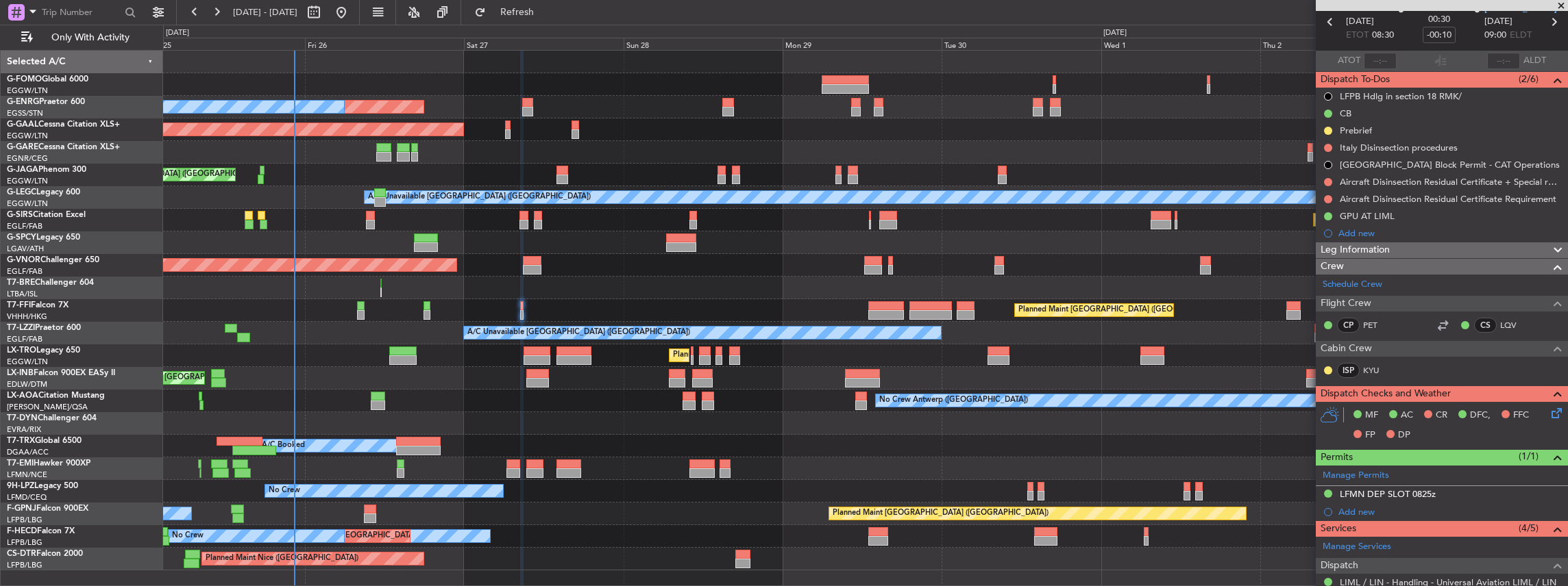
scroll to position [0, 0]
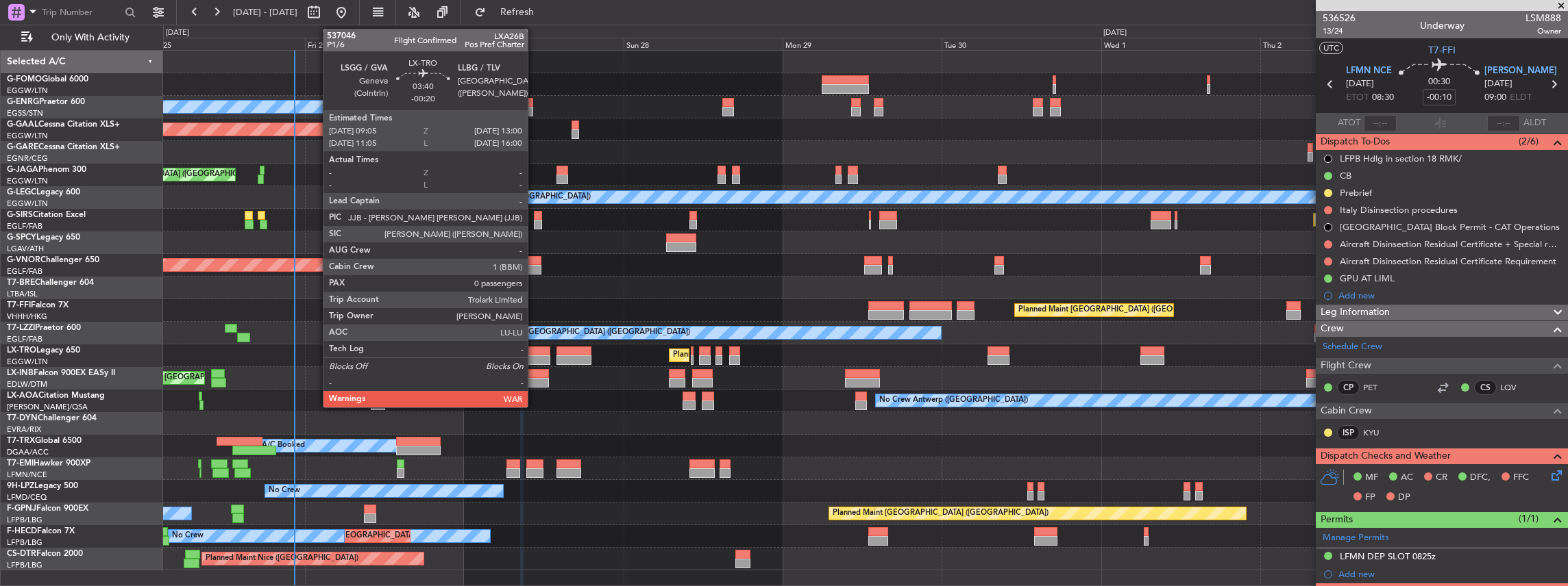
click at [534, 355] on div at bounding box center [536, 360] width 26 height 10
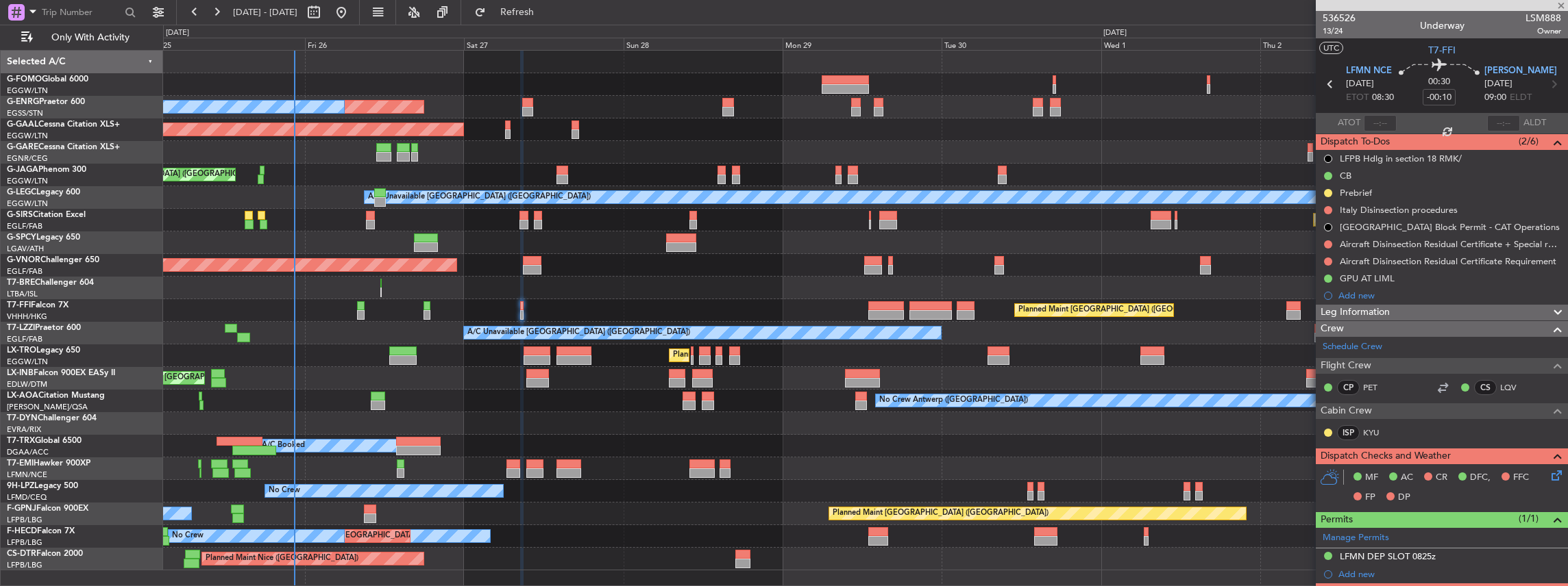
type input "-00:20"
type input "0"
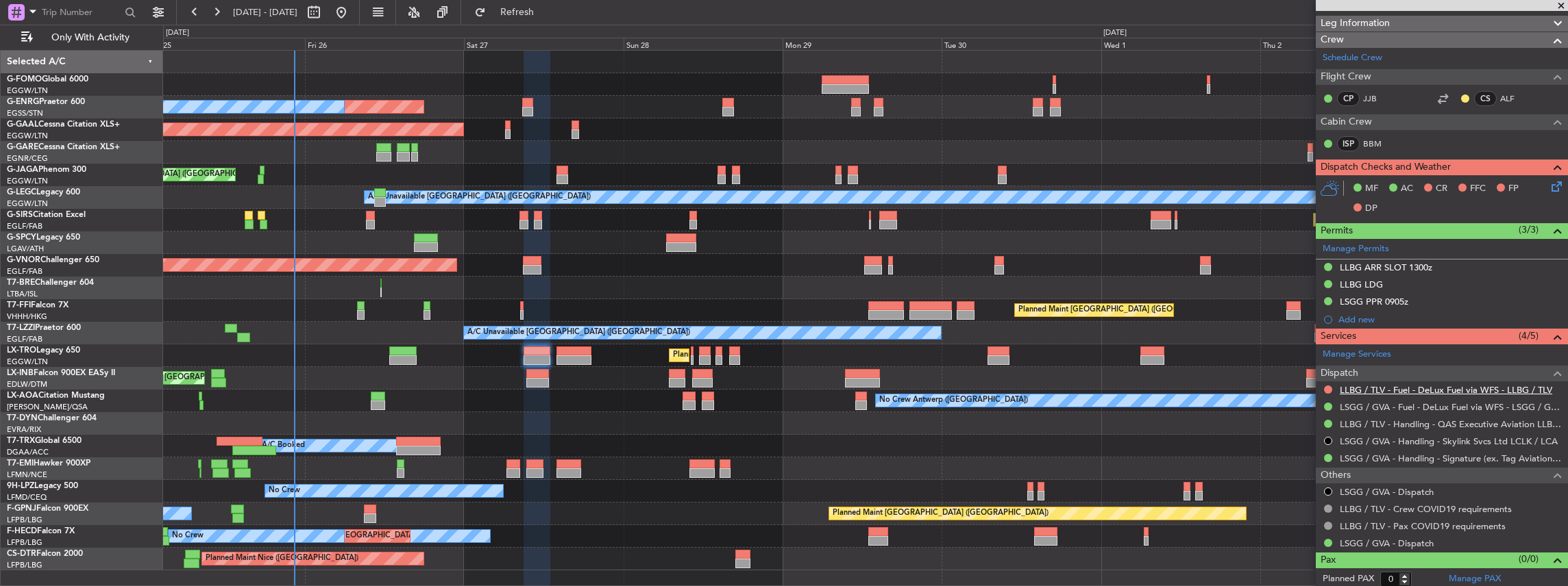
scroll to position [204, 0]
click at [1363, 388] on link "LLBG / TLV - Fuel - DeLux Fuel via WFS - LLBG / TLV" at bounding box center [1446, 389] width 212 height 12
click at [1379, 419] on link "LLBG / TLV - Handling - QAS Executive Aviation LLBG / TLV" at bounding box center [1450, 424] width 221 height 12
click at [550, 5] on button "Refresh" at bounding box center [509, 12] width 82 height 22
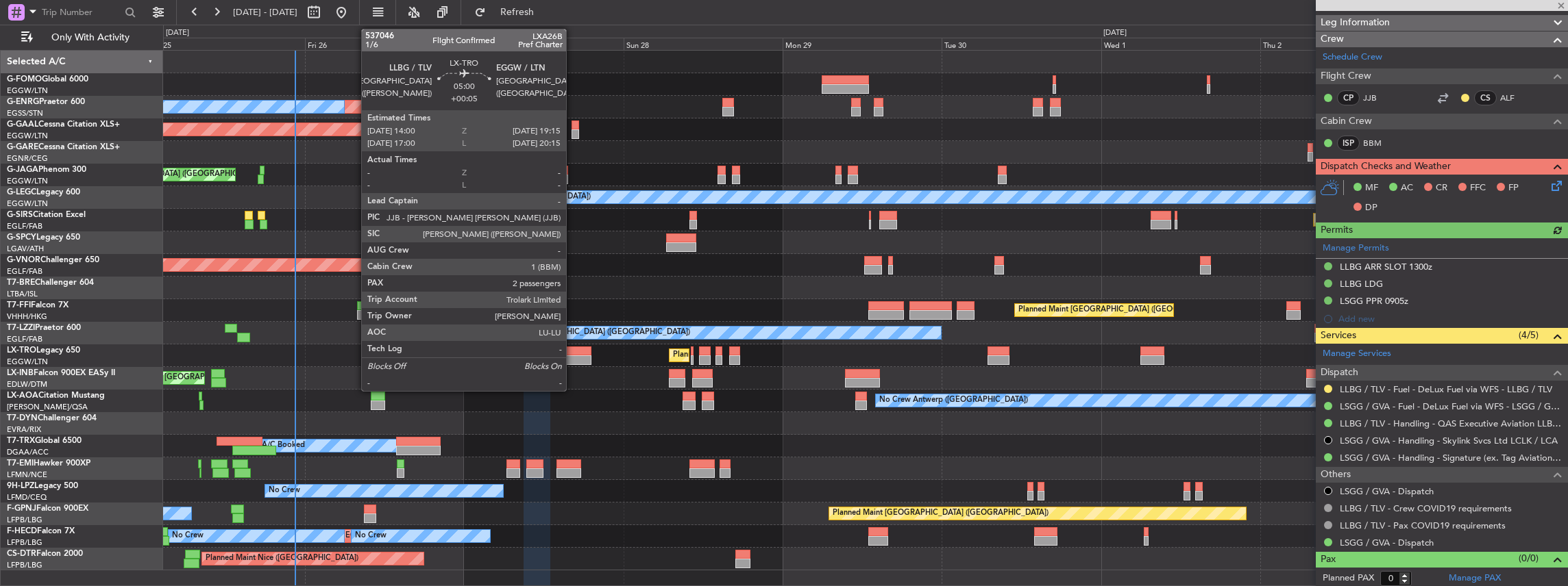
click at [573, 357] on div at bounding box center [574, 360] width 35 height 10
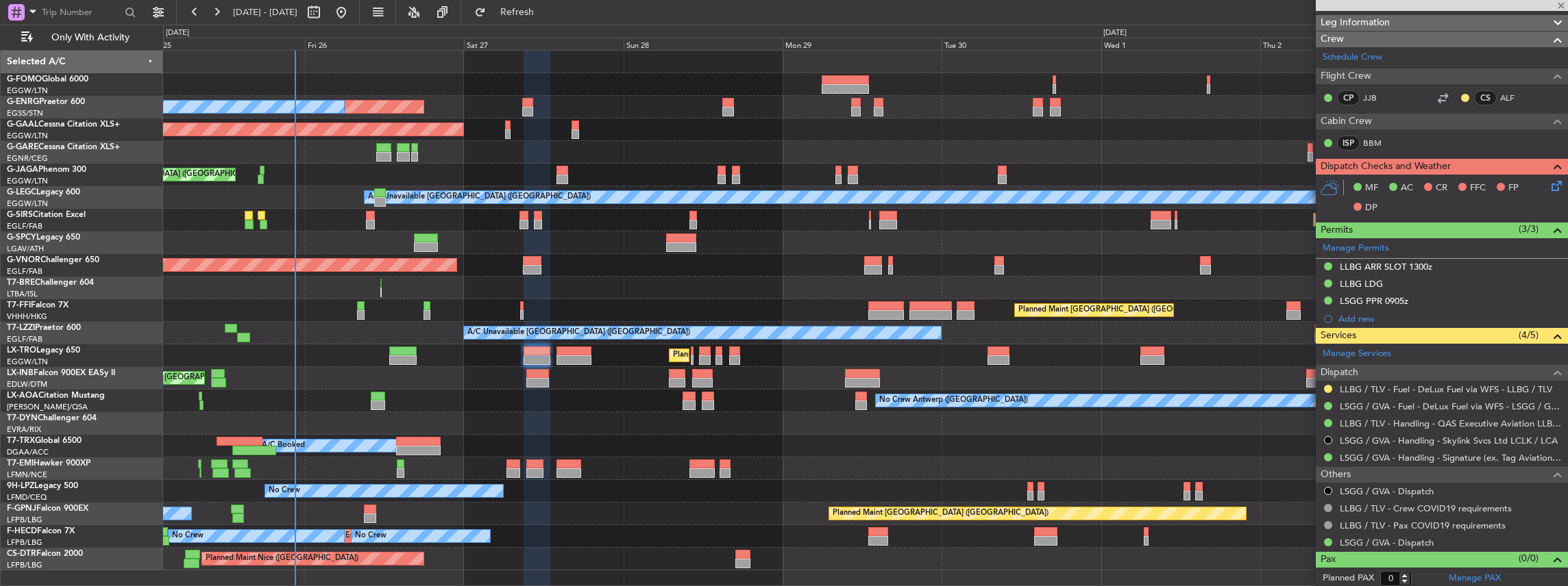
type input "+00:05"
type input "2"
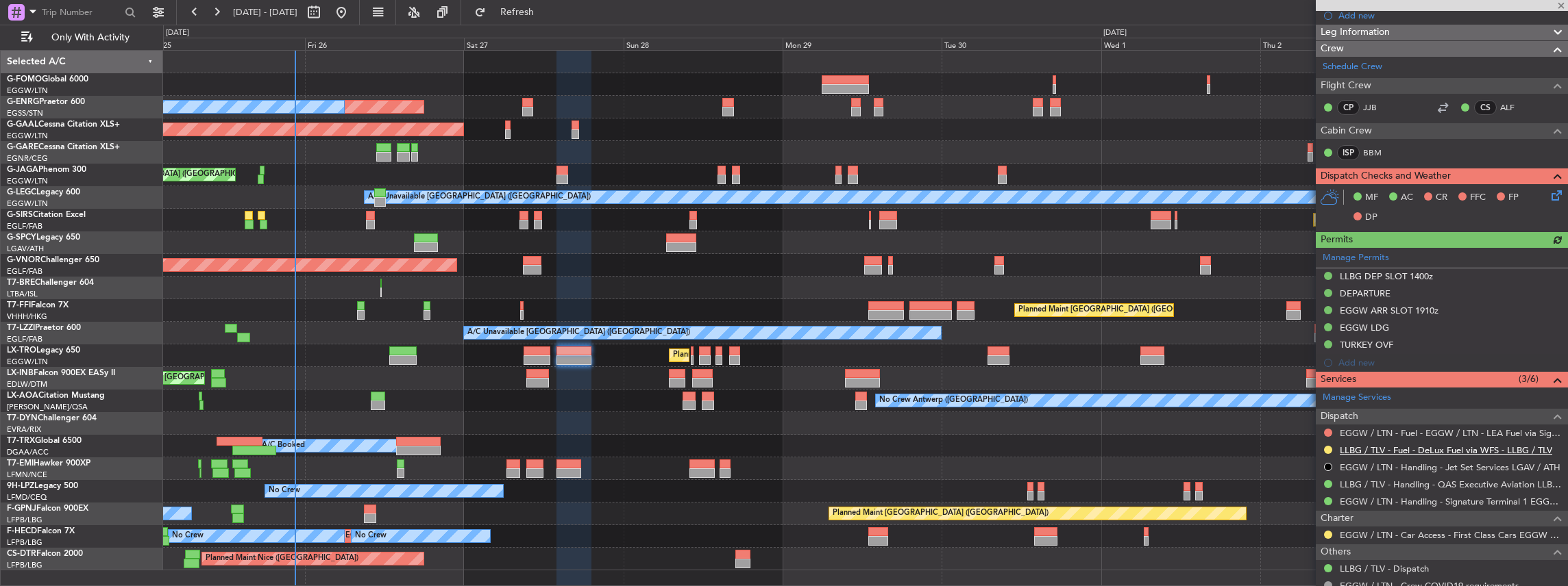
scroll to position [182, 0]
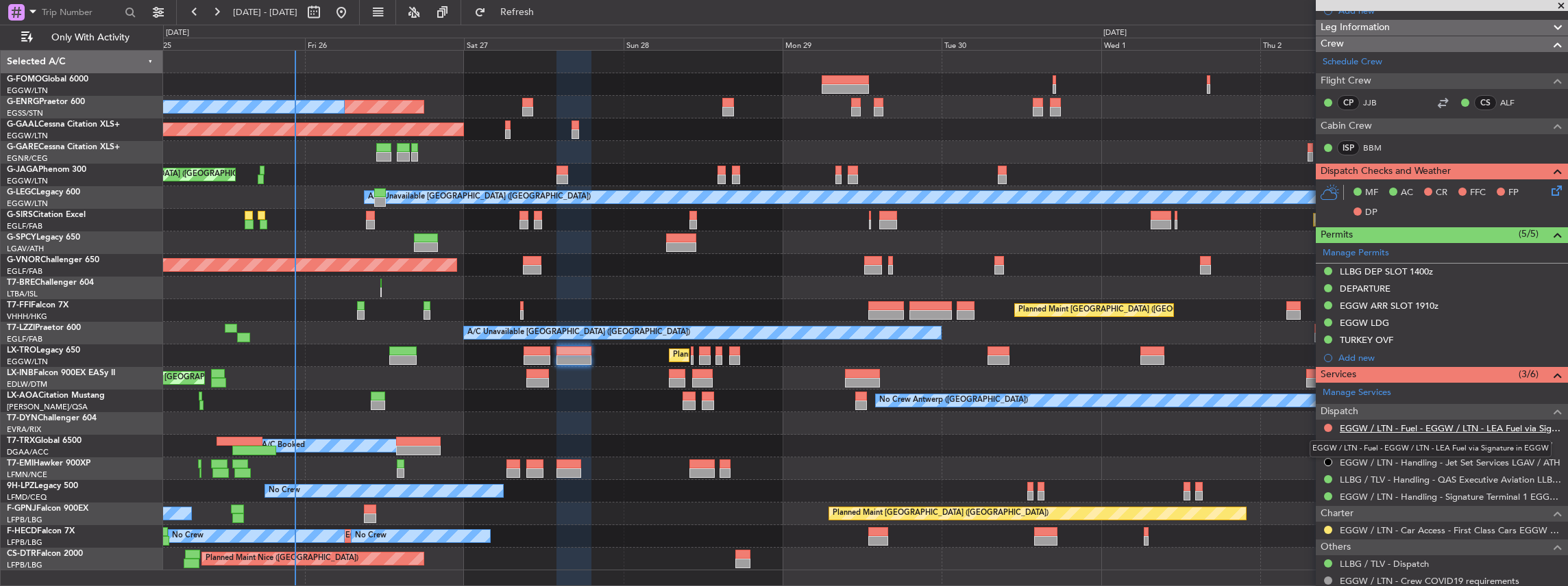
click at [1386, 423] on link "EGGW / LTN - Fuel - EGGW / LTN - LEA Fuel via Signature in EGGW" at bounding box center [1450, 428] width 221 height 12
click at [1370, 493] on link "EGGW / LTN - Handling - Signature Terminal 1 EGGW / LTN" at bounding box center [1450, 497] width 221 height 12
click at [541, 15] on span "Refresh" at bounding box center [517, 12] width 57 height 10
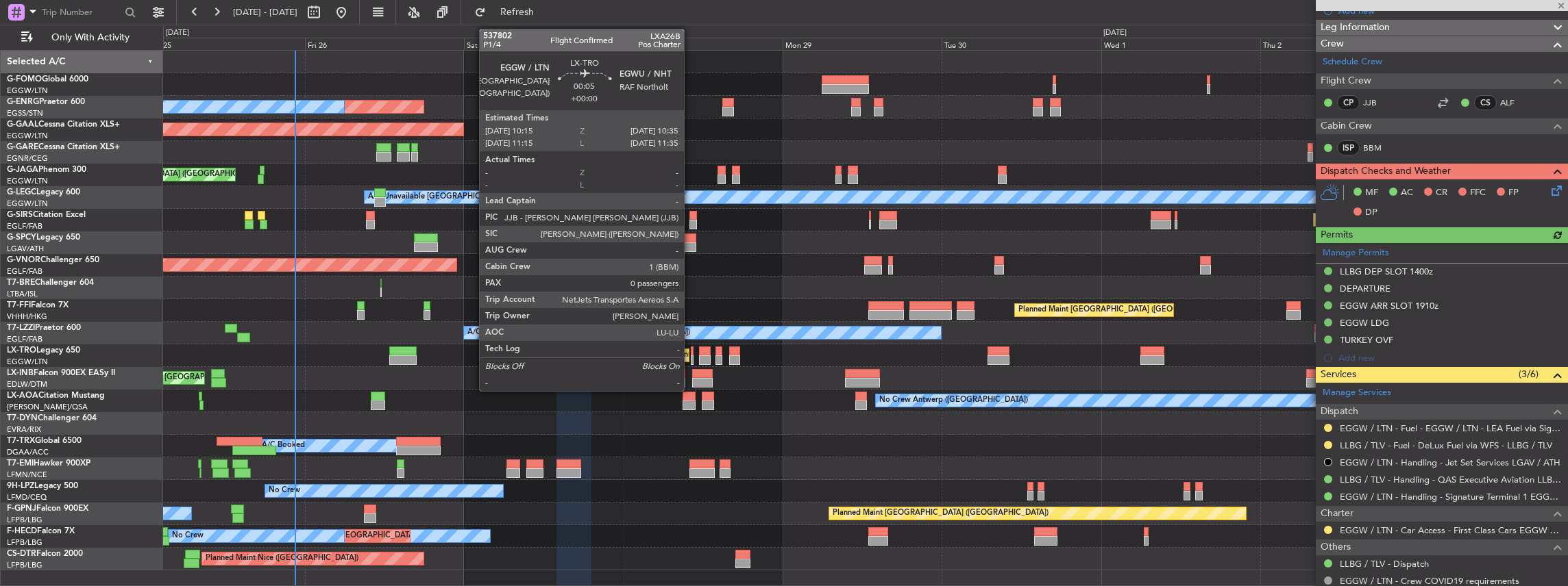
click at [691, 357] on div at bounding box center [692, 360] width 3 height 10
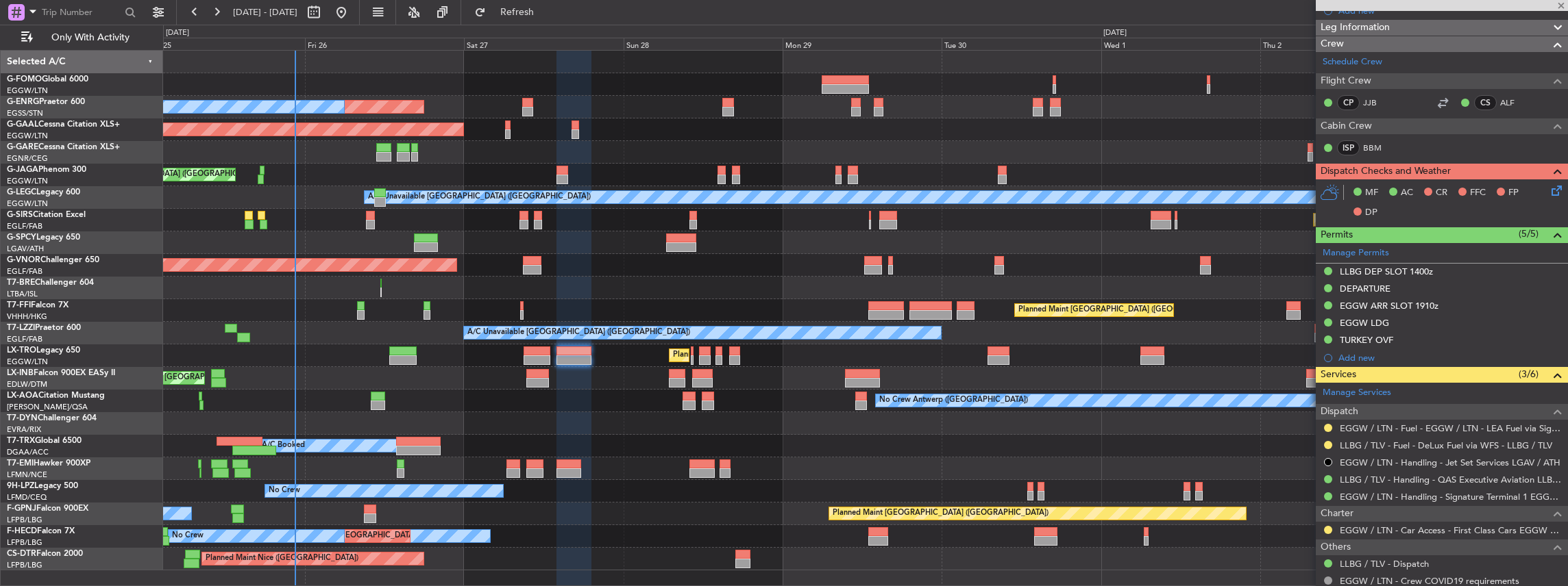
type input "0"
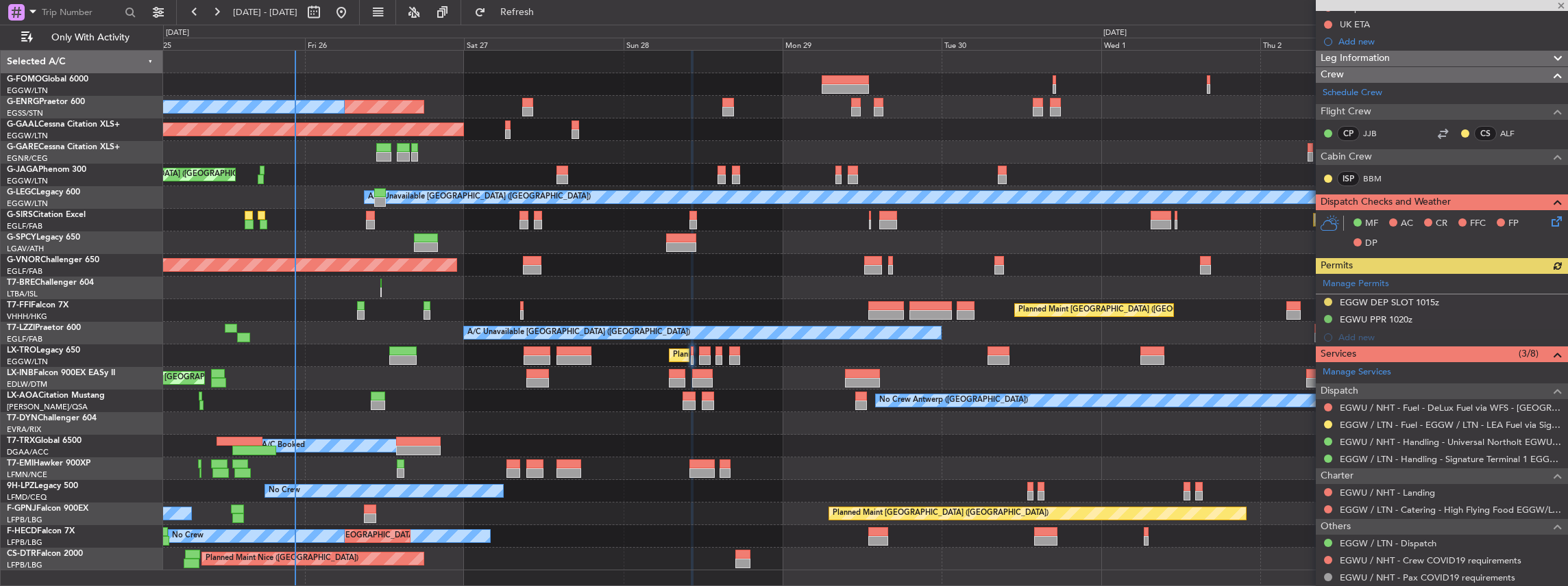
scroll to position [272, 0]
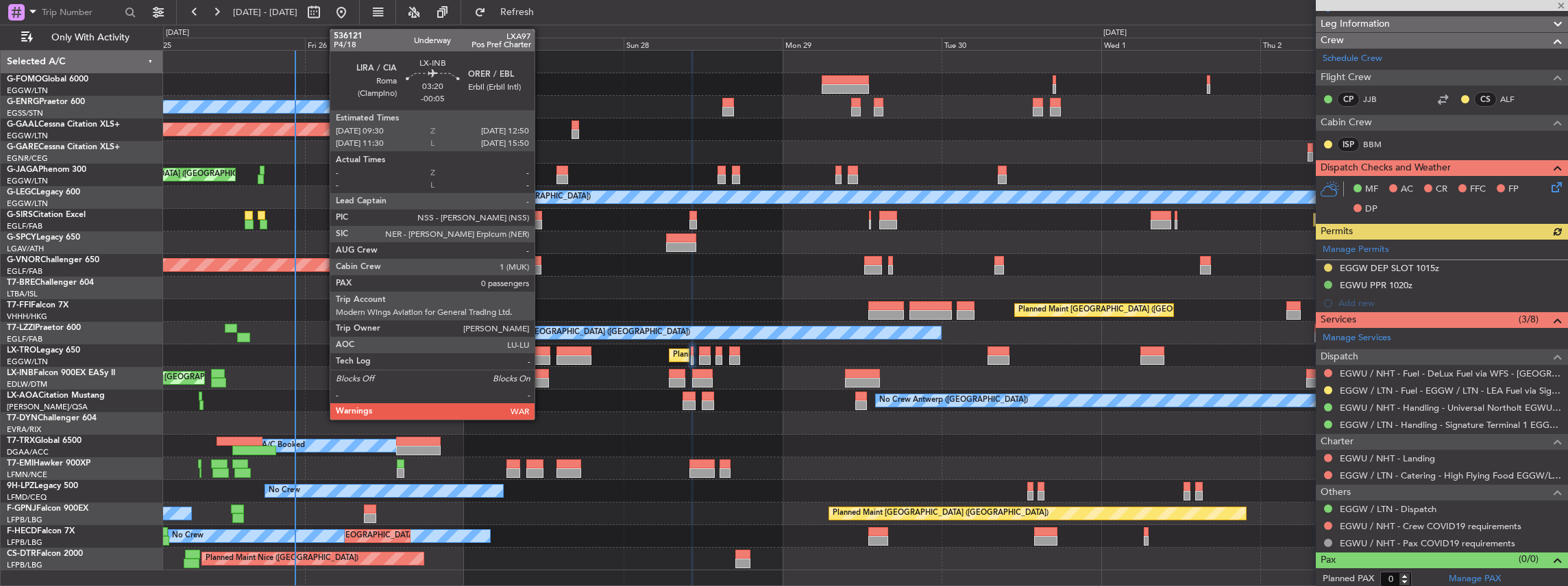
click at [541, 372] on div at bounding box center [537, 374] width 23 height 10
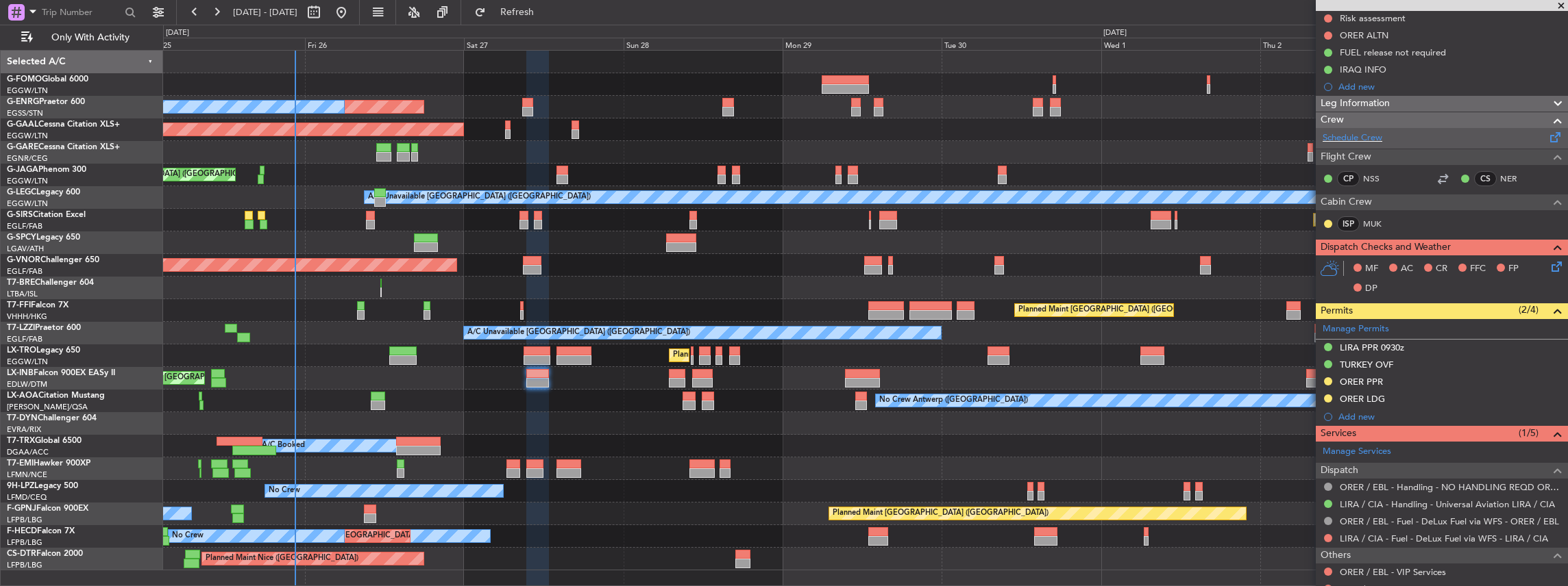
scroll to position [238, 0]
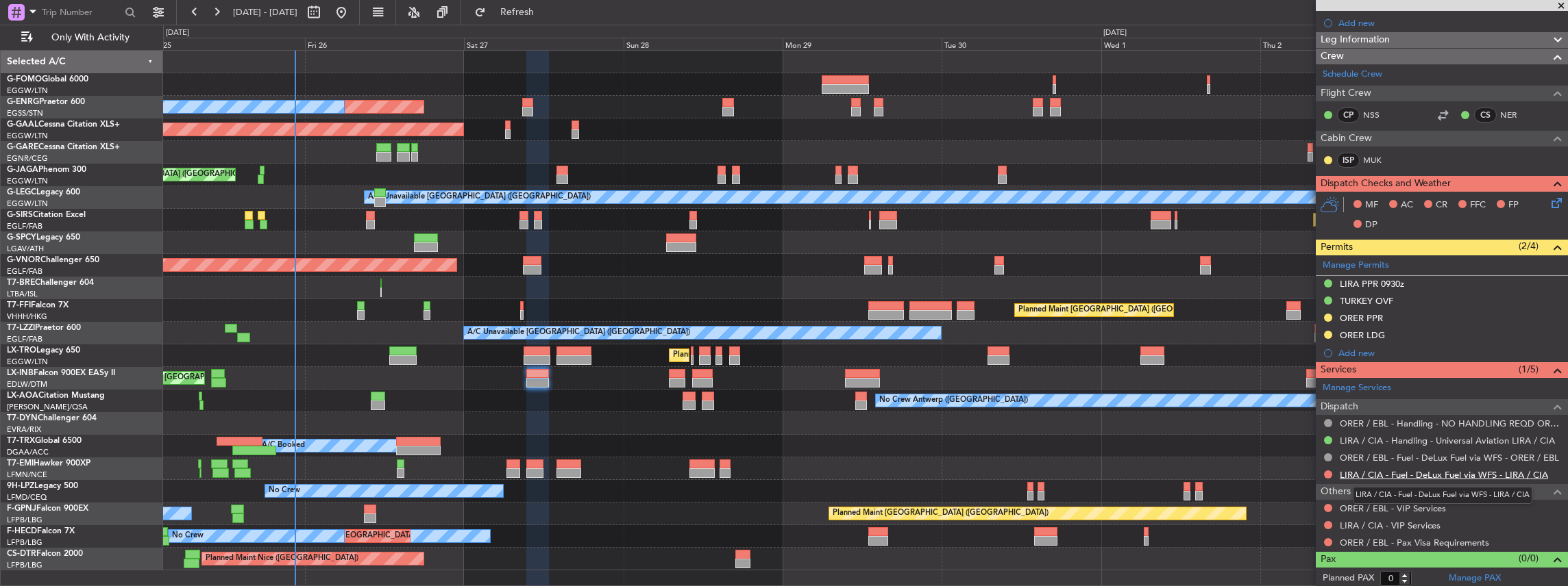
click at [1383, 470] on link "LIRA / CIA - Fuel - DeLux Fuel via WFS - LIRA / CIA" at bounding box center [1444, 475] width 208 height 12
click at [1379, 438] on link "LIRA / CIA - Handling - Universal Aviation LIRA / CIA" at bounding box center [1447, 440] width 215 height 12
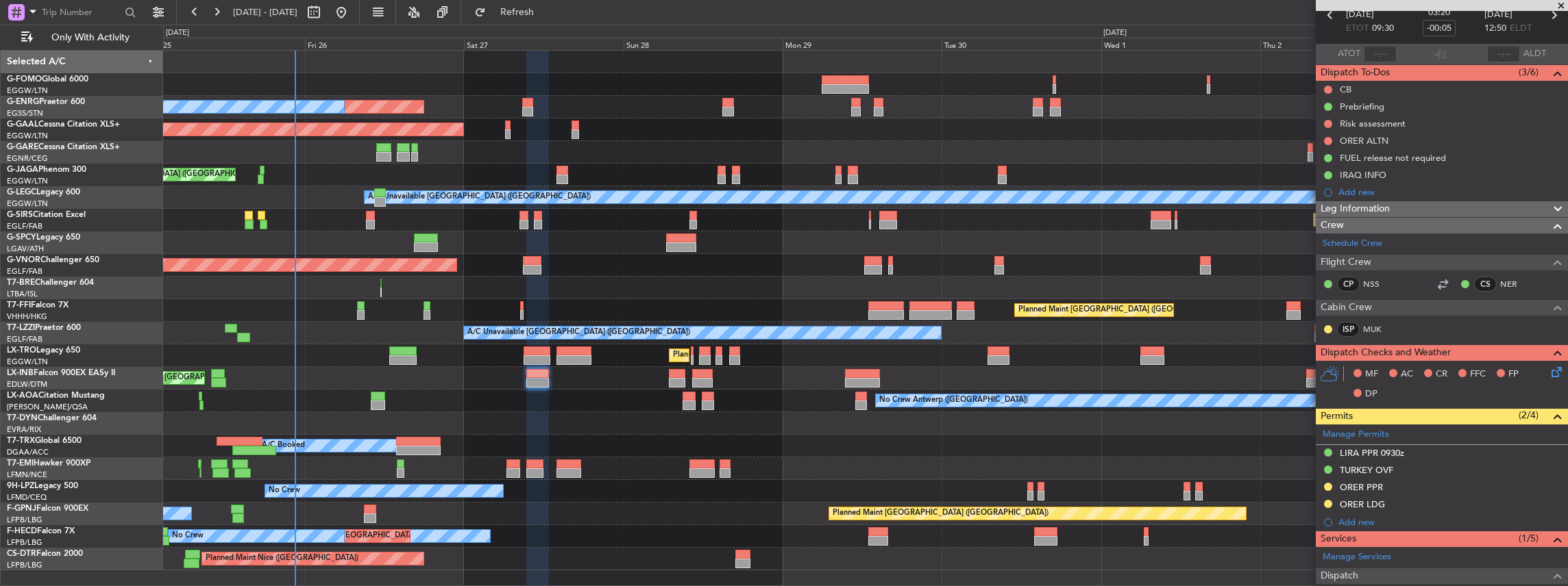
scroll to position [91, 0]
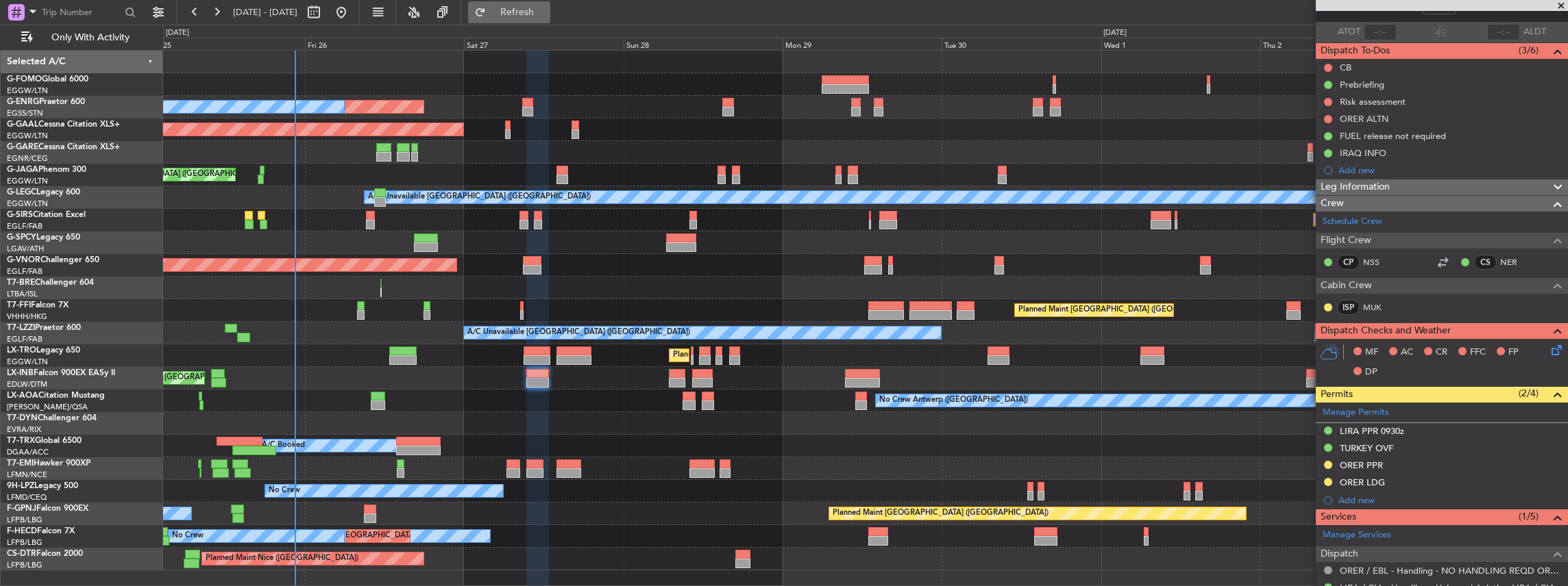
click at [546, 15] on span "Refresh" at bounding box center [517, 12] width 57 height 10
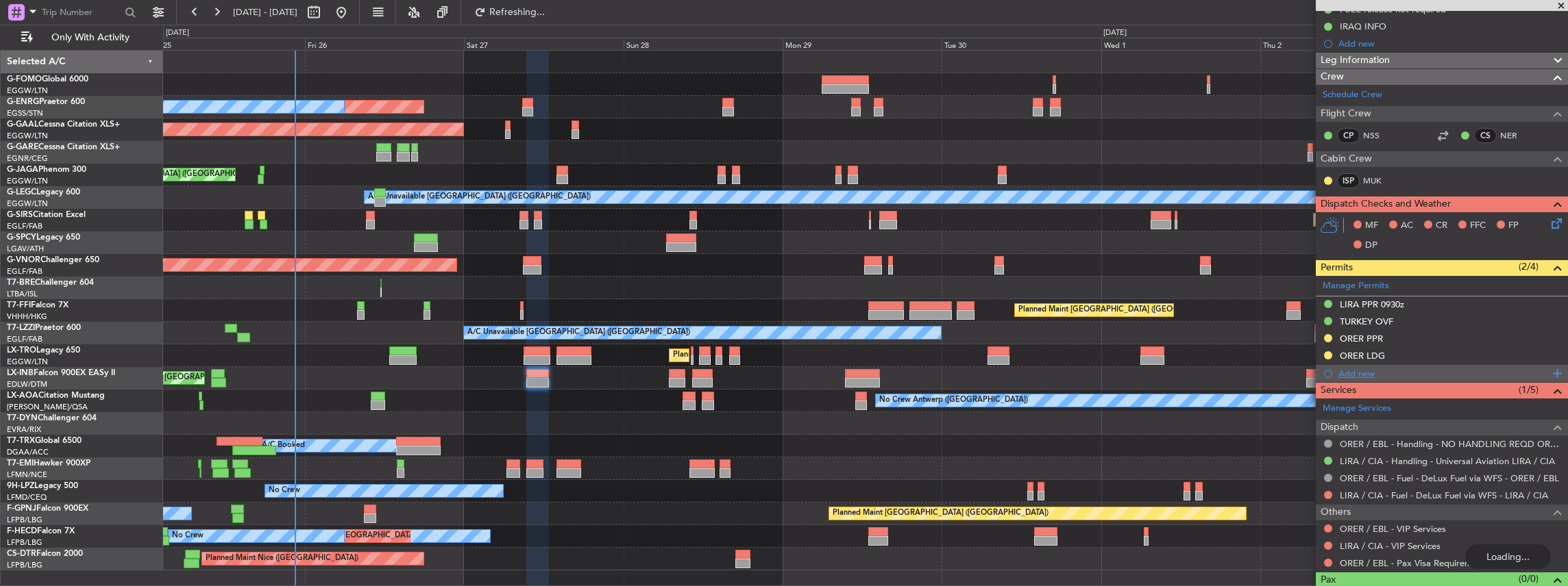
scroll to position [228, 0]
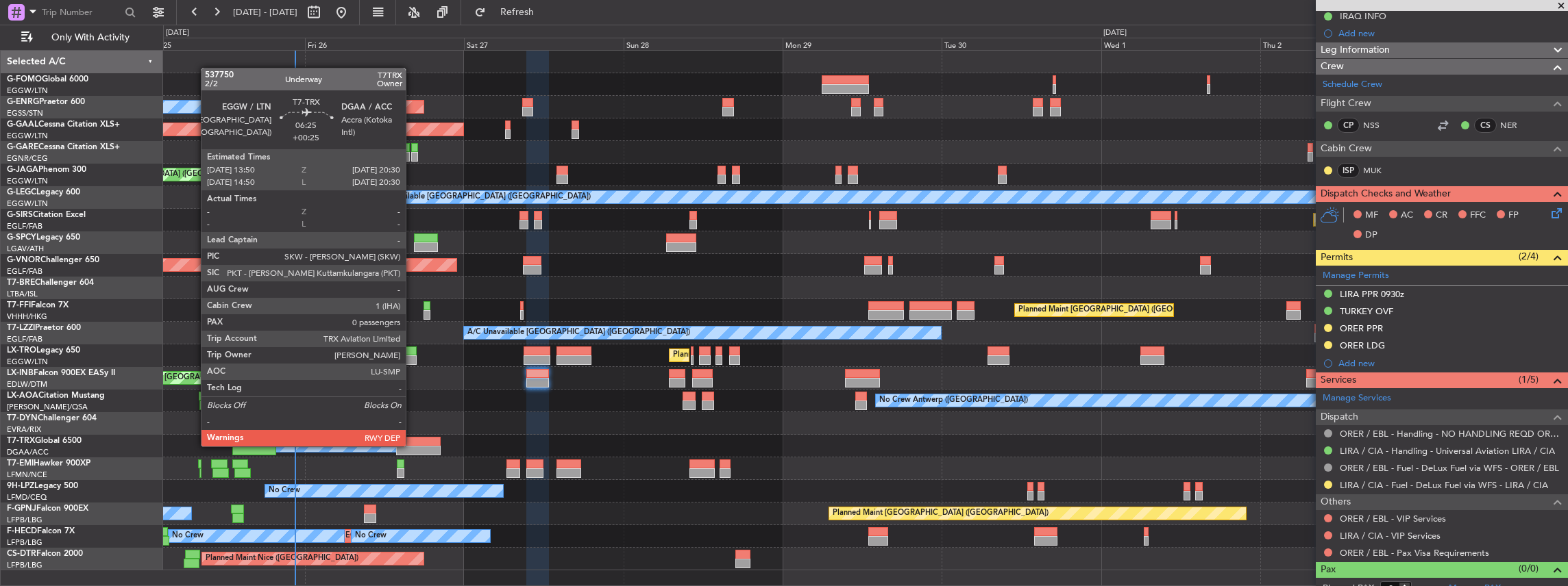
click at [413, 446] on div at bounding box center [418, 451] width 44 height 10
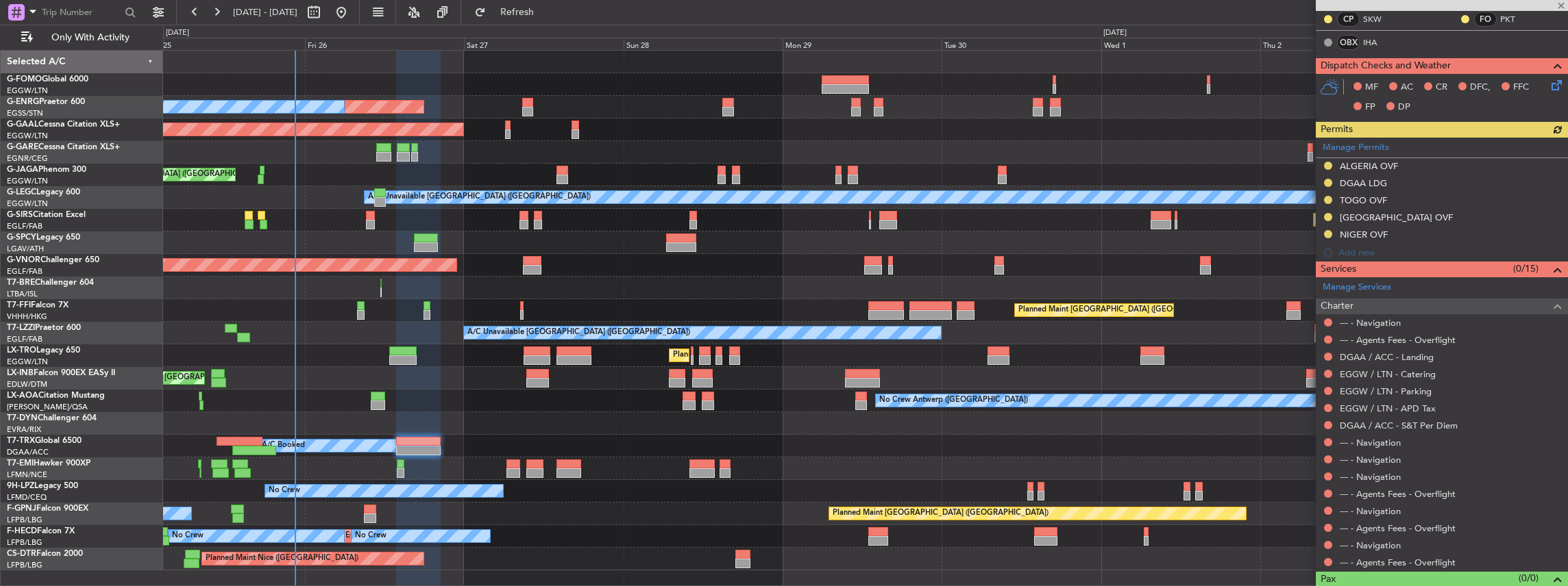
scroll to position [287, 0]
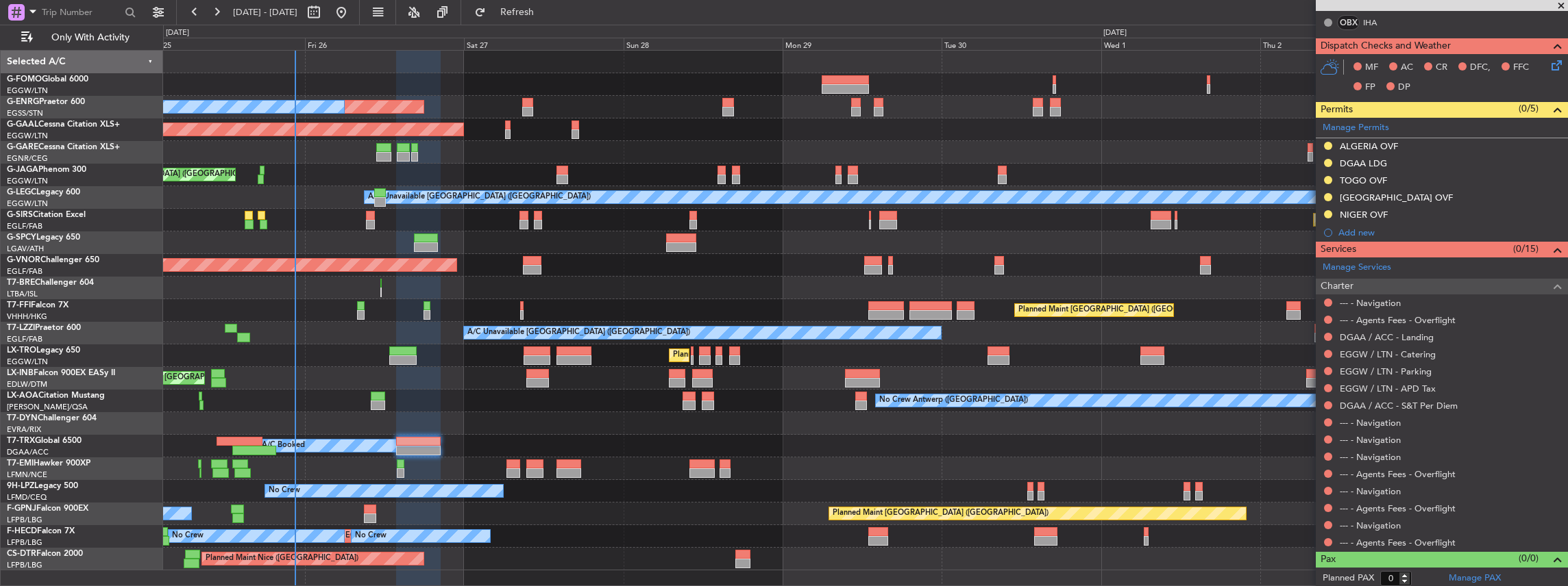
click at [505, 474] on div at bounding box center [866, 469] width 1405 height 23
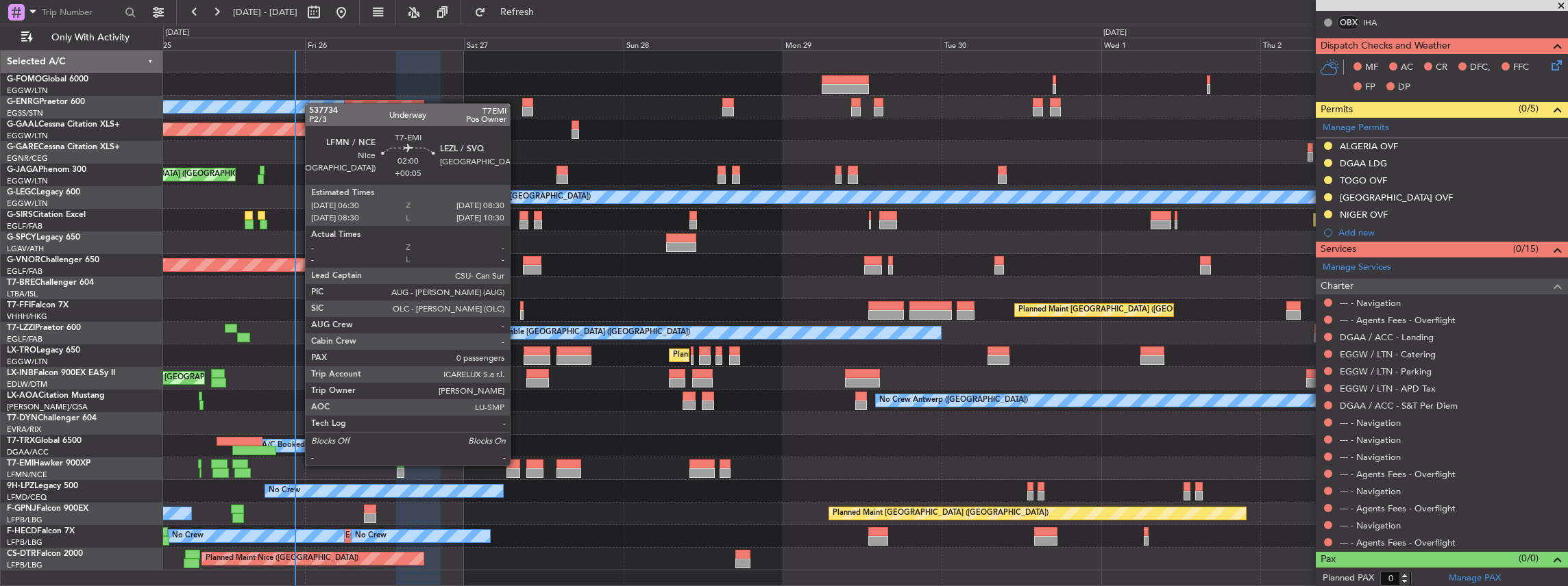
click at [516, 464] on div at bounding box center [513, 464] width 14 height 10
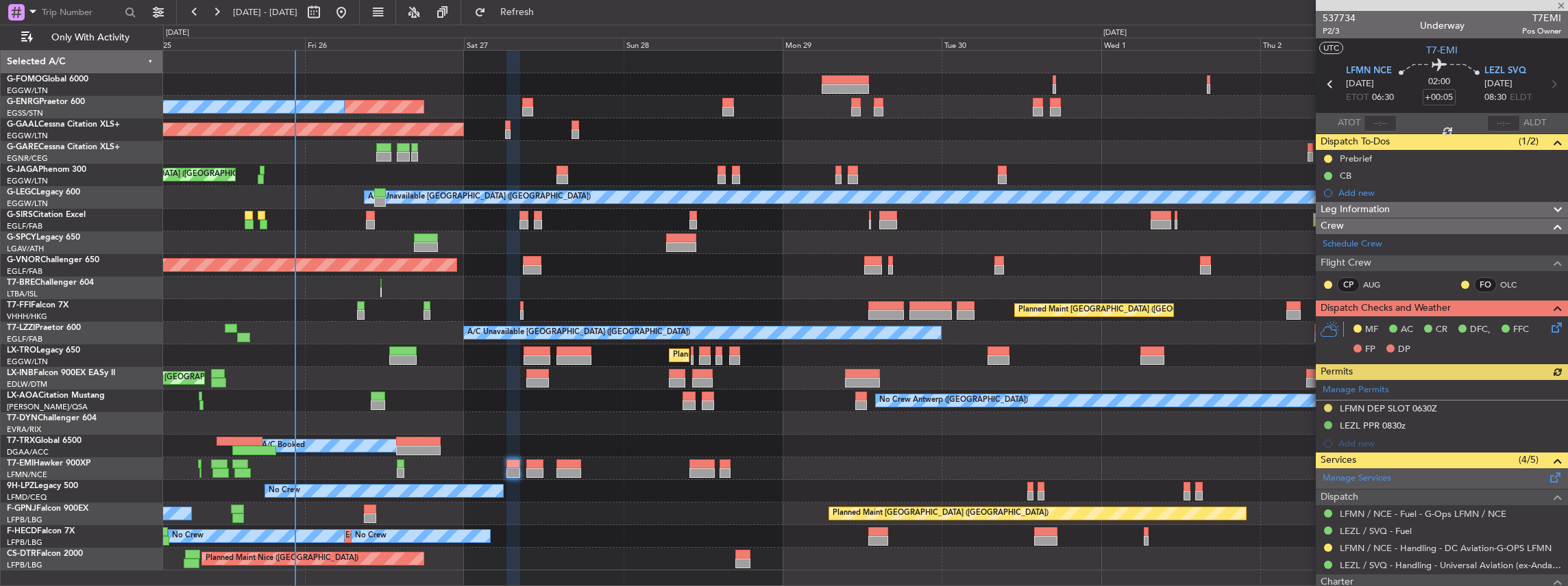
scroll to position [90, 0]
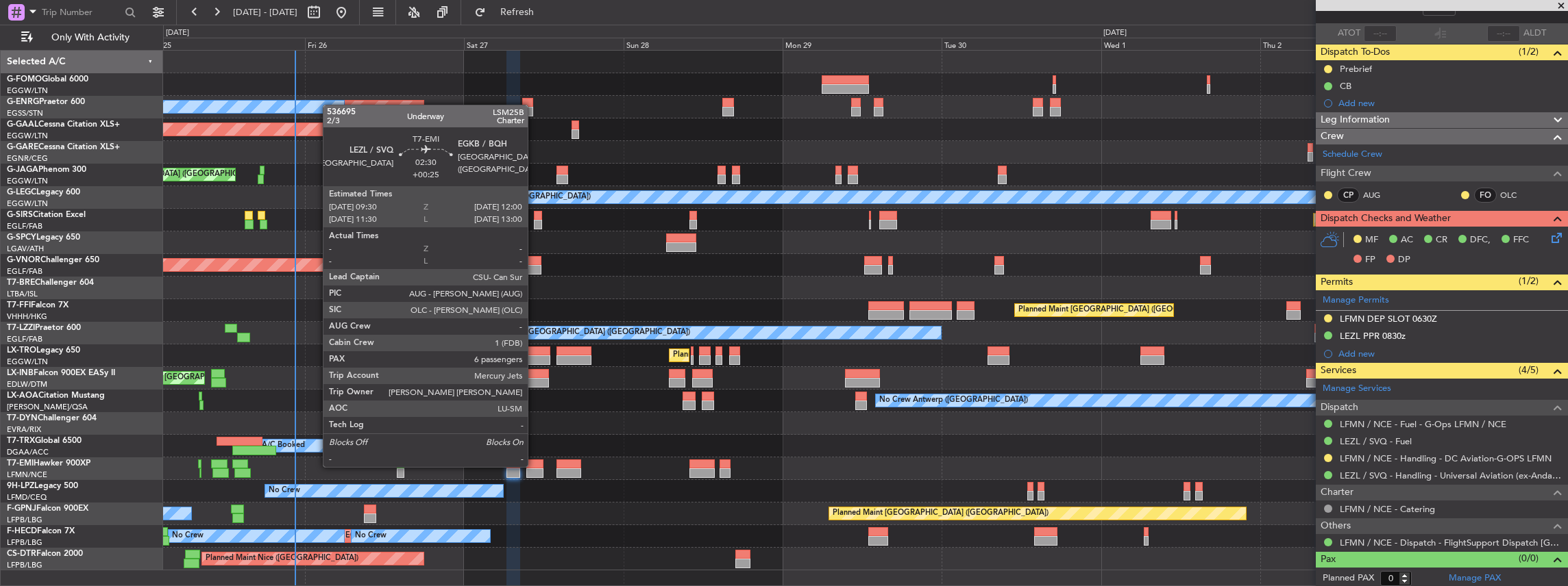
click at [534, 466] on div at bounding box center [534, 464] width 17 height 10
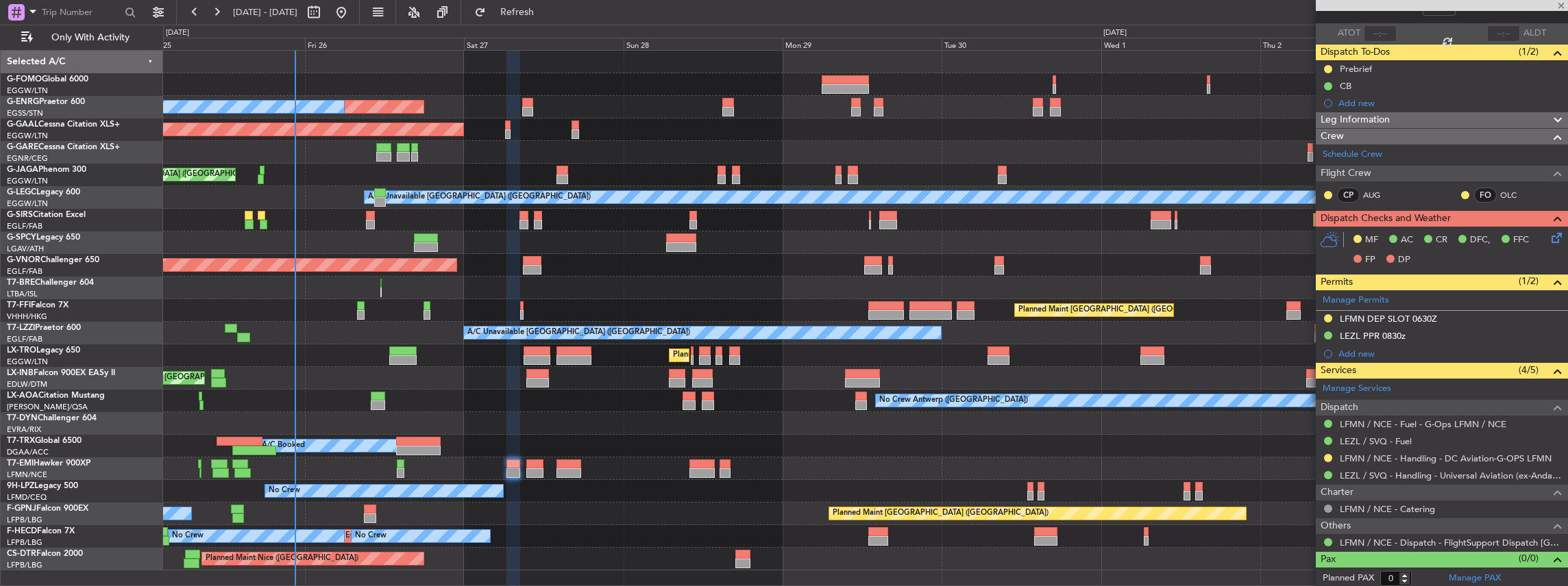
type input "+00:25"
type input "6"
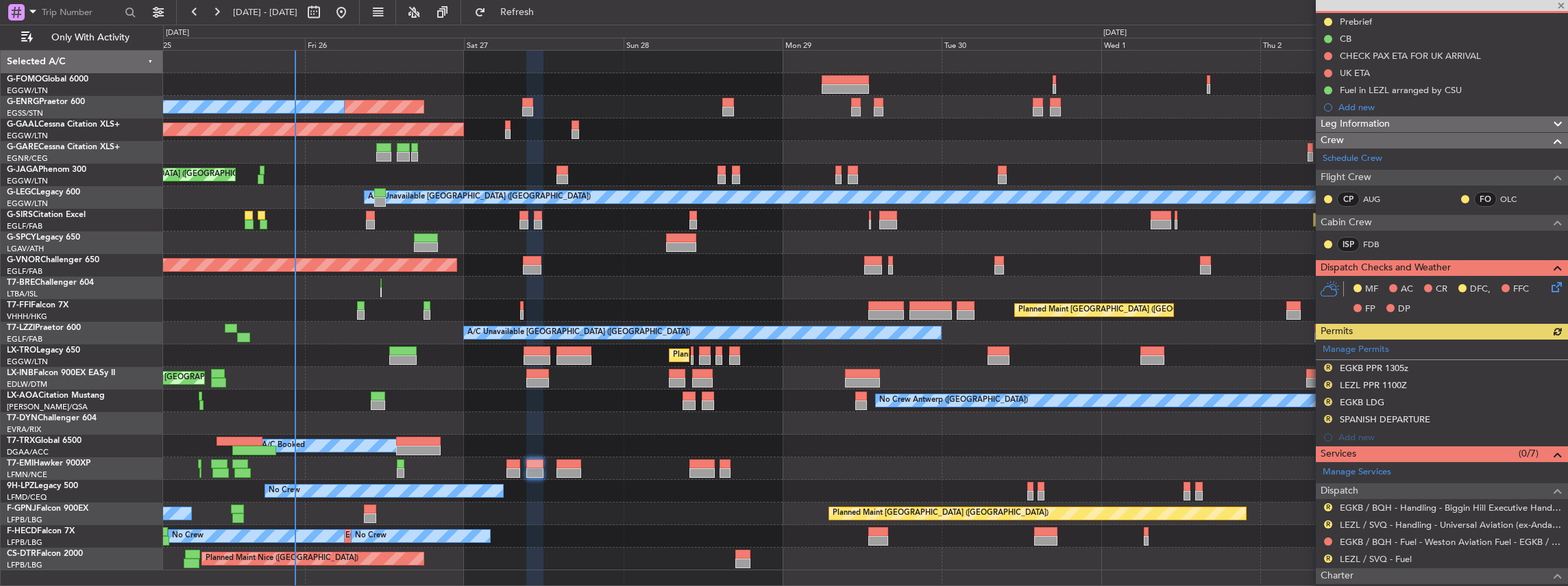
scroll to position [182, 0]
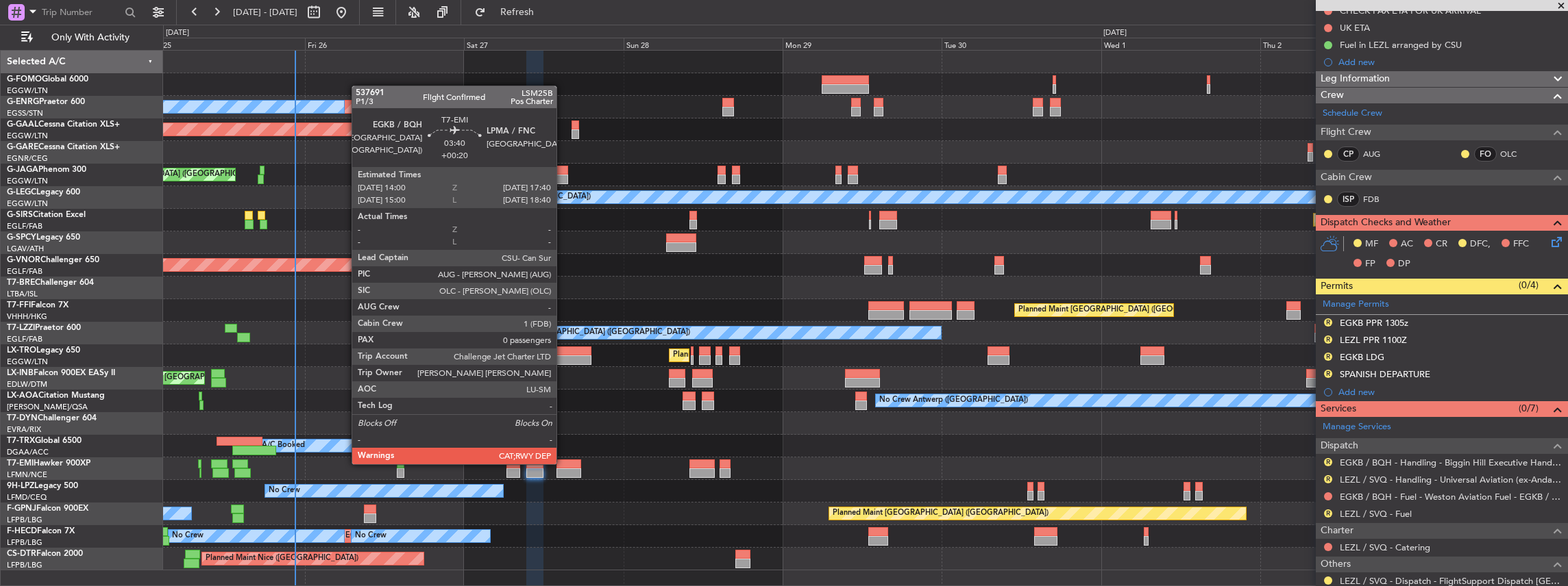
click at [563, 463] on div at bounding box center [569, 464] width 25 height 10
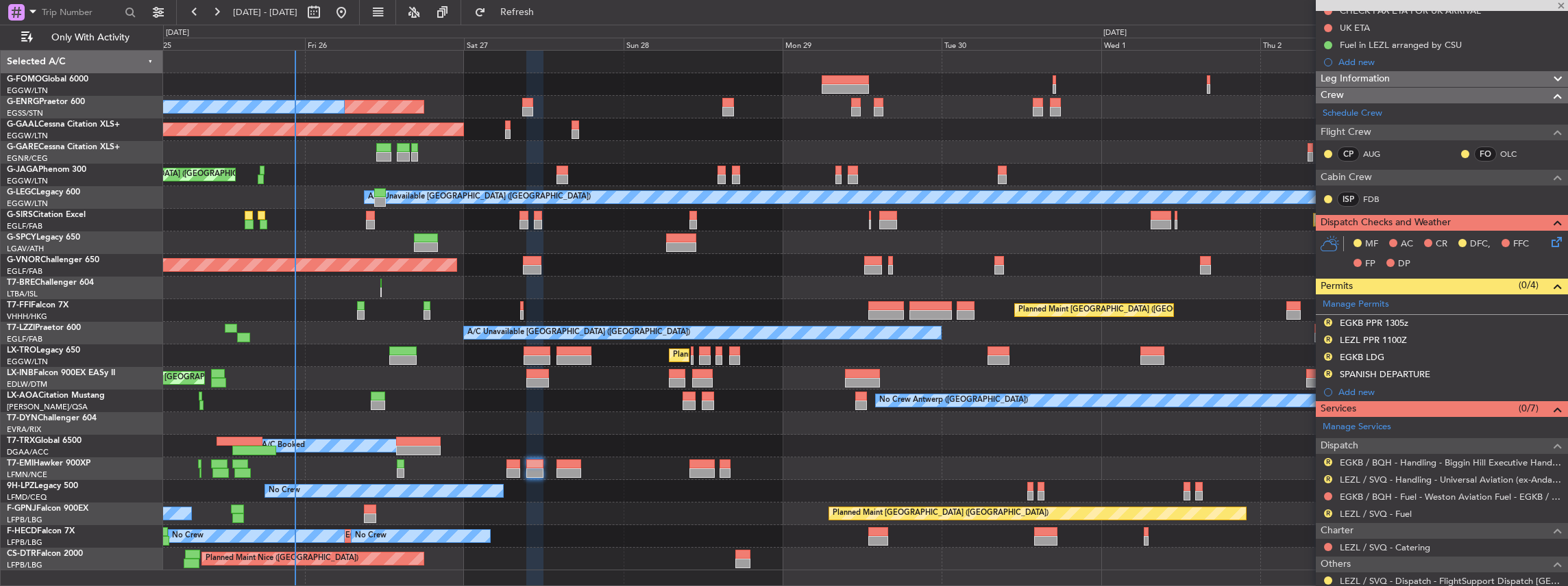
type input "+00:20"
type input "0"
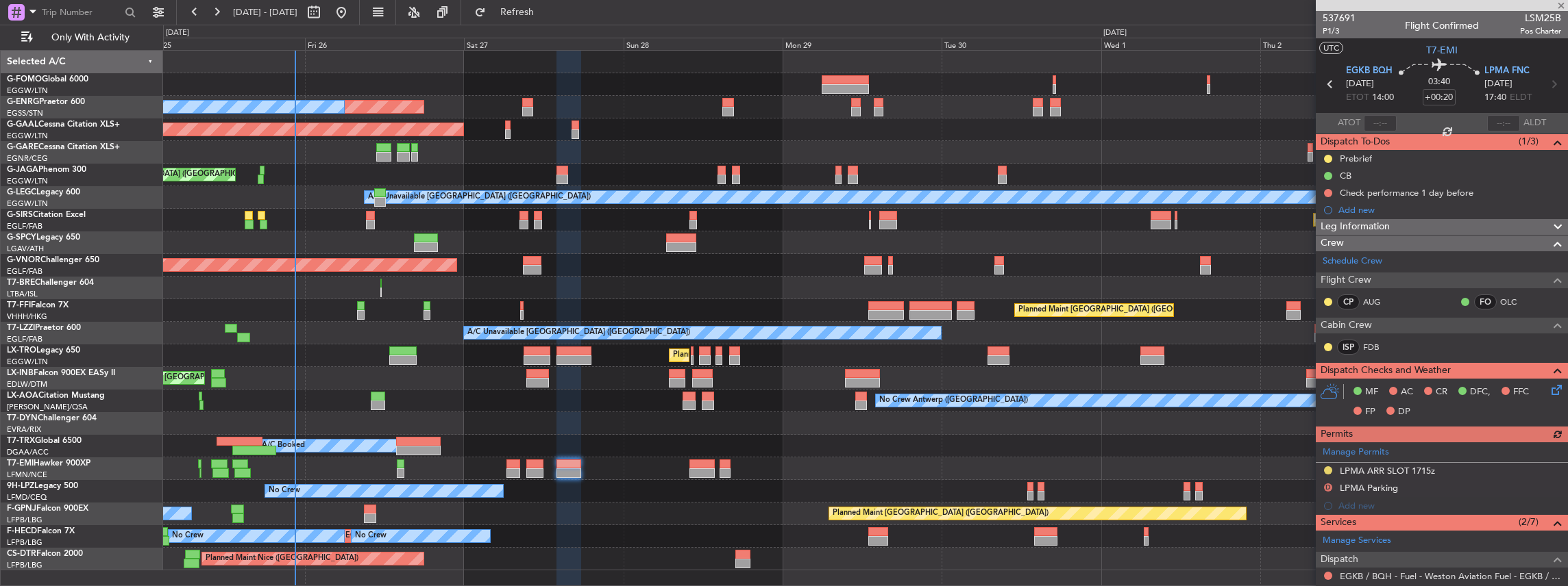
scroll to position [169, 0]
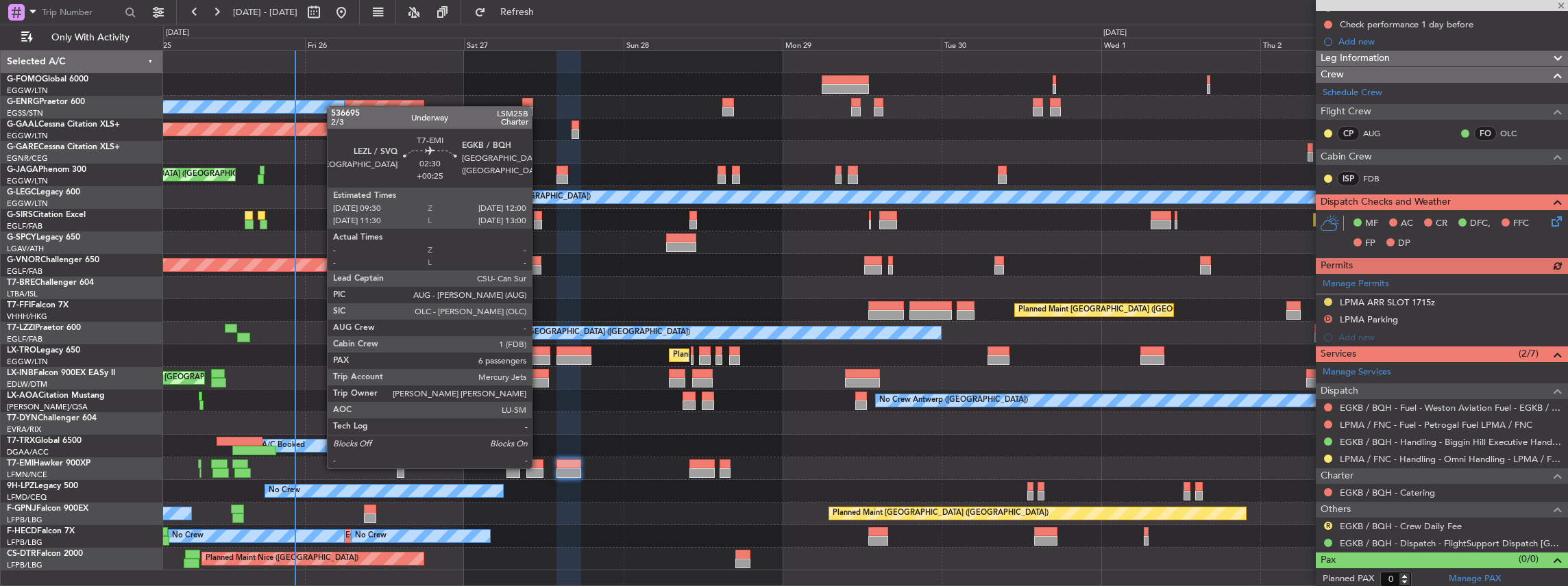
click at [539, 467] on div at bounding box center [534, 464] width 17 height 10
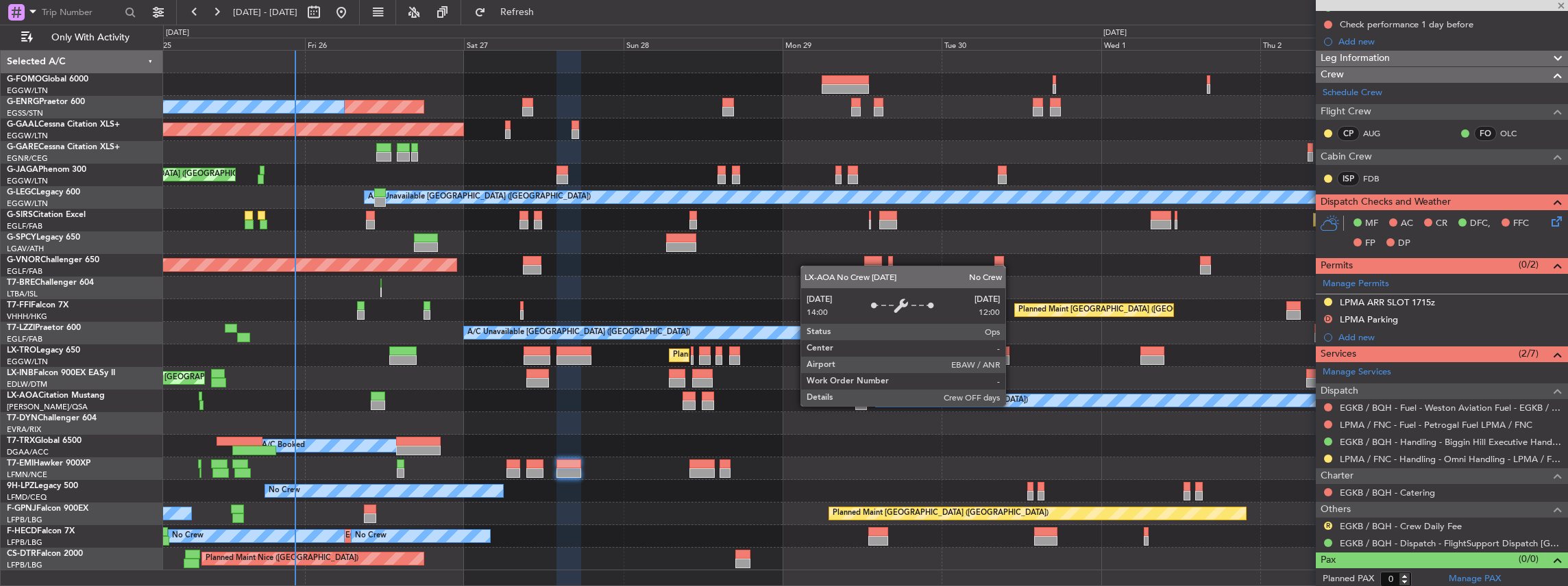
type input "+00:25"
type input "6"
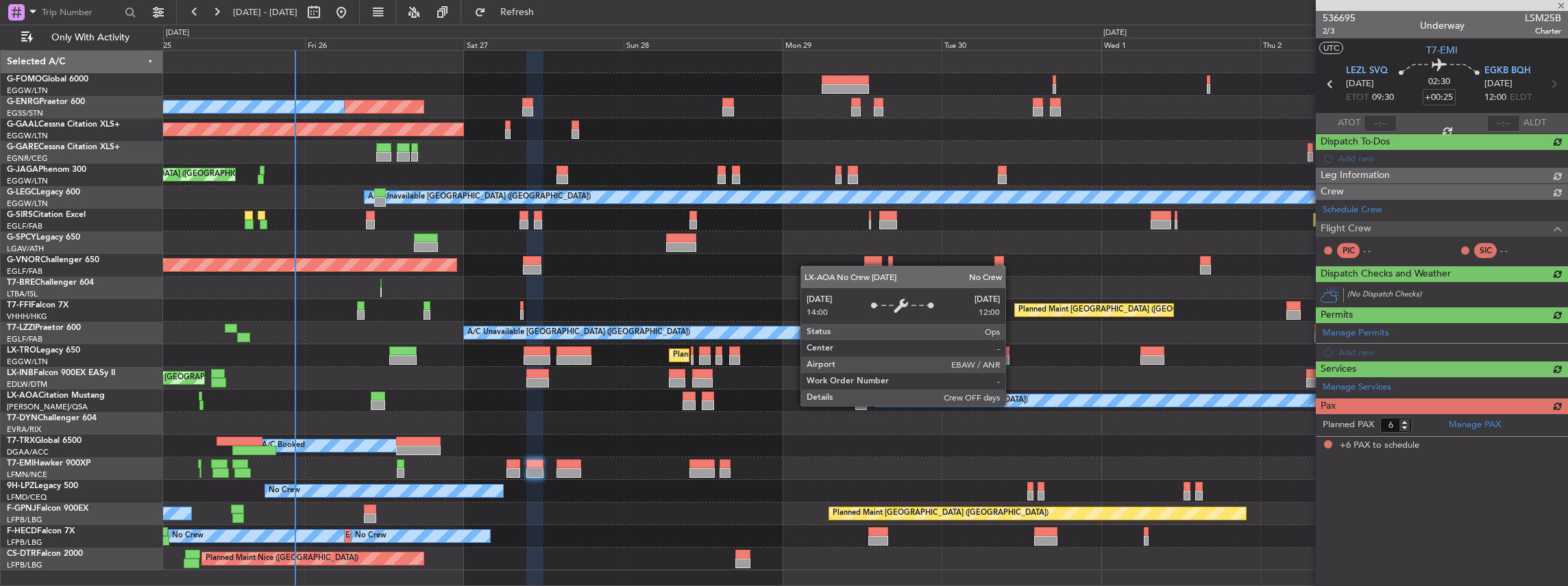
scroll to position [0, 0]
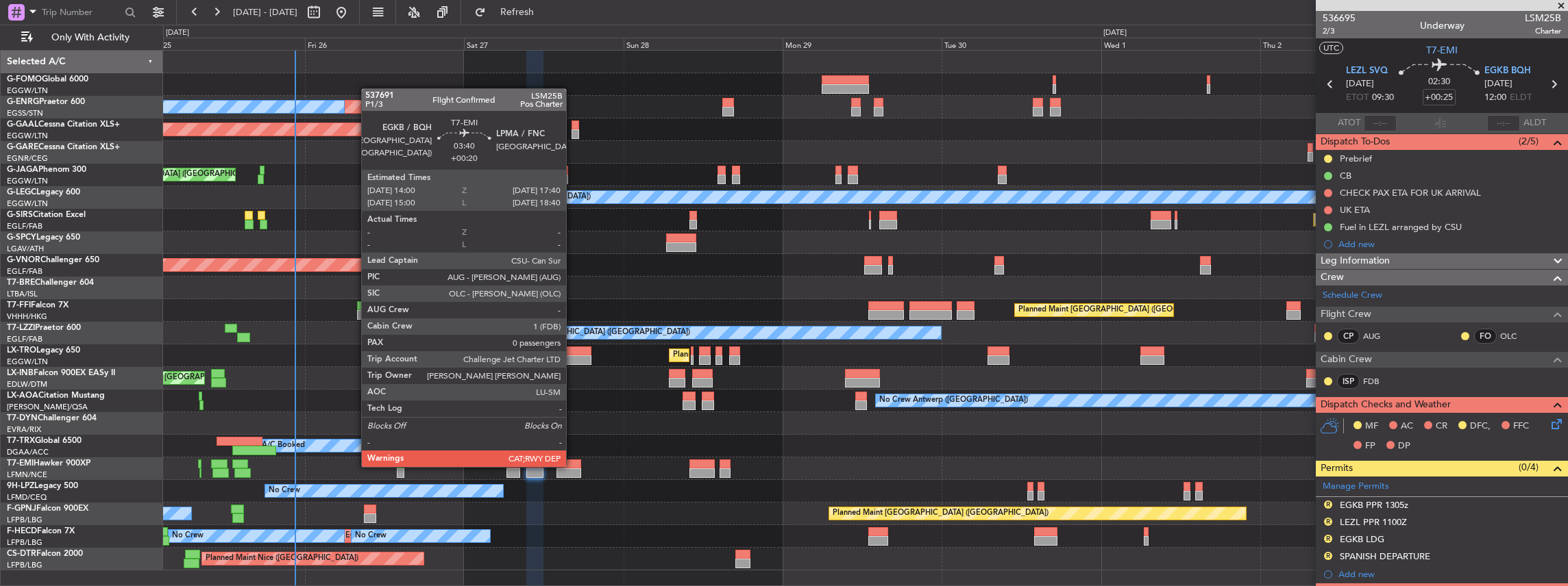
click at [572, 466] on div at bounding box center [569, 464] width 25 height 10
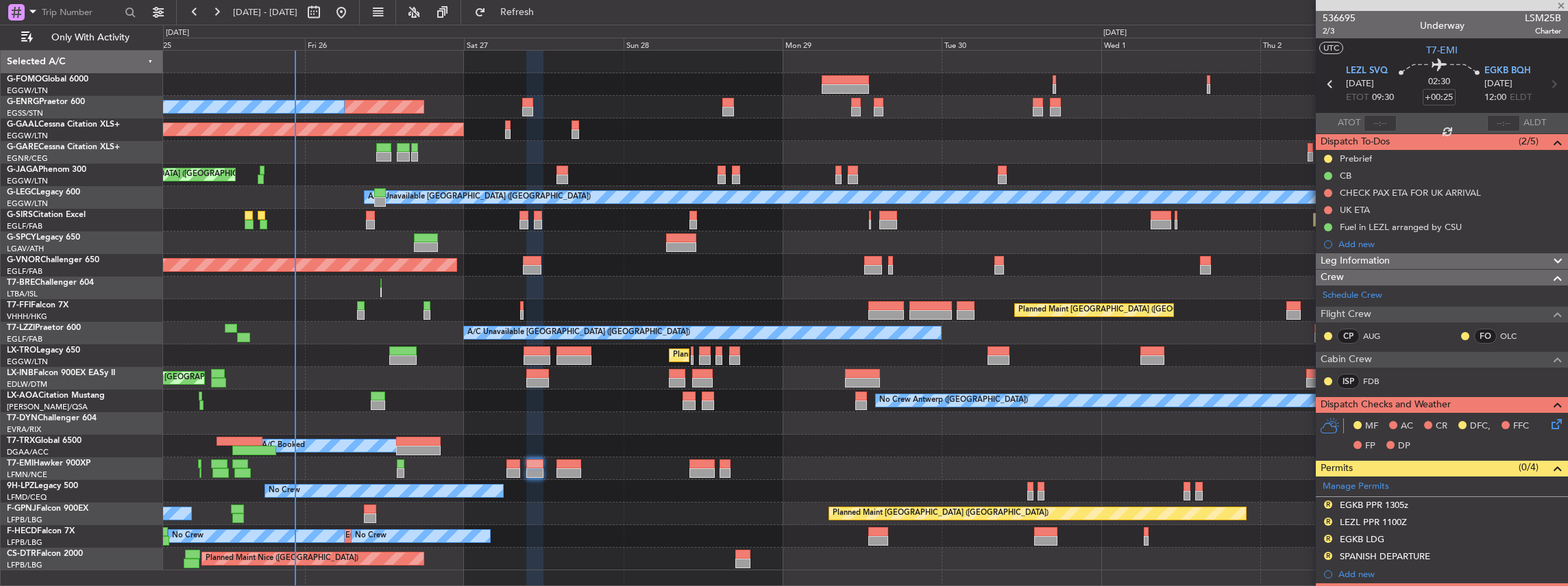
type input "+00:20"
type input "0"
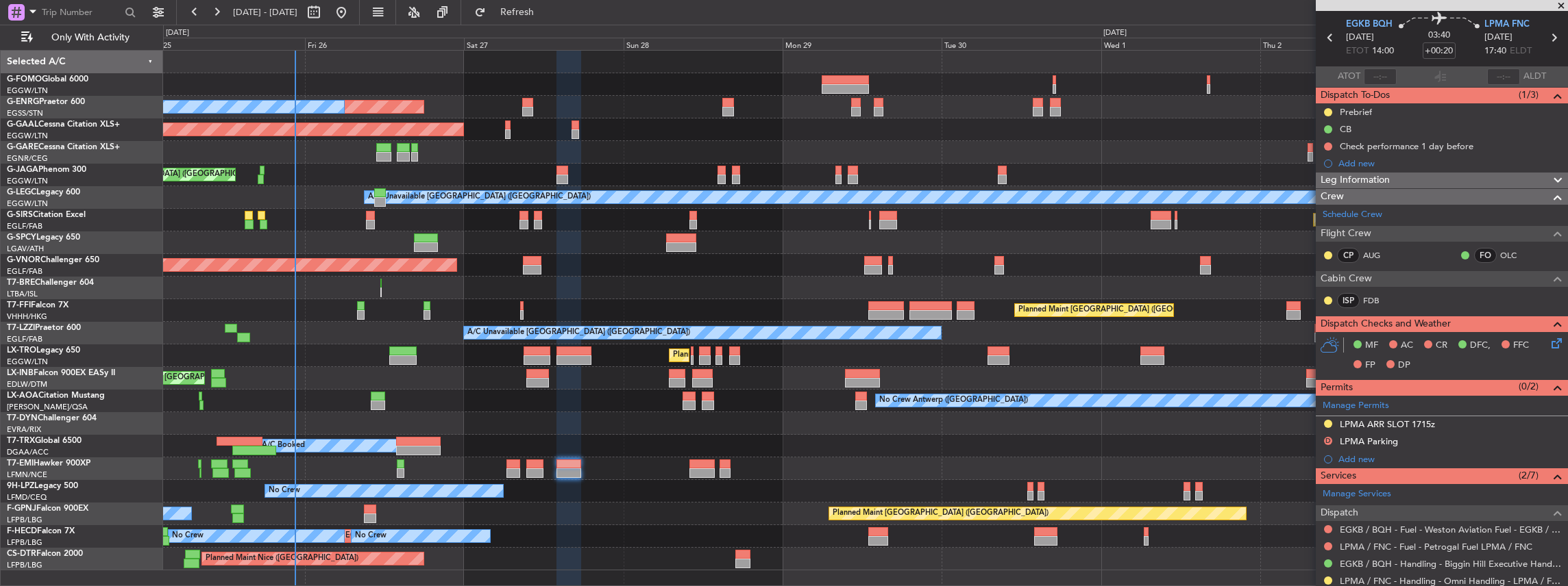
scroll to position [91, 0]
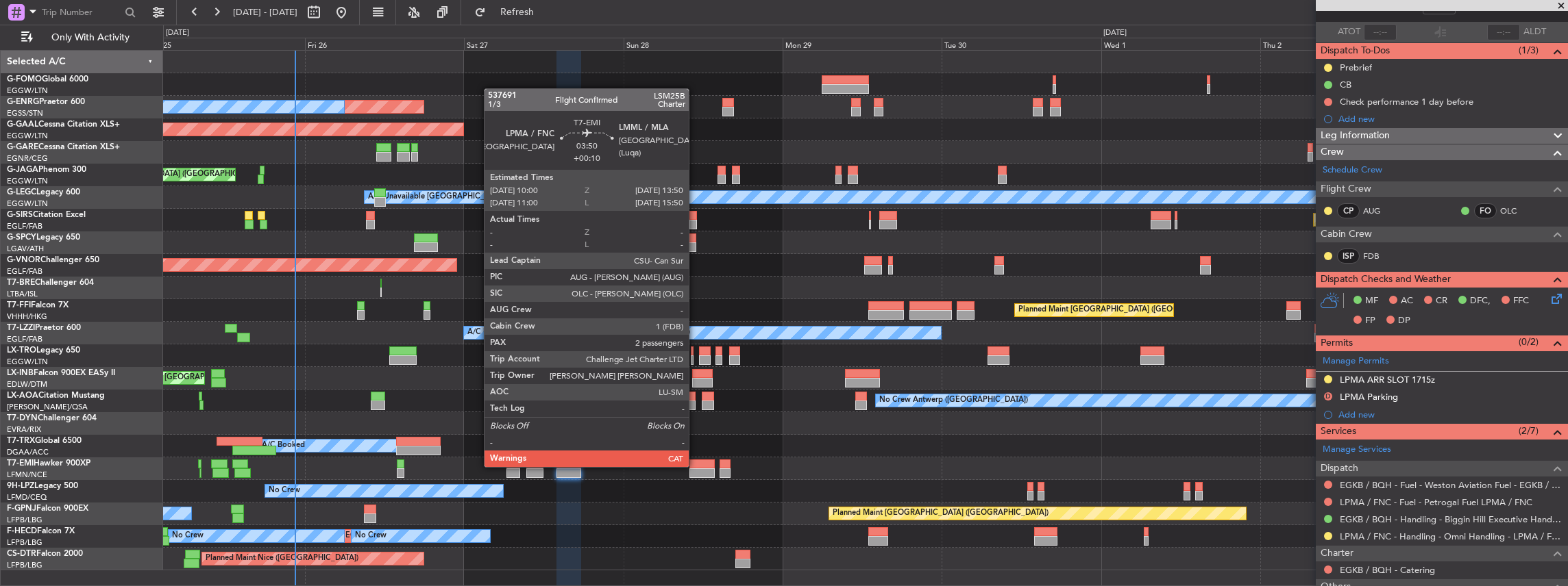
click at [696, 466] on div at bounding box center [702, 464] width 26 height 10
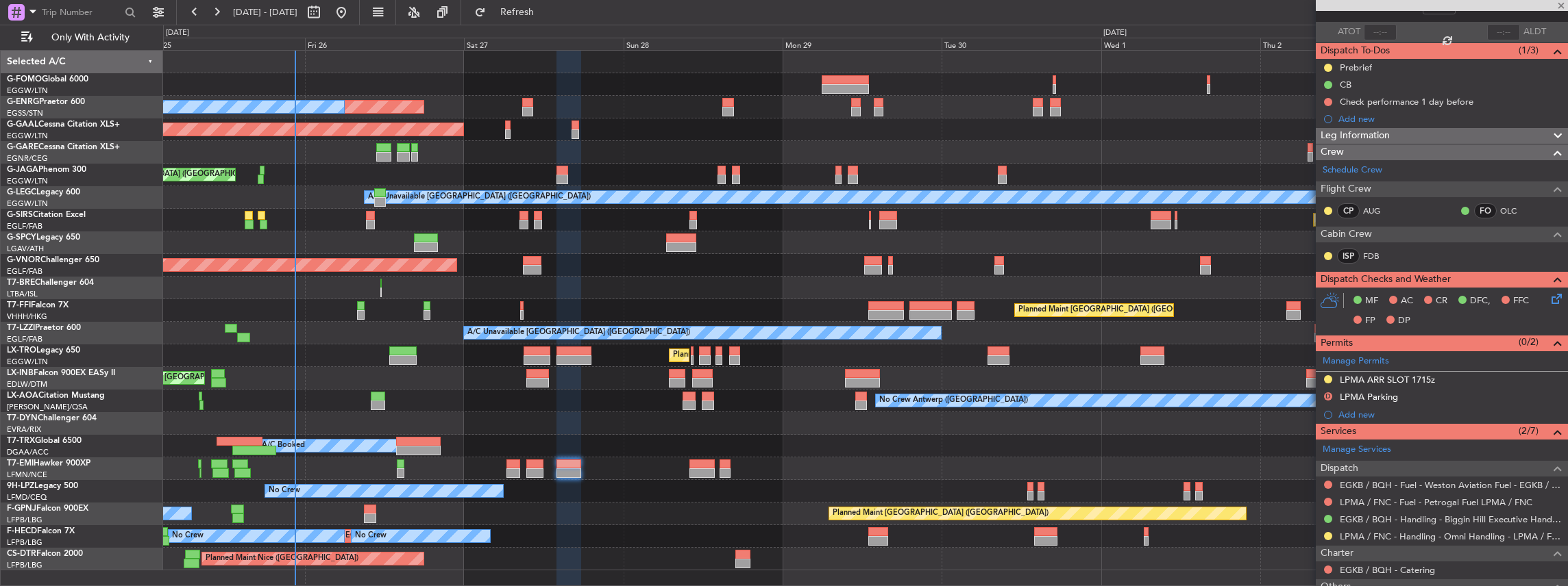
type input "+00:10"
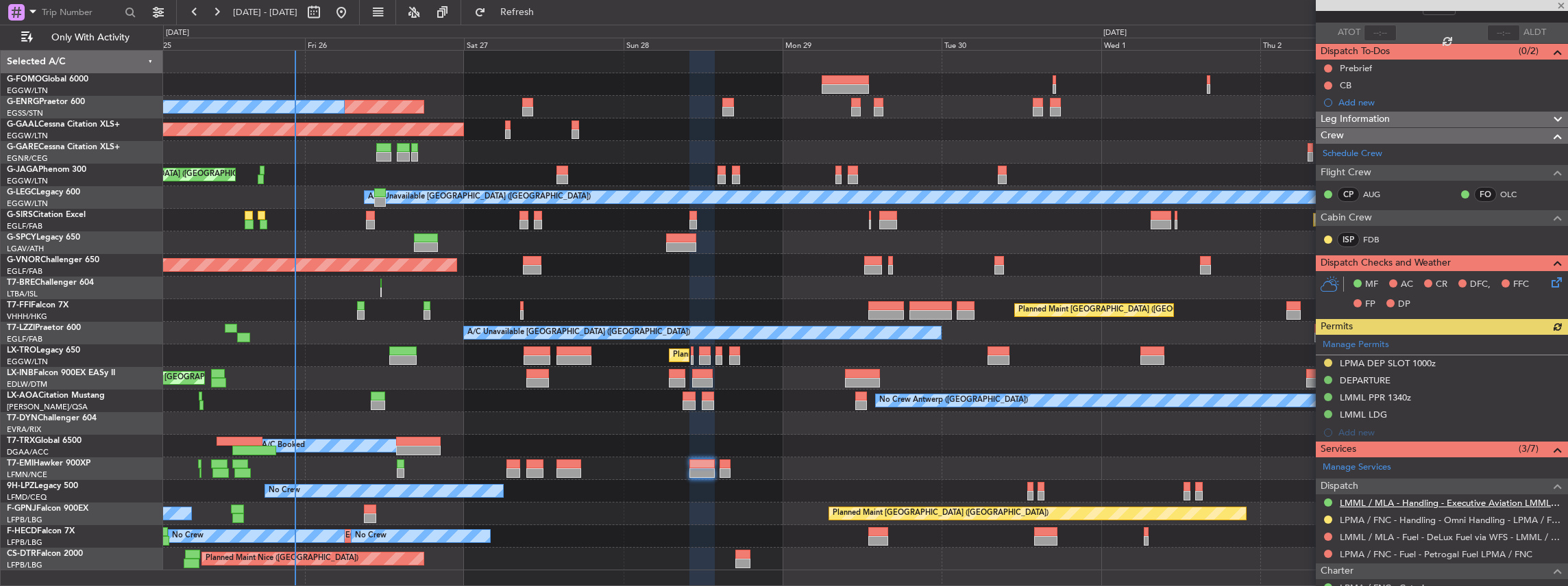
scroll to position [182, 0]
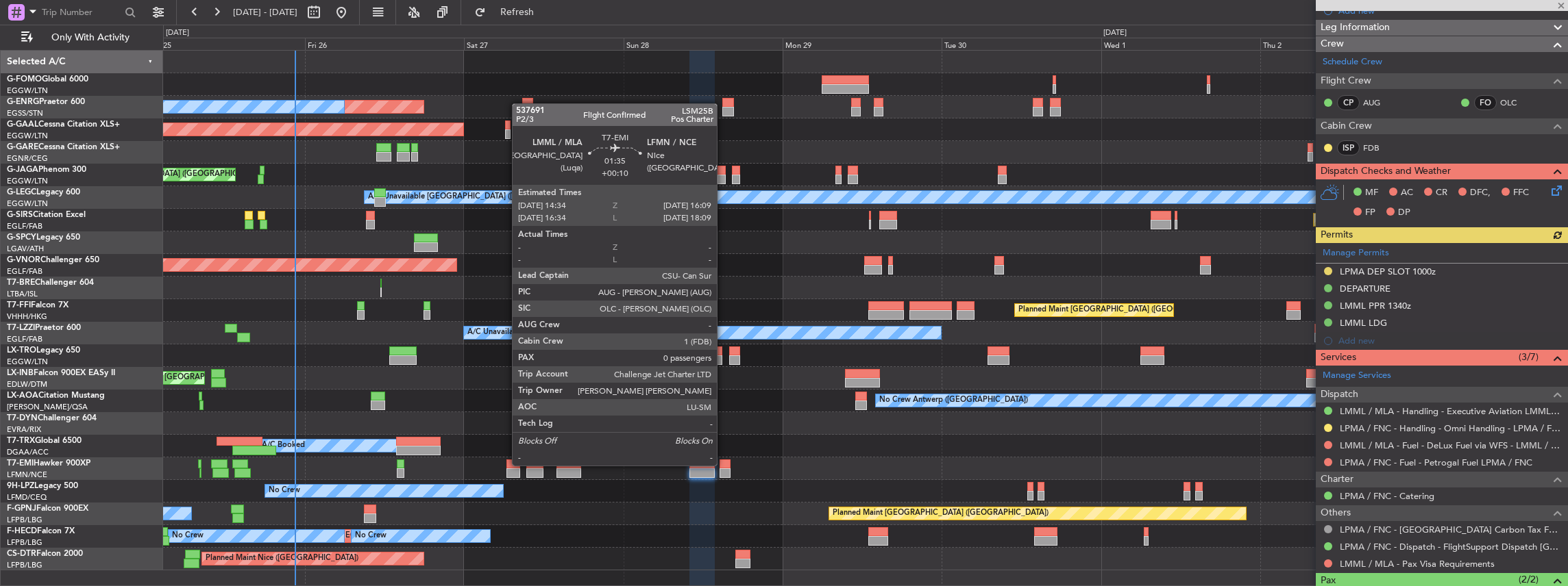
click at [724, 464] on div at bounding box center [725, 464] width 11 height 10
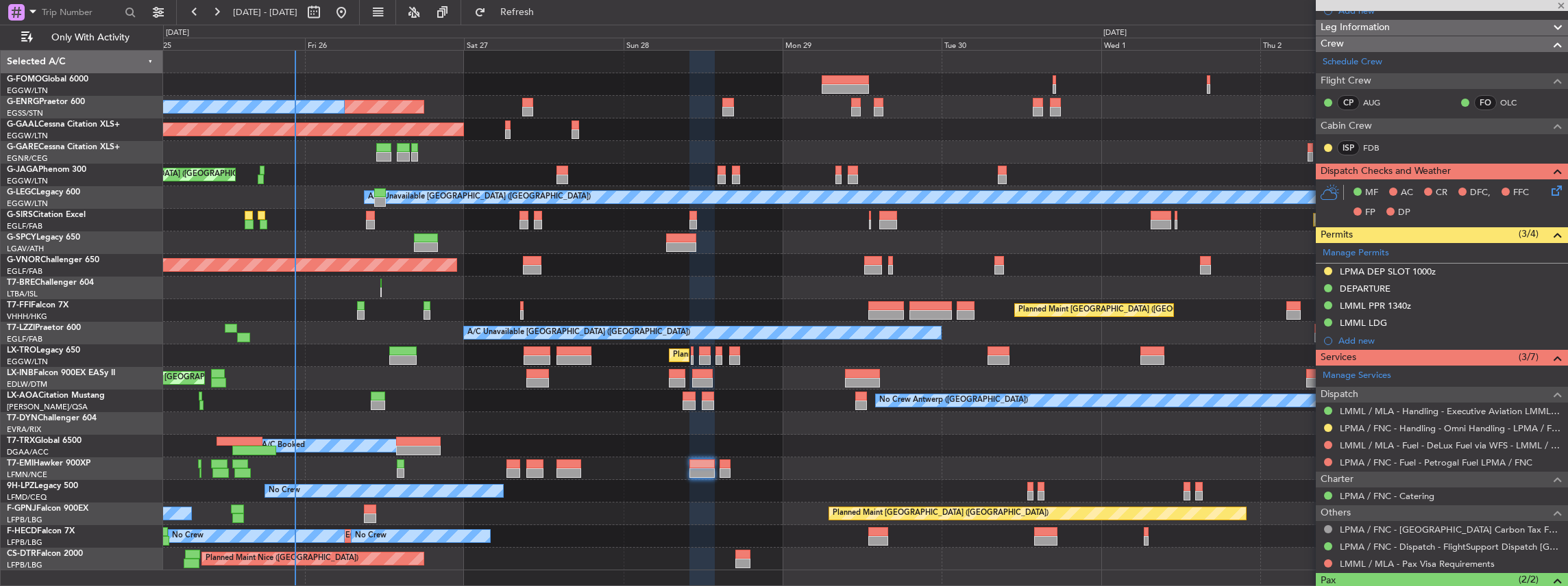
type input "0"
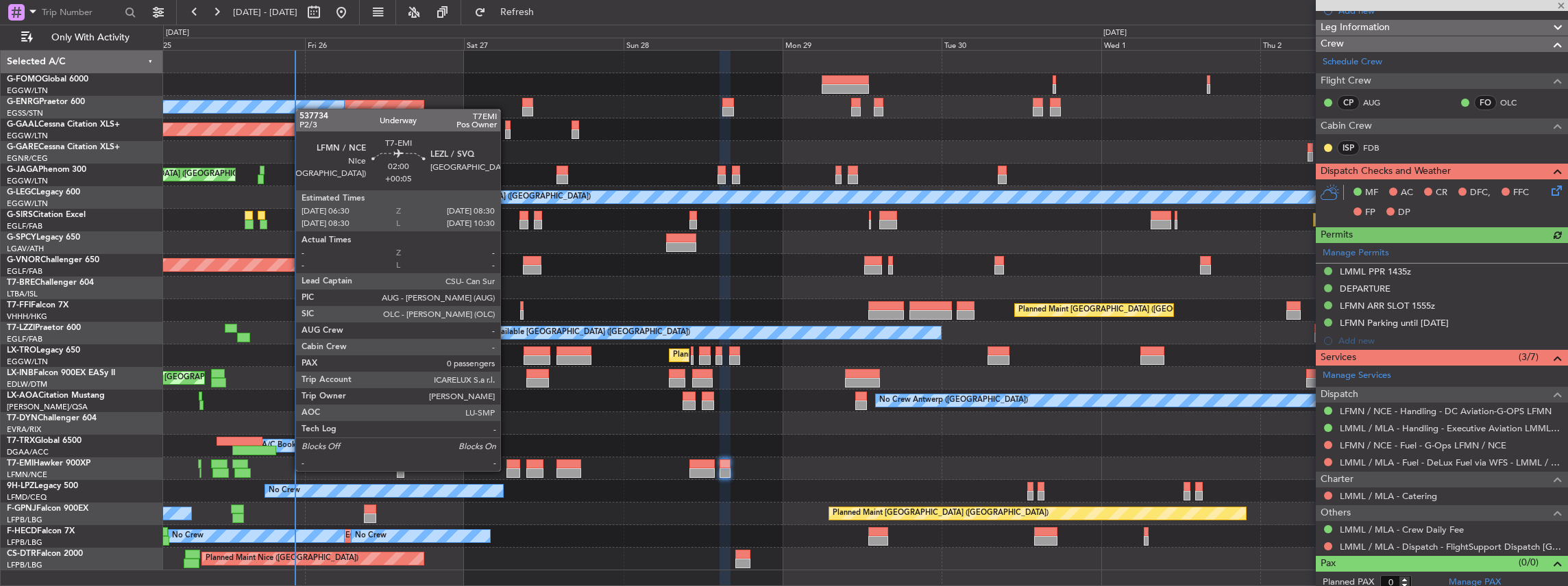
click at [507, 470] on div at bounding box center [513, 473] width 14 height 10
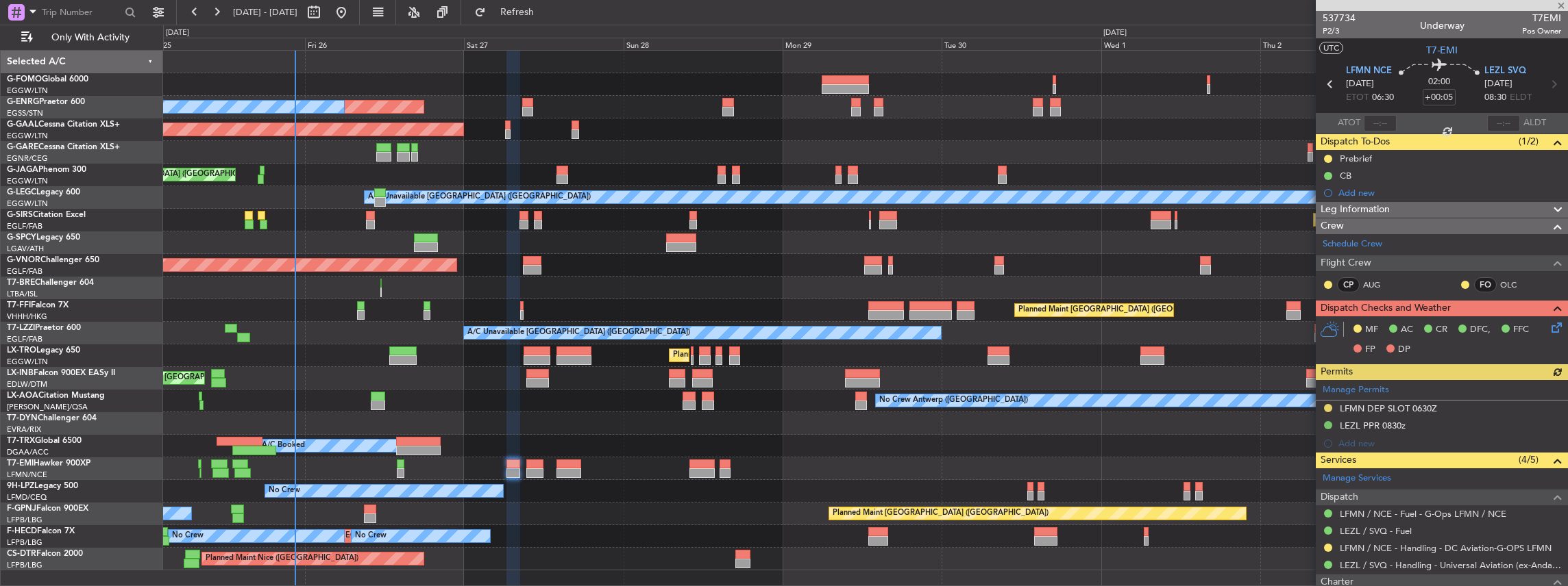
scroll to position [90, 0]
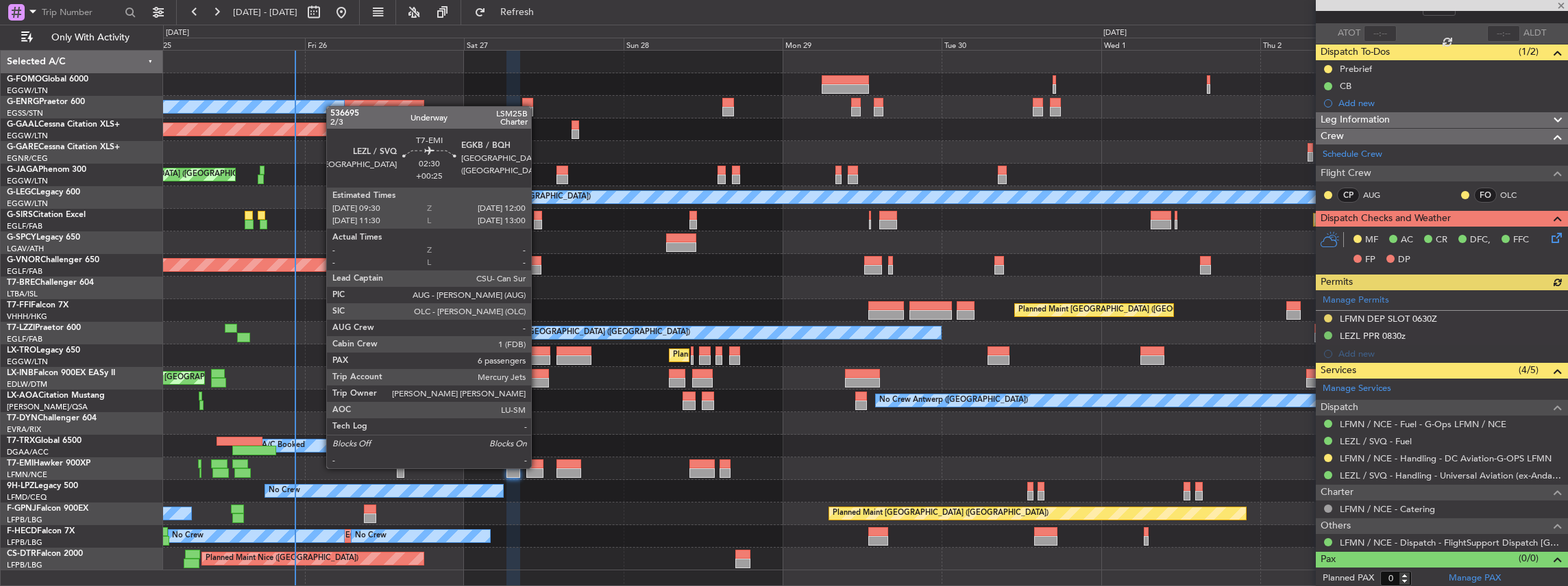
click at [538, 467] on div at bounding box center [534, 464] width 17 height 10
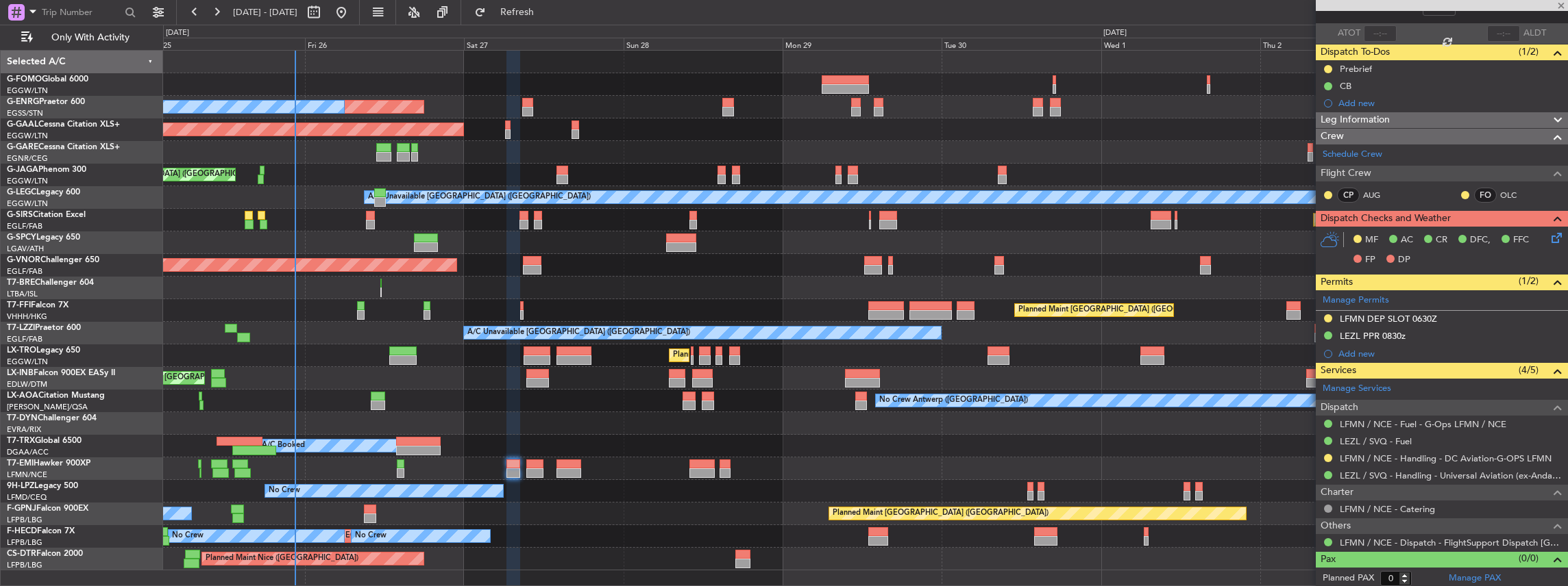
type input "+00:25"
type input "6"
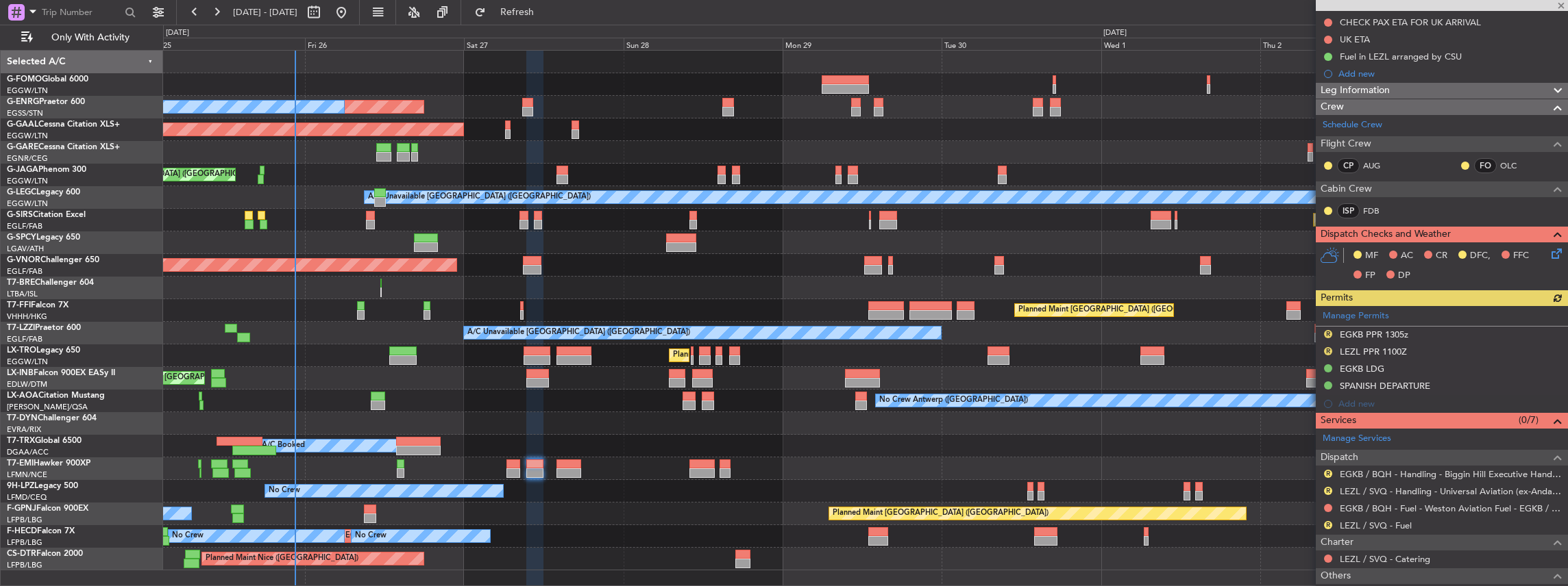
scroll to position [182, 0]
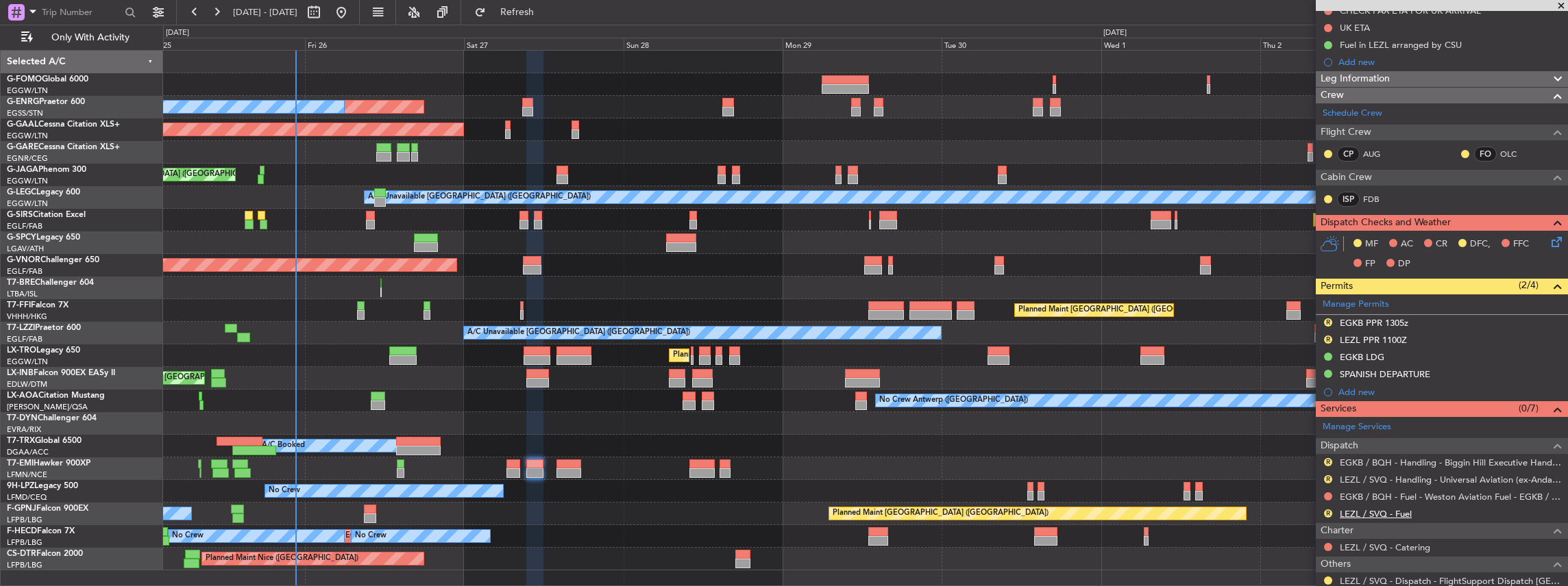
click at [1386, 510] on link "LEZL / SVQ - Fuel" at bounding box center [1376, 513] width 72 height 12
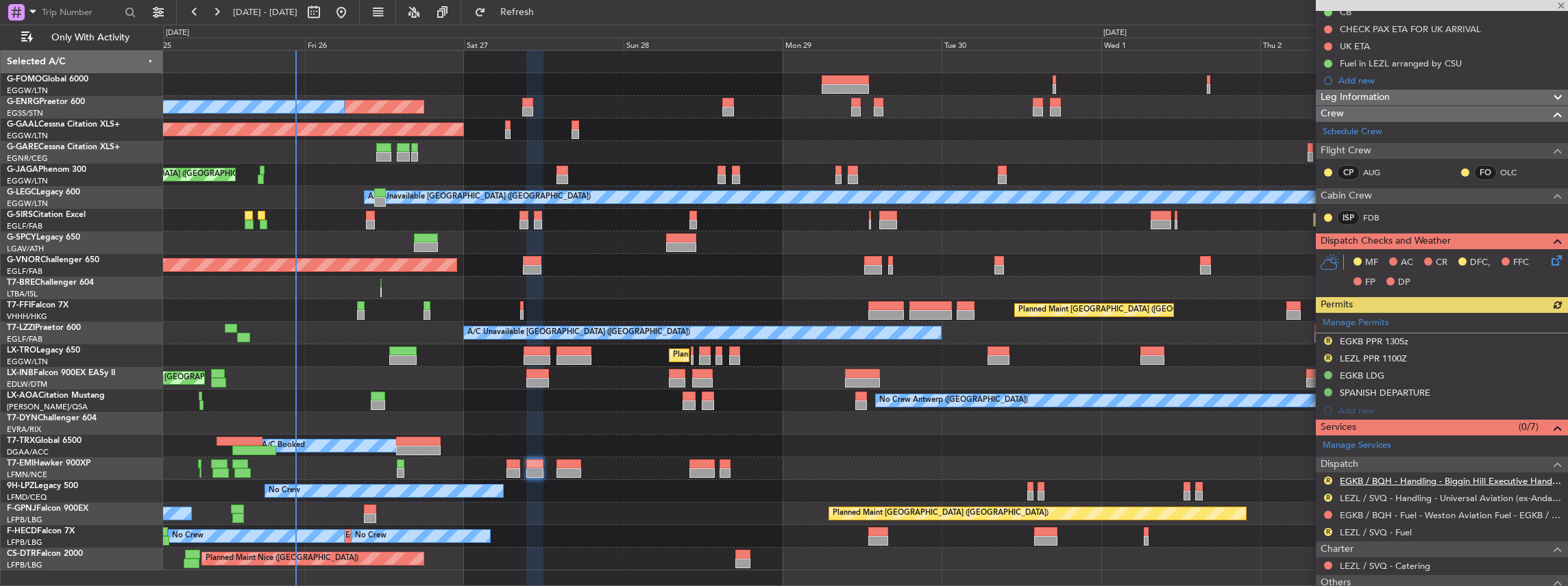
scroll to position [274, 0]
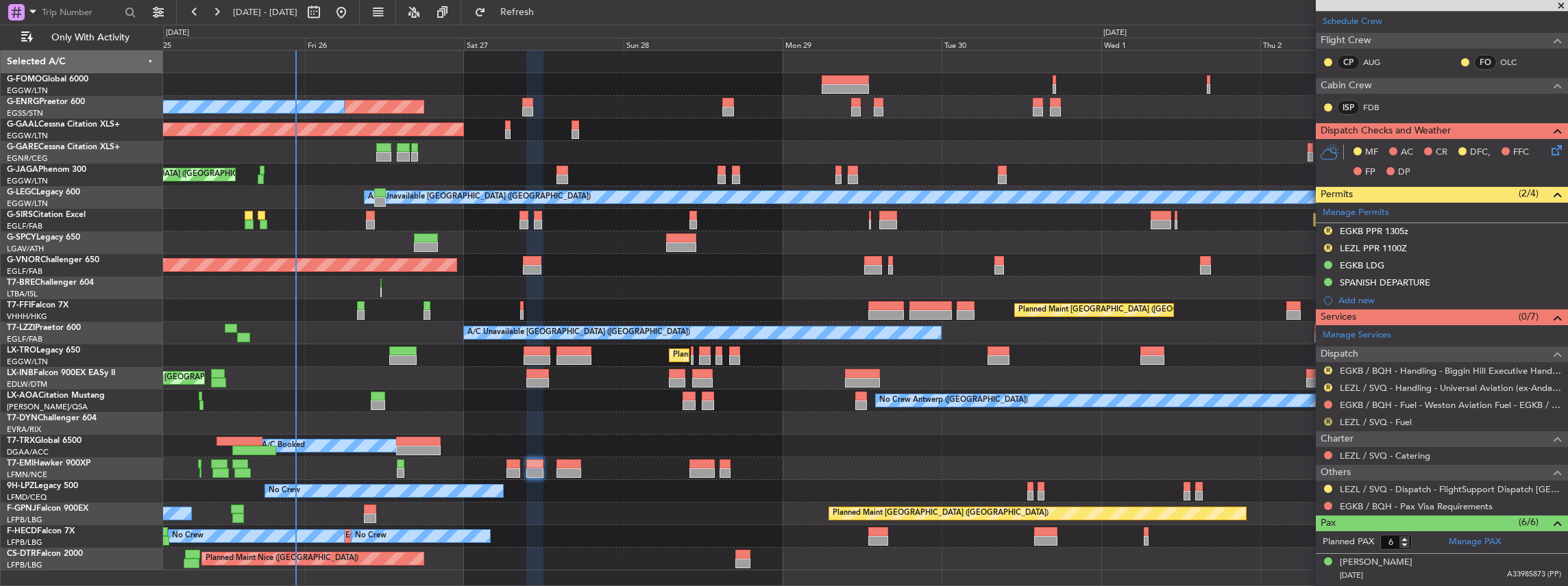
click at [1326, 419] on button "R" at bounding box center [1328, 422] width 8 height 8
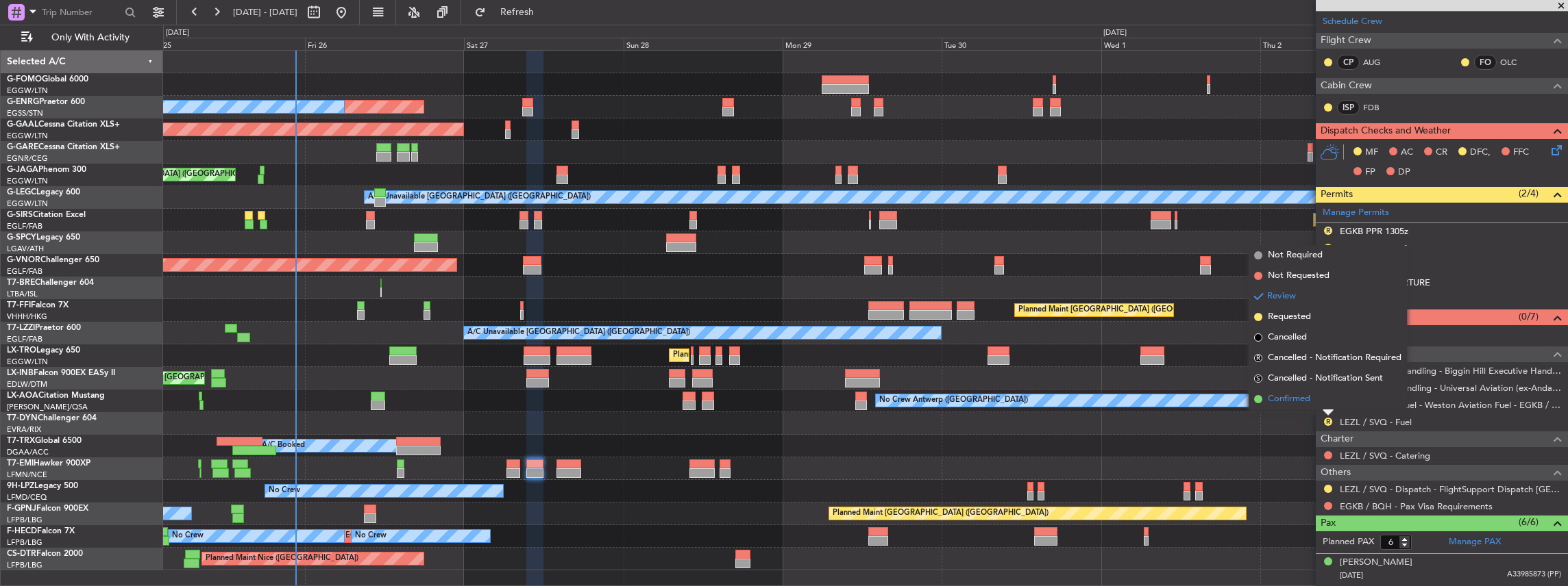
click at [1282, 399] on span "Confirmed" at bounding box center [1289, 399] width 42 height 14
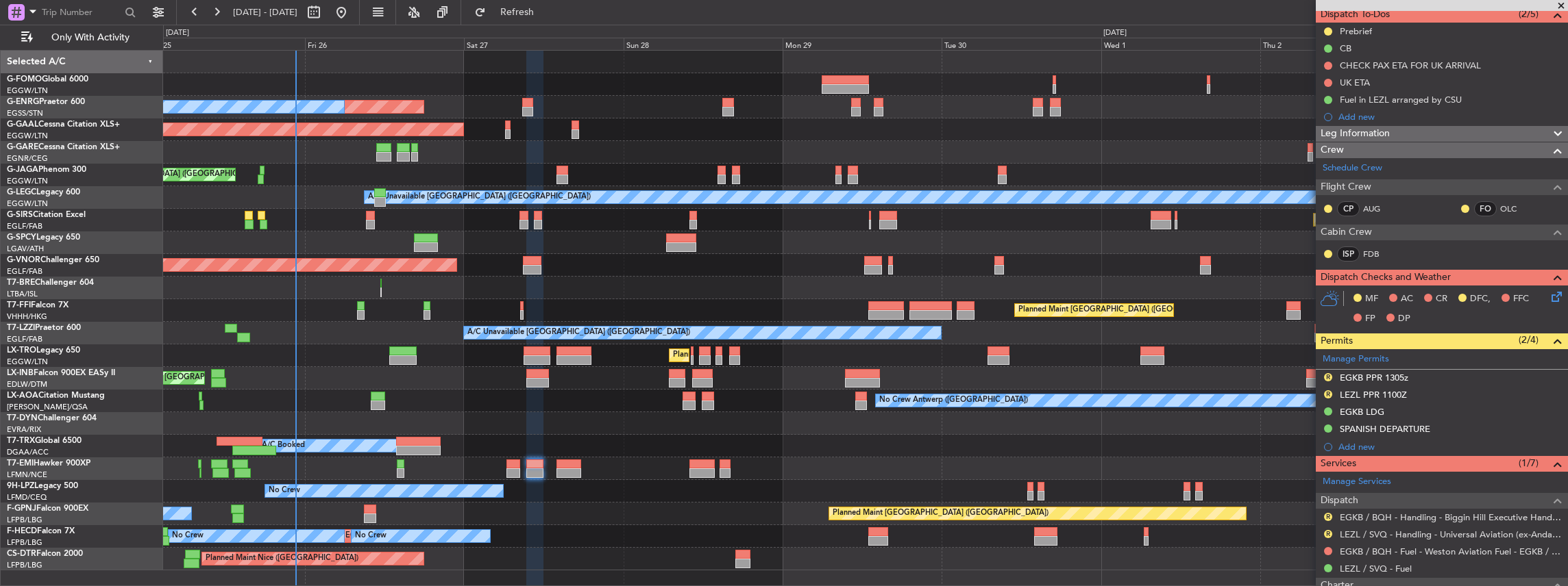
scroll to position [228, 0]
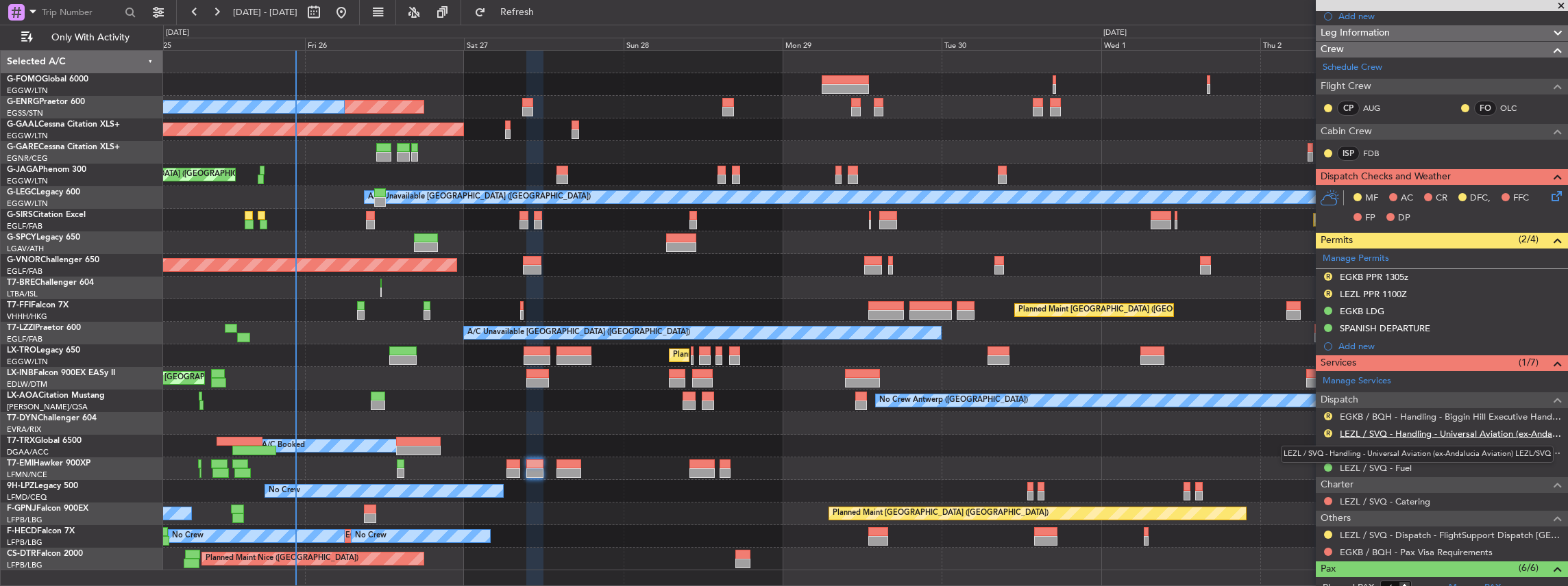
click at [1379, 431] on link "LEZL / SVQ - Handling - Universal Aviation (ex-Andalucia Aviation) LEZL/SVQ" at bounding box center [1450, 433] width 221 height 12
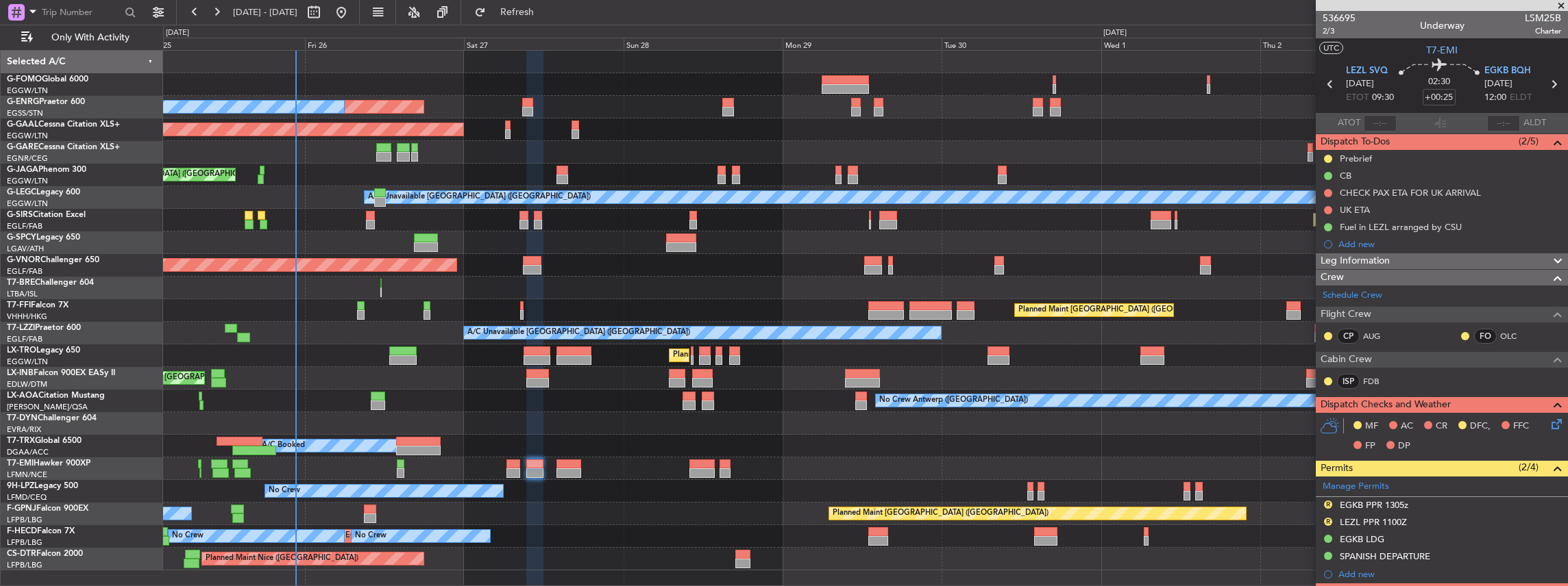
scroll to position [228, 0]
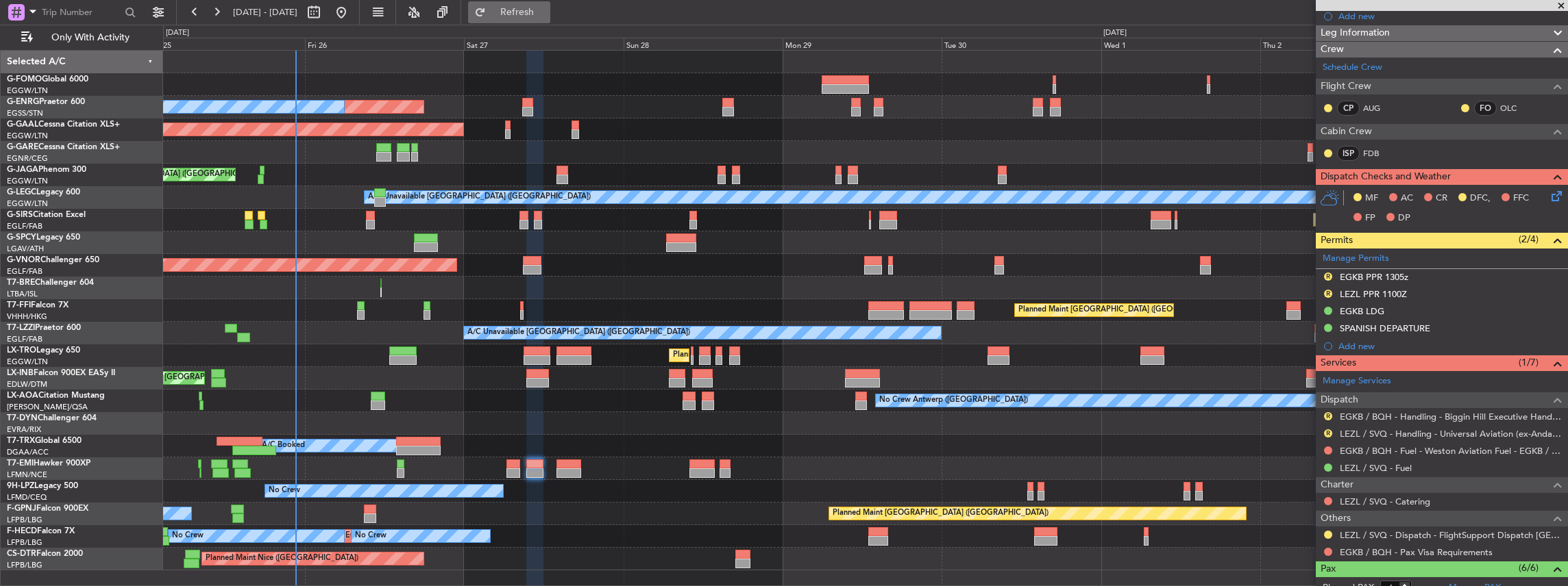
click at [546, 15] on span "Refresh" at bounding box center [517, 12] width 57 height 10
click at [1397, 415] on link "EGKB / BQH - Handling - Biggin Hill Executive Handling EGKB / BQH" at bounding box center [1450, 417] width 221 height 12
click at [546, 17] on span "Refresh" at bounding box center [517, 12] width 57 height 10
click at [1391, 448] on link "EGKB / BQH - Fuel - Weston Aviation Fuel - EGKB / BQH" at bounding box center [1450, 451] width 221 height 12
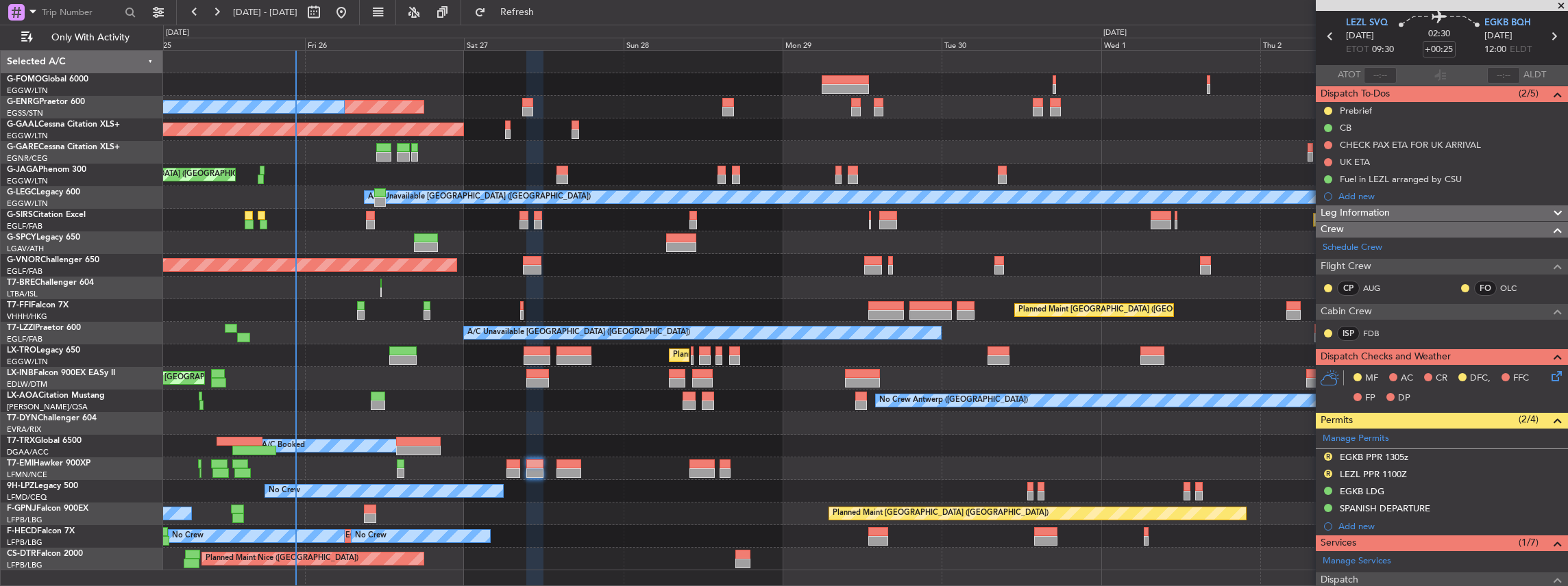
scroll to position [45, 0]
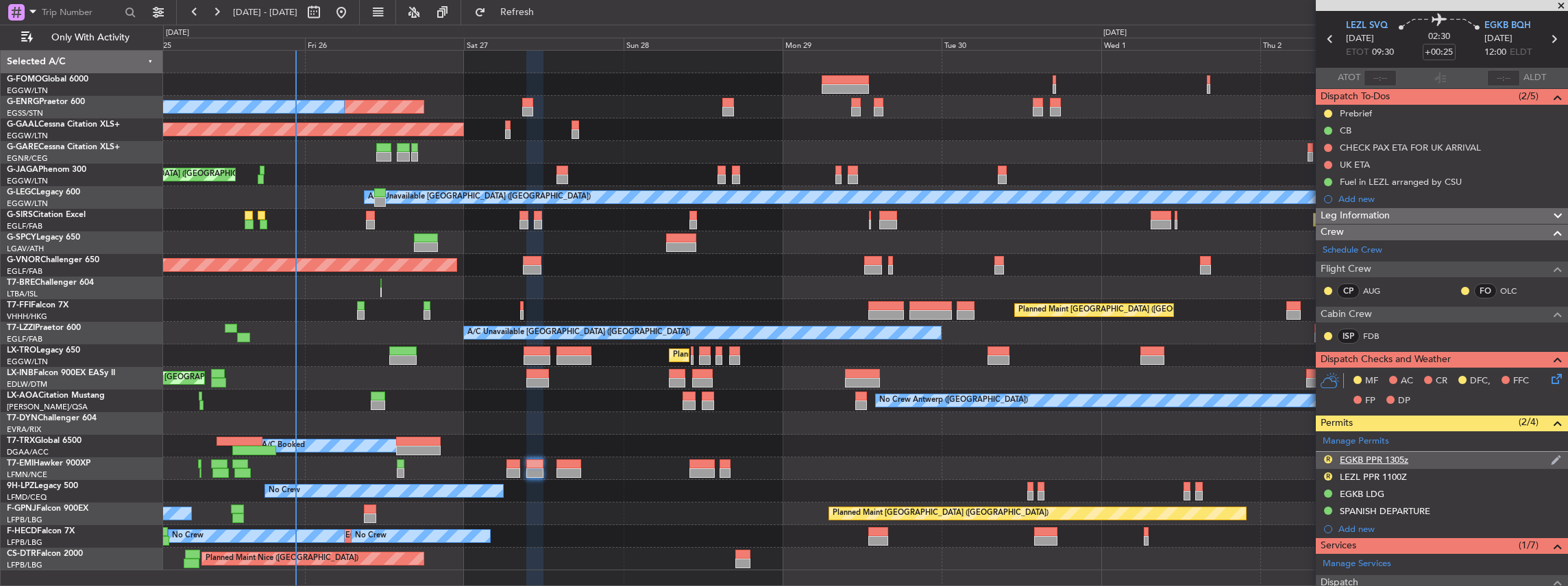
click at [1427, 459] on div "R EGKB PPR 1305z" at bounding box center [1441, 460] width 252 height 17
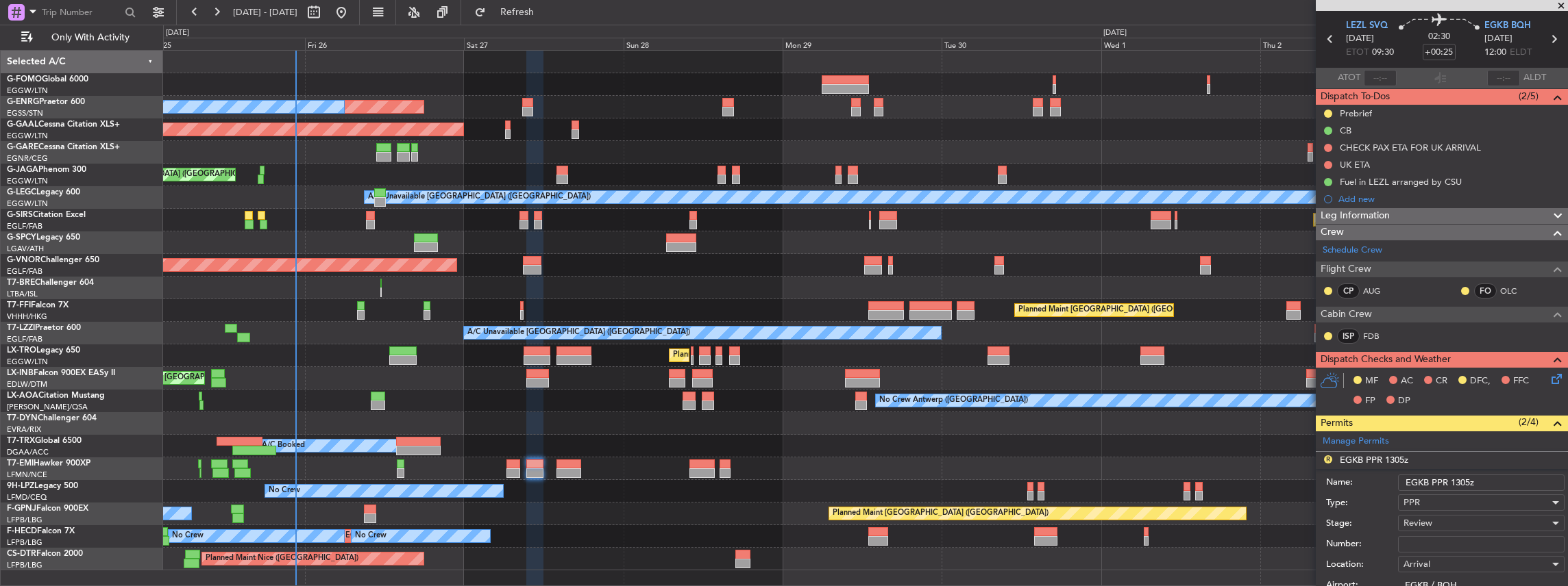
drag, startPoint x: 1469, startPoint y: 479, endPoint x: 1455, endPoint y: 480, distance: 14.0
click at [1455, 480] on input "EGKB PPR 1305z" at bounding box center [1481, 483] width 167 height 17
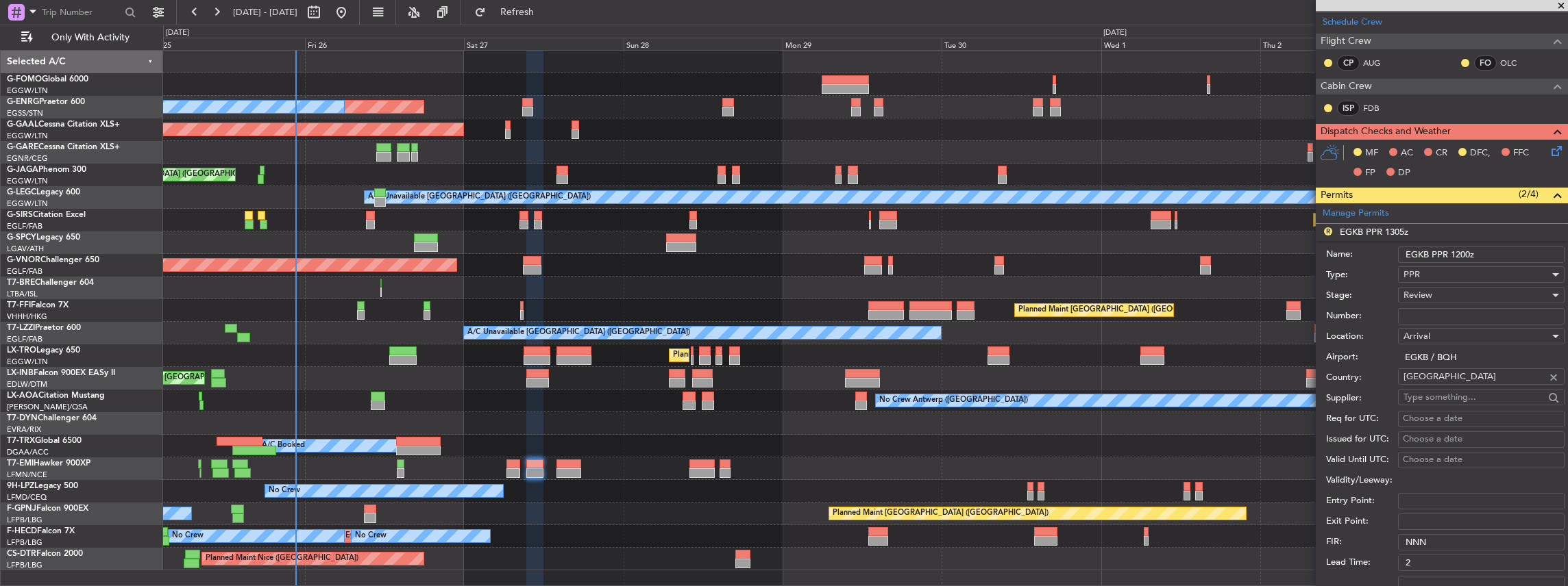
scroll to position [274, 0]
type input "EGKB PPR 1200z"
click at [1421, 294] on span "Review" at bounding box center [1418, 294] width 29 height 12
click at [1469, 388] on span "Requested" at bounding box center [1478, 382] width 148 height 21
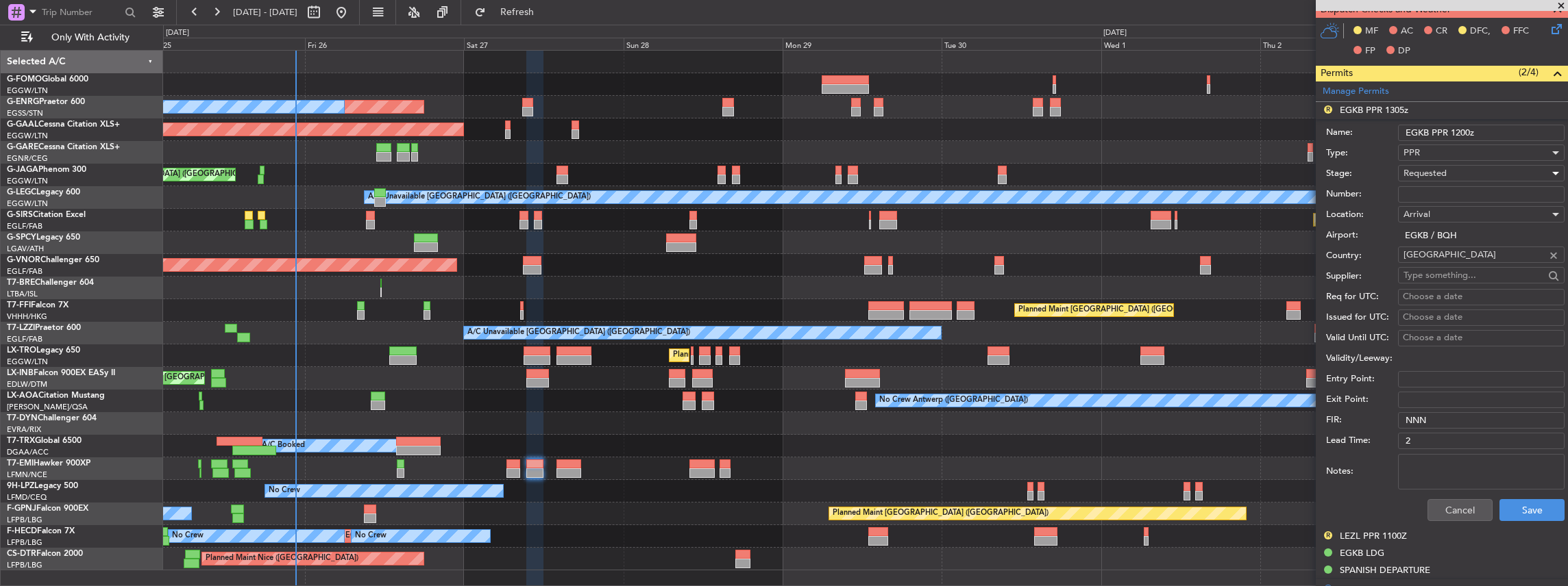
scroll to position [456, 0]
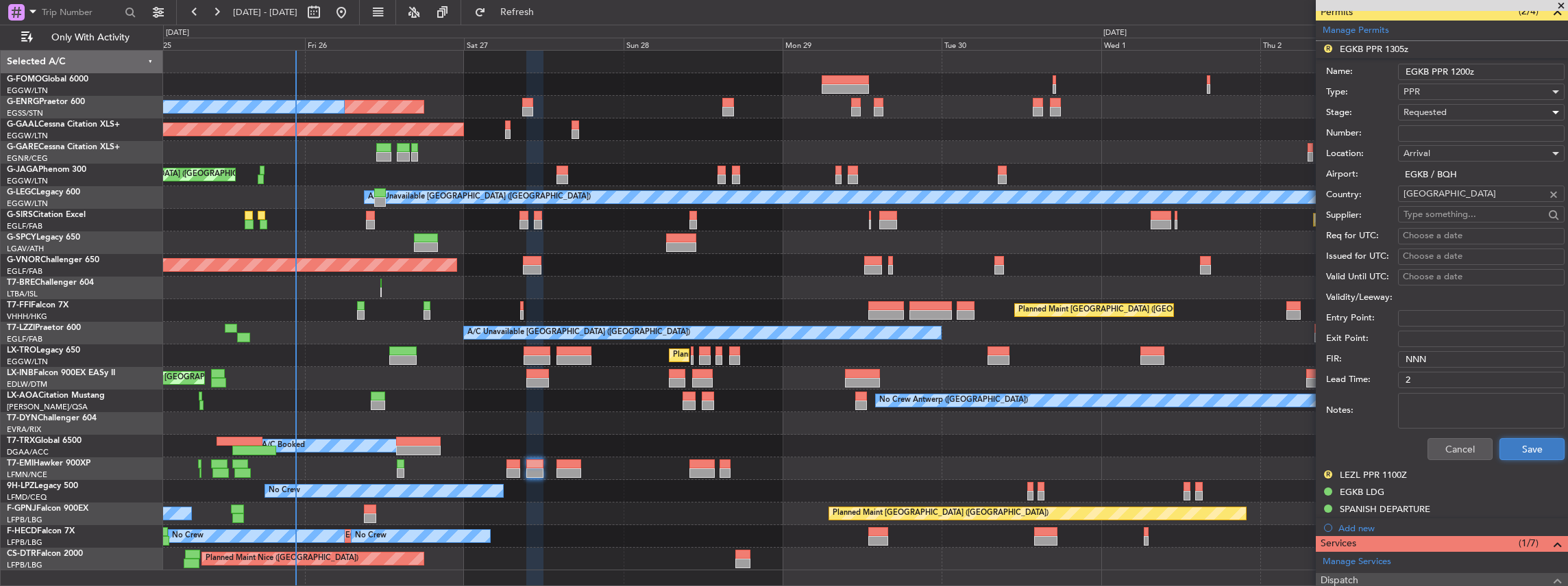
click at [1513, 449] on button "Save" at bounding box center [1532, 449] width 65 height 22
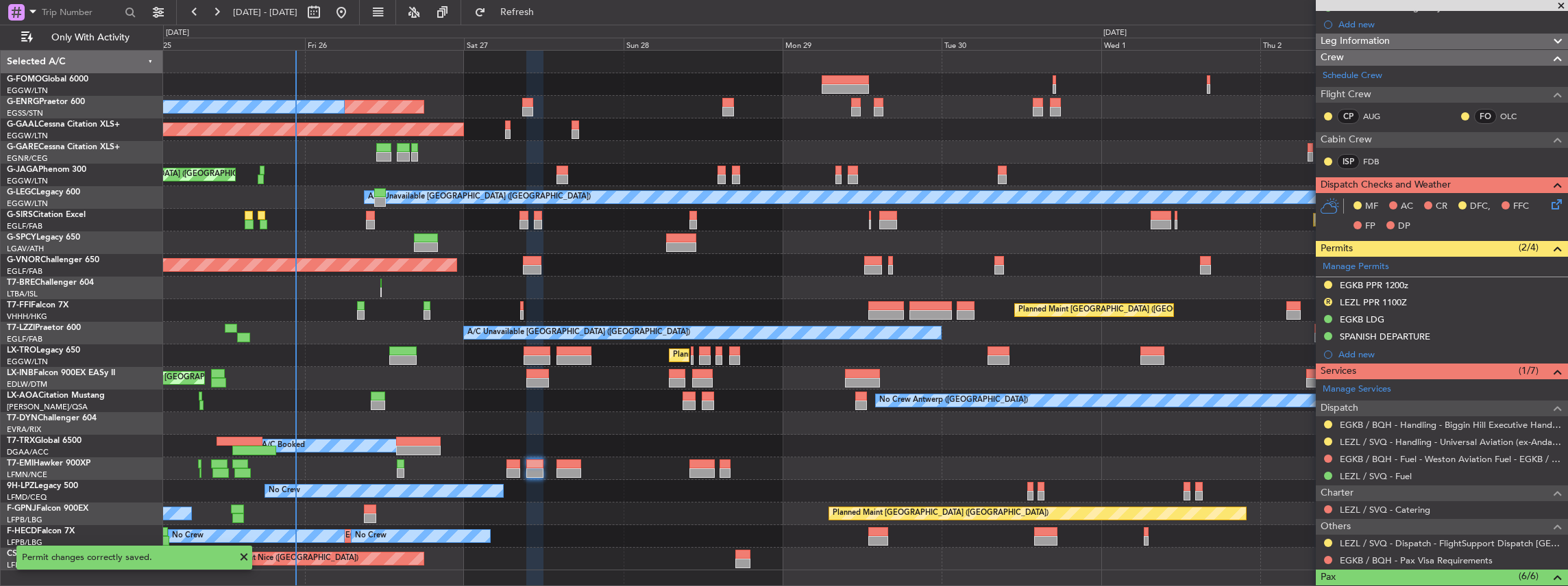
scroll to position [193, 0]
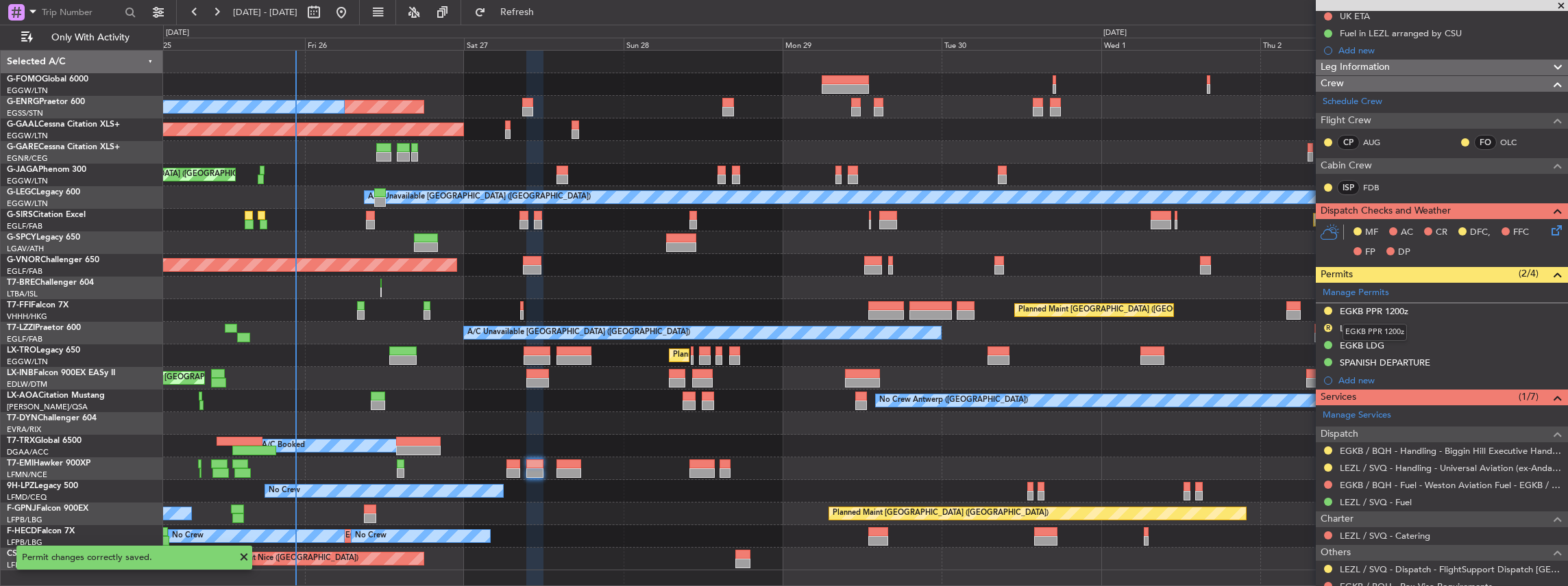
click at [1413, 324] on mat-tooltip-component "EGKB PPR 1200z" at bounding box center [1374, 332] width 84 height 37
click at [1431, 322] on div "R LEZL PPR 1100Z" at bounding box center [1441, 329] width 252 height 17
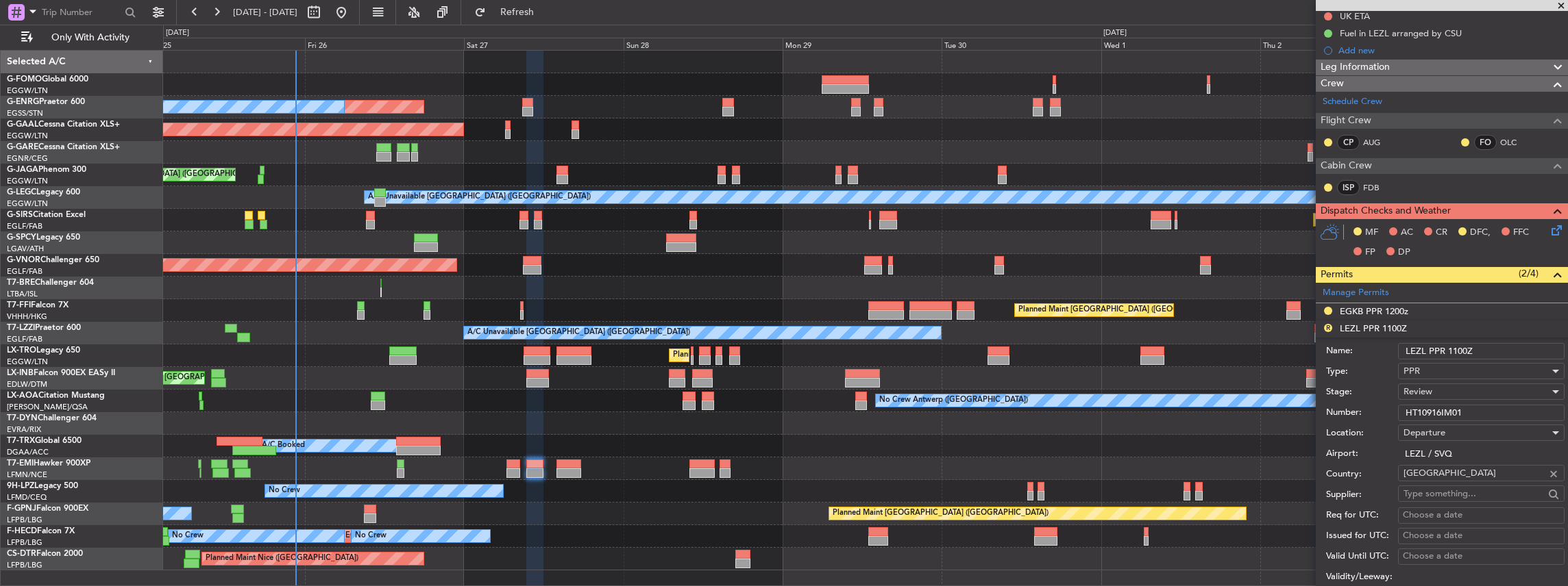
drag, startPoint x: 1461, startPoint y: 349, endPoint x: 1448, endPoint y: 350, distance: 13.0
click at [1448, 350] on input "LEZL PPR 1100Z" at bounding box center [1481, 352] width 167 height 17
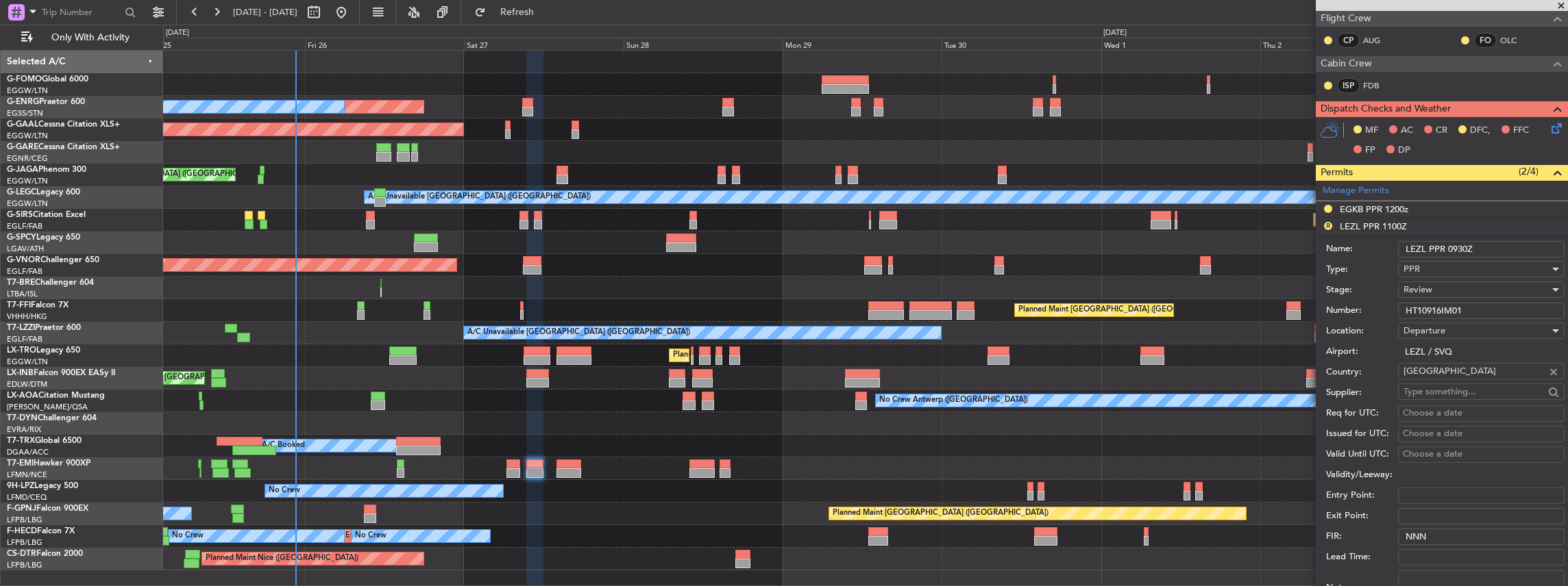
scroll to position [331, 0]
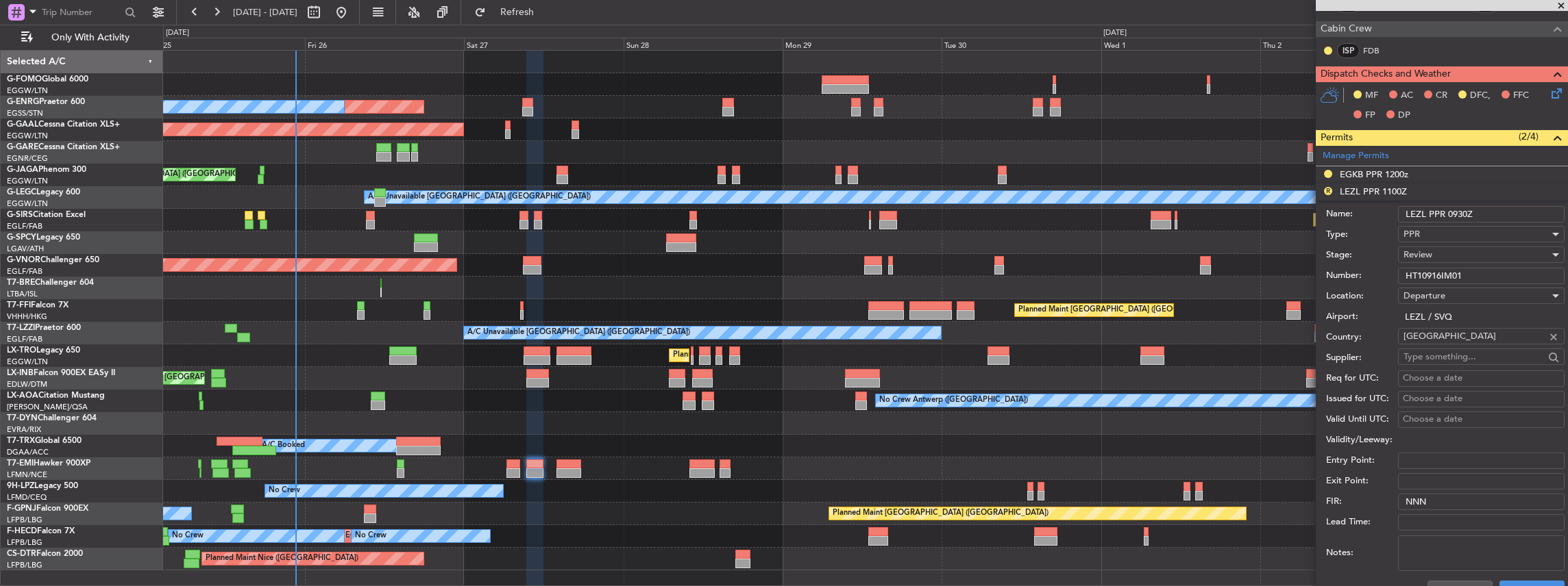
type input "LEZL PPR 0930Z"
click at [1460, 250] on div "Review" at bounding box center [1476, 255] width 146 height 21
click at [1439, 342] on span "Requested" at bounding box center [1478, 343] width 148 height 21
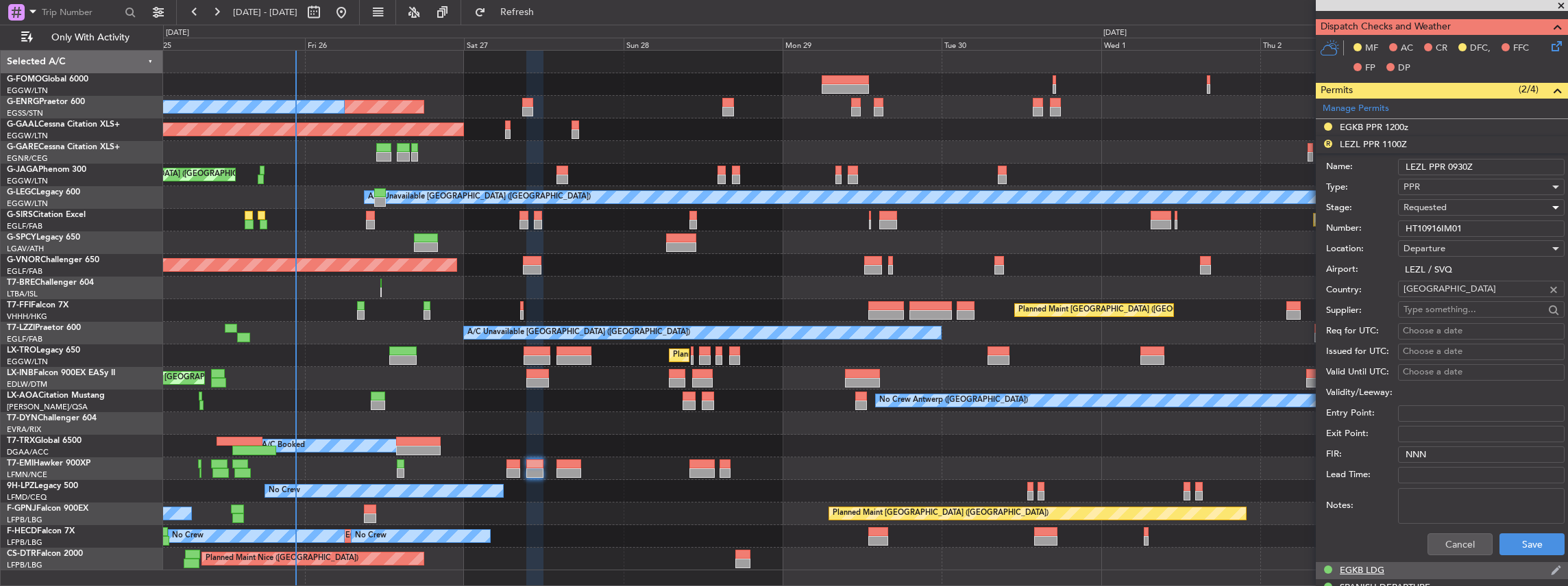
scroll to position [468, 0]
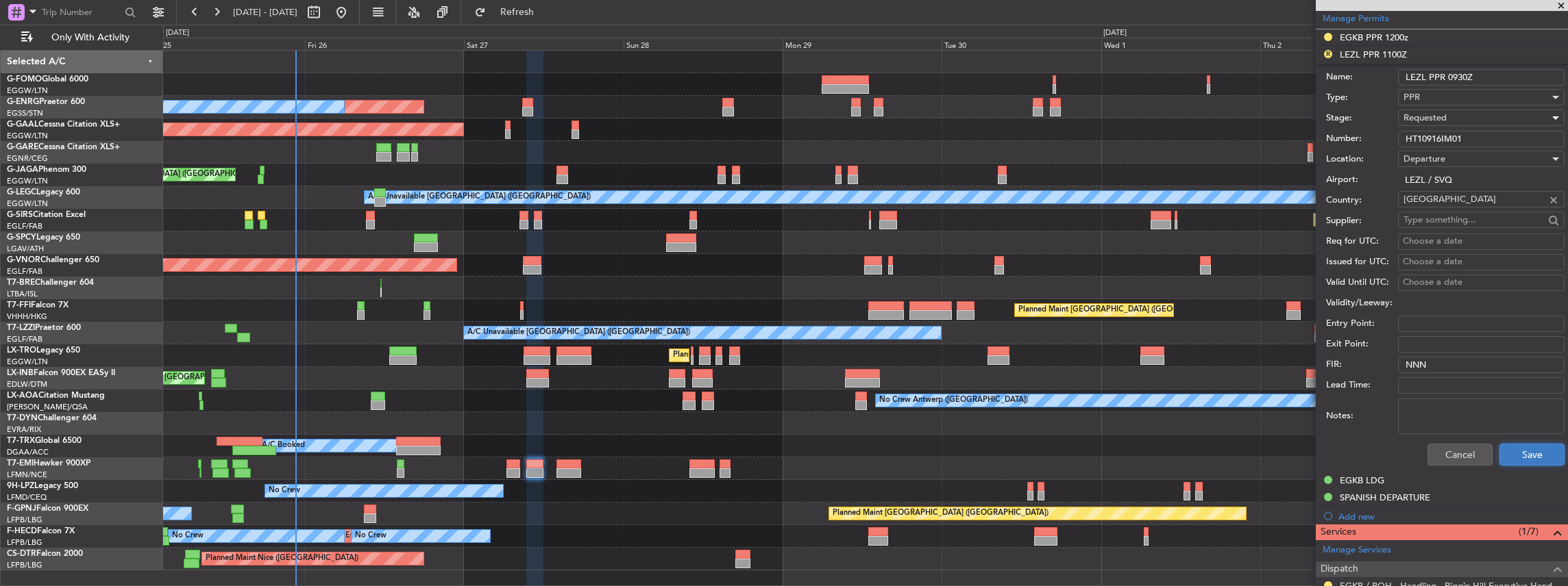
click at [1549, 453] on button "Save" at bounding box center [1532, 455] width 65 height 22
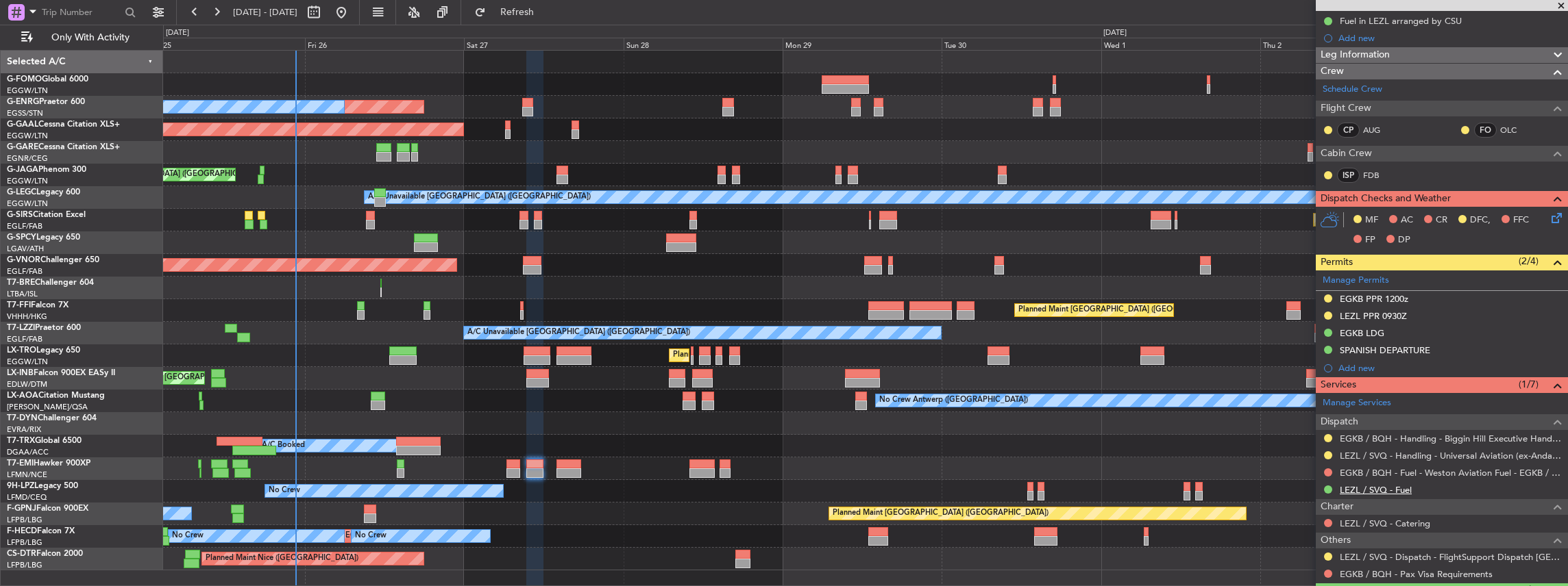
scroll to position [240, 0]
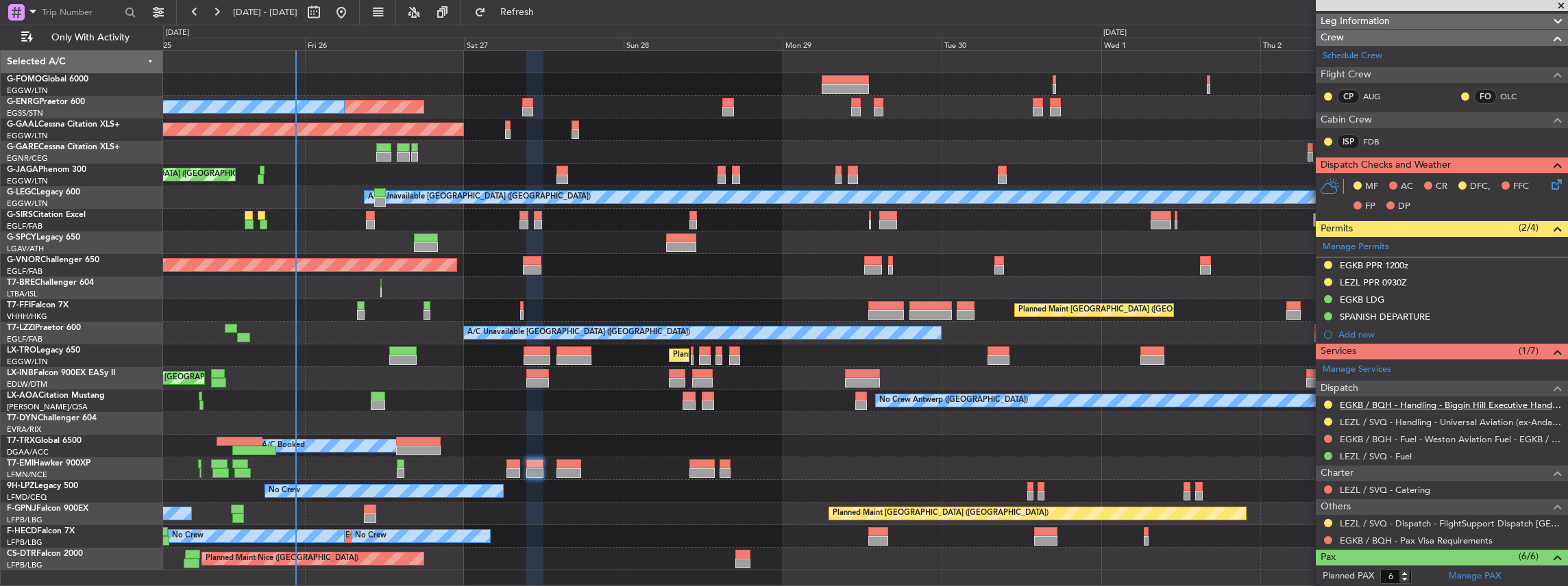
click at [1377, 399] on link "EGKB / BQH - Handling - Biggin Hill Executive Handling EGKB / BQH" at bounding box center [1450, 405] width 221 height 12
click at [527, 13] on button "Refresh" at bounding box center [509, 12] width 82 height 22
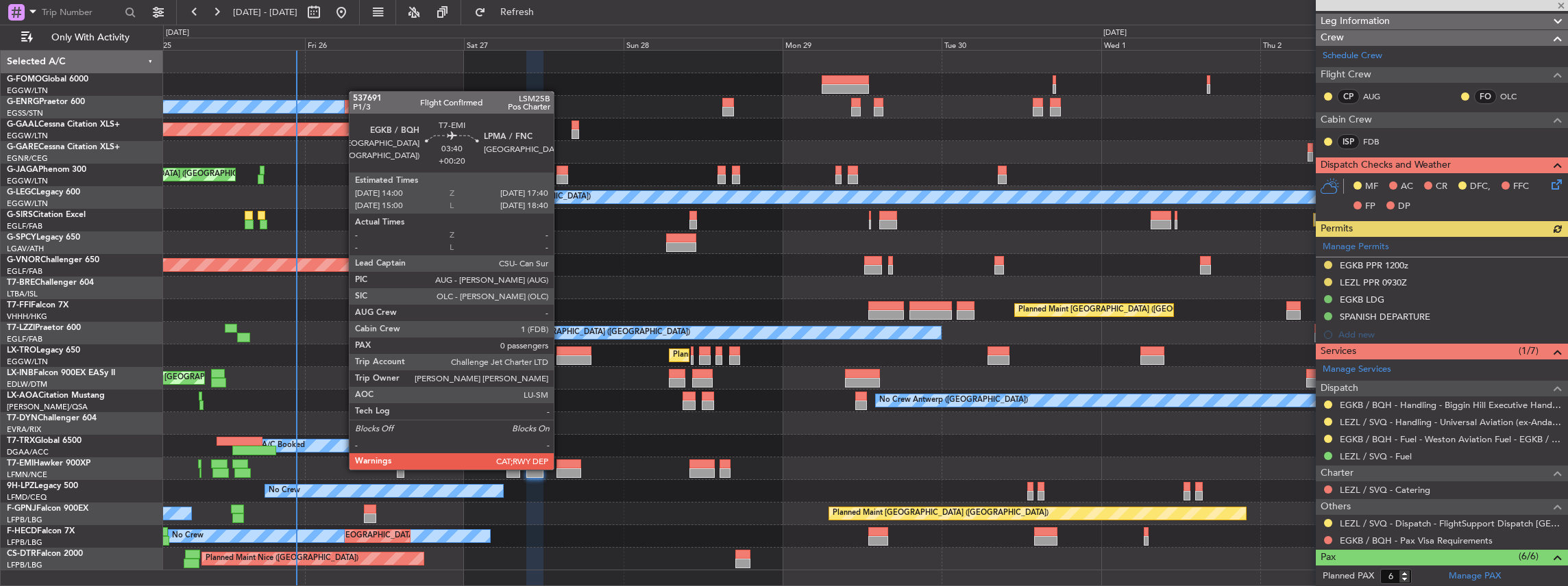
click at [561, 469] on div at bounding box center [569, 473] width 25 height 10
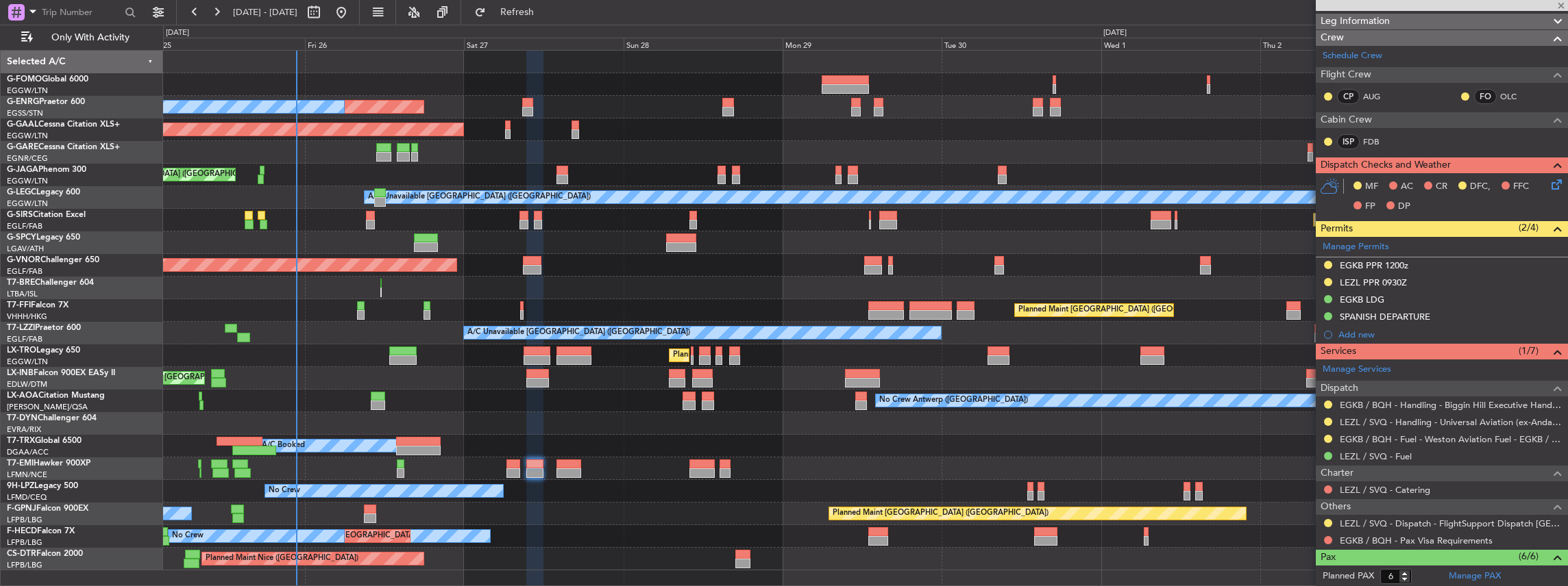
type input "+00:20"
type input "0"
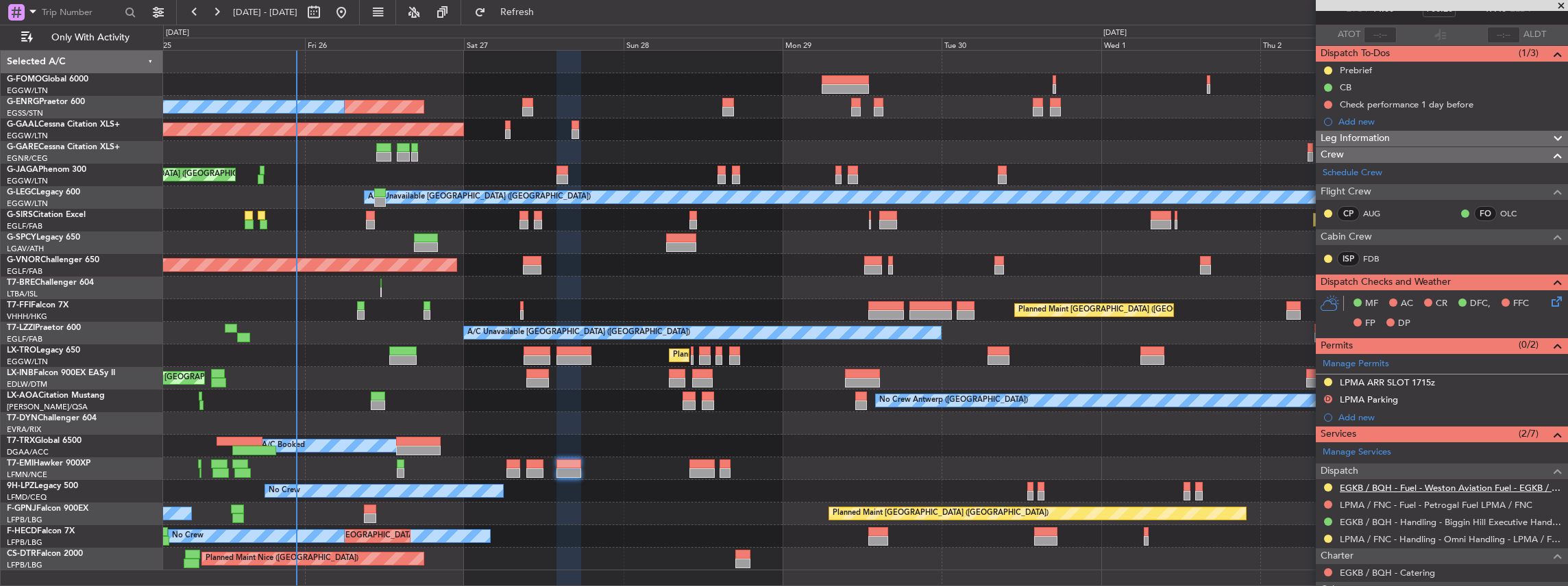
scroll to position [169, 0]
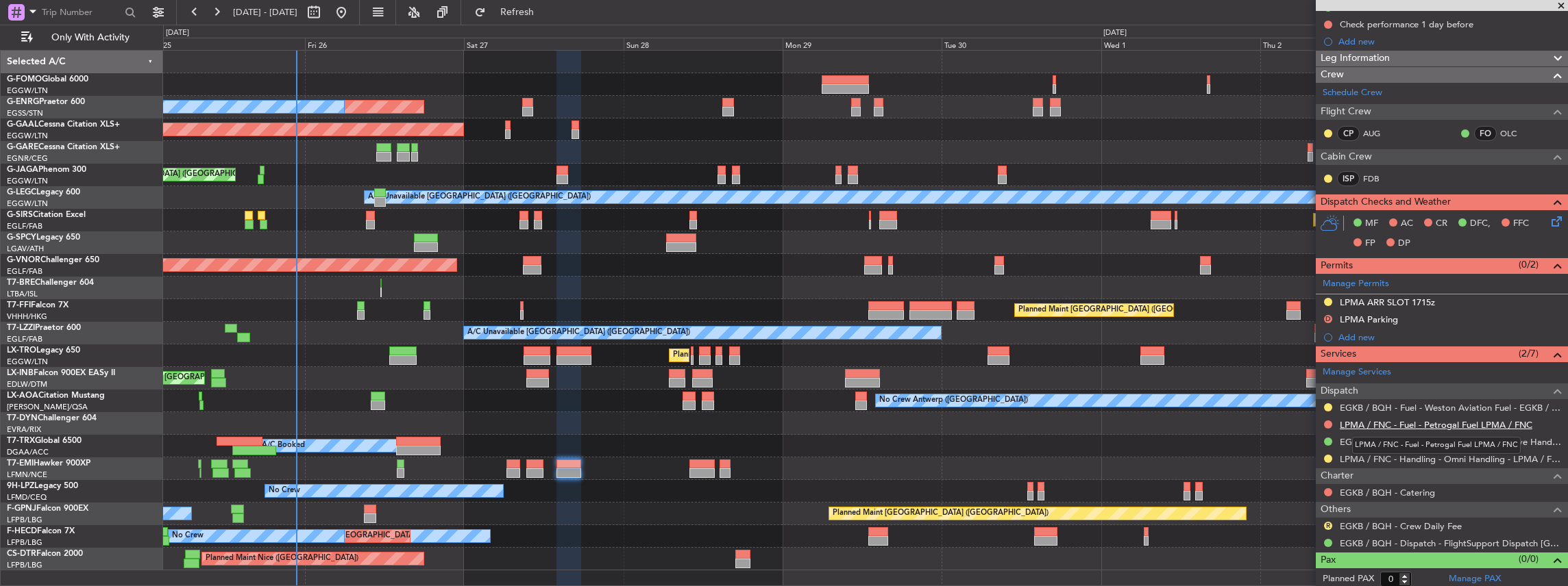
click at [1441, 422] on link "LPMA / FNC - Fuel - Petrogal Fuel LPMA / FNC" at bounding box center [1436, 425] width 193 height 12
click at [1367, 456] on link "LPMA / FNC - Handling - Omni Handling - LPMA / FNC" at bounding box center [1450, 459] width 221 height 12
click at [541, 8] on span "Refresh" at bounding box center [517, 12] width 57 height 10
click at [546, 10] on span "Refresh" at bounding box center [517, 12] width 57 height 10
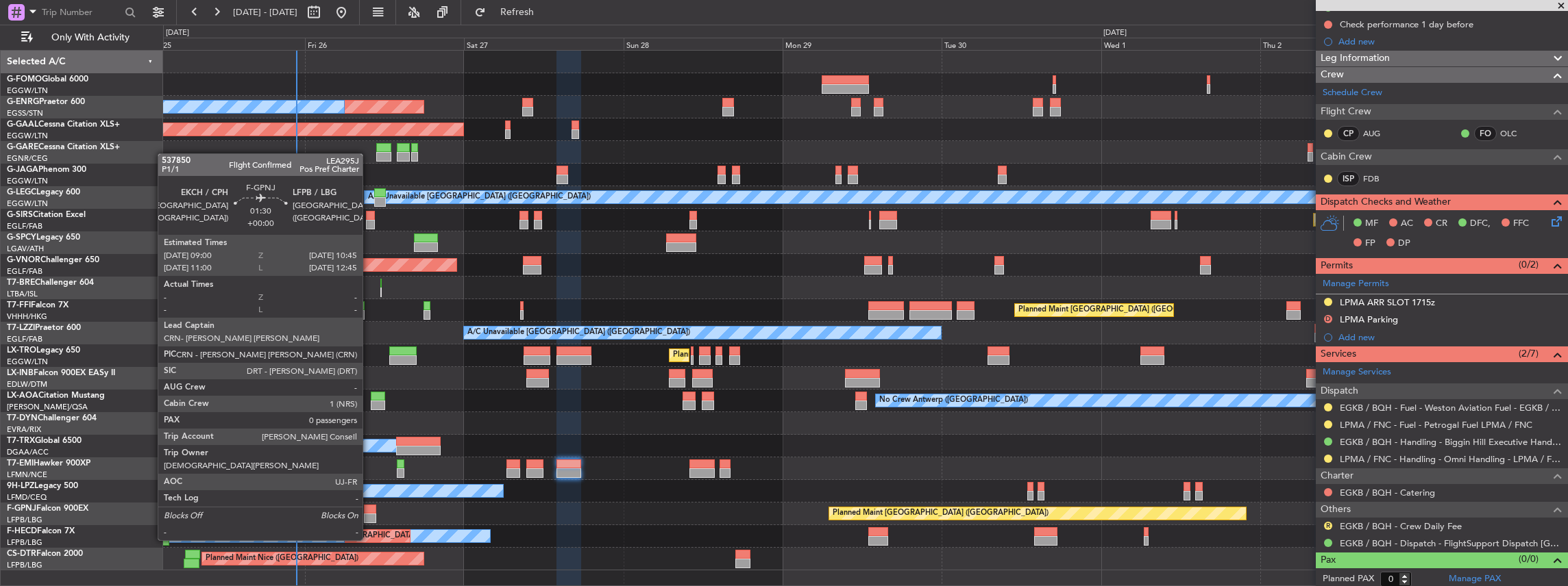
click at [369, 514] on div at bounding box center [369, 518] width 12 height 10
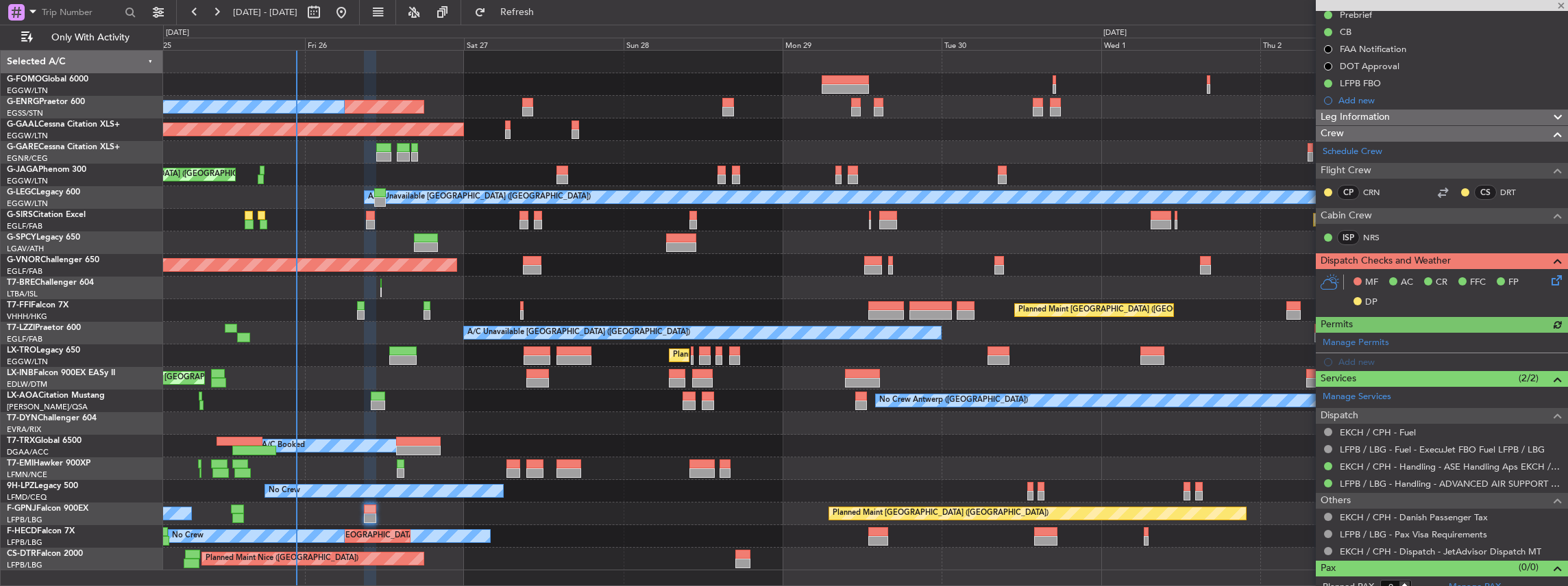
scroll to position [170, 0]
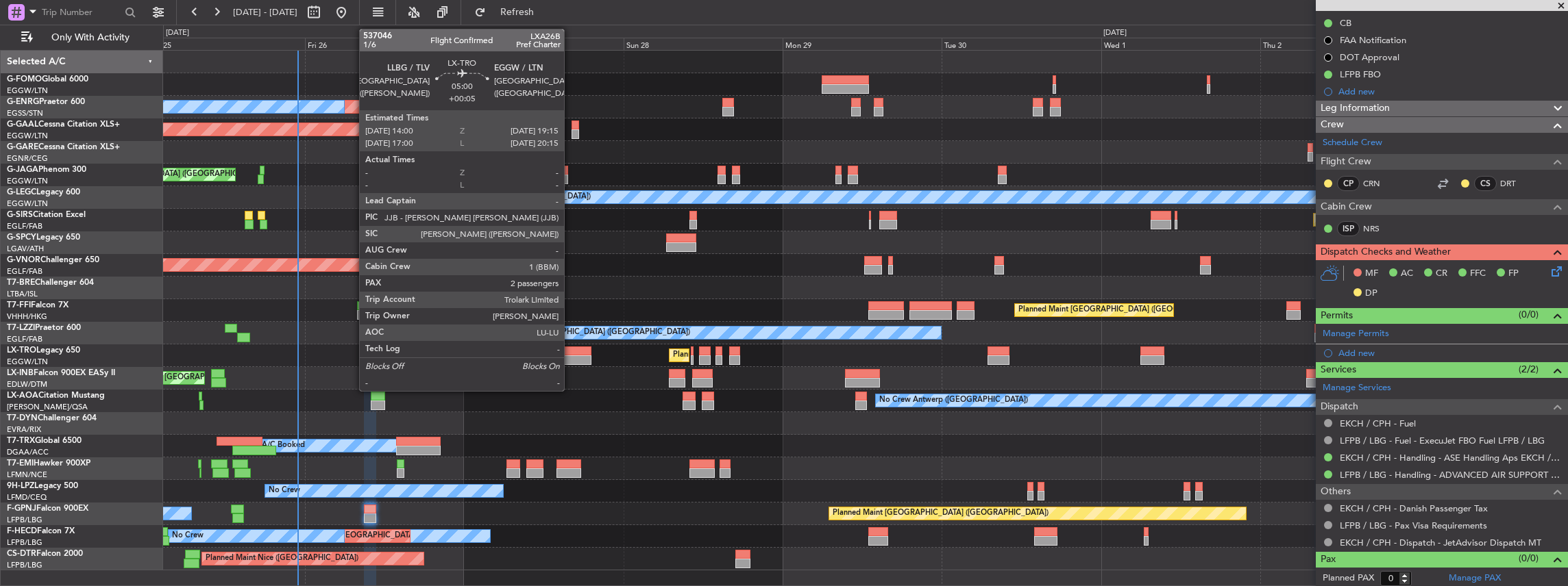
click at [571, 356] on div at bounding box center [574, 360] width 35 height 10
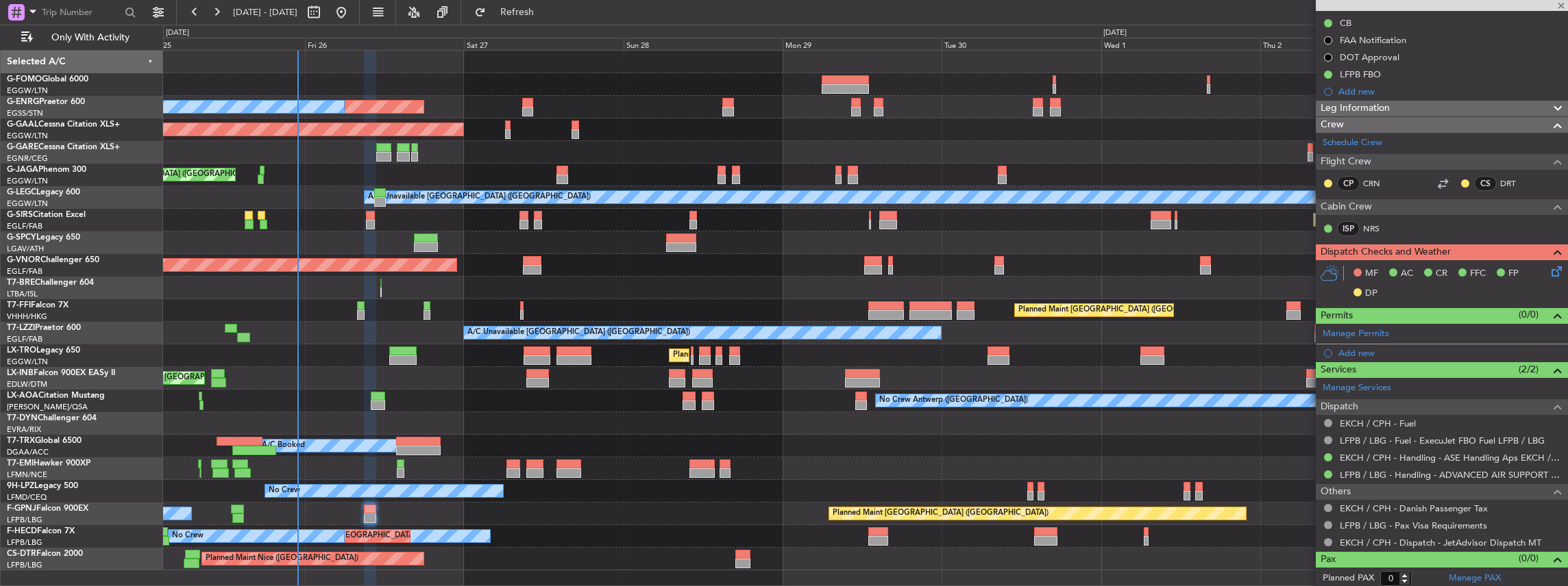
type input "+00:05"
type input "2"
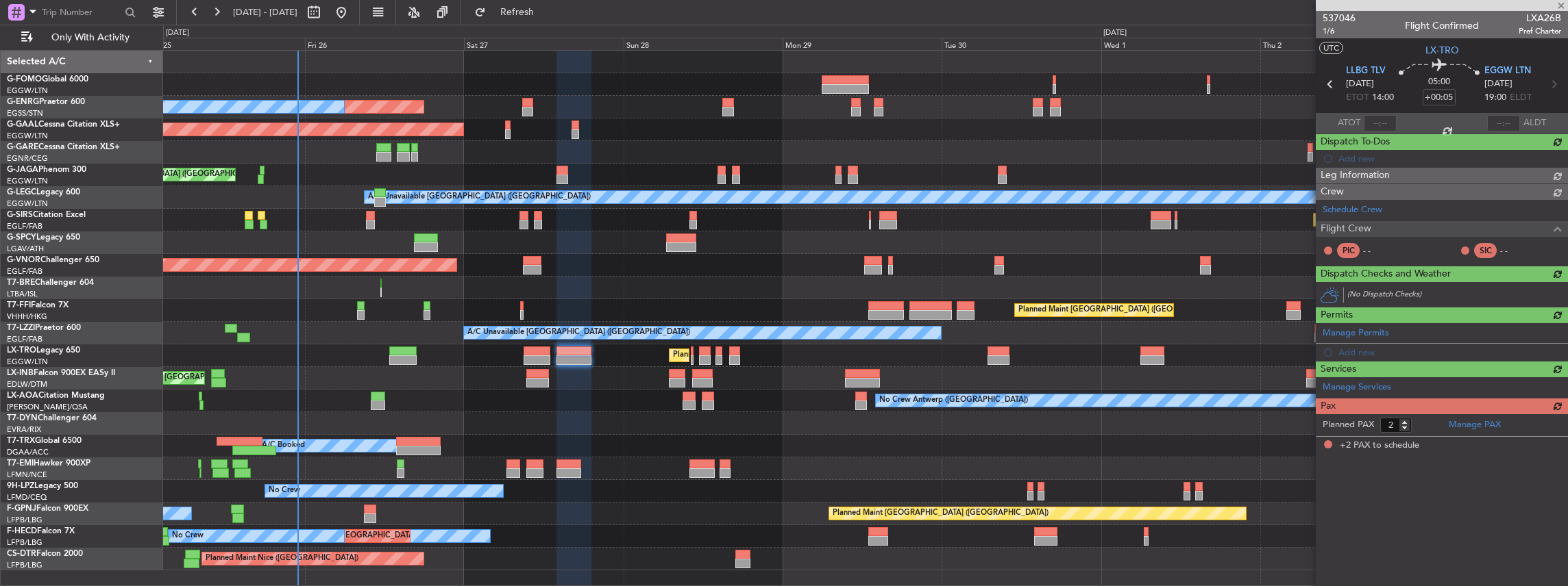
scroll to position [0, 0]
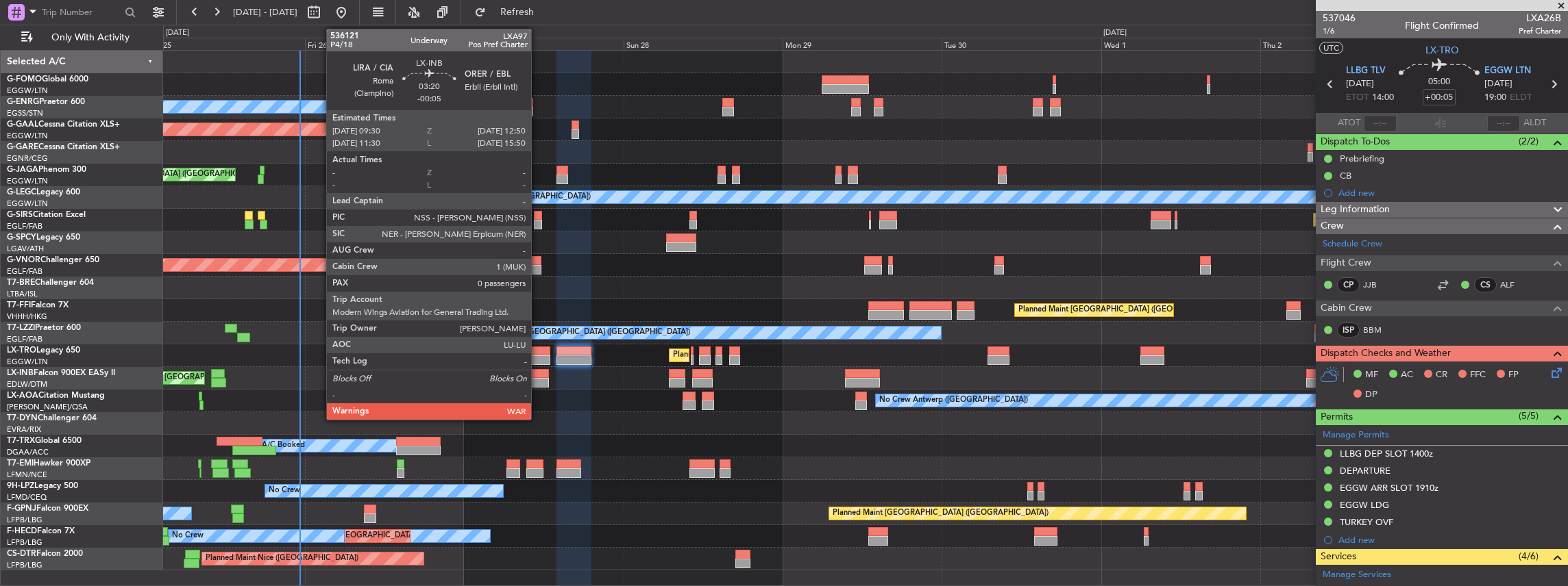
click at [538, 377] on div at bounding box center [537, 374] width 23 height 10
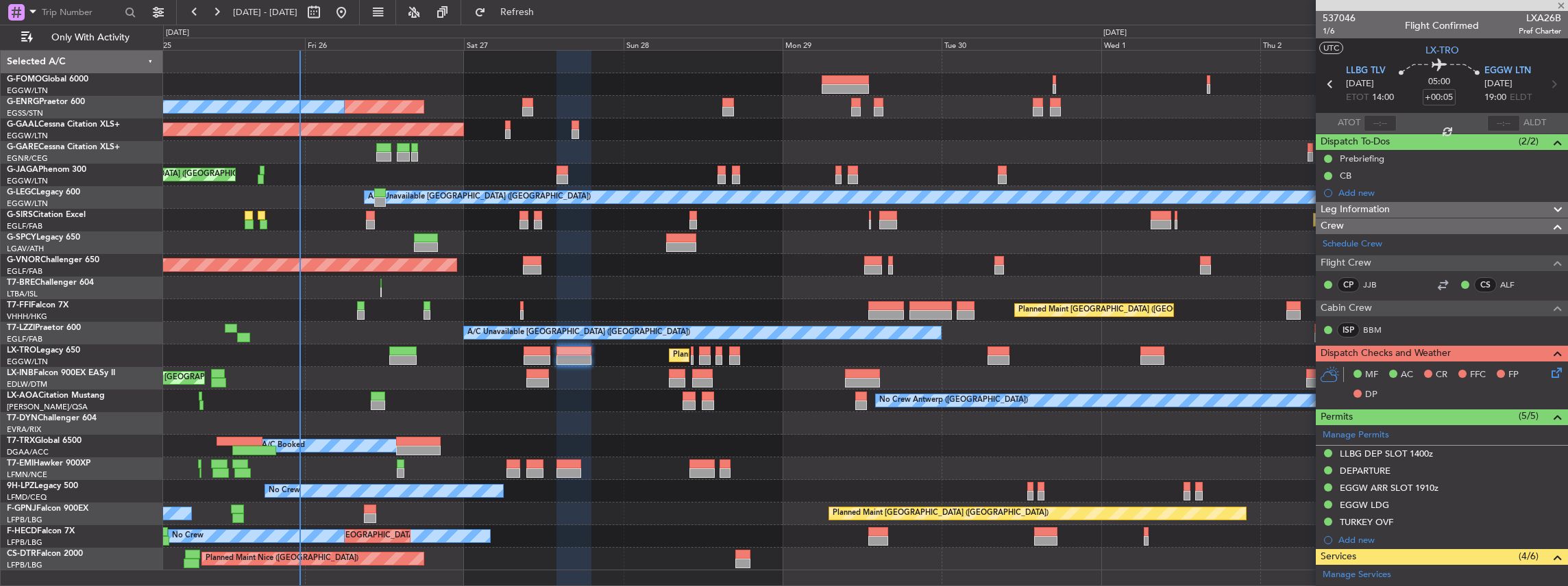
type input "-00:05"
type input "0"
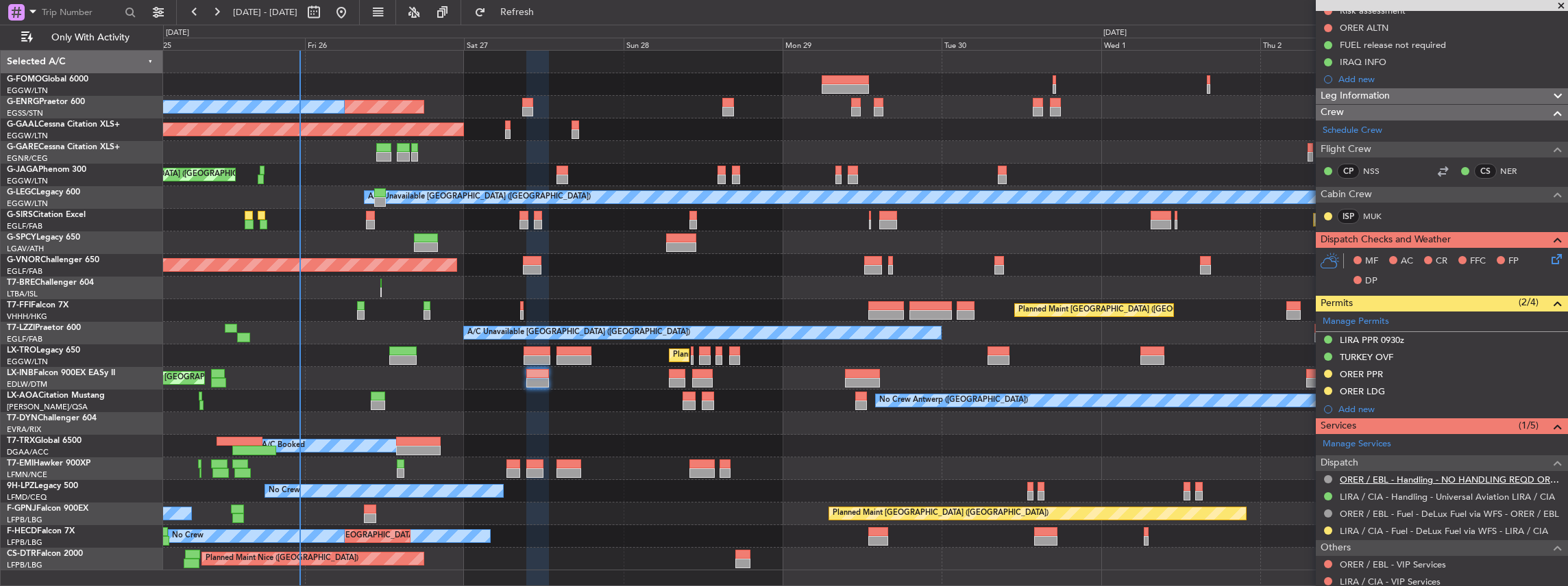
scroll to position [182, 0]
click at [1324, 529] on button at bounding box center [1328, 531] width 8 height 8
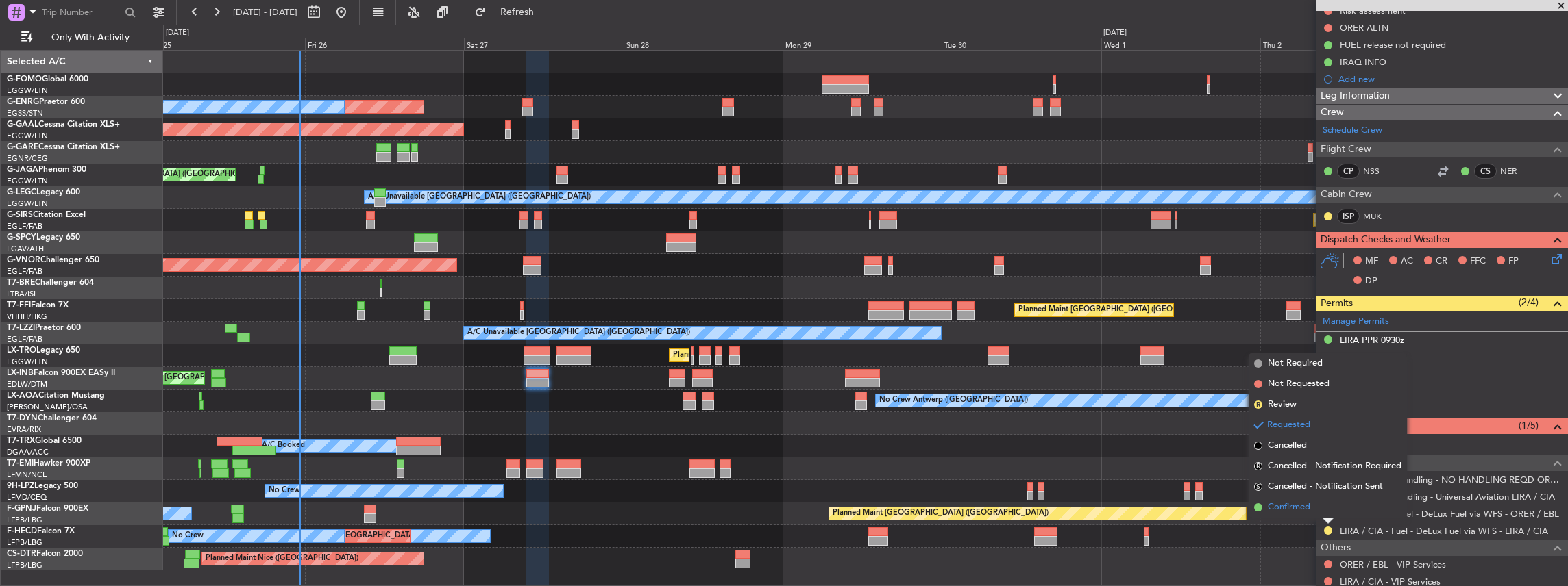
click at [1287, 510] on span "Confirmed" at bounding box center [1289, 508] width 42 height 14
